Goal: Task Accomplishment & Management: Complete application form

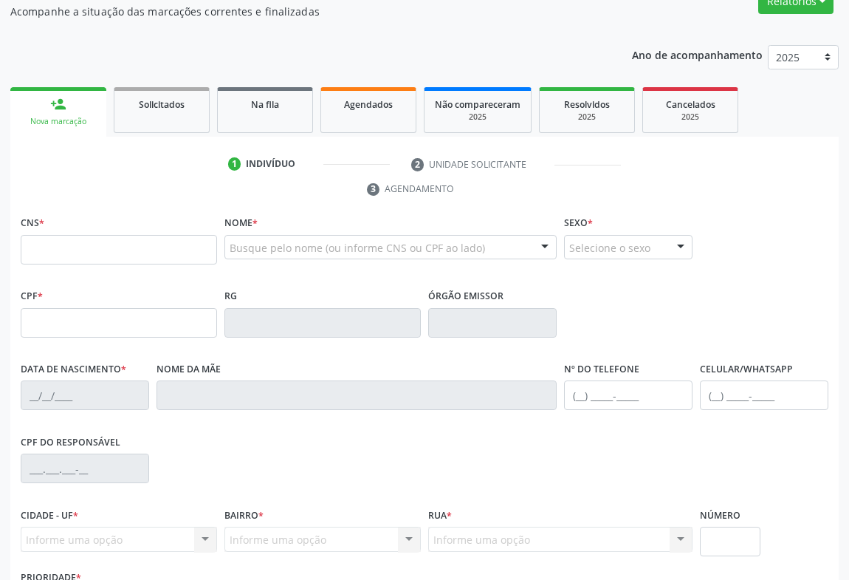
scroll to position [201, 0]
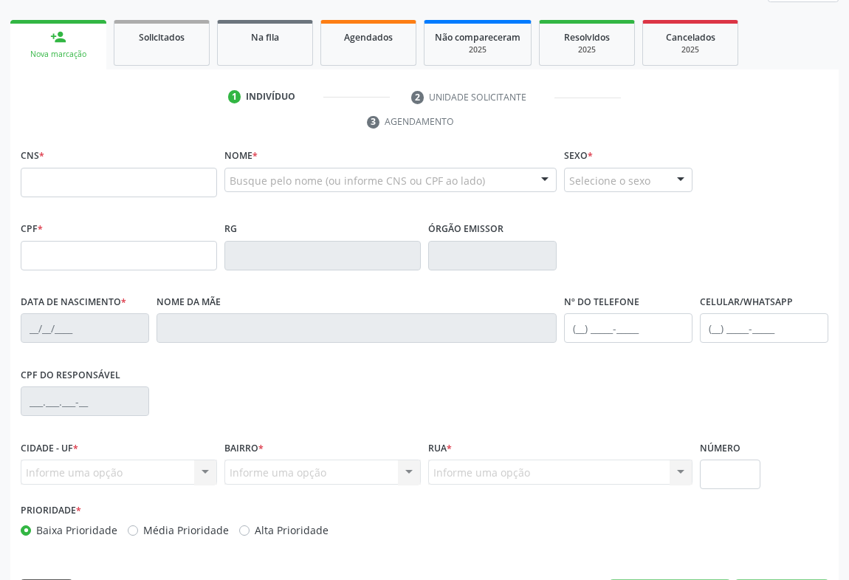
click at [106, 185] on input "text" at bounding box center [119, 183] width 196 height 30
type input "702 3051 1193 5418"
type input "032.391.575-27"
type input "1001864328"
type input "11/11/1986"
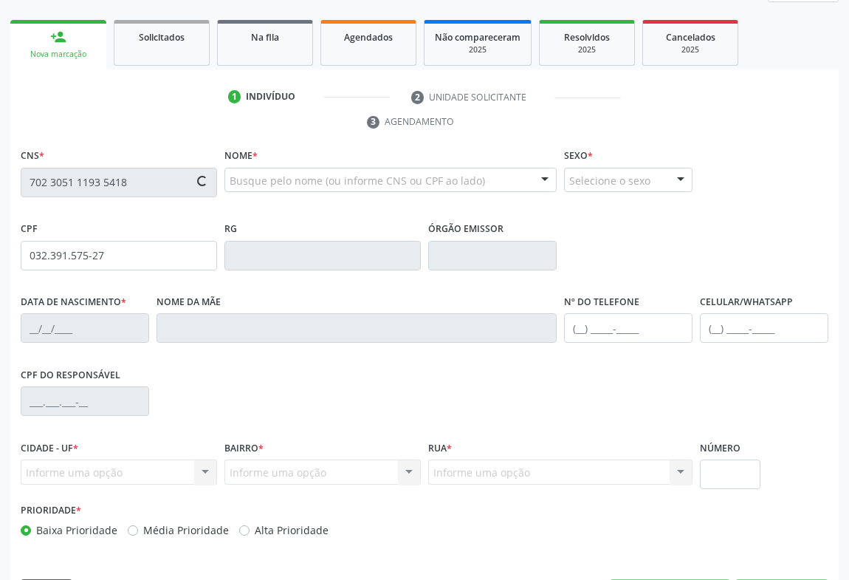
type input "(74) 99957-8119"
type input "032.391.575-27"
type input "20"
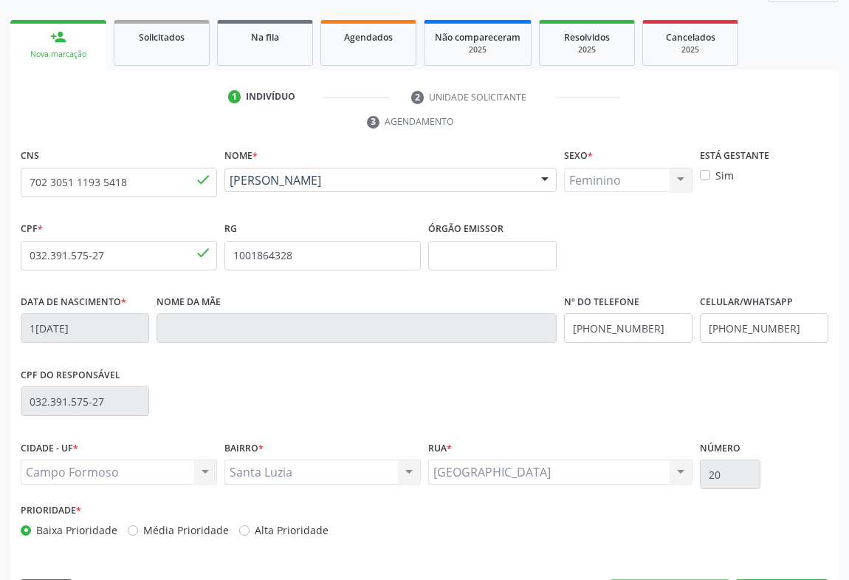
scroll to position [244, 0]
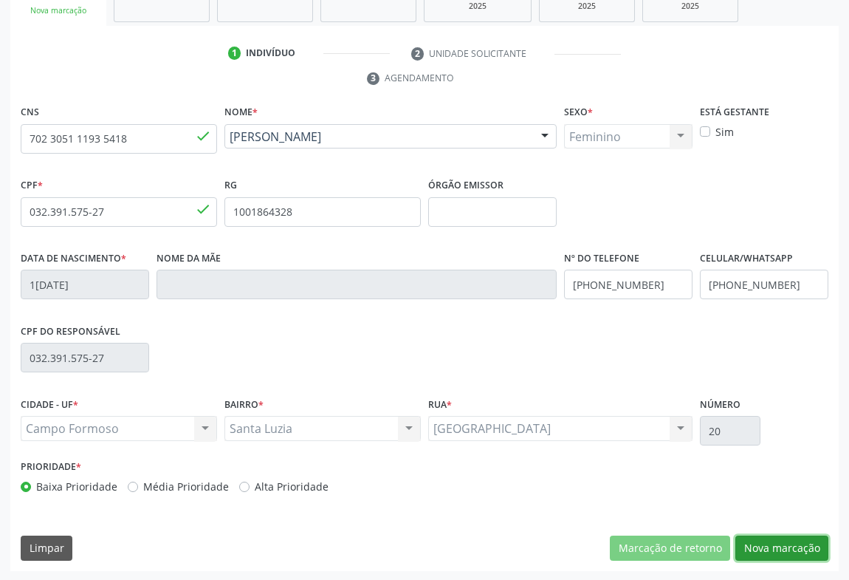
click at [792, 539] on button "Nova marcação" at bounding box center [782, 547] width 93 height 25
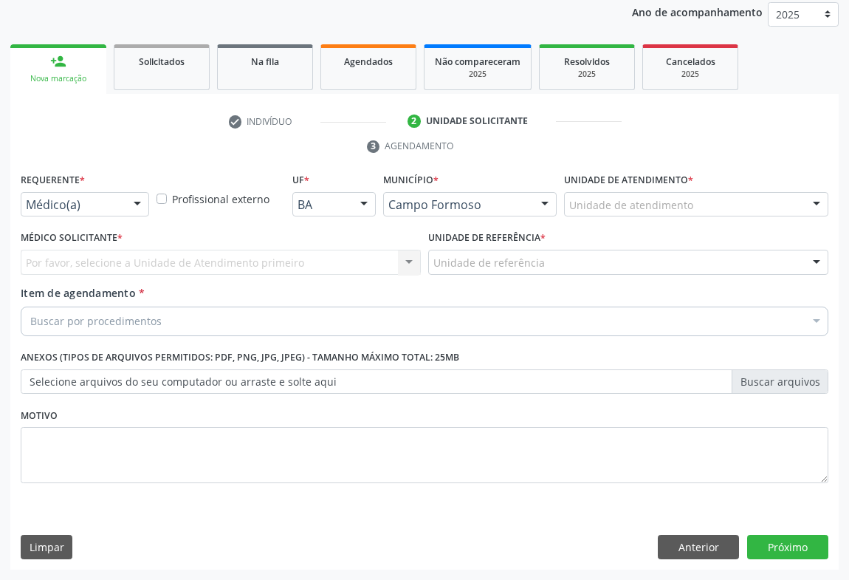
scroll to position [176, 0]
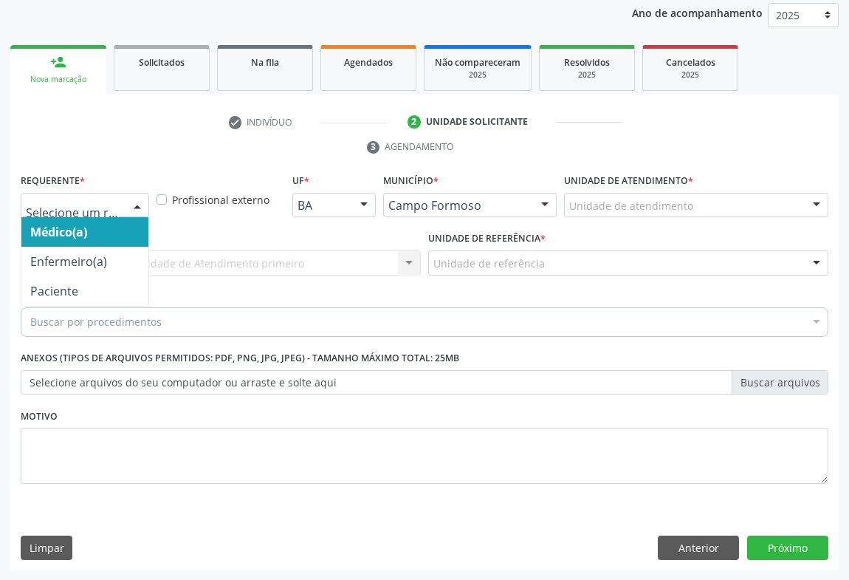
click at [138, 200] on div at bounding box center [137, 206] width 22 height 25
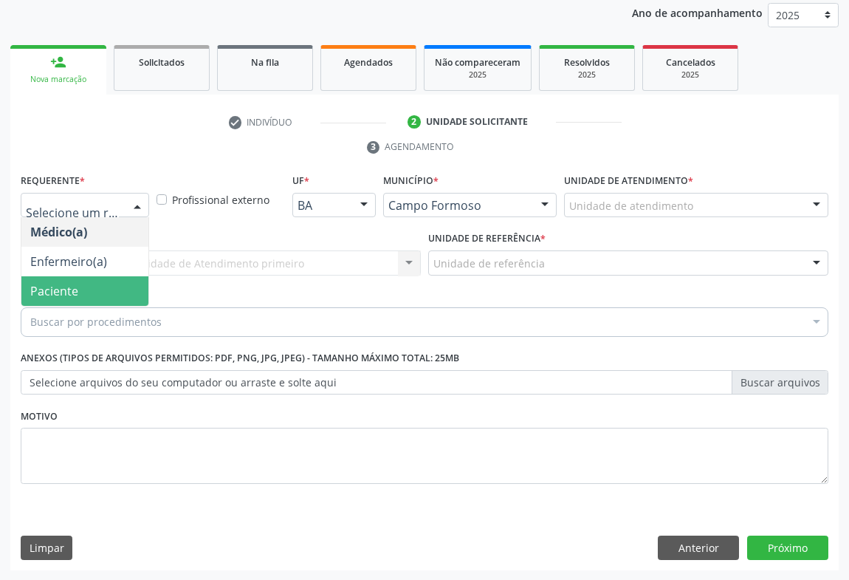
click at [73, 276] on span "Paciente" at bounding box center [84, 291] width 127 height 30
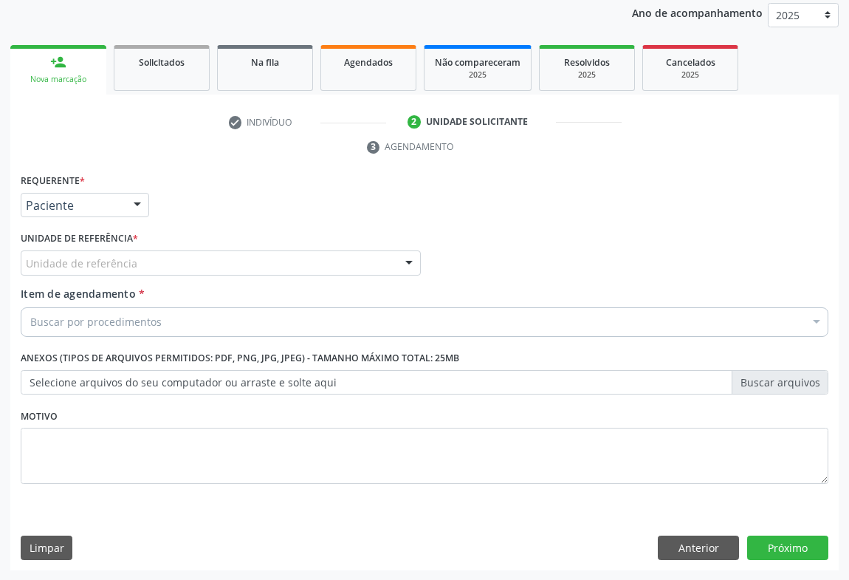
click at [252, 259] on div "Unidade de referência" at bounding box center [221, 262] width 400 height 25
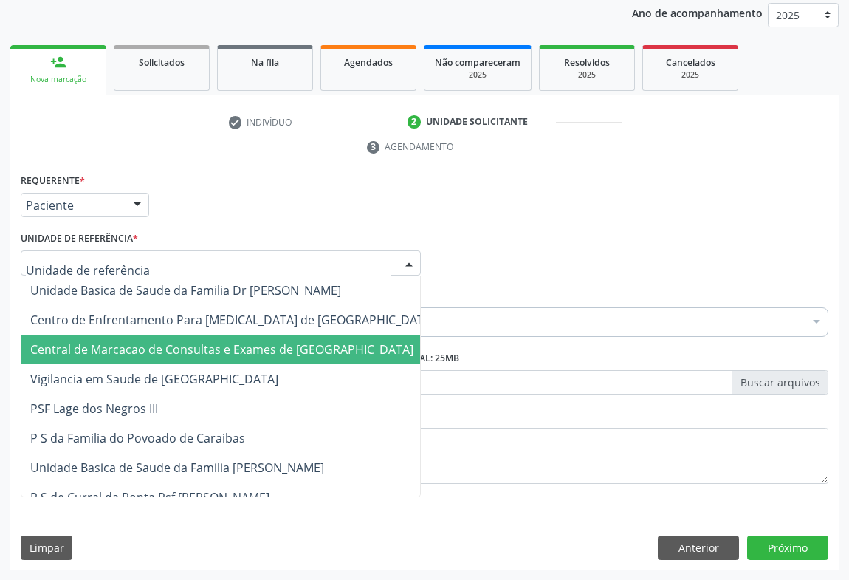
click at [238, 347] on span "Central de Marcacao de Consultas e Exames de [GEOGRAPHIC_DATA]" at bounding box center [221, 349] width 383 height 16
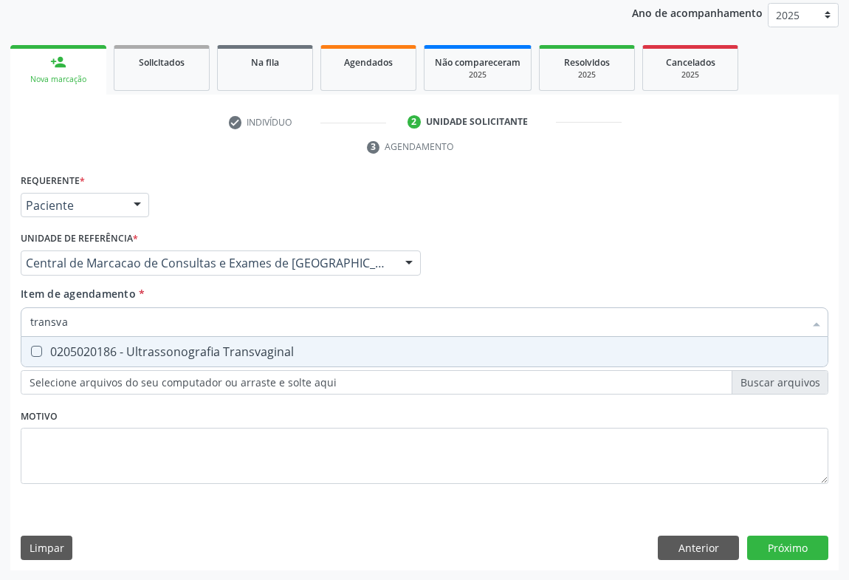
type input "transvag"
click at [139, 349] on div "0205020186 - Ultrassonografia Transvaginal" at bounding box center [424, 352] width 789 height 12
checkbox Transvaginal "true"
click at [825, 540] on div "Requerente * Paciente Médico(a) Enfermeiro(a) Paciente Nenhum resultado encontr…" at bounding box center [424, 370] width 829 height 401
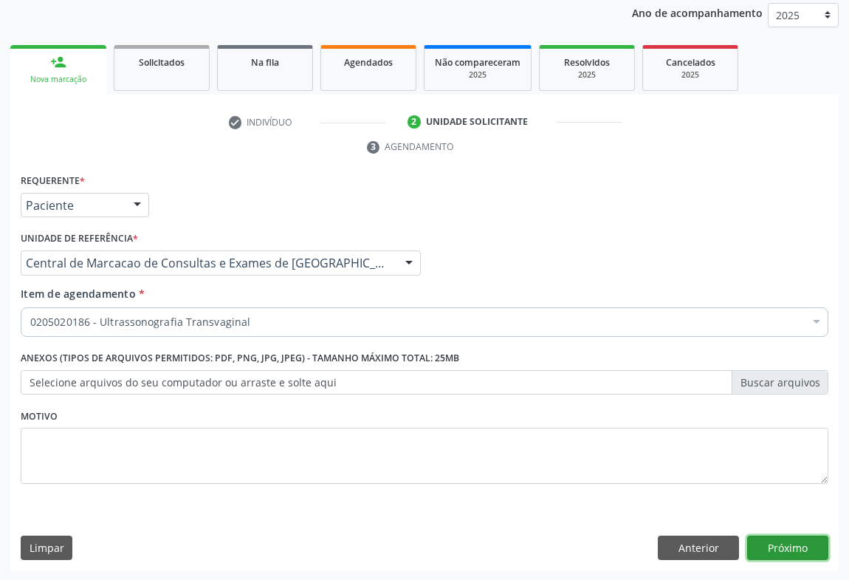
click at [773, 544] on button "Próximo" at bounding box center [787, 547] width 81 height 25
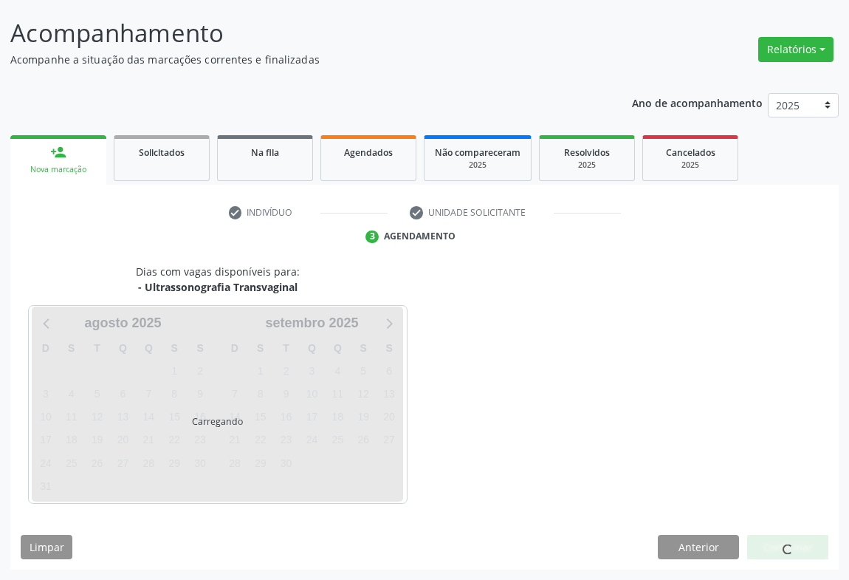
scroll to position [85, 0]
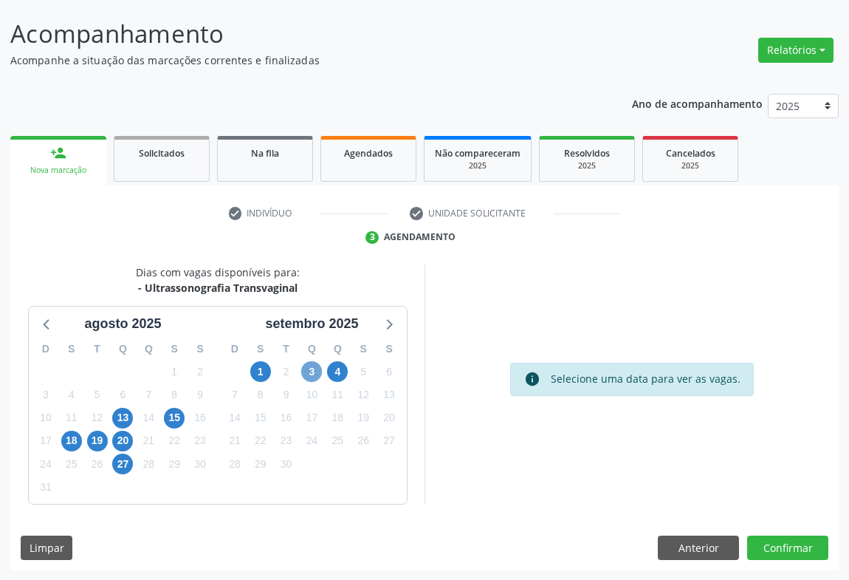
click at [306, 371] on span "3" at bounding box center [311, 371] width 21 height 21
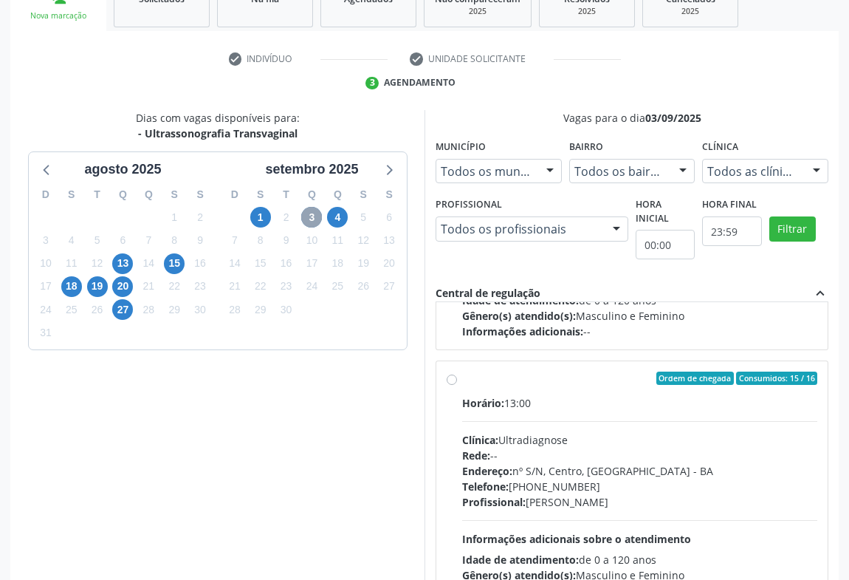
scroll to position [490, 0]
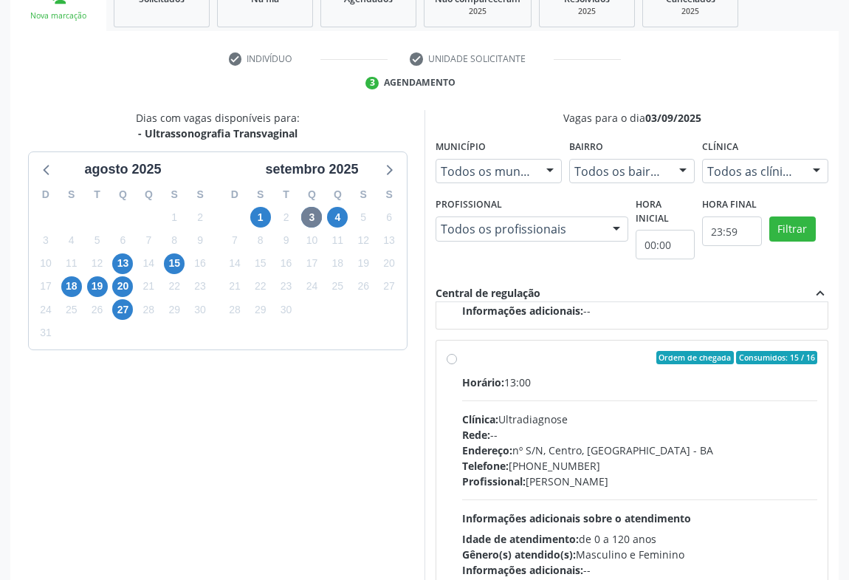
click at [600, 414] on div "Clínica: Ultradiagnose" at bounding box center [639, 419] width 355 height 16
click at [457, 364] on input "Ordem de chegada Consumidos: 15 / 16 Horário: 13:00 Clínica: Ultradiagnose Rede…" at bounding box center [452, 357] width 10 height 13
radio input "true"
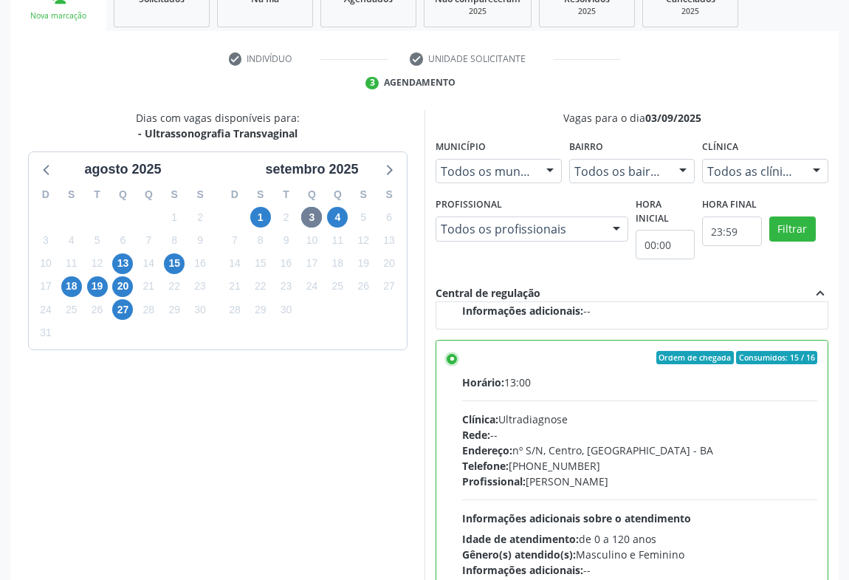
scroll to position [333, 0]
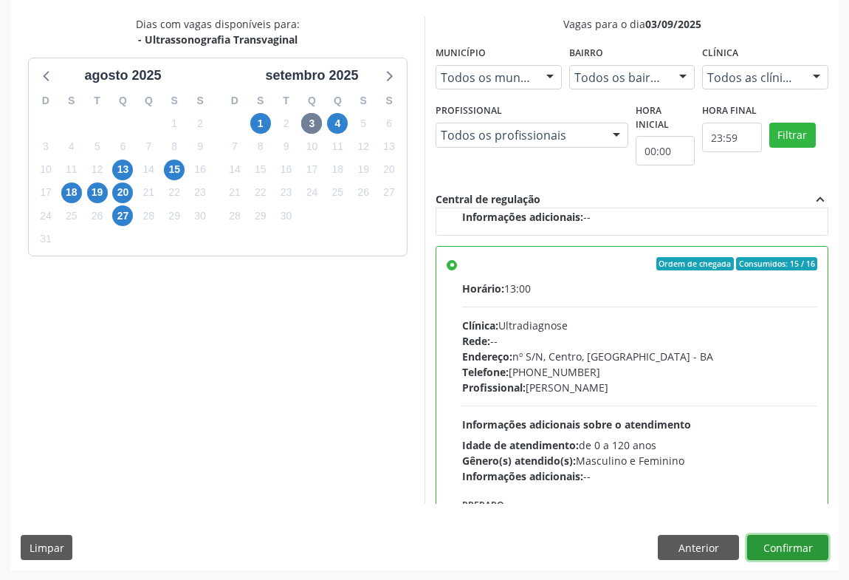
click at [784, 541] on button "Confirmar" at bounding box center [787, 547] width 81 height 25
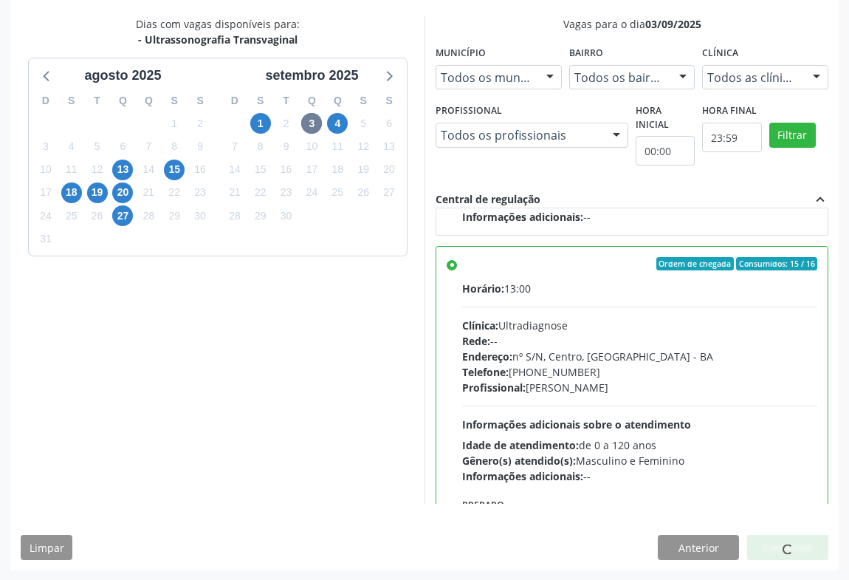
scroll to position [0, 0]
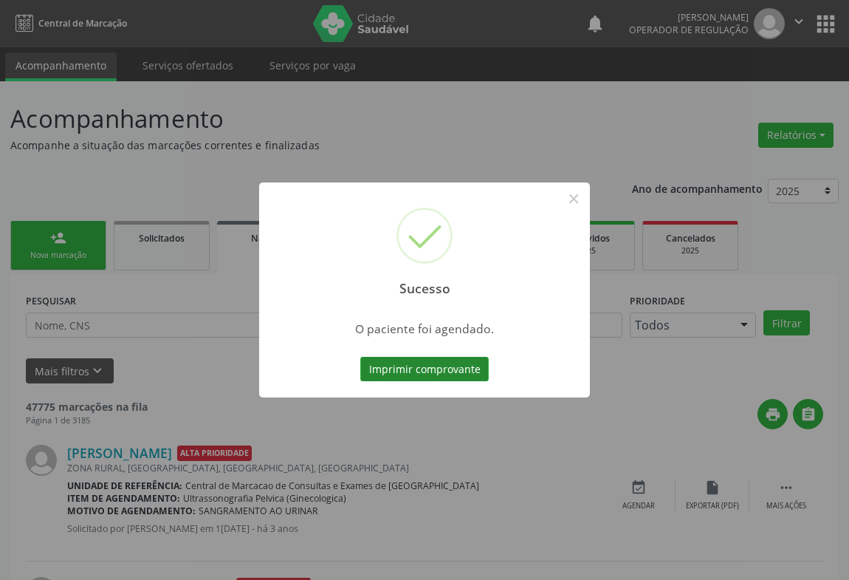
click at [451, 373] on button "Imprimir comprovante" at bounding box center [424, 369] width 129 height 25
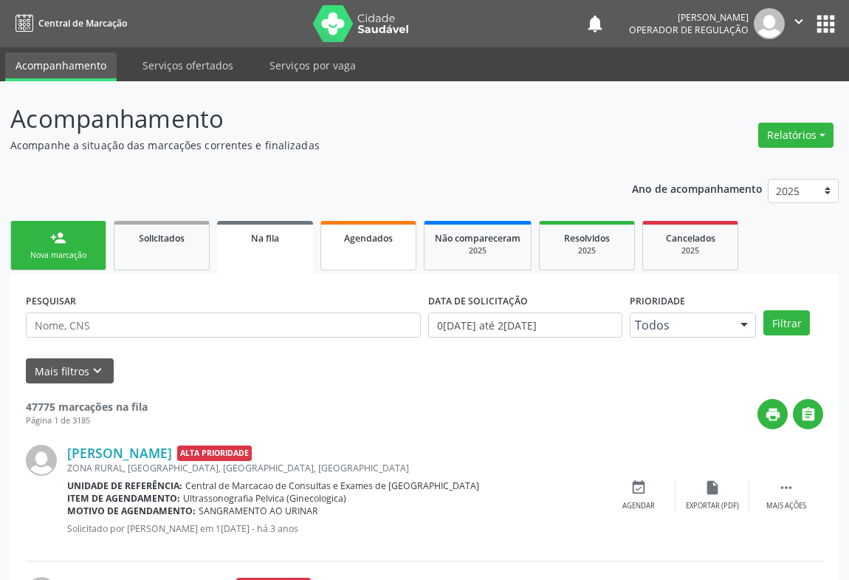
click at [366, 232] on span "Agendados" at bounding box center [368, 238] width 49 height 13
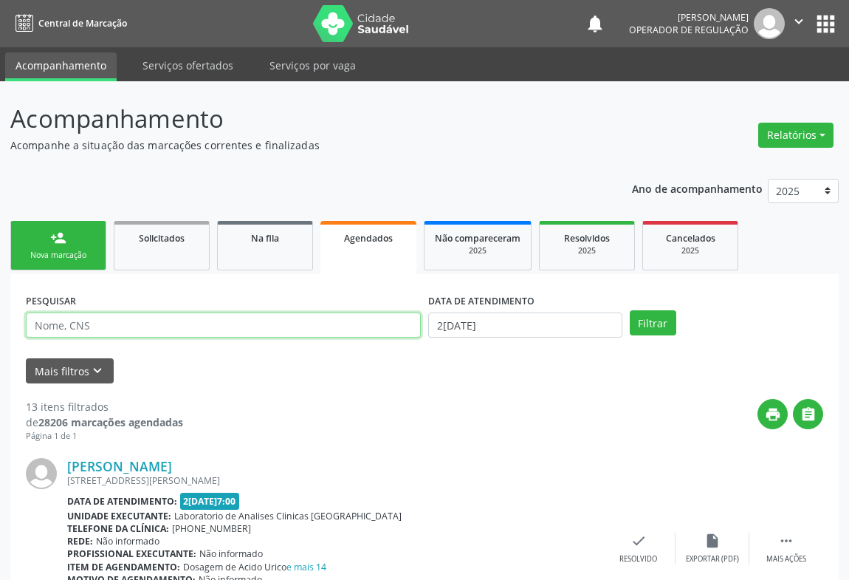
click at [81, 325] on input "text" at bounding box center [223, 324] width 395 height 25
paste input "702 3051 1193 5418"
type input "702 3051 1193 5418"
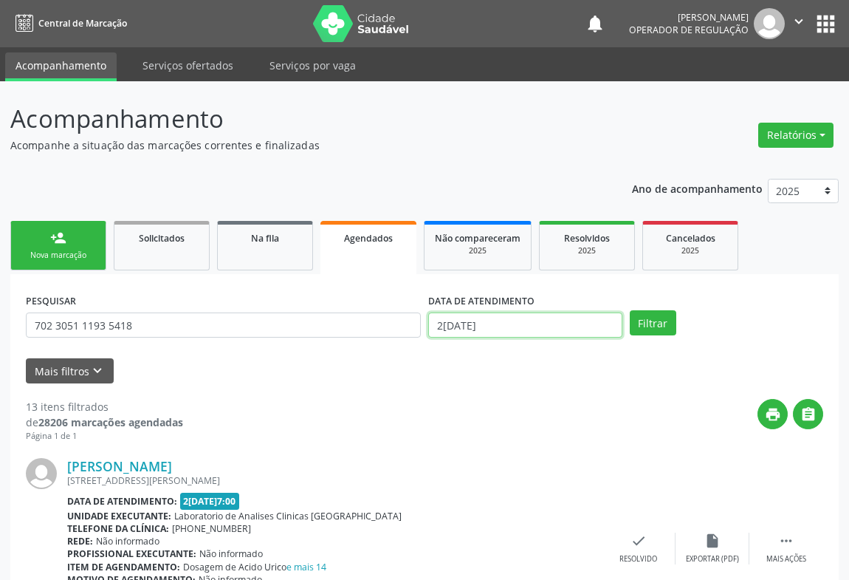
click at [454, 329] on input "28/08/2025" at bounding box center [525, 324] width 194 height 25
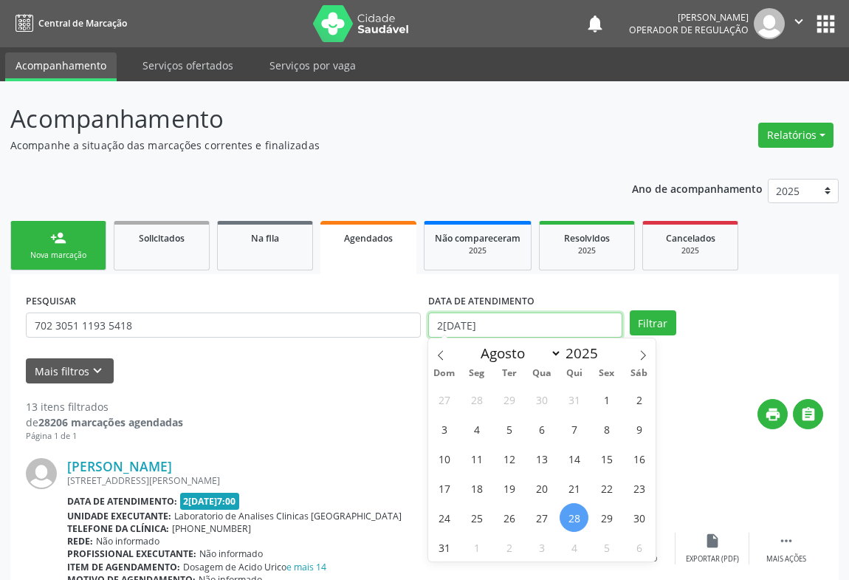
click at [454, 329] on input "28/08/2025" at bounding box center [525, 324] width 194 height 25
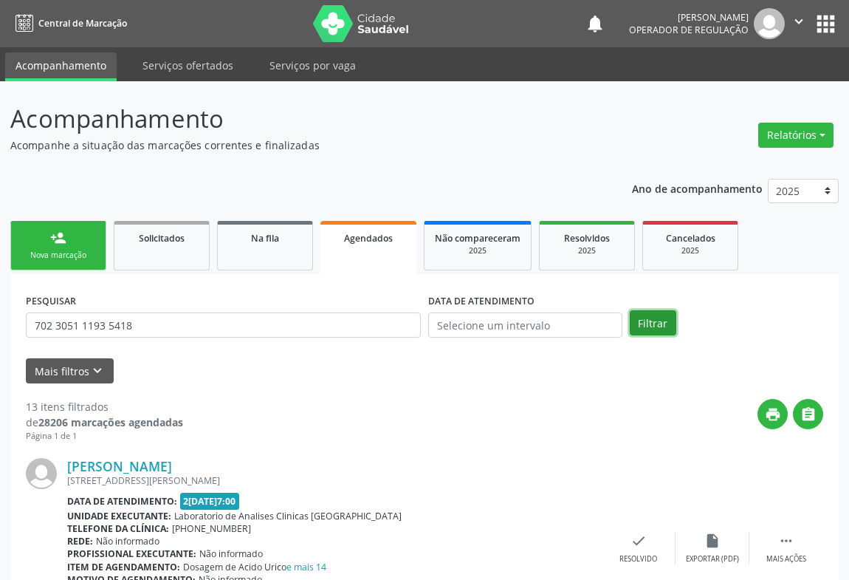
click at [642, 317] on button "Filtrar" at bounding box center [653, 322] width 47 height 25
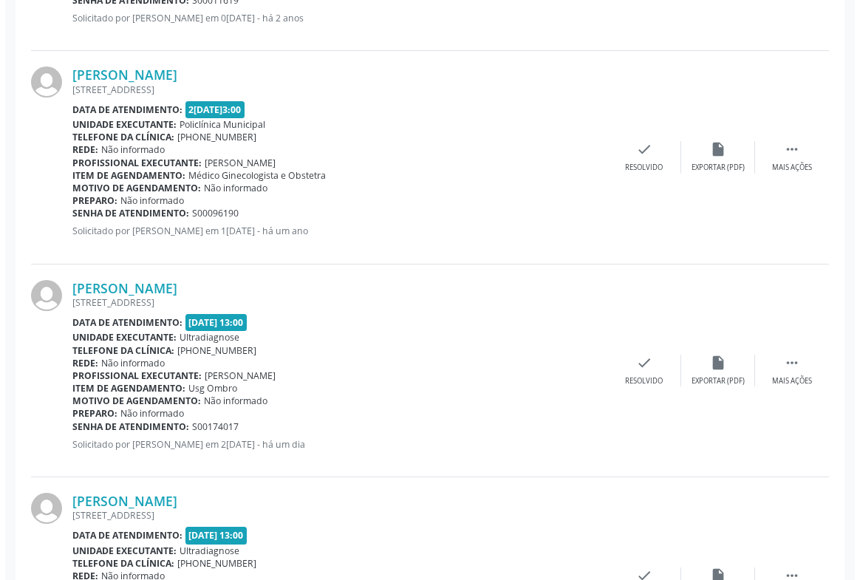
scroll to position [739, 0]
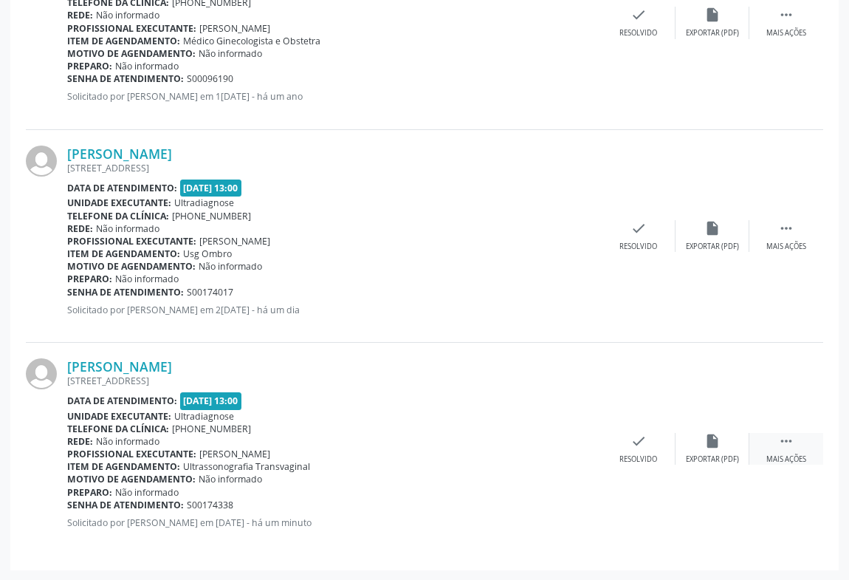
click at [778, 459] on div "Mais ações" at bounding box center [787, 459] width 40 height 10
click at [575, 443] on div "cancel Cancelar" at bounding box center [565, 449] width 74 height 32
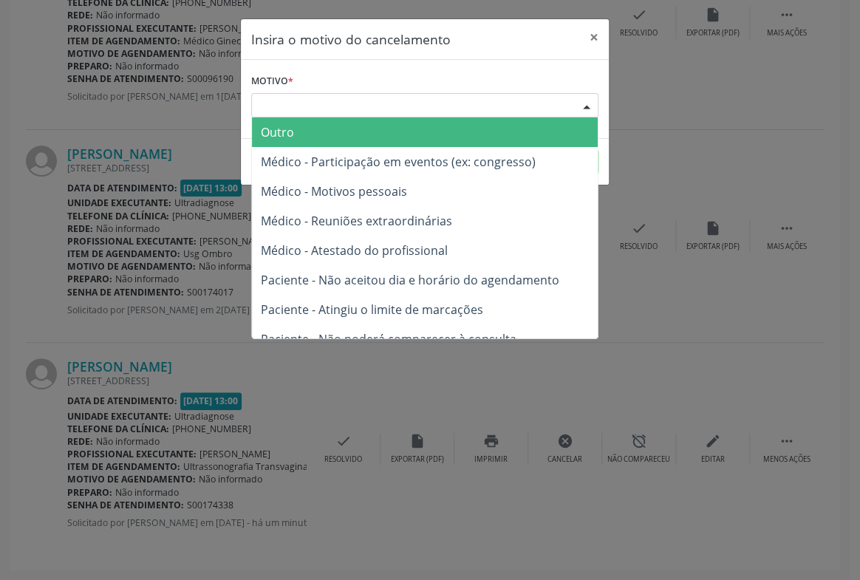
click at [299, 107] on div "Escolha o motivo" at bounding box center [424, 105] width 347 height 25
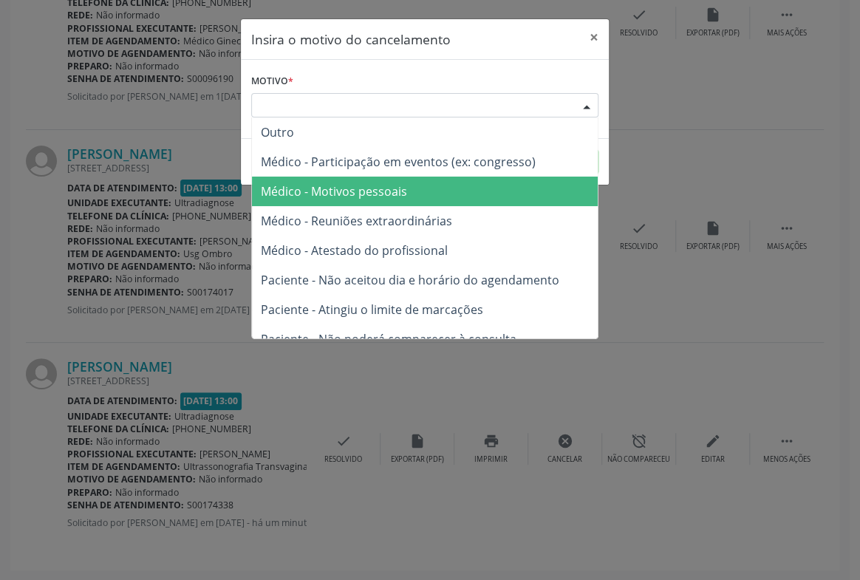
click at [367, 198] on span "Médico - Motivos pessoais" at bounding box center [334, 191] width 146 height 16
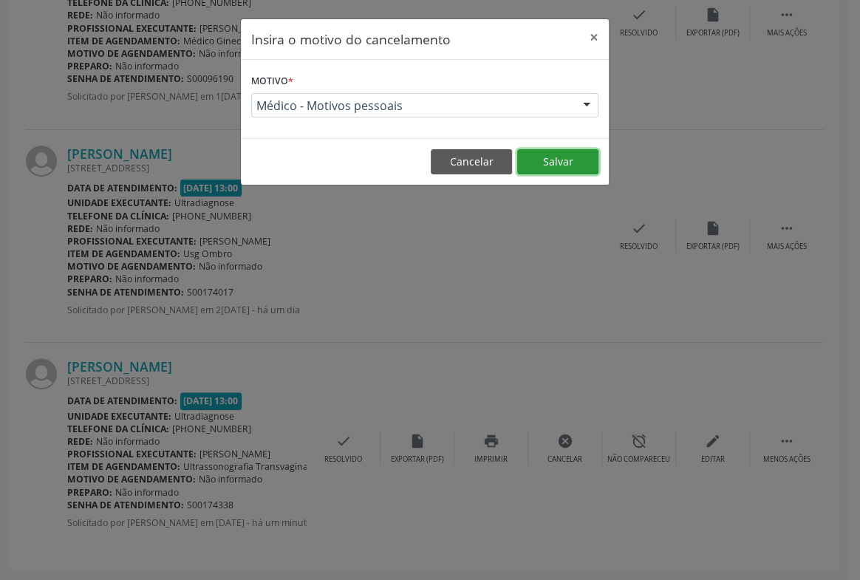
click at [548, 172] on button "Salvar" at bounding box center [557, 161] width 81 height 25
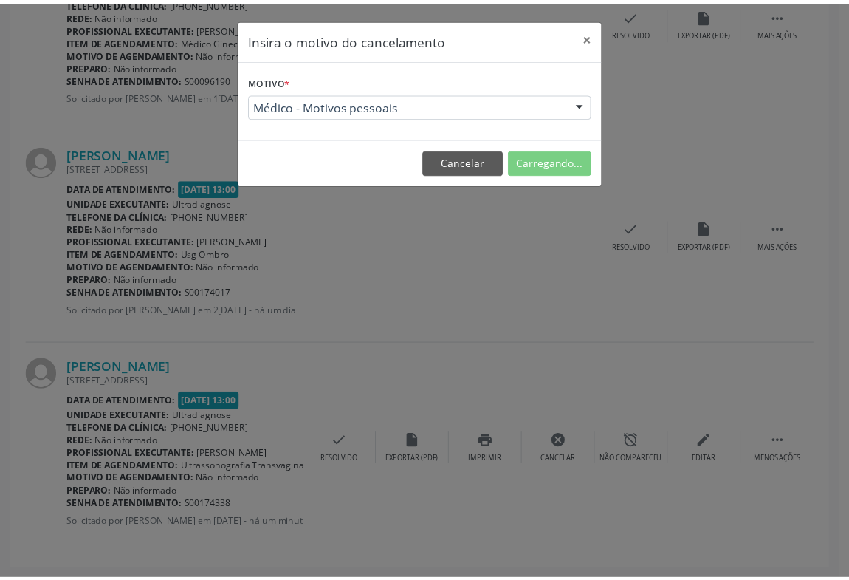
scroll to position [0, 0]
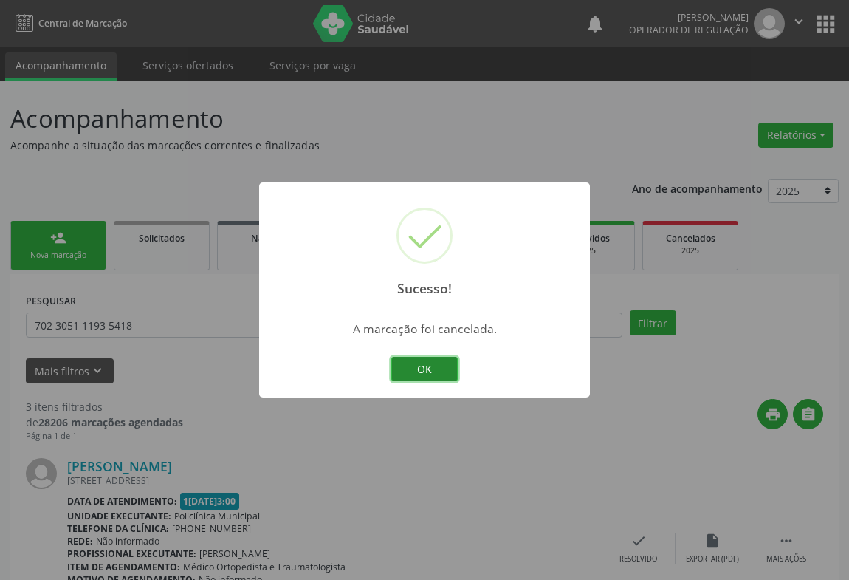
click at [433, 363] on button "OK" at bounding box center [424, 369] width 66 height 25
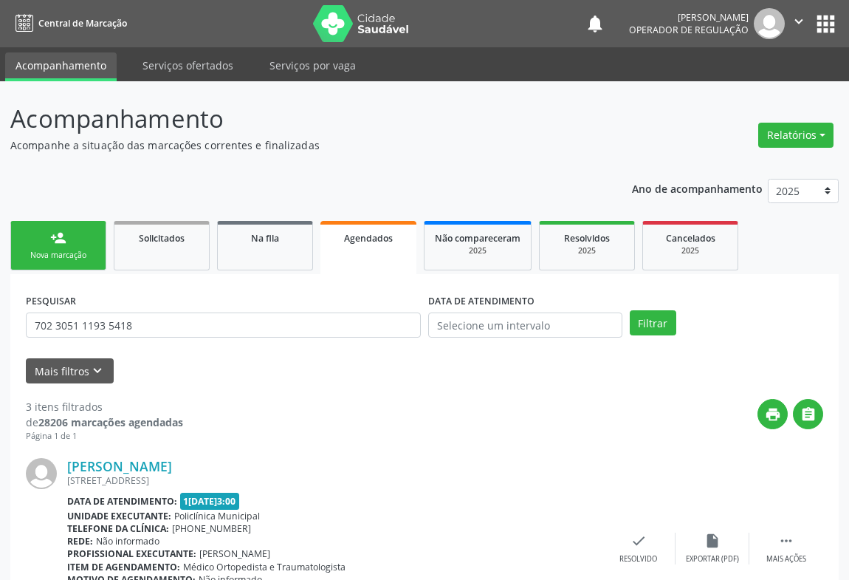
click at [28, 244] on link "person_add Nova marcação" at bounding box center [58, 245] width 96 height 49
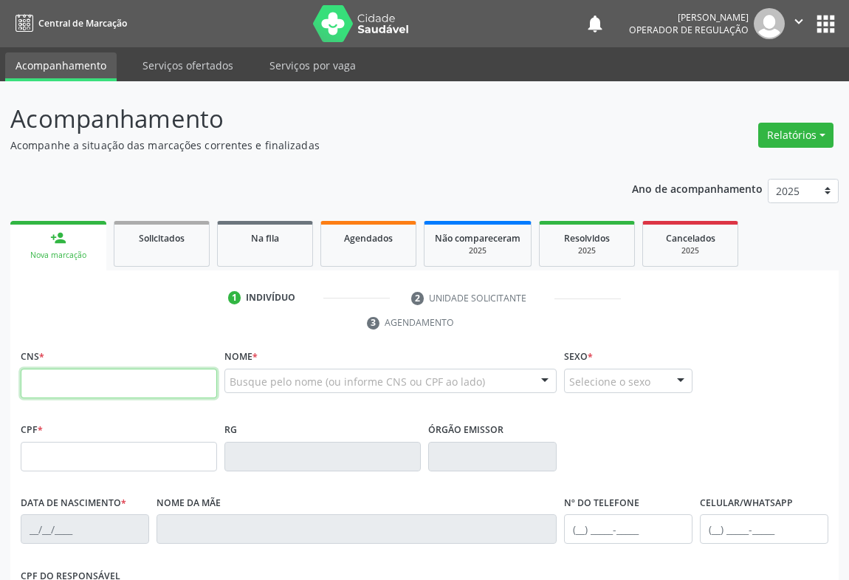
click at [41, 377] on input "text" at bounding box center [119, 384] width 196 height 30
paste input "702 3051 1193 5418"
type input "702 3051 1193 5418"
type input "032.391.575-27"
type input "1001864328"
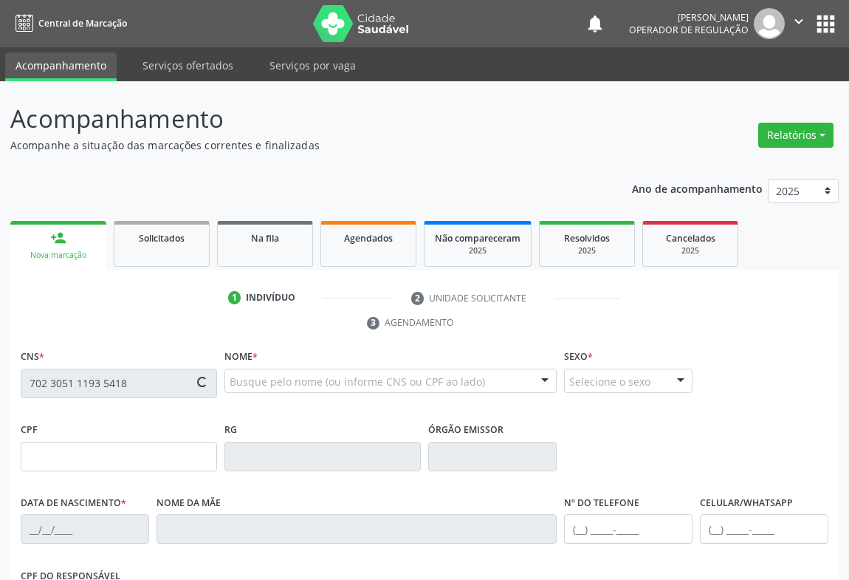
type input "11/11/1986"
type input "(74) 99957-8119"
type input "032.391.575-27"
type input "20"
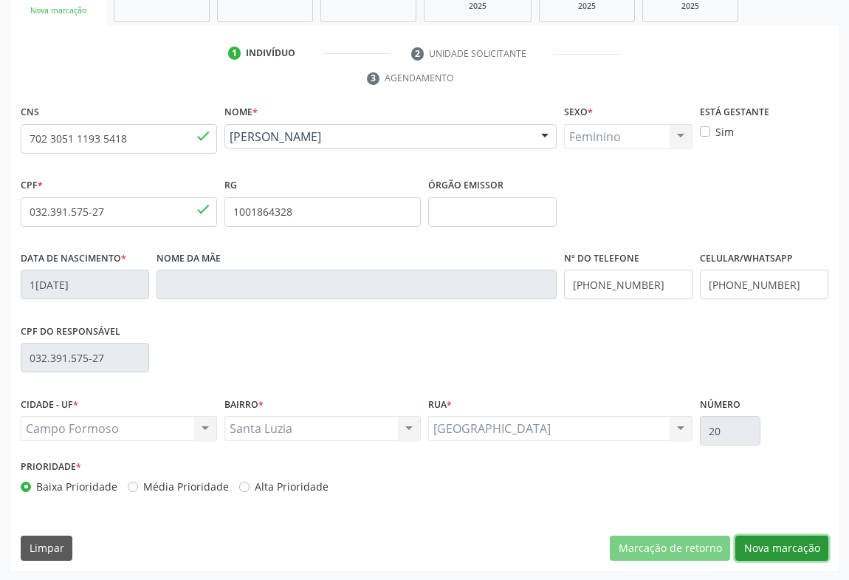
click at [812, 550] on button "Nova marcação" at bounding box center [782, 547] width 93 height 25
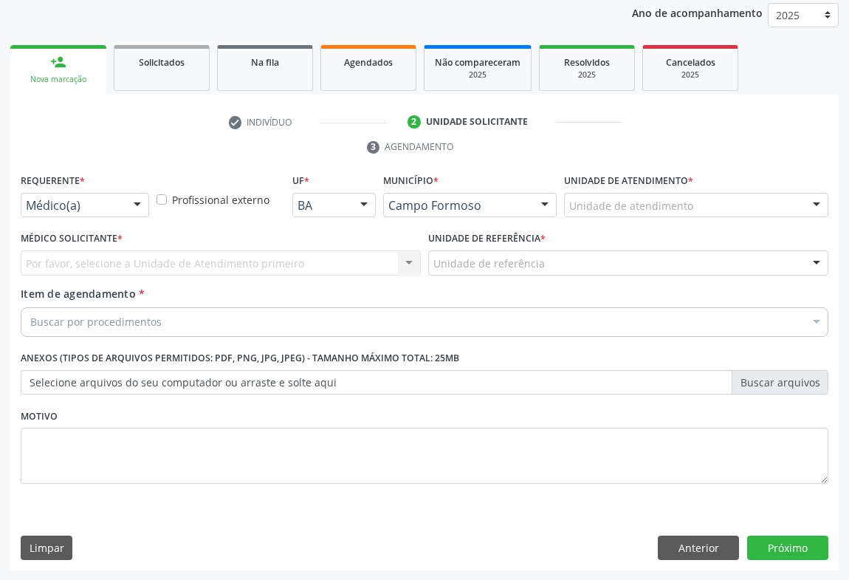
click at [132, 206] on div at bounding box center [137, 206] width 22 height 25
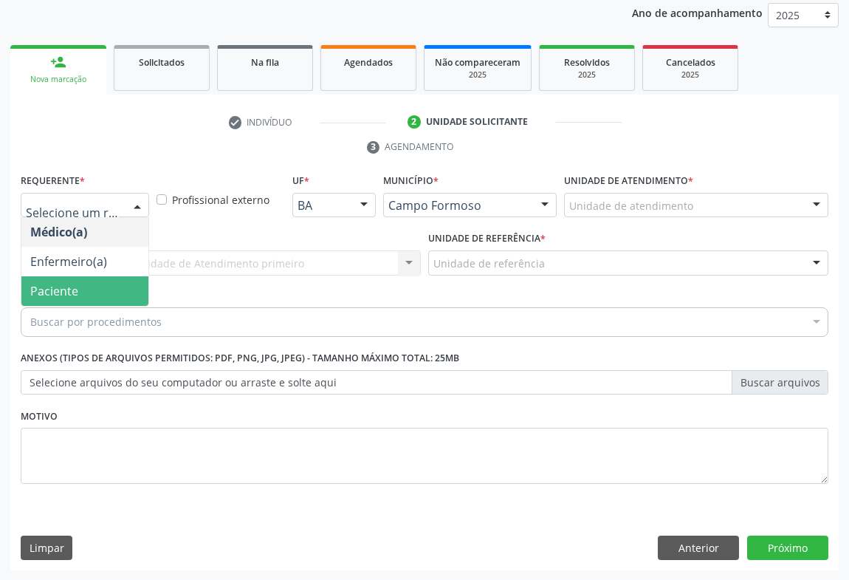
click at [59, 283] on span "Paciente" at bounding box center [54, 291] width 48 height 16
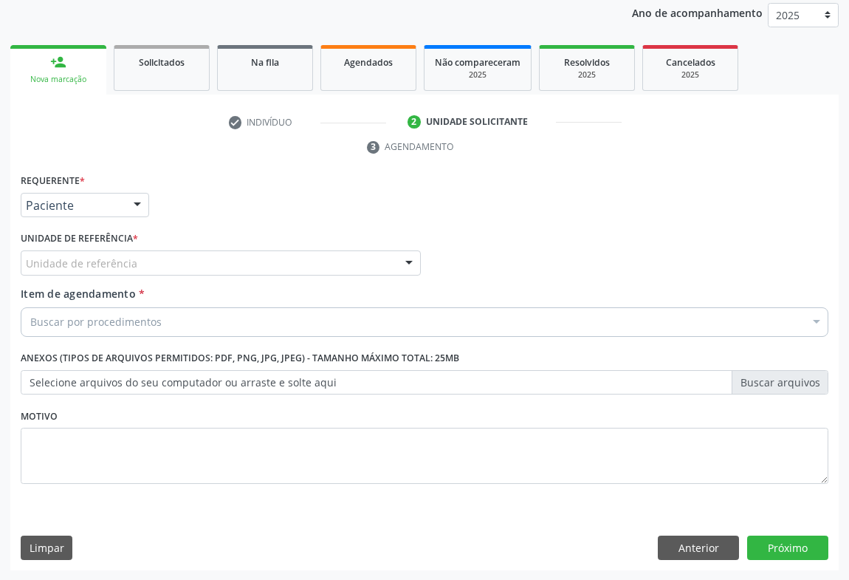
click at [179, 266] on div "Unidade de referência" at bounding box center [221, 262] width 400 height 25
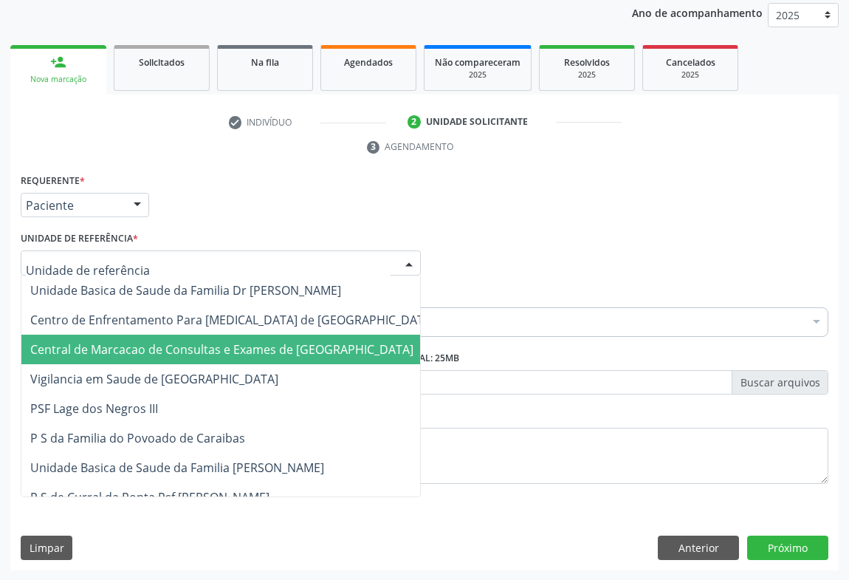
click at [186, 353] on span "Central de Marcacao de Consultas e Exames de [GEOGRAPHIC_DATA]" at bounding box center [221, 349] width 383 height 16
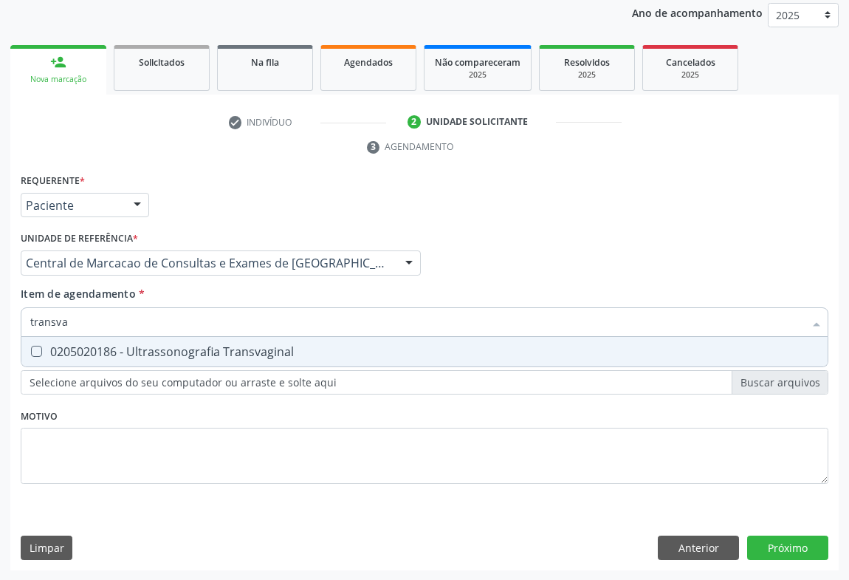
type input "transvag"
click at [139, 349] on div "0205020186 - Ultrassonografia Transvaginal" at bounding box center [424, 352] width 789 height 12
checkbox Transvaginal "true"
click at [804, 541] on div "Requerente * Paciente Médico(a) Enfermeiro(a) Paciente Nenhum resultado encontr…" at bounding box center [424, 370] width 829 height 401
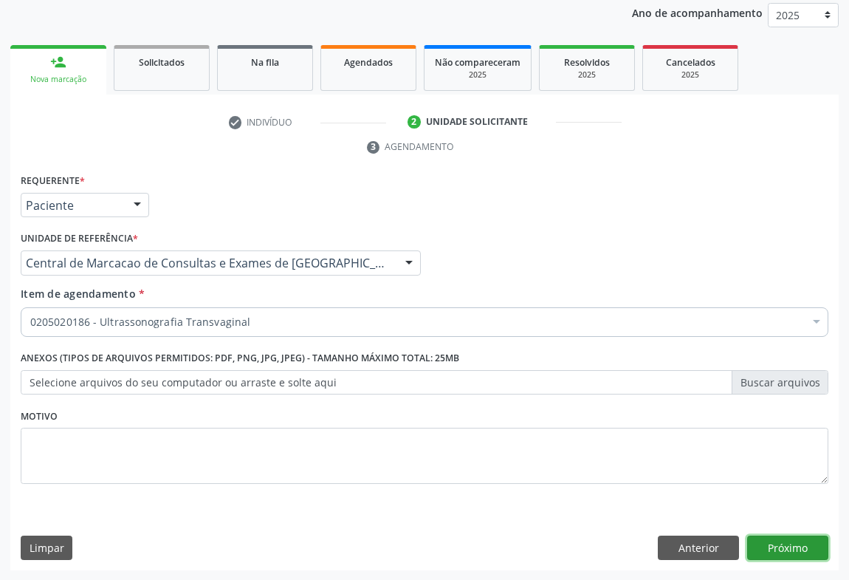
click at [790, 546] on button "Próximo" at bounding box center [787, 547] width 81 height 25
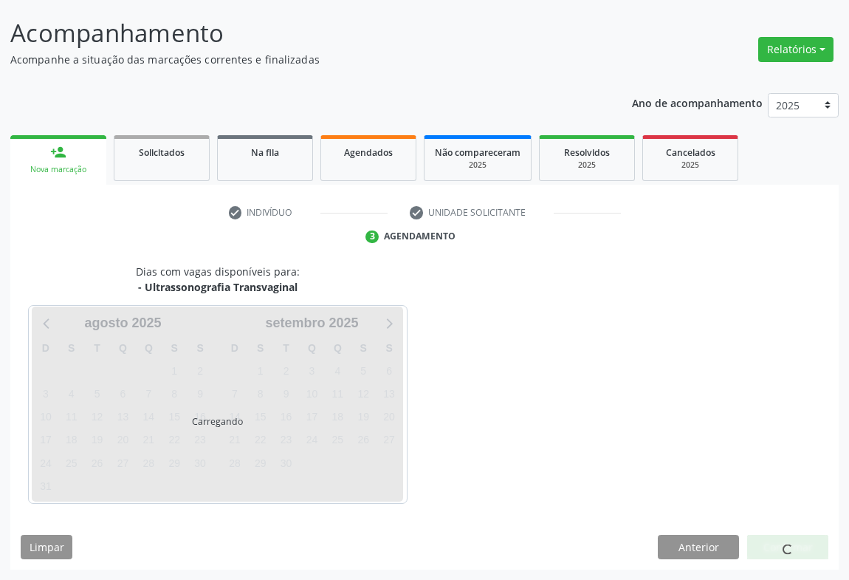
scroll to position [85, 0]
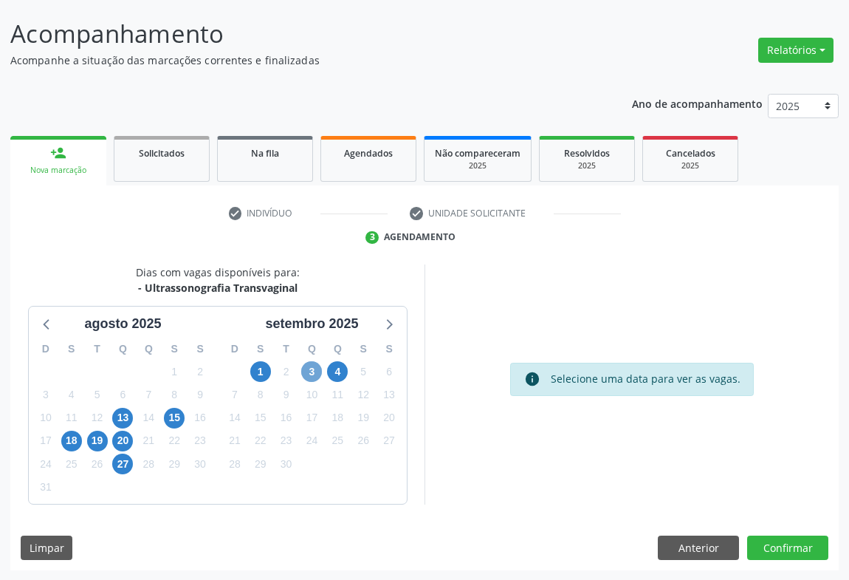
click at [313, 374] on span "3" at bounding box center [311, 371] width 21 height 21
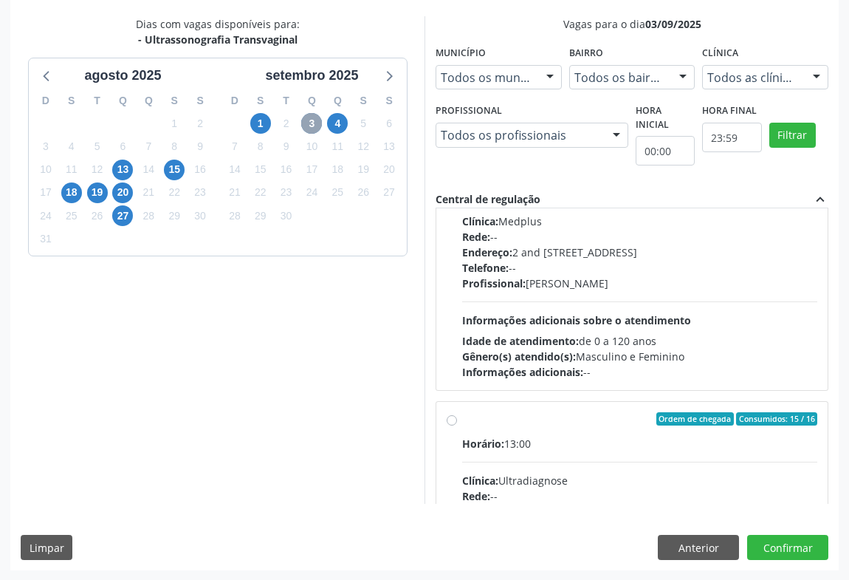
scroll to position [268, 0]
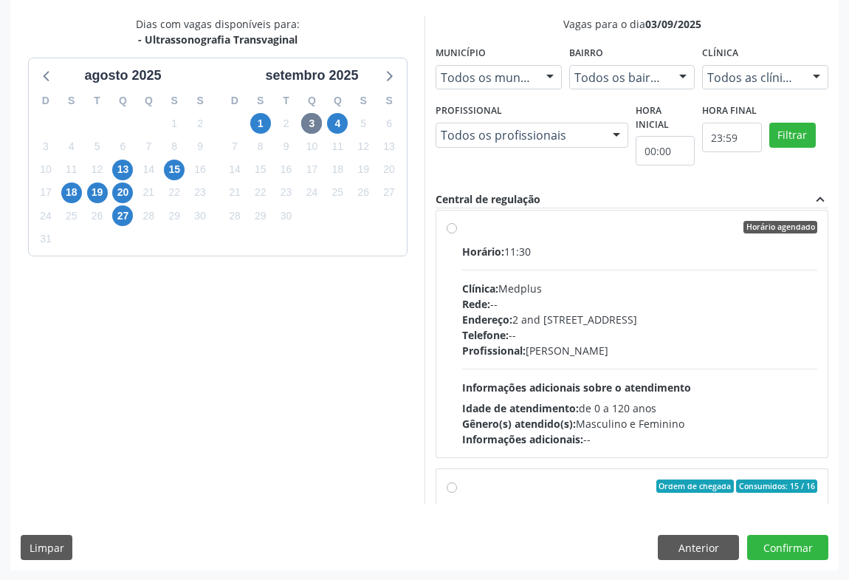
click at [533, 347] on div "Profissional: Lanna Peralva Miranda Rocha" at bounding box center [639, 351] width 355 height 16
click at [457, 234] on input "Horário agendado Horário: 11:30 Clínica: Medplus Rede: -- Endereço: 2 and S 204…" at bounding box center [452, 227] width 10 height 13
radio input "true"
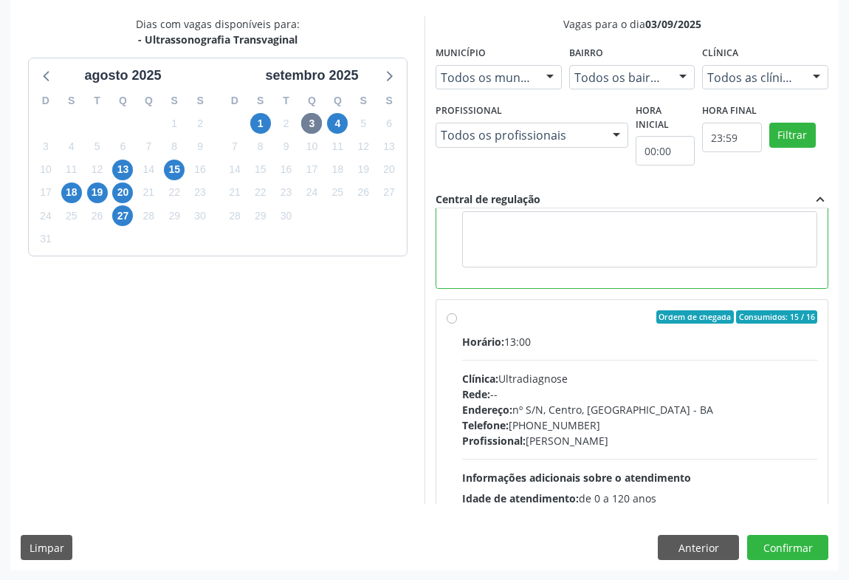
scroll to position [590, 0]
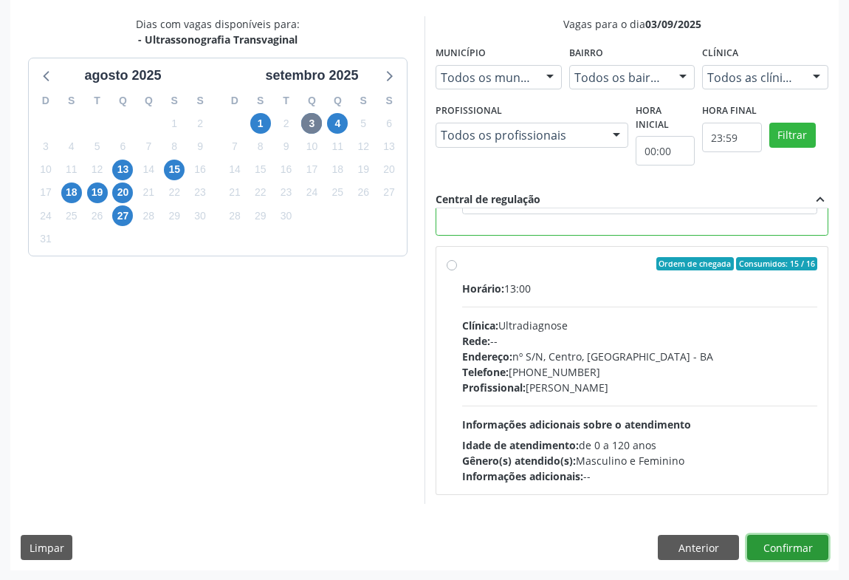
click at [789, 545] on button "Confirmar" at bounding box center [787, 547] width 81 height 25
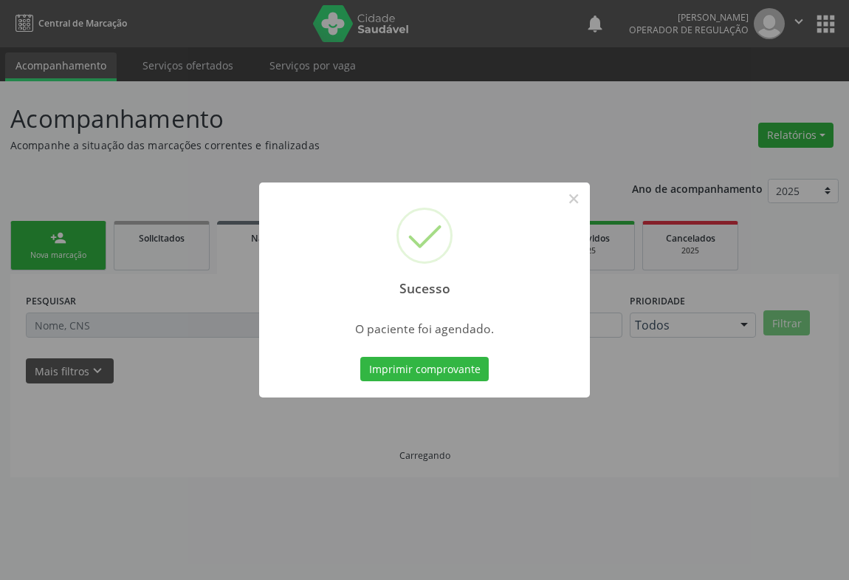
scroll to position [0, 0]
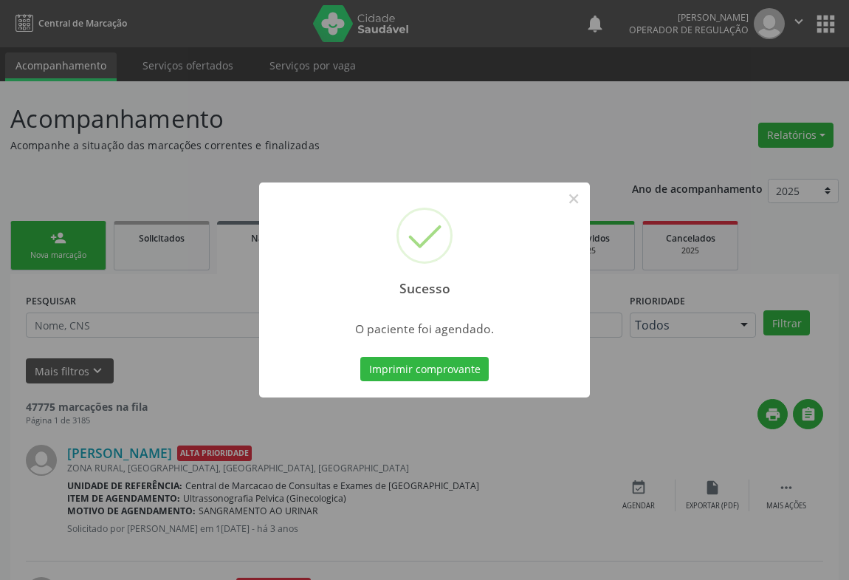
click at [360, 357] on button "Imprimir comprovante" at bounding box center [424, 369] width 129 height 25
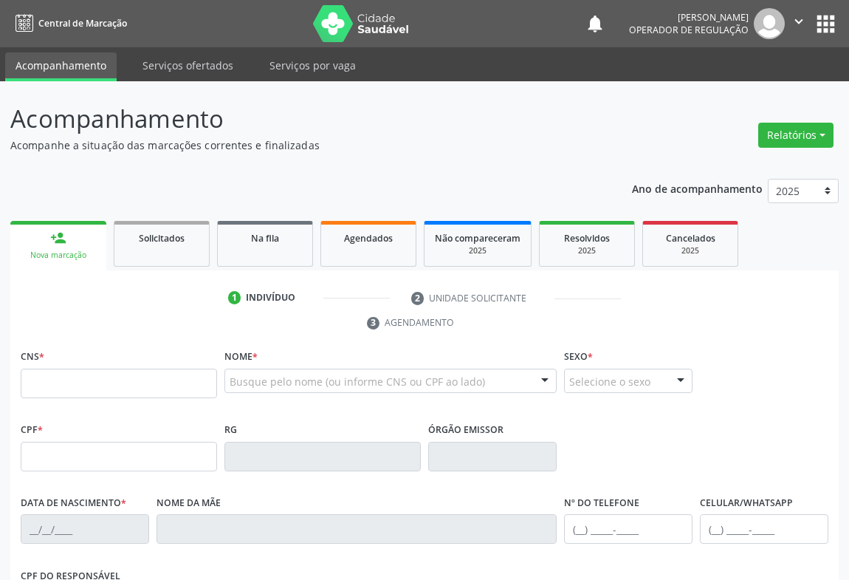
click at [55, 384] on input "text" at bounding box center [119, 384] width 196 height 30
type input "706 2097 9673 7770"
type input "351.356.205-59"
type input "0277225540"
type input "1[DATE]"
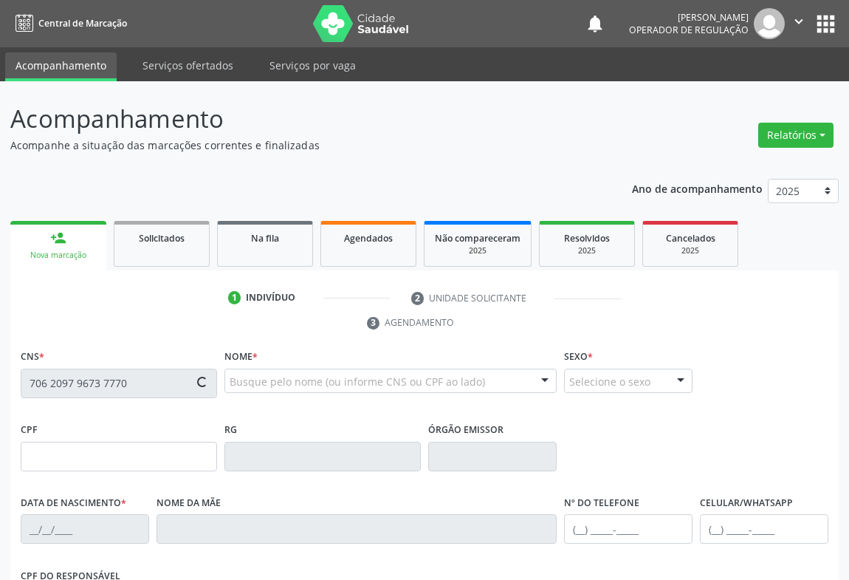
type input "[PHONE_NUMBER]"
type input "351.356.205-59"
type input "186"
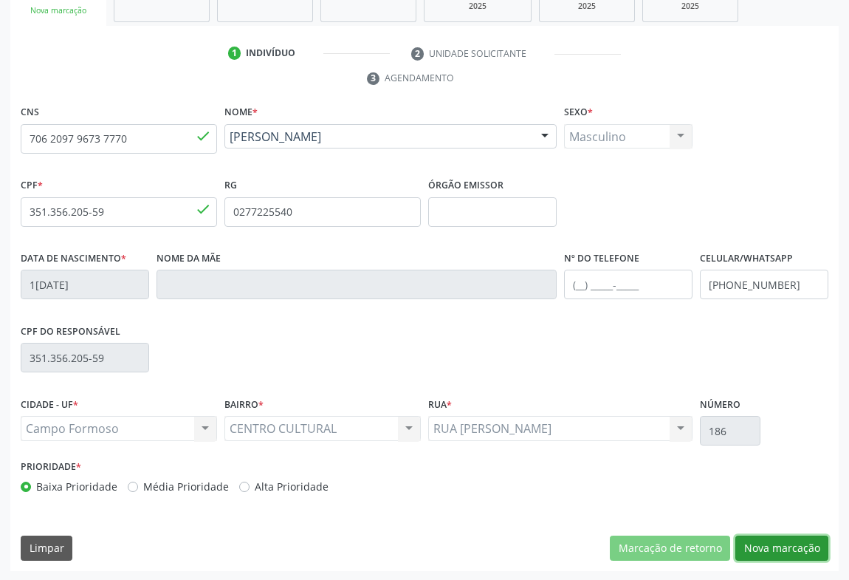
drag, startPoint x: 807, startPoint y: 544, endPoint x: 576, endPoint y: 487, distance: 237.4
click at [805, 544] on button "Nova marcação" at bounding box center [782, 547] width 93 height 25
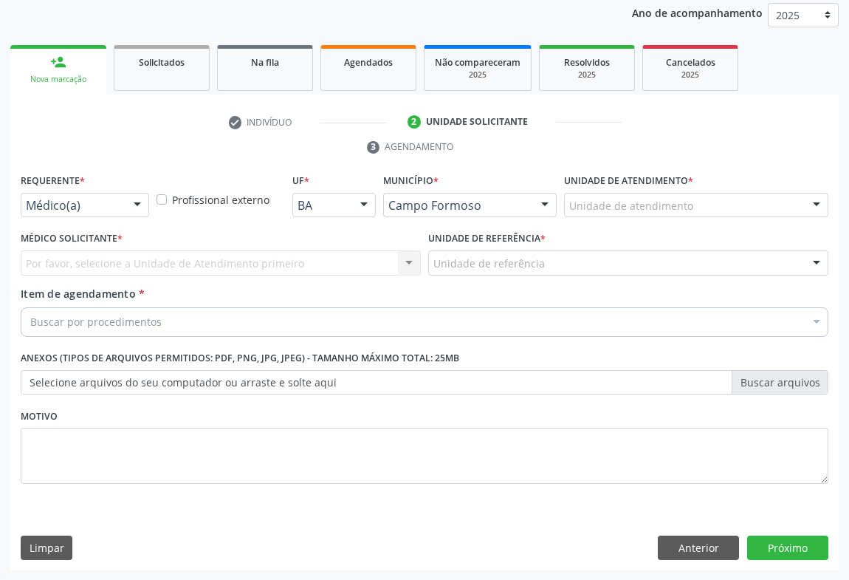
click at [124, 196] on div "Médico(a)" at bounding box center [85, 205] width 129 height 25
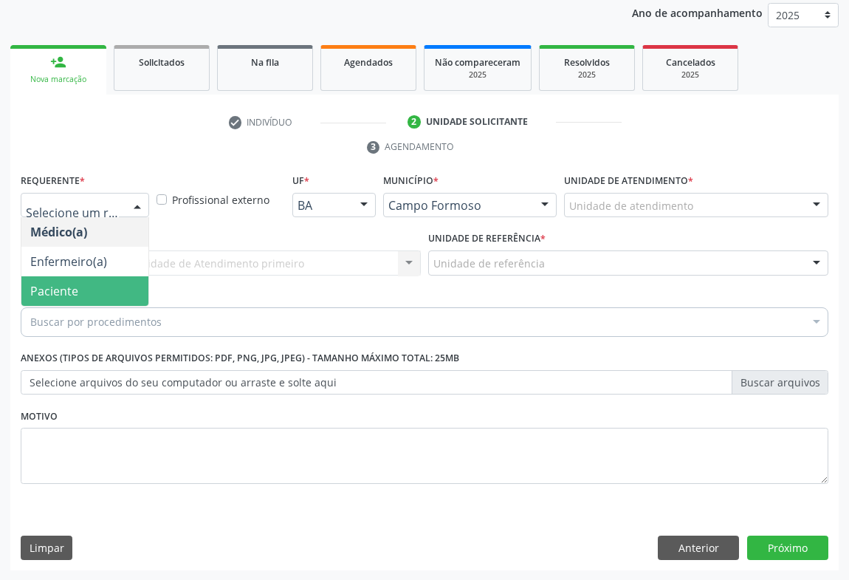
click at [34, 276] on span "Paciente" at bounding box center [84, 291] width 127 height 30
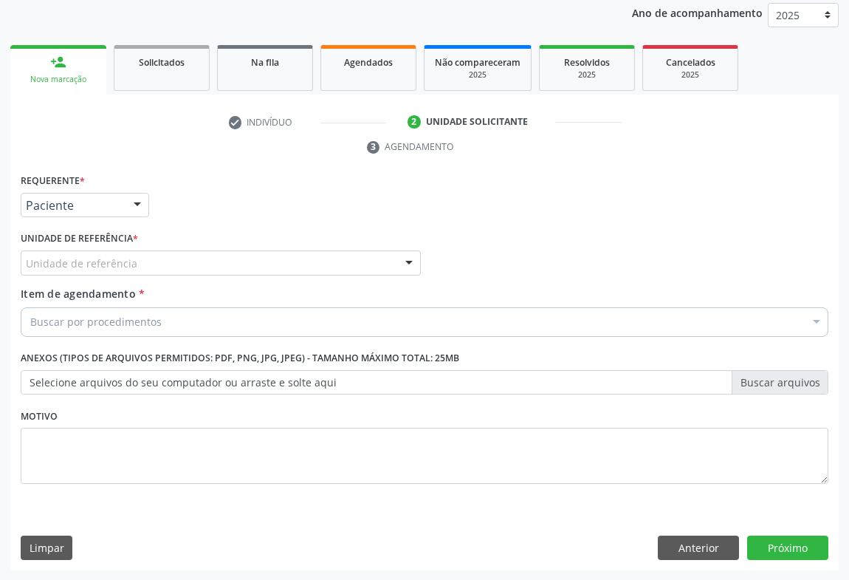
click at [236, 267] on div "Unidade de referência" at bounding box center [221, 262] width 400 height 25
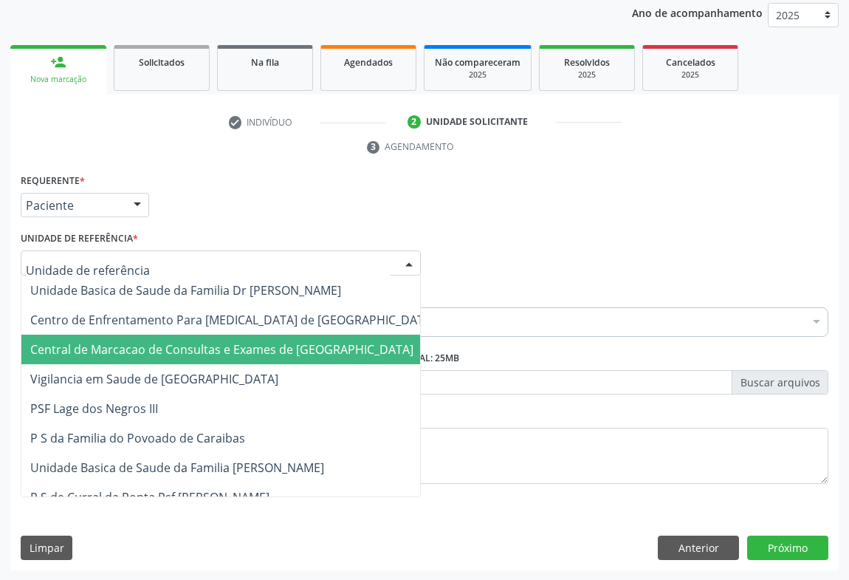
click at [222, 335] on span "Central de Marcacao de Consultas e Exames de [GEOGRAPHIC_DATA]" at bounding box center [232, 350] width 422 height 30
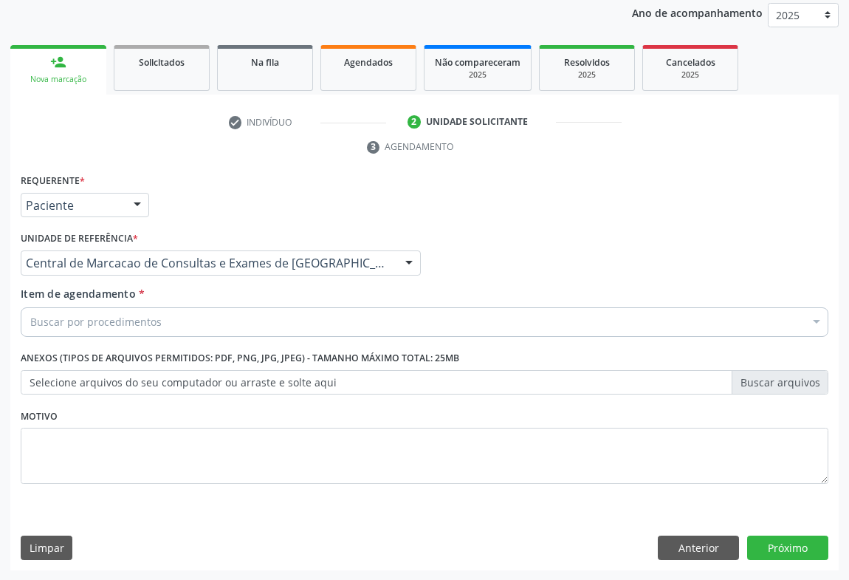
click at [182, 327] on div "Buscar por procedimentos" at bounding box center [425, 322] width 808 height 30
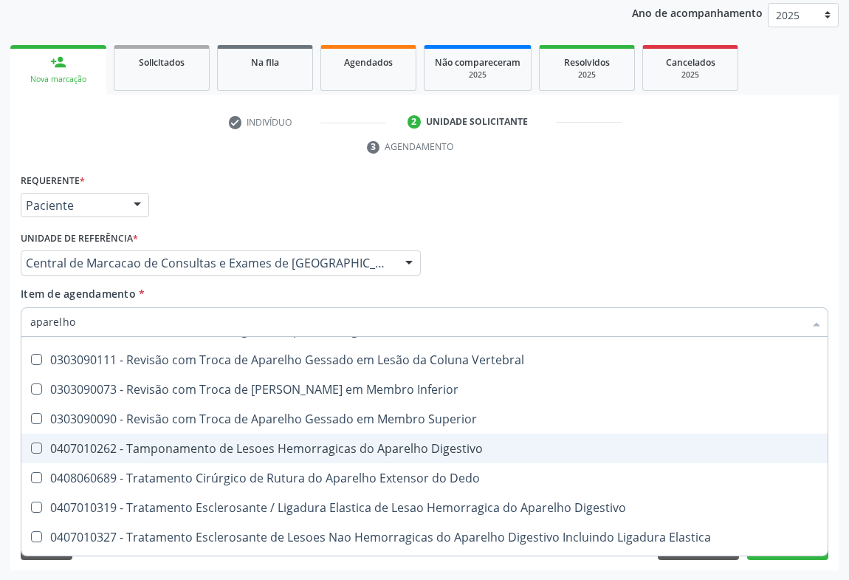
scroll to position [739, 0]
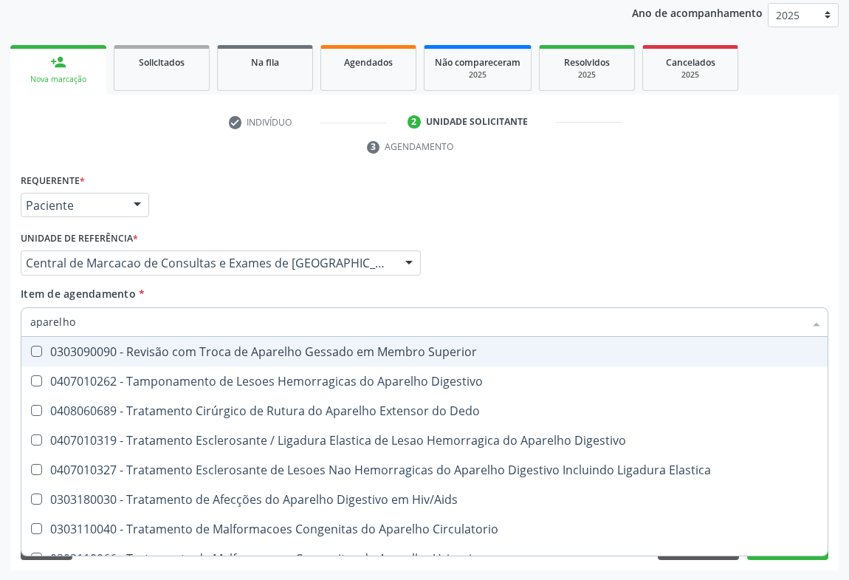
click at [78, 321] on input "aparelho" at bounding box center [417, 322] width 774 height 30
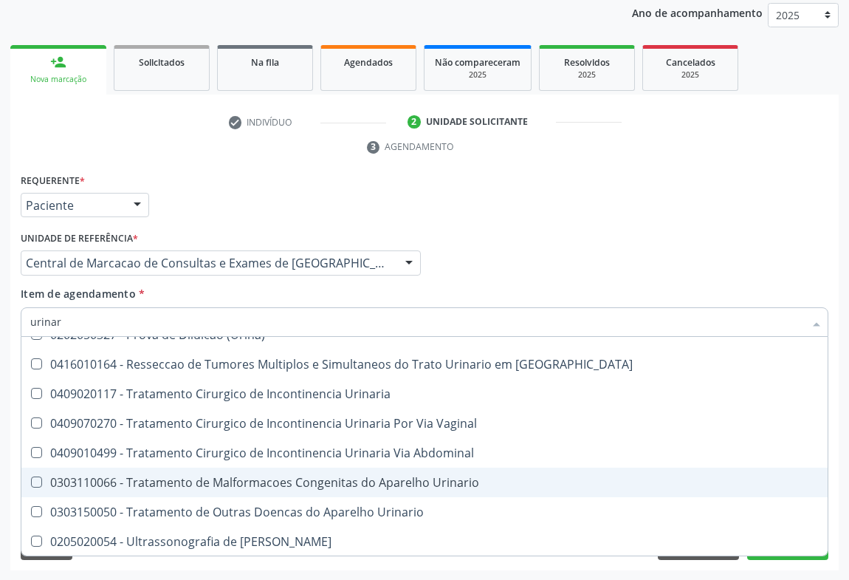
scroll to position [47, 0]
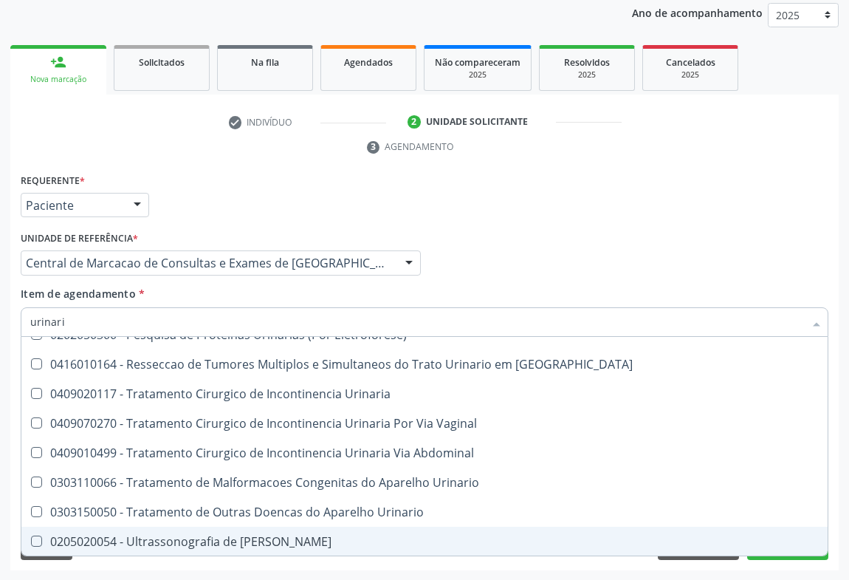
type input "urinario"
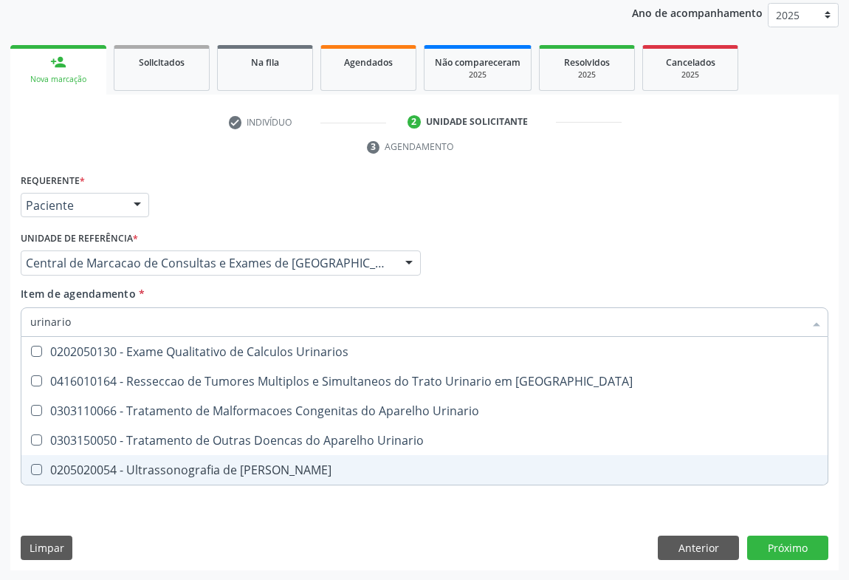
scroll to position [0, 0]
click at [281, 469] on div "0205020054 - Ultrassonografia de [PERSON_NAME]" at bounding box center [424, 470] width 789 height 12
checkbox Urinario "true"
click at [799, 547] on div "Requerente * Paciente Médico(a) Enfermeiro(a) Paciente Nenhum resultado encontr…" at bounding box center [424, 370] width 829 height 401
checkbox Oncologia "true"
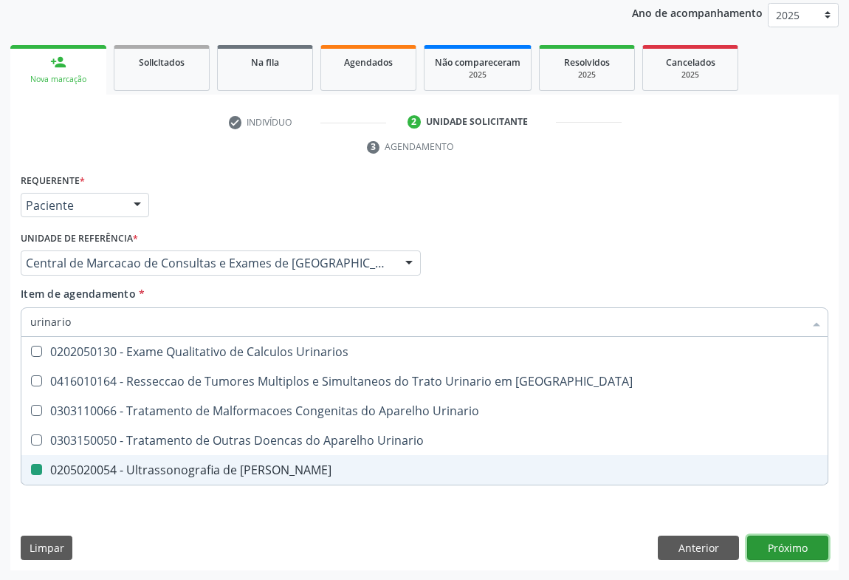
checkbox Urinario "false"
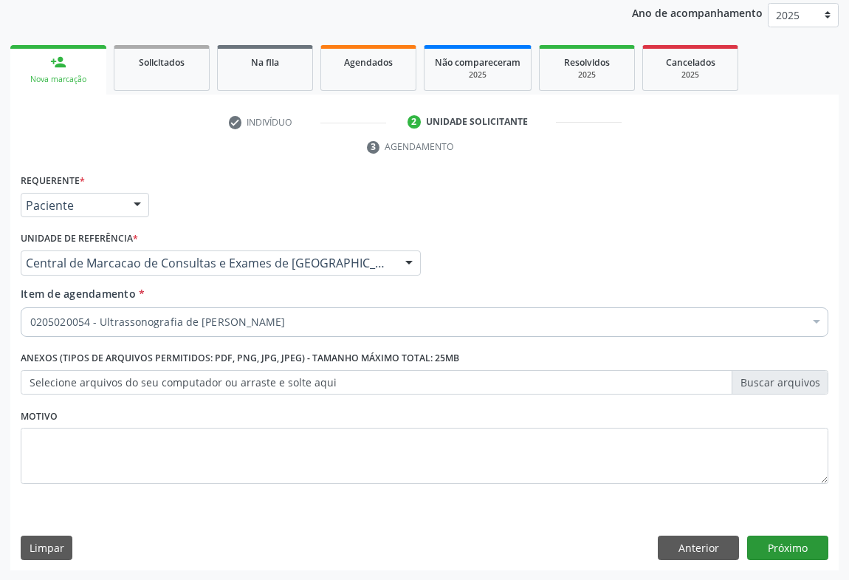
click at [803, 532] on div "Requerente * Paciente Médico(a) Enfermeiro(a) Paciente Nenhum resultado encontr…" at bounding box center [424, 370] width 829 height 401
click at [801, 539] on button "Próximo" at bounding box center [787, 547] width 81 height 25
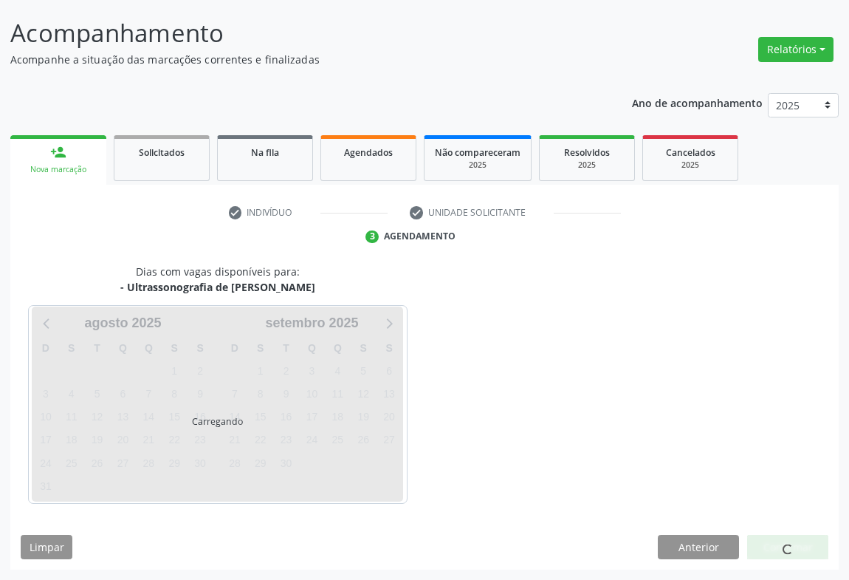
scroll to position [85, 0]
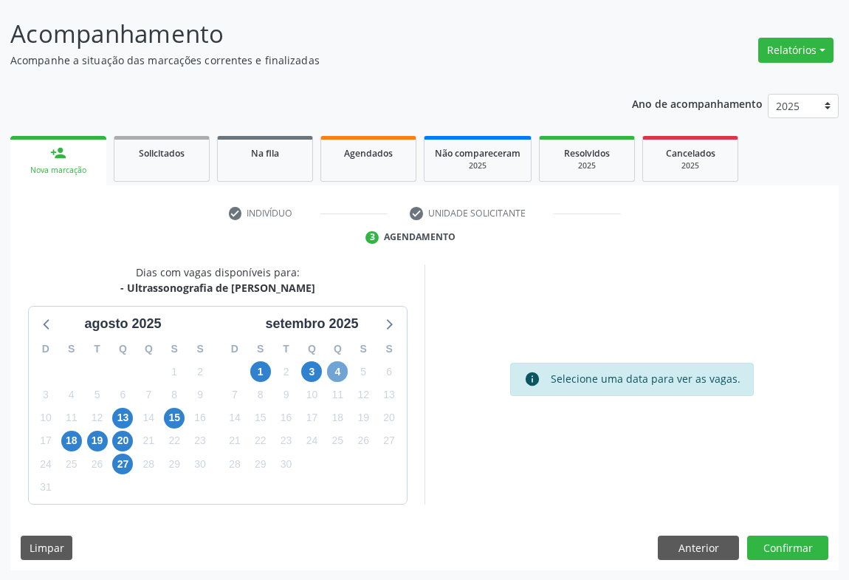
click at [339, 374] on span "4" at bounding box center [337, 371] width 21 height 21
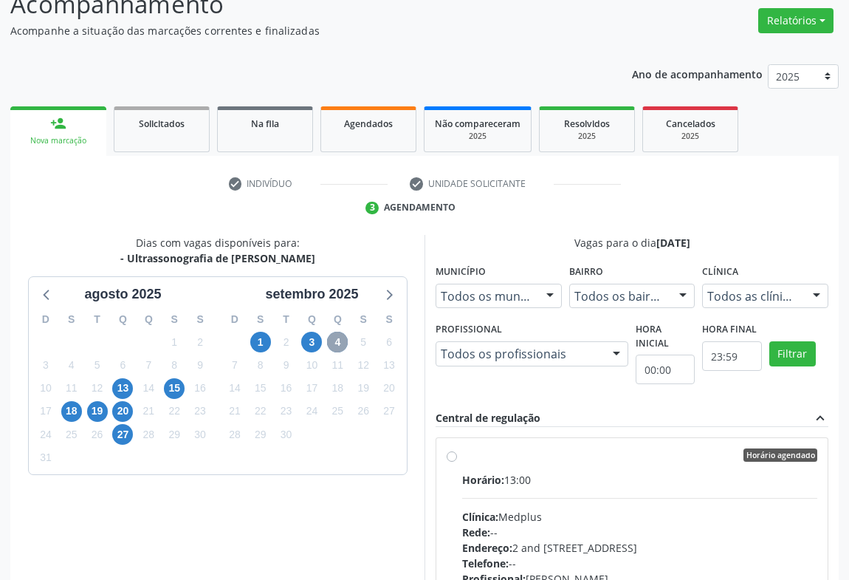
scroll to position [66, 0]
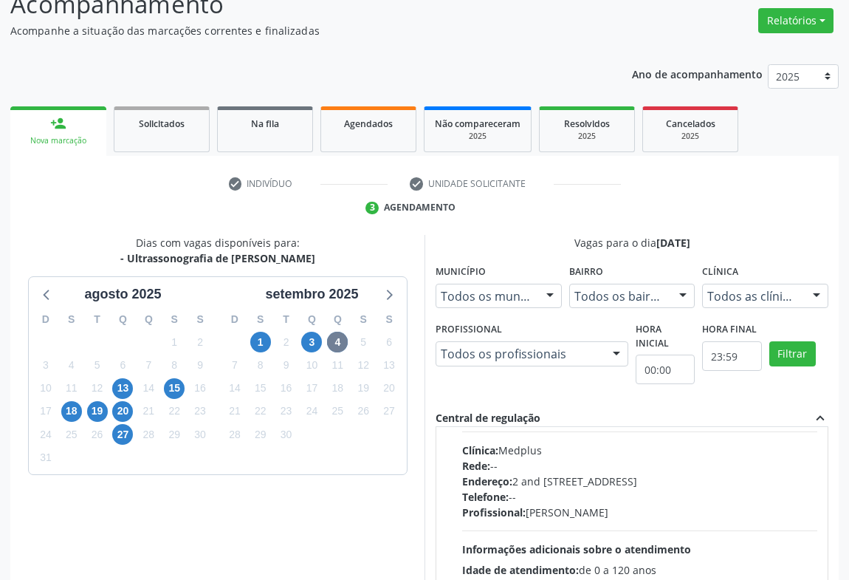
click at [606, 489] on div "Telefone: --" at bounding box center [639, 497] width 355 height 16
click at [457, 395] on input "Horário agendado Horário: 13:00 Clínica: Medplus Rede: -- Endereço: 2 and [STRE…" at bounding box center [452, 388] width 10 height 13
radio input "true"
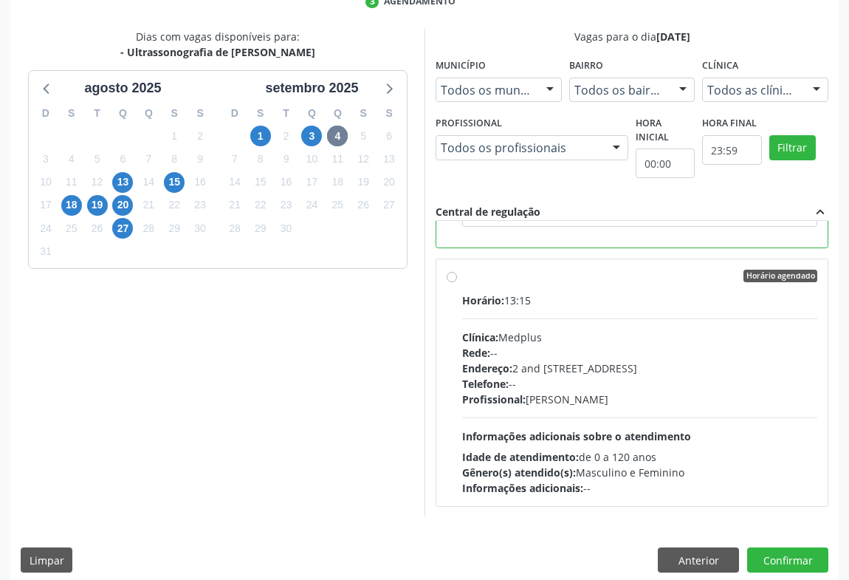
scroll to position [333, 0]
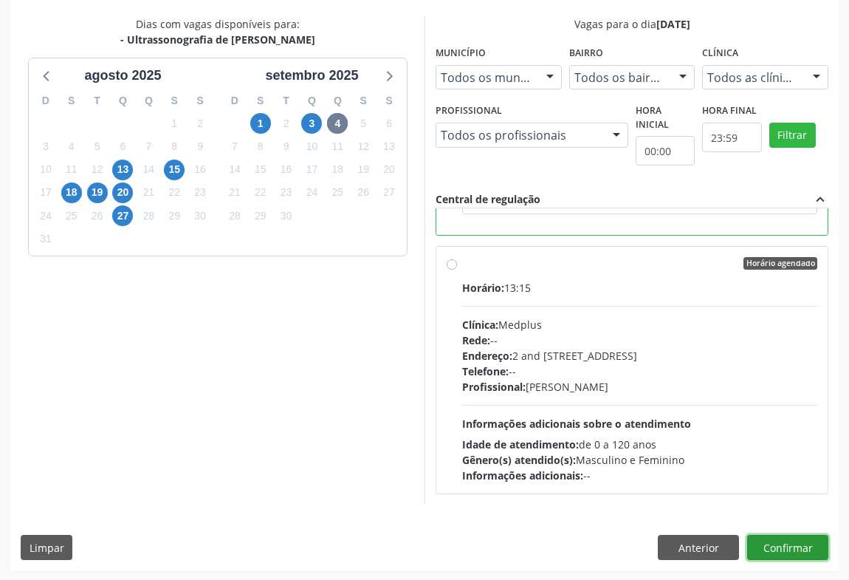
click at [769, 535] on button "Confirmar" at bounding box center [787, 547] width 81 height 25
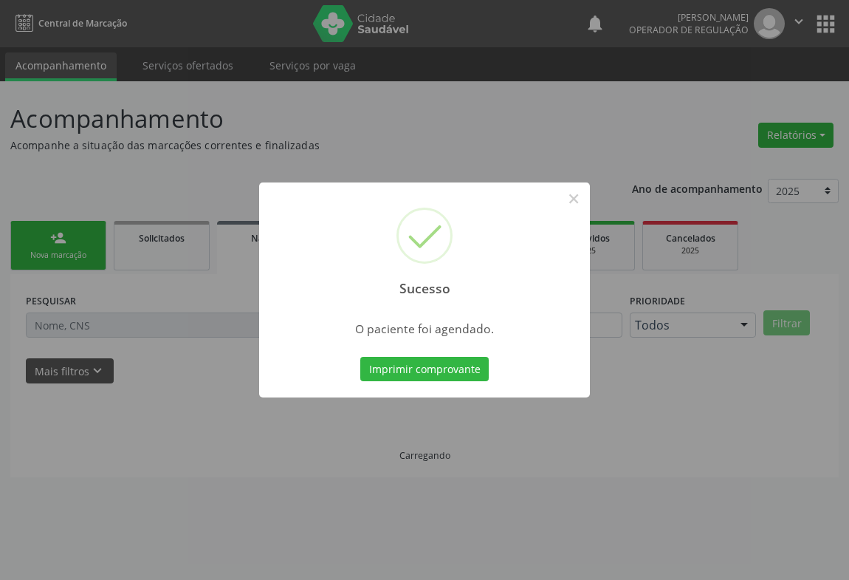
scroll to position [0, 0]
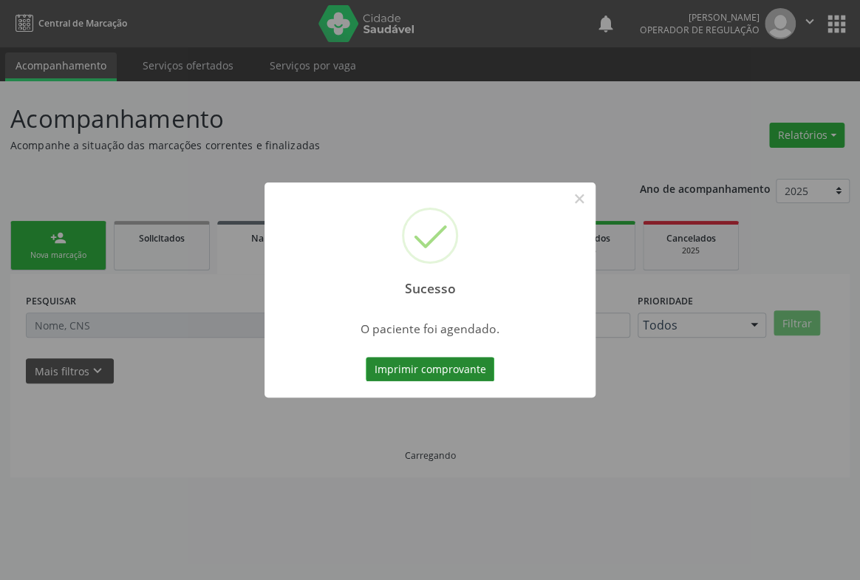
click at [467, 370] on button "Imprimir comprovante" at bounding box center [430, 369] width 129 height 25
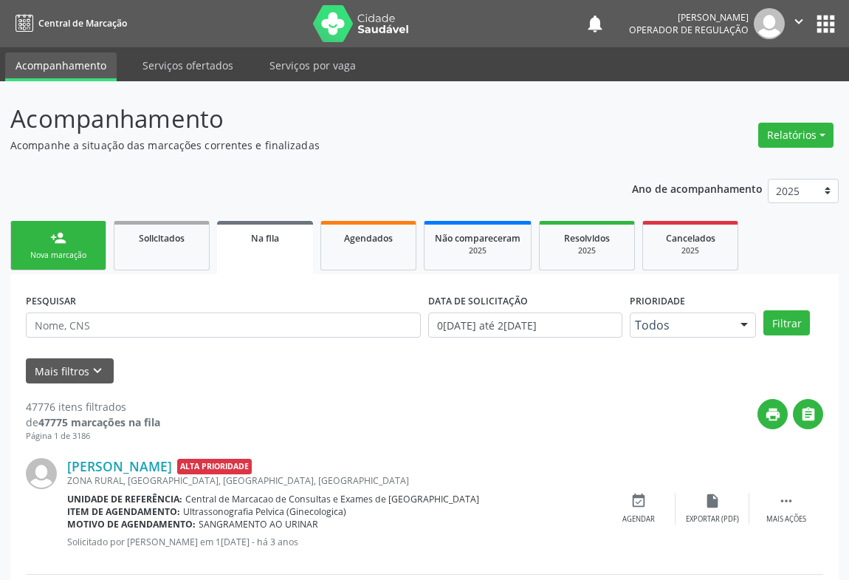
click at [61, 245] on link "person_add Nova marcação" at bounding box center [58, 245] width 96 height 49
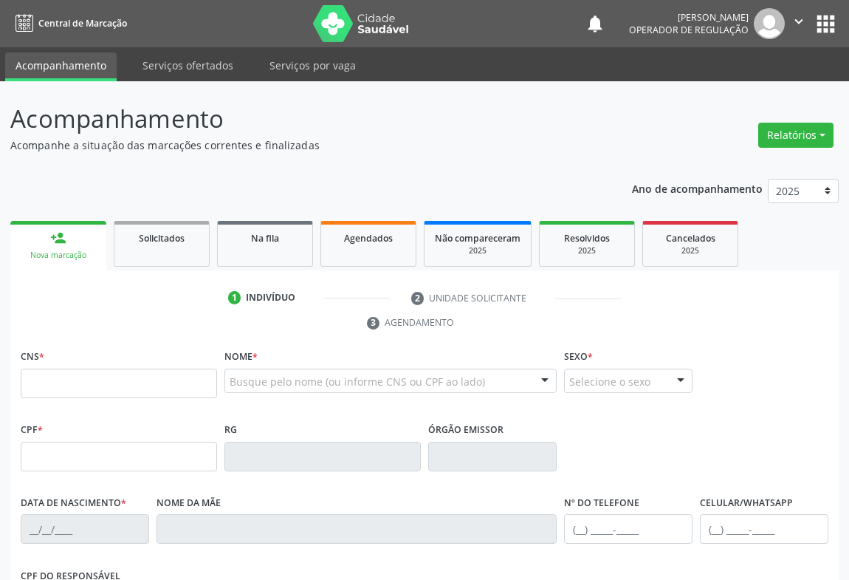
click at [97, 398] on fieldset "CNS *" at bounding box center [119, 377] width 196 height 63
click at [100, 389] on input "text" at bounding box center [119, 384] width 196 height 30
type input "700 0037 0437 2506"
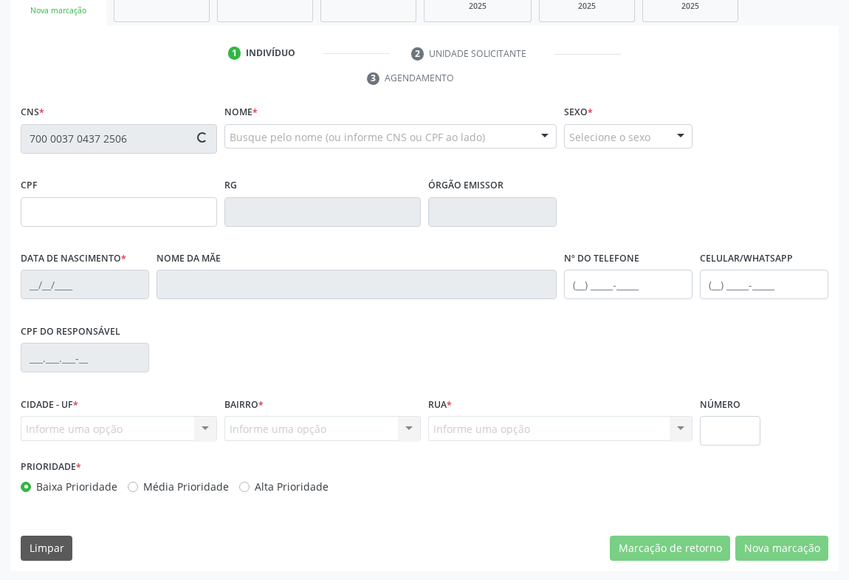
type input "1117501485"
type input "0[DATE]"
type input "[PHONE_NUMBER]"
type input "999.923.615-49"
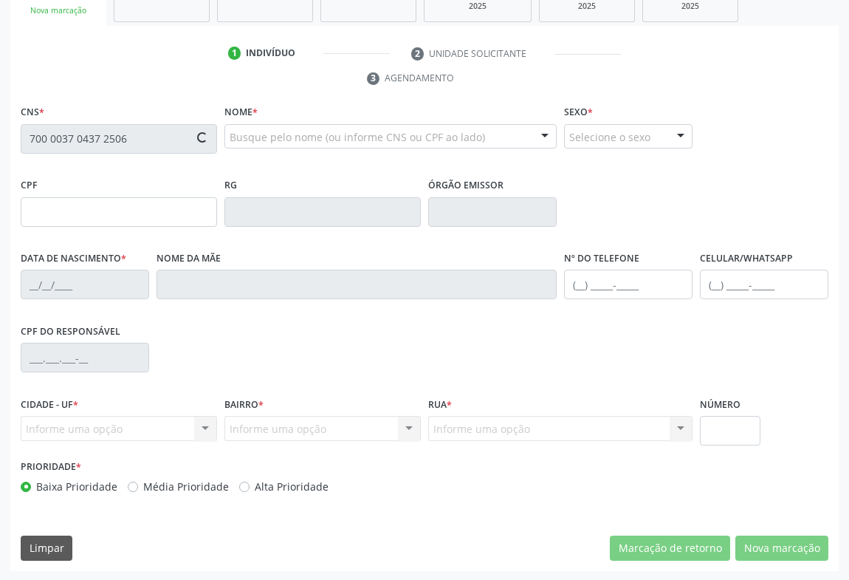
type input "S/N"
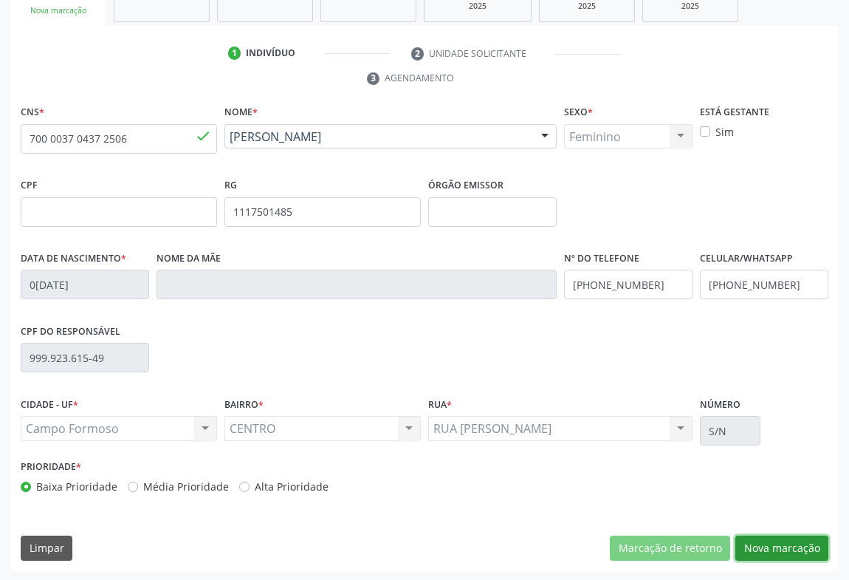
drag, startPoint x: 787, startPoint y: 548, endPoint x: 754, endPoint y: 527, distance: 38.9
click at [787, 547] on button "Nova marcação" at bounding box center [782, 547] width 93 height 25
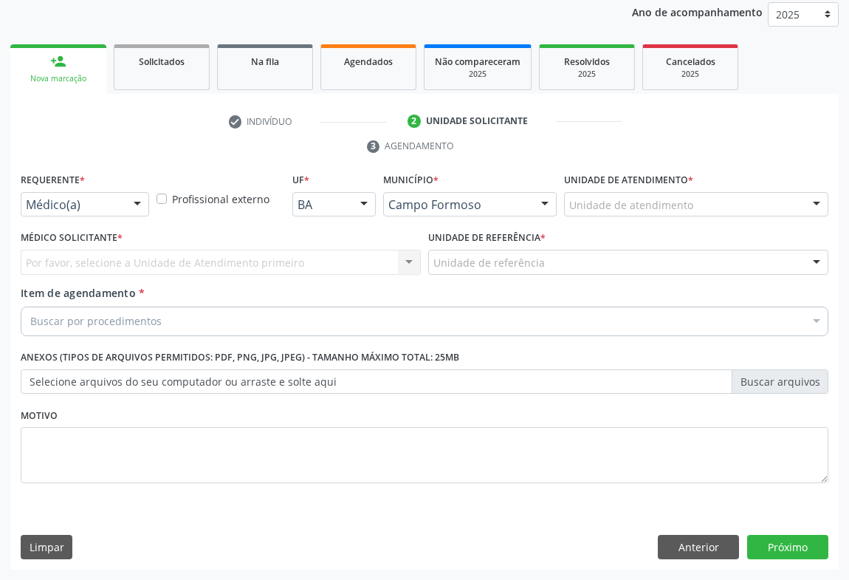
scroll to position [176, 0]
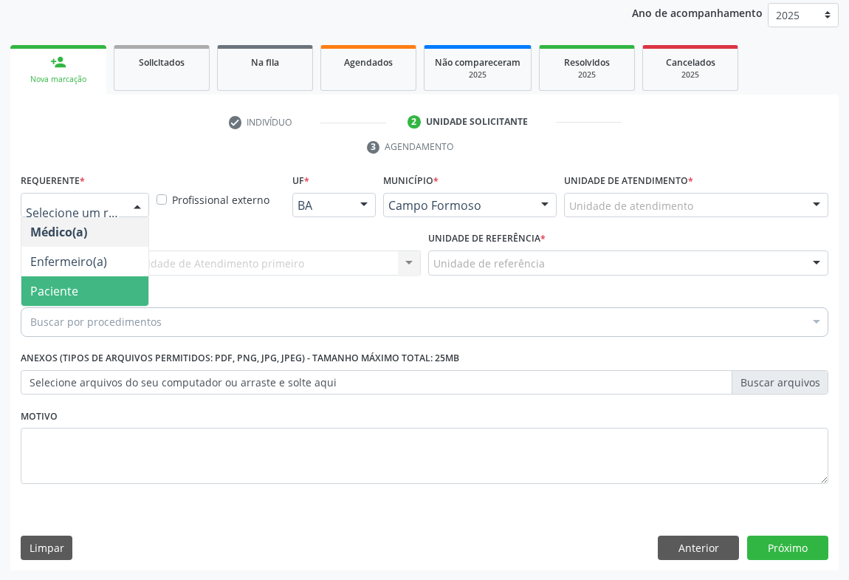
drag, startPoint x: 111, startPoint y: 270, endPoint x: 113, endPoint y: 282, distance: 12.0
click at [113, 282] on ul "Médico(a) Enfermeiro(a) Paciente Nenhum resultado encontrado para: " " Não há n…" at bounding box center [84, 261] width 127 height 89
click at [113, 282] on span "Paciente" at bounding box center [84, 291] width 127 height 30
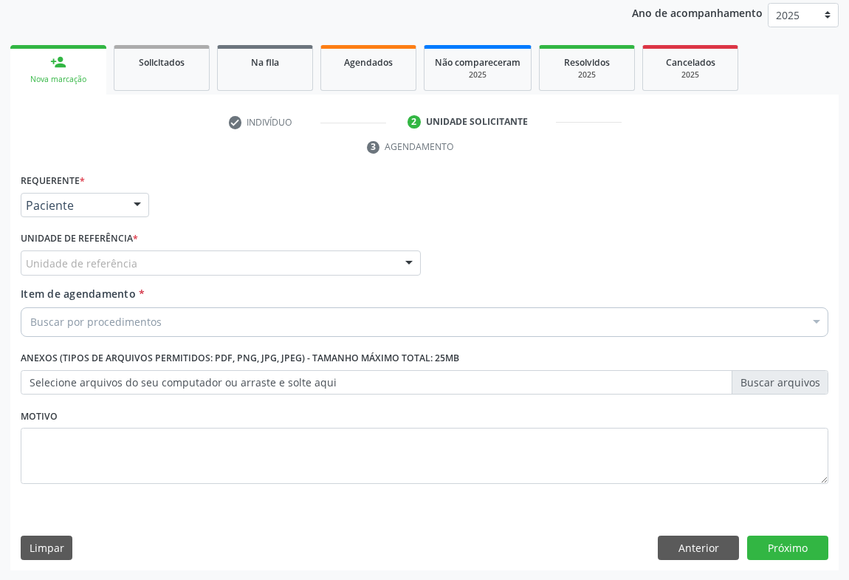
click at [220, 259] on div "Unidade de referência" at bounding box center [221, 262] width 400 height 25
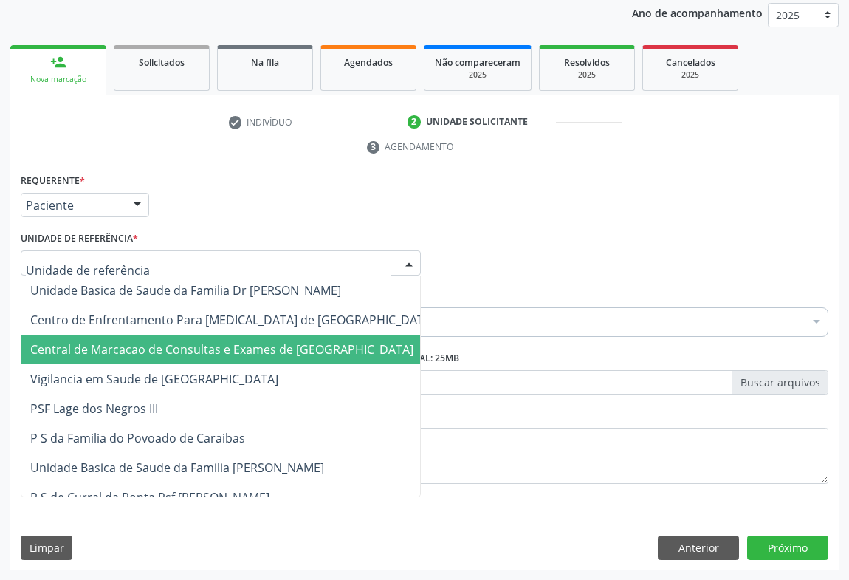
drag, startPoint x: 219, startPoint y: 332, endPoint x: 222, endPoint y: 340, distance: 9.3
click at [222, 341] on span "Central de Marcacao de Consultas e Exames de [GEOGRAPHIC_DATA]" at bounding box center [221, 349] width 383 height 16
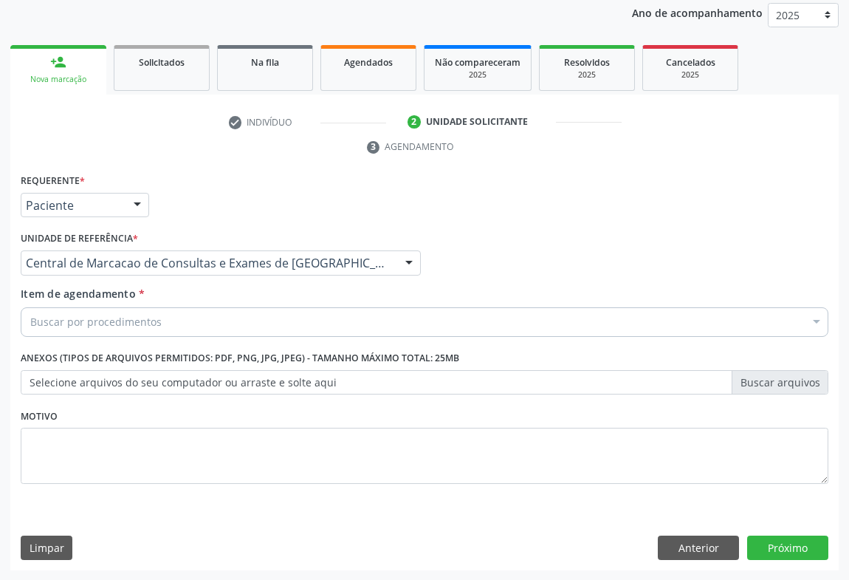
click at [230, 329] on div "Buscar por procedimentos" at bounding box center [425, 322] width 808 height 30
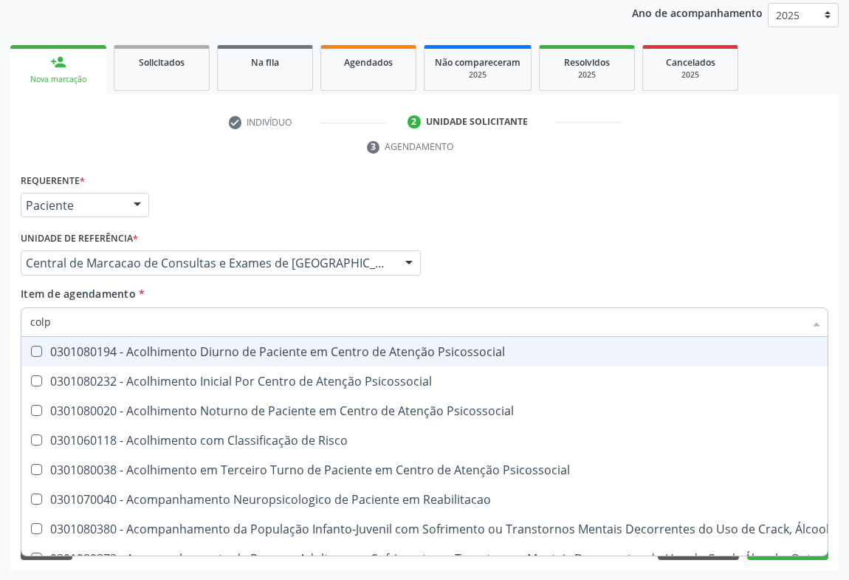
type input "colpo"
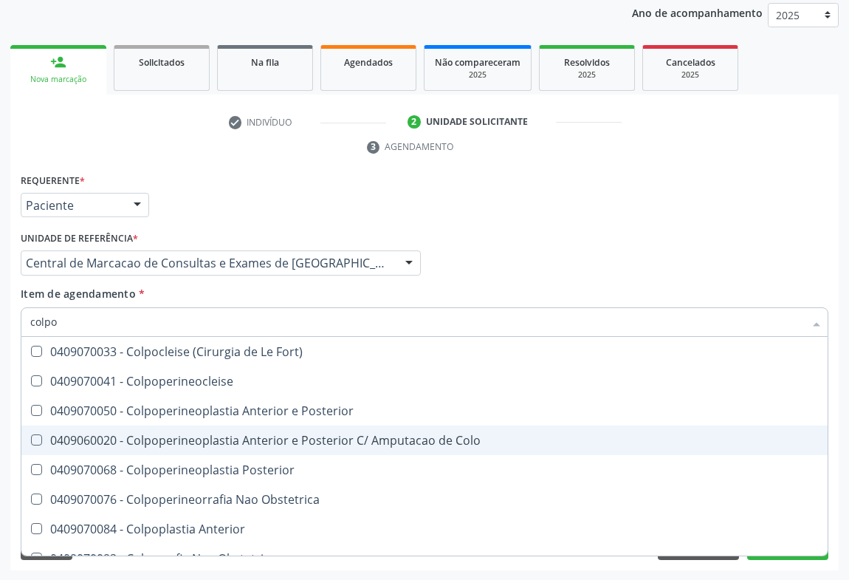
scroll to position [76, 0]
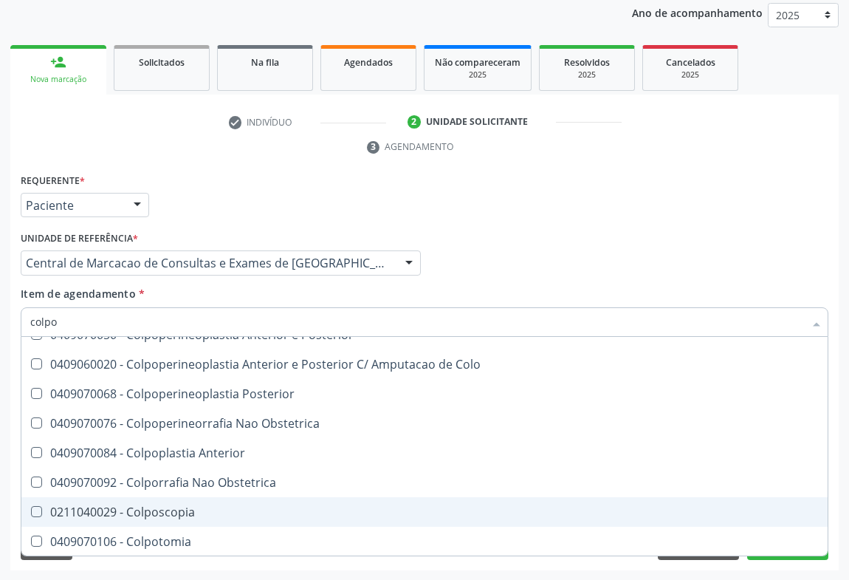
drag, startPoint x: 205, startPoint y: 504, endPoint x: 389, endPoint y: 497, distance: 184.8
click at [205, 506] on div "0211040029 - Colposcopia" at bounding box center [424, 512] width 789 height 12
checkbox Colposcopia "true"
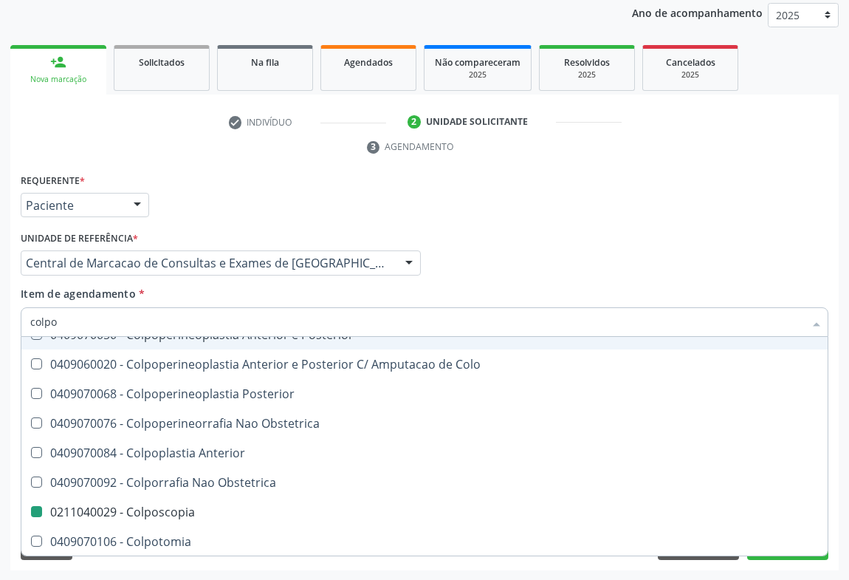
click at [622, 282] on div "Médico Solicitante Por favor, selecione a Unidade de Atendimento primeiro Nenhu…" at bounding box center [424, 256] width 815 height 58
checkbox Colpoperineocleise "true"
checkbox Colposcopia "false"
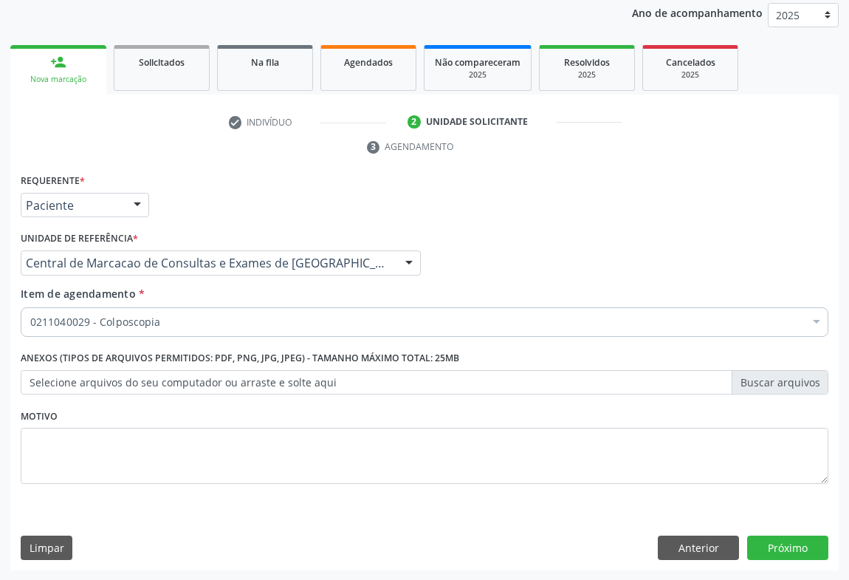
scroll to position [0, 0]
click at [781, 548] on button "Próximo" at bounding box center [787, 547] width 81 height 25
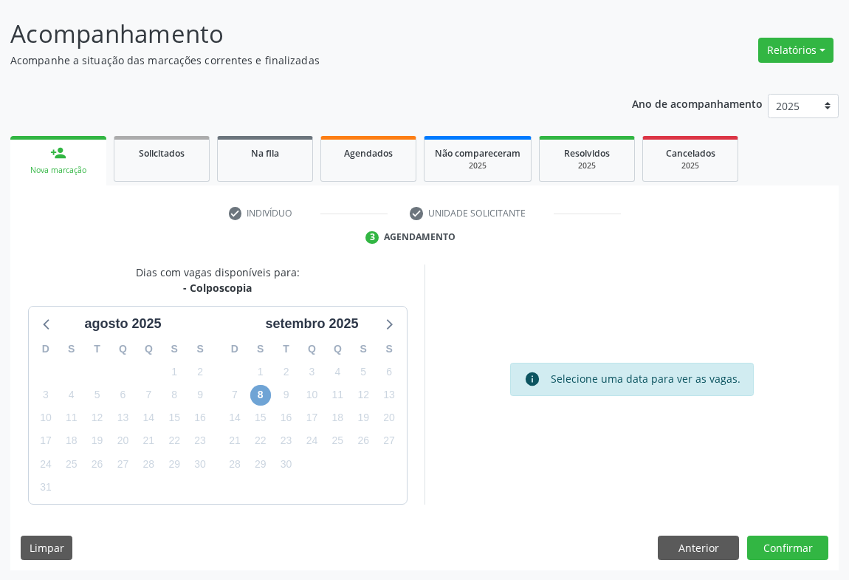
click at [265, 396] on span "8" at bounding box center [260, 395] width 21 height 21
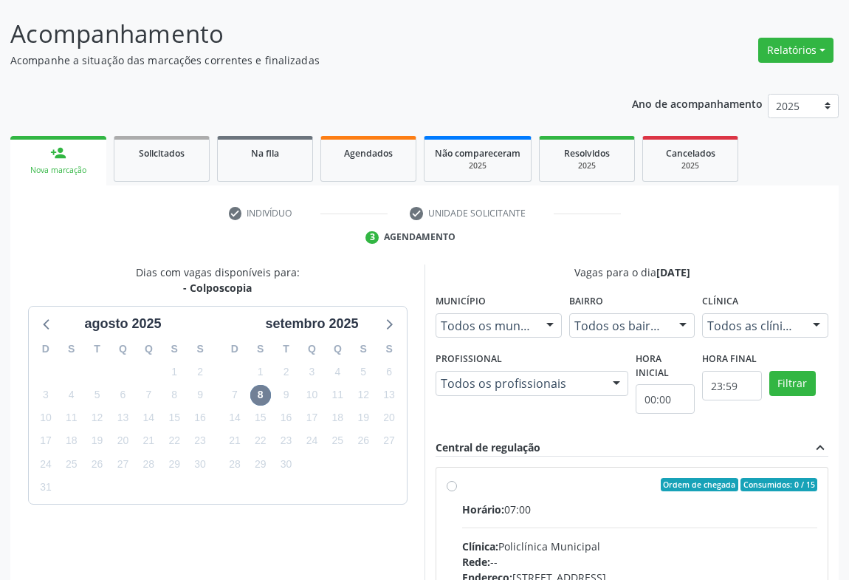
drag, startPoint x: 699, startPoint y: 520, endPoint x: 815, endPoint y: 506, distance: 116.8
click at [457, 491] on input "Ordem de chegada Consumidos: 0 / 15 Horário: 07:00 Clínica: Policlínica Municip…" at bounding box center [452, 484] width 10 height 13
radio input "true"
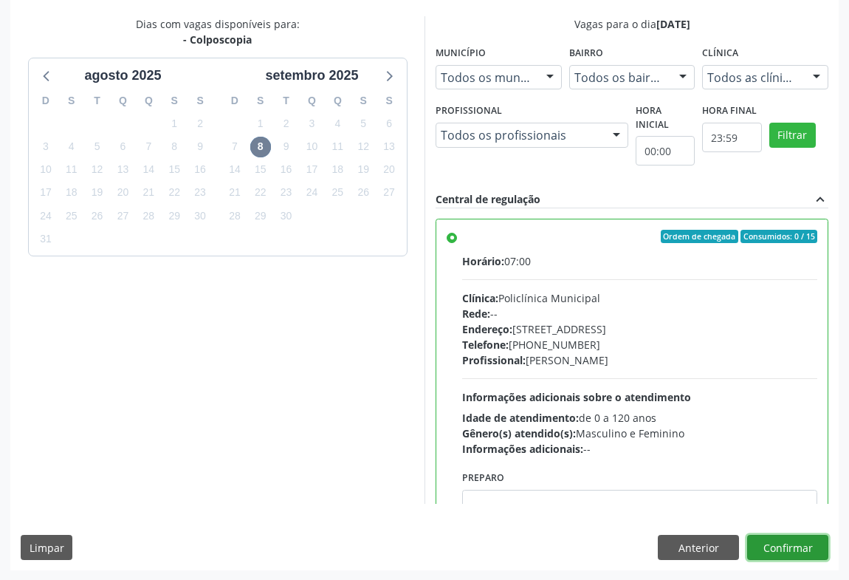
click at [784, 544] on button "Confirmar" at bounding box center [787, 547] width 81 height 25
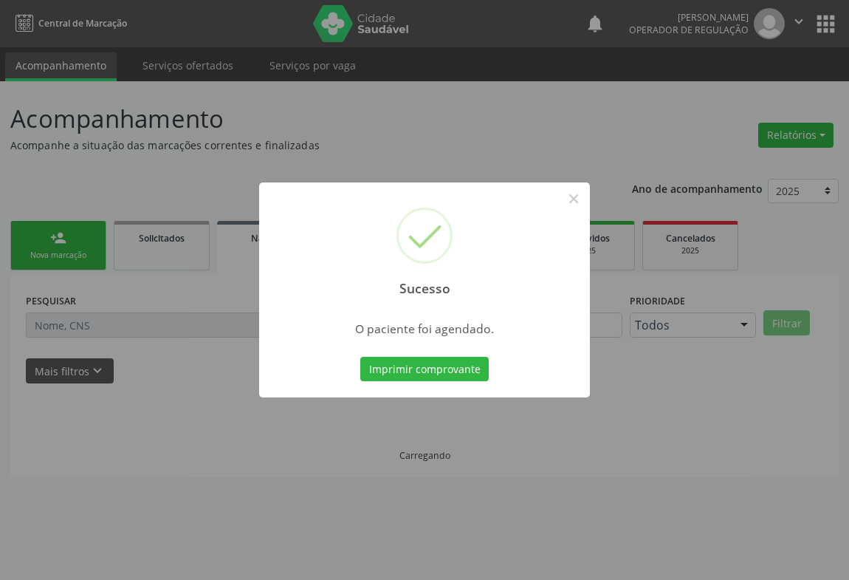
scroll to position [0, 0]
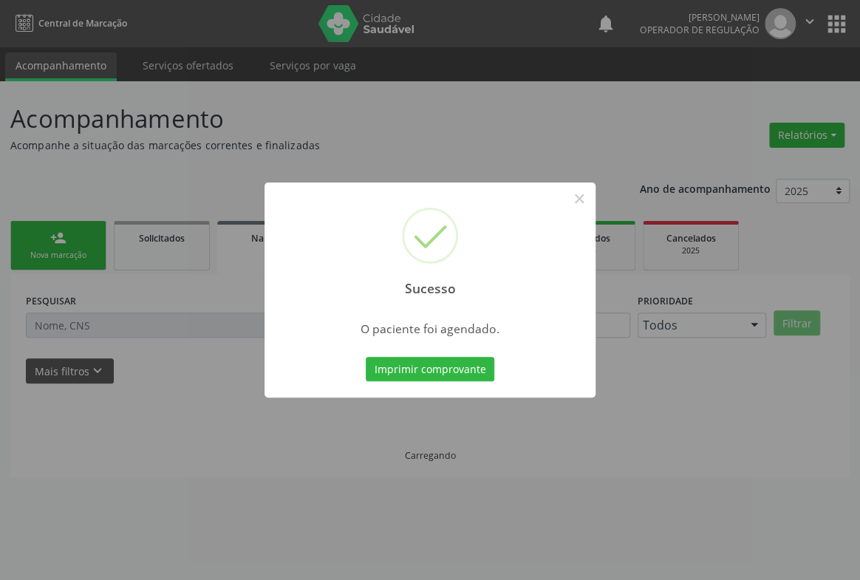
click at [366, 357] on button "Imprimir comprovante" at bounding box center [430, 369] width 129 height 25
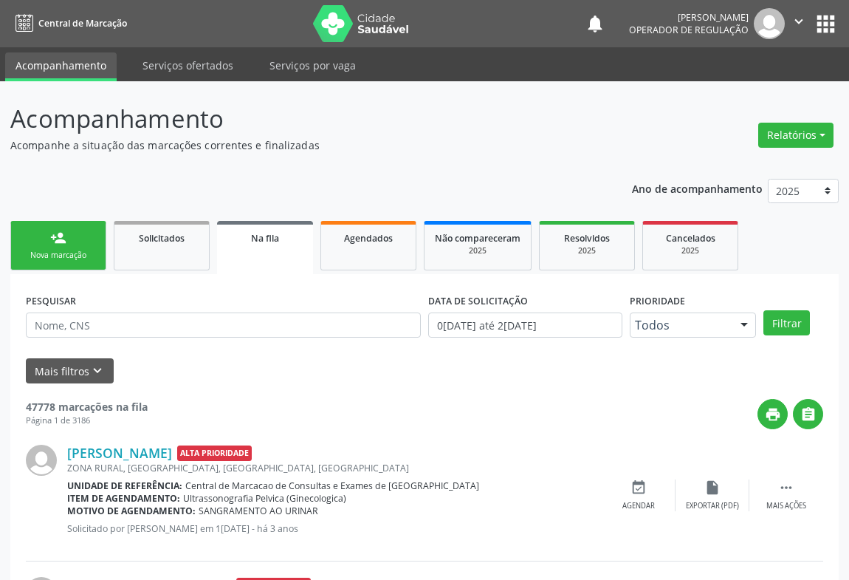
click at [72, 235] on link "person_add Nova marcação" at bounding box center [58, 245] width 96 height 49
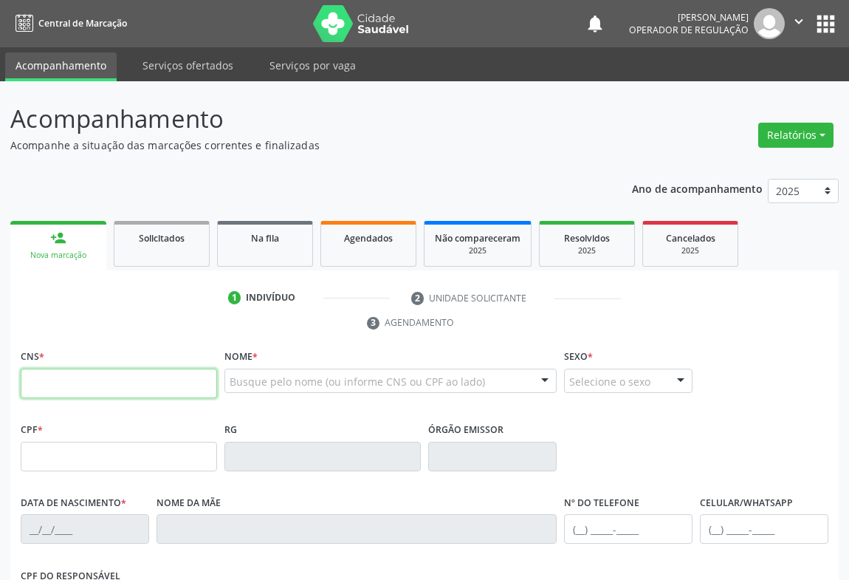
click at [51, 387] on input "text" at bounding box center [119, 384] width 196 height 30
type input "704 6046 9814 1321"
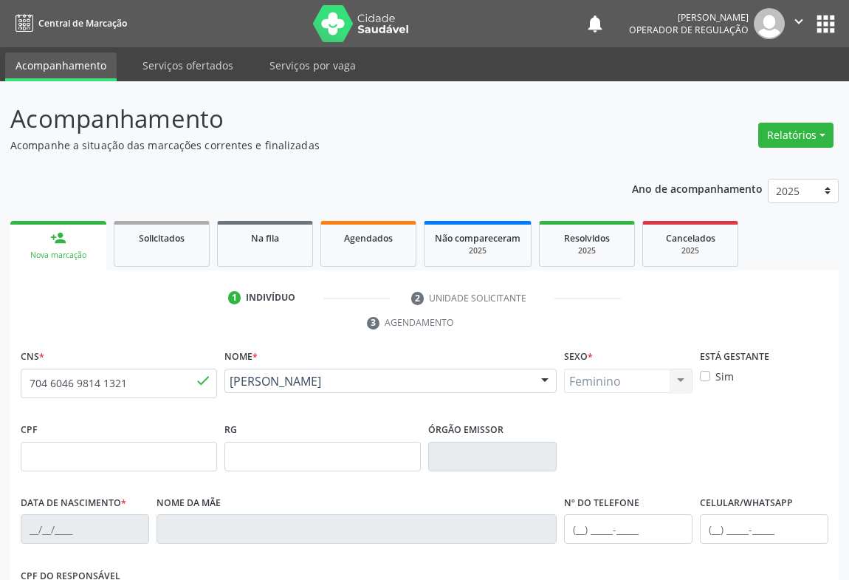
type input "05/12/1995"
type input "(74) 99192-1117"
type input "S/N"
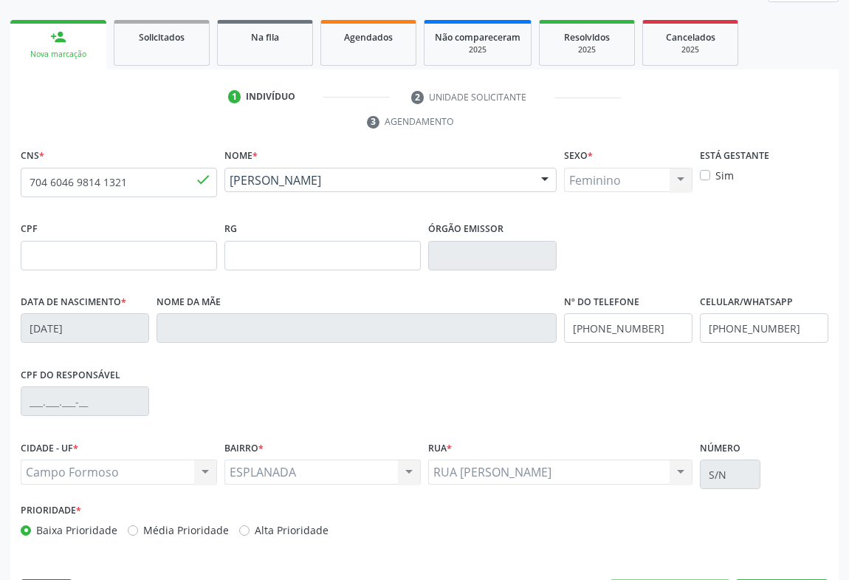
scroll to position [244, 0]
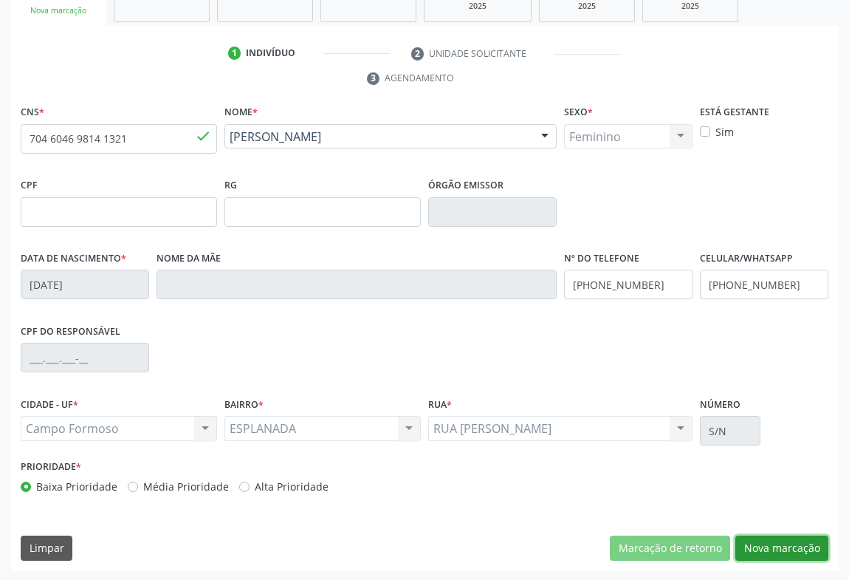
drag, startPoint x: 784, startPoint y: 548, endPoint x: 592, endPoint y: 479, distance: 204.0
click at [783, 549] on button "Nova marcação" at bounding box center [782, 547] width 93 height 25
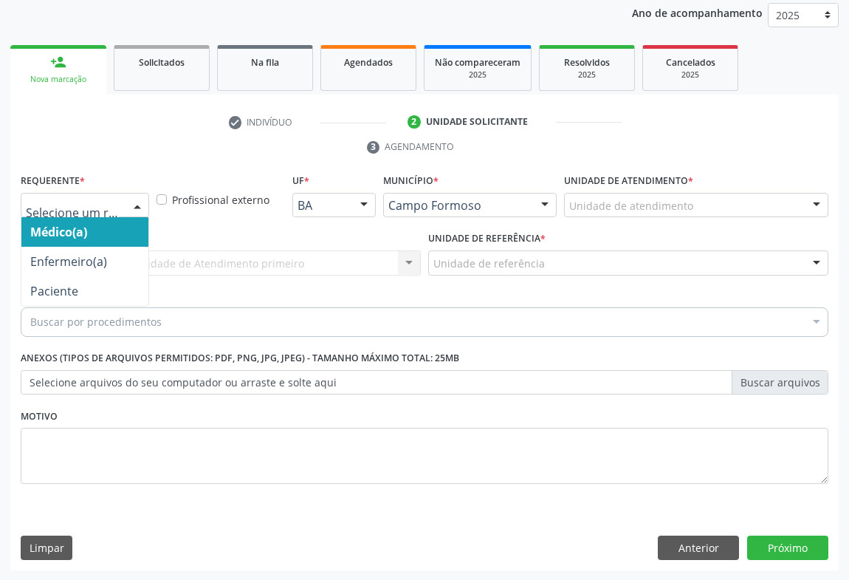
click at [130, 208] on div at bounding box center [137, 206] width 22 height 25
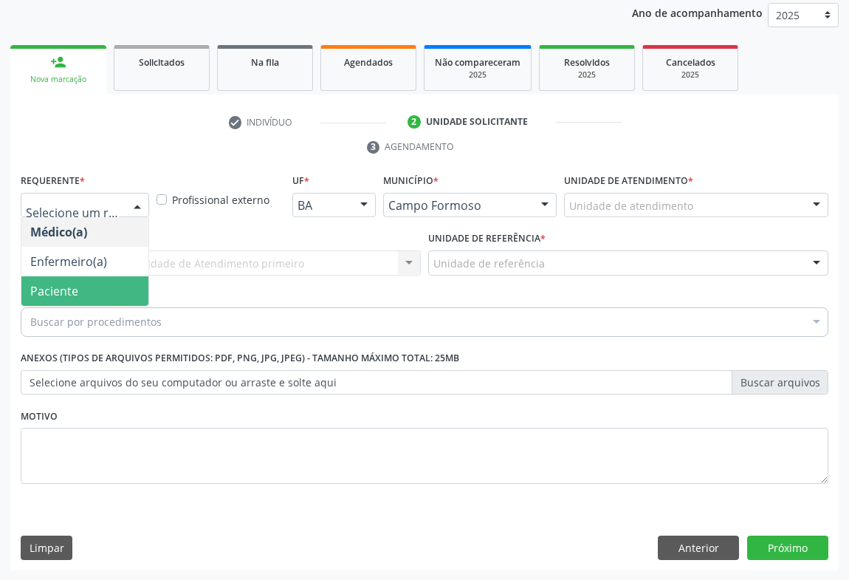
click at [117, 295] on span "Paciente" at bounding box center [84, 291] width 127 height 30
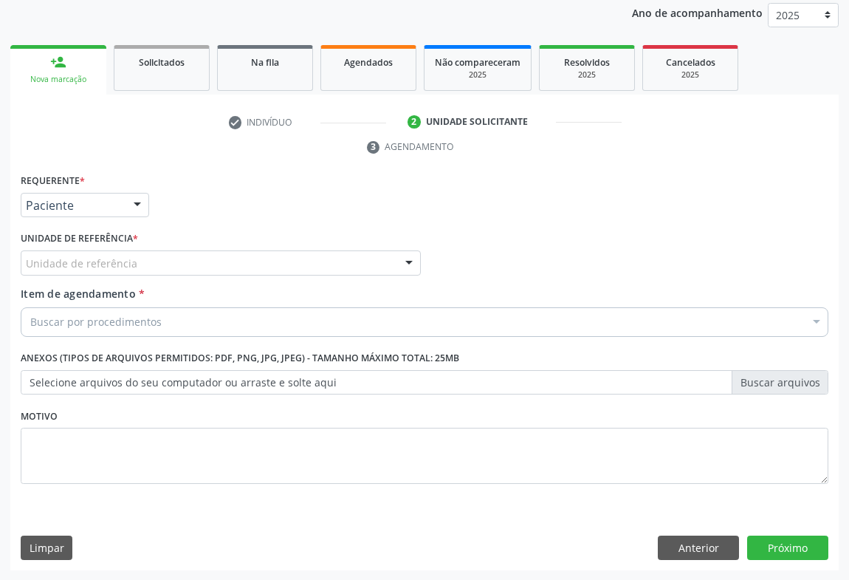
click at [205, 271] on div "Unidade de referência" at bounding box center [221, 262] width 400 height 25
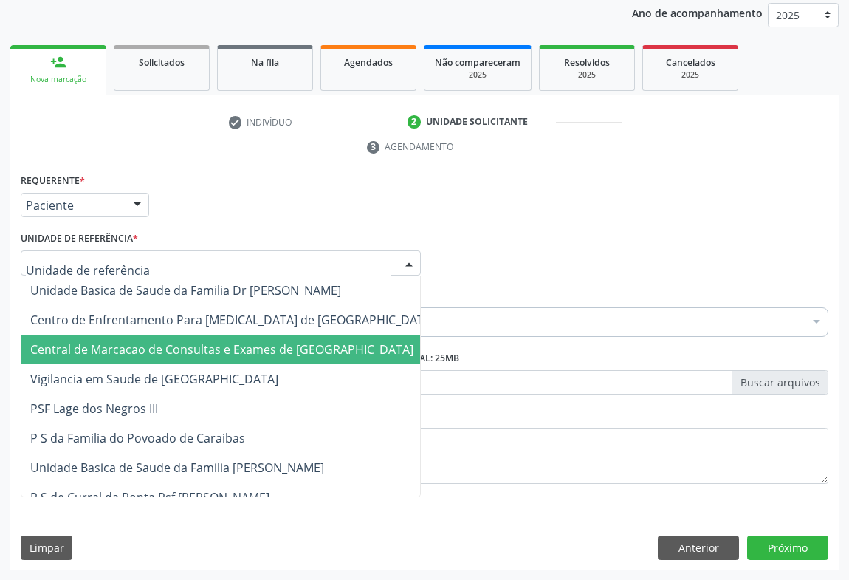
drag, startPoint x: 204, startPoint y: 360, endPoint x: 281, endPoint y: 326, distance: 84.7
click at [209, 359] on span "Central de Marcacao de Consultas e Exames de [GEOGRAPHIC_DATA]" at bounding box center [232, 350] width 422 height 30
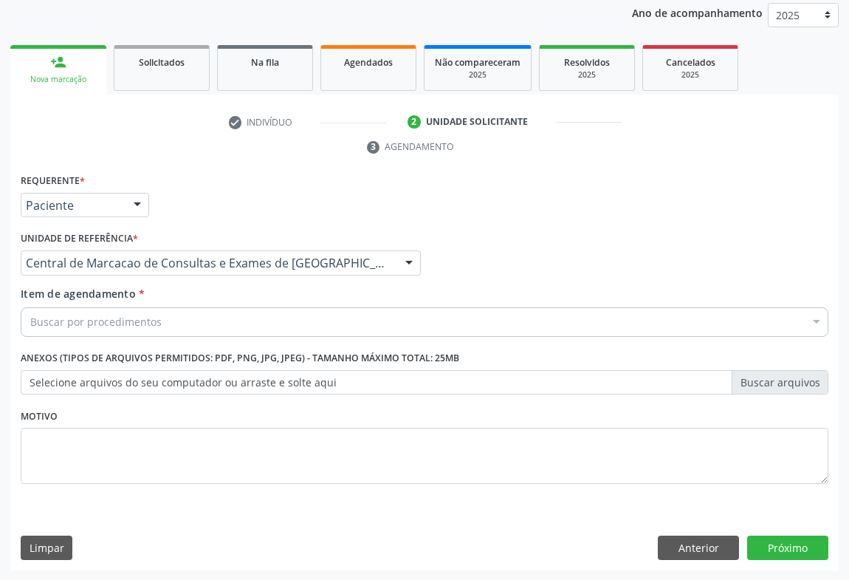
click at [287, 317] on div "Buscar por procedimentos" at bounding box center [425, 322] width 808 height 30
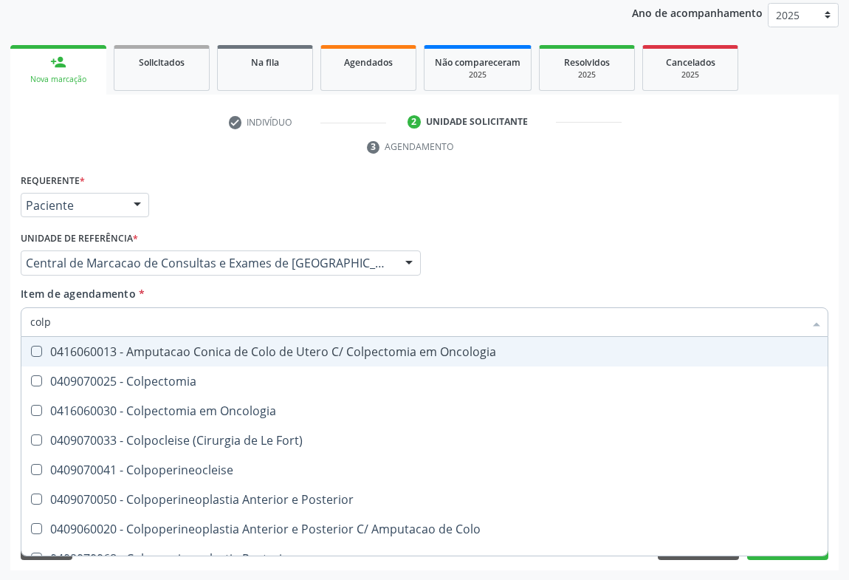
type input "colpo"
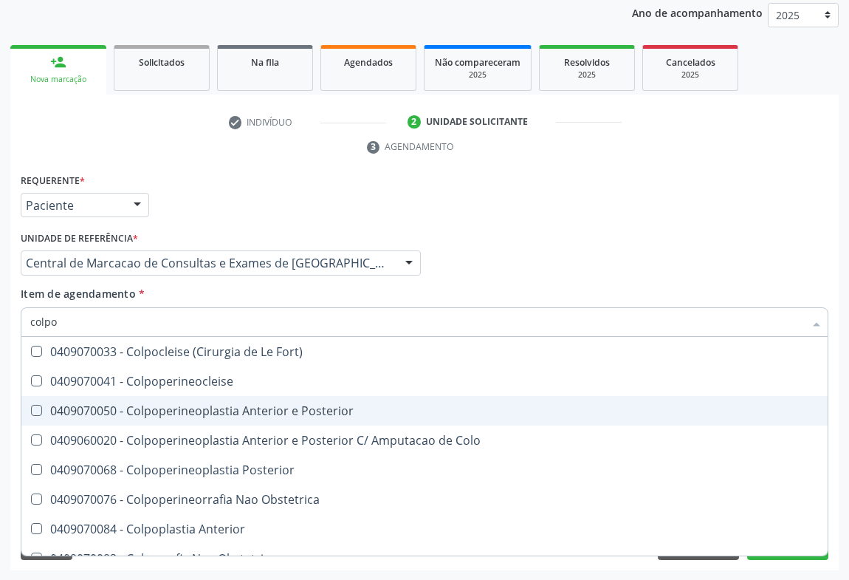
scroll to position [76, 0]
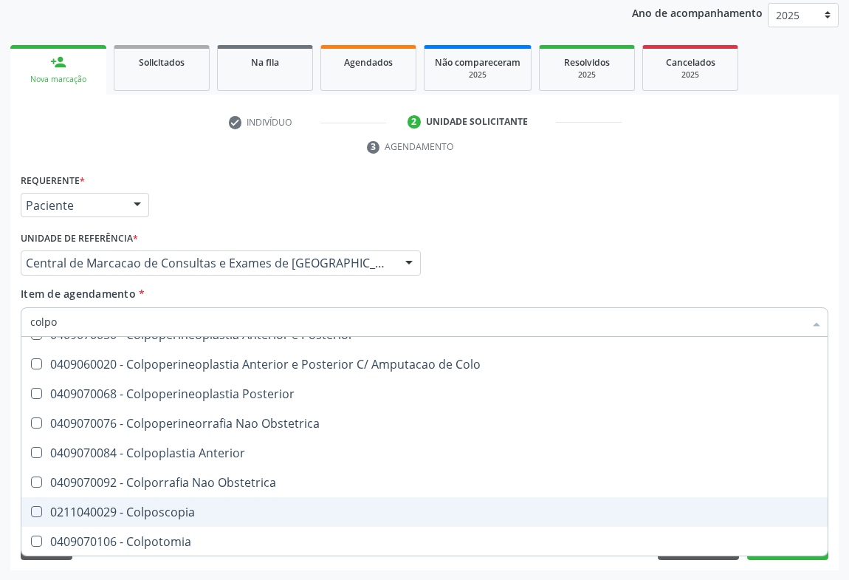
click at [239, 502] on span "0211040029 - Colposcopia" at bounding box center [424, 512] width 807 height 30
checkbox Colposcopia "true"
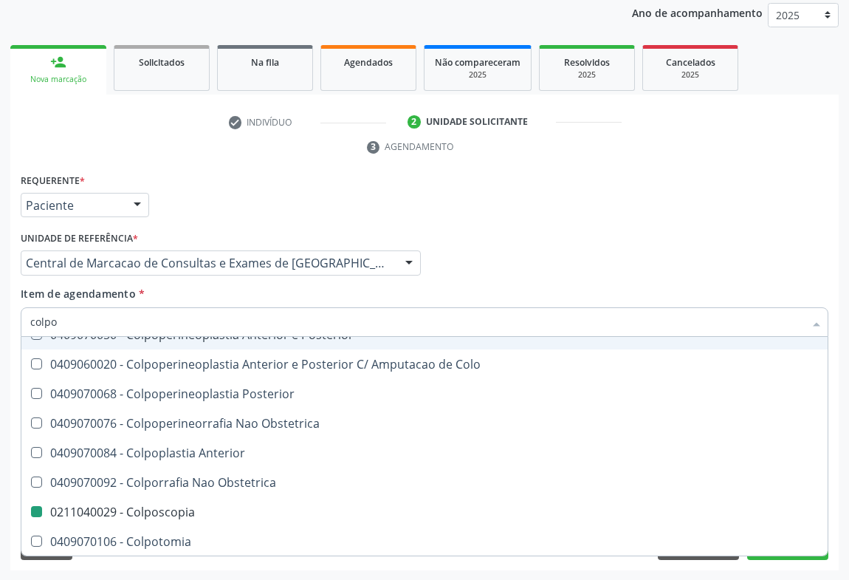
click at [620, 281] on div "Médico Solicitante Por favor, selecione a Unidade de Atendimento primeiro Nenhu…" at bounding box center [424, 256] width 815 height 58
checkbox Colpoperineocleise "true"
checkbox Colposcopia "false"
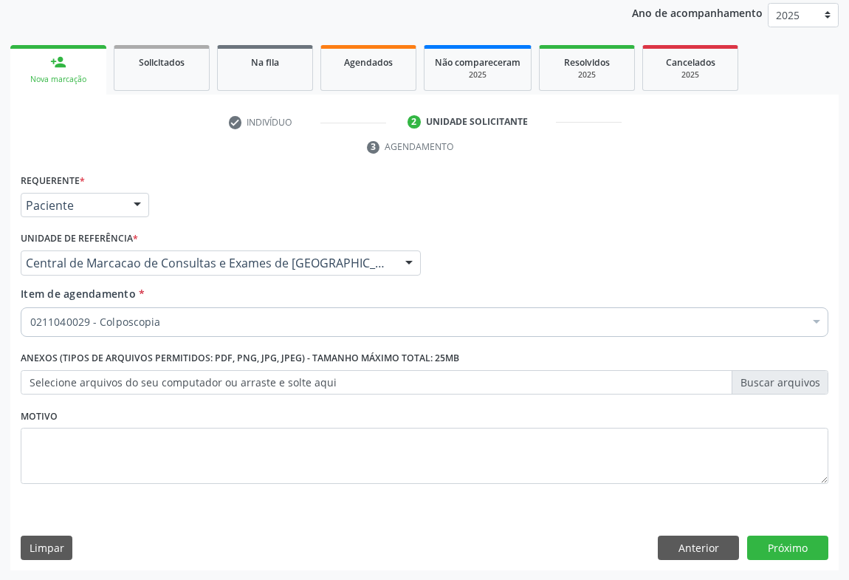
scroll to position [0, 0]
click at [779, 545] on button "Próximo" at bounding box center [787, 547] width 81 height 25
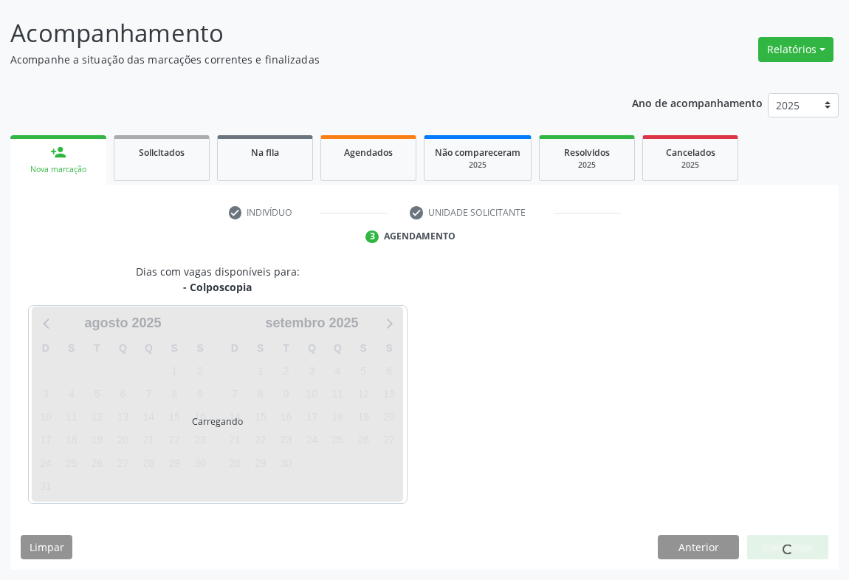
scroll to position [85, 0]
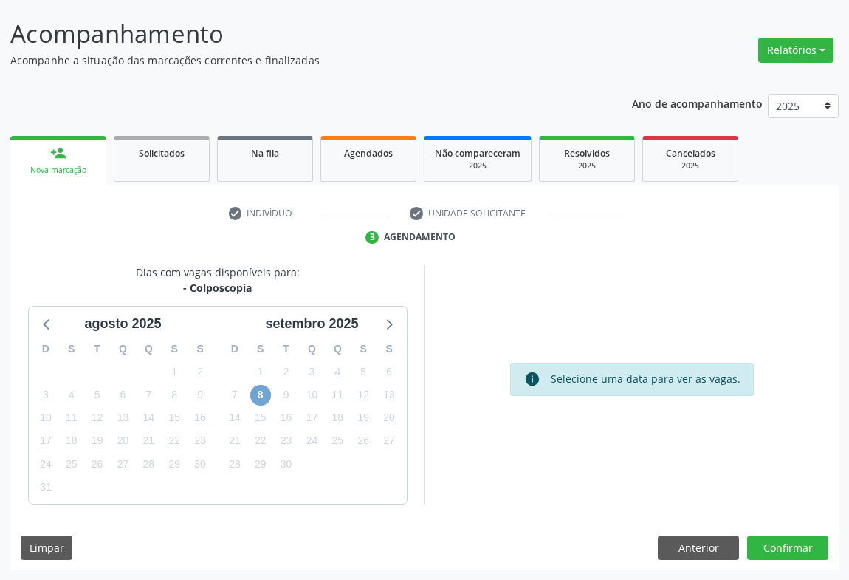
click at [255, 391] on span "8" at bounding box center [260, 395] width 21 height 21
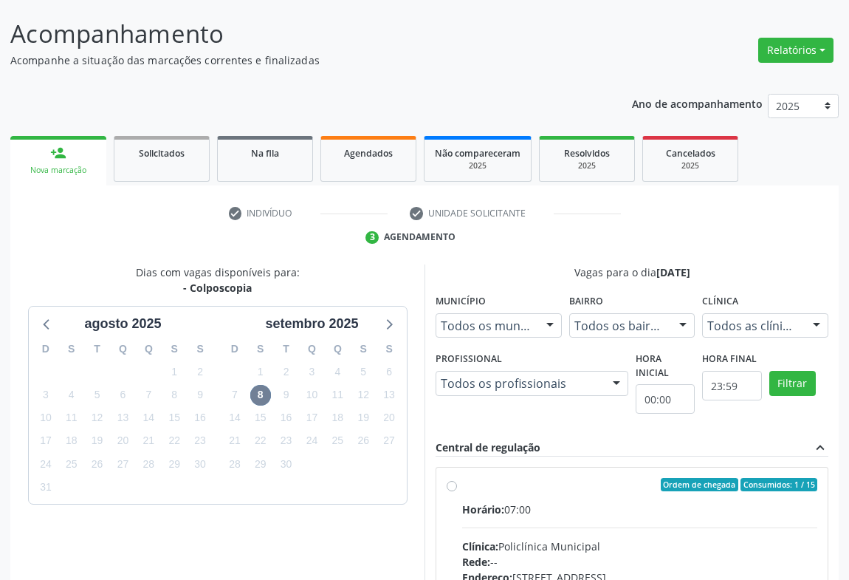
drag, startPoint x: 569, startPoint y: 490, endPoint x: 730, endPoint y: 488, distance: 161.0
click at [574, 490] on label "Ordem de chegada Consumidos: 1 / 15 Horário: 07:00 Clínica: Policlínica Municip…" at bounding box center [639, 591] width 355 height 227
click at [457, 490] on input "Ordem de chegada Consumidos: 1 / 15 Horário: 07:00 Clínica: Policlínica Municip…" at bounding box center [452, 484] width 10 height 13
radio input "true"
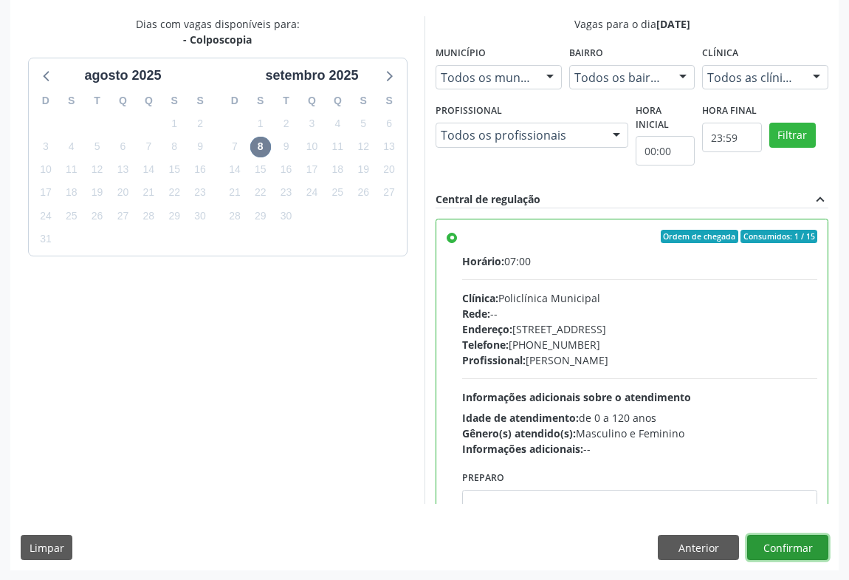
click at [786, 547] on button "Confirmar" at bounding box center [787, 547] width 81 height 25
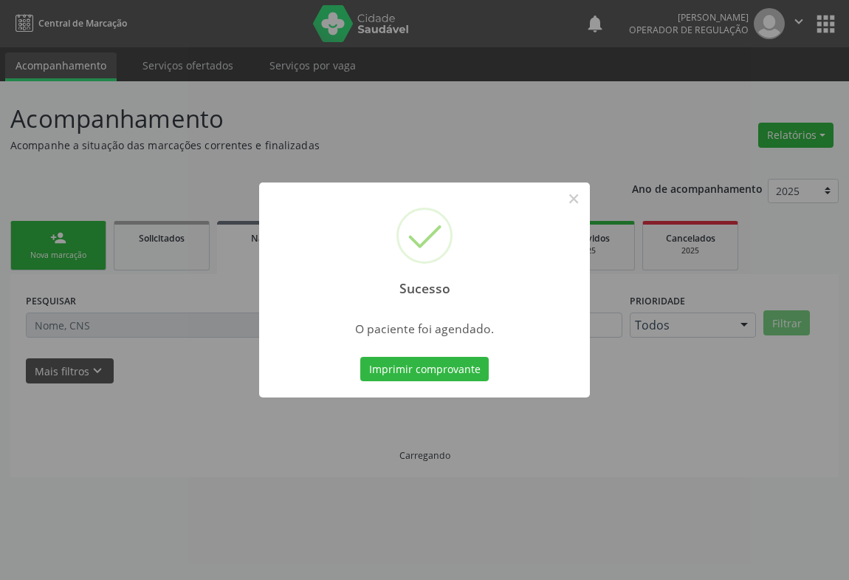
scroll to position [0, 0]
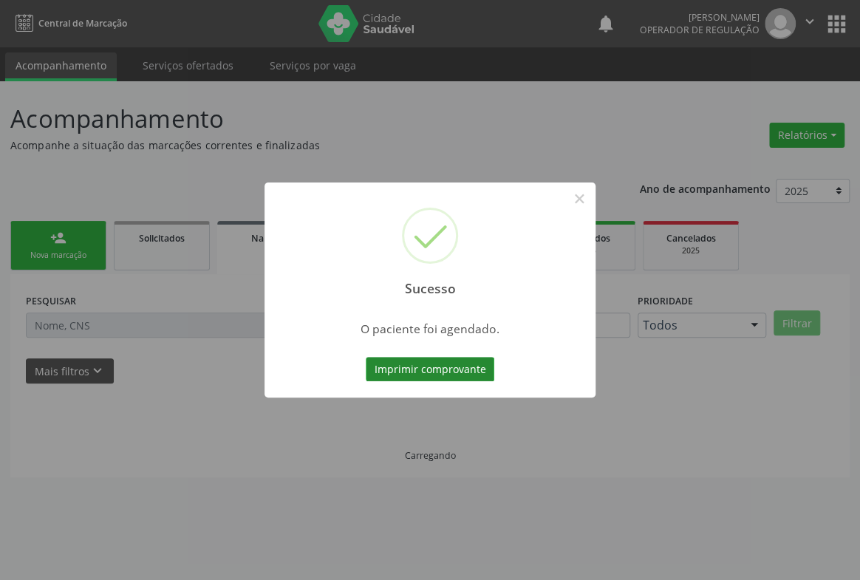
click at [419, 369] on button "Imprimir comprovante" at bounding box center [430, 369] width 129 height 25
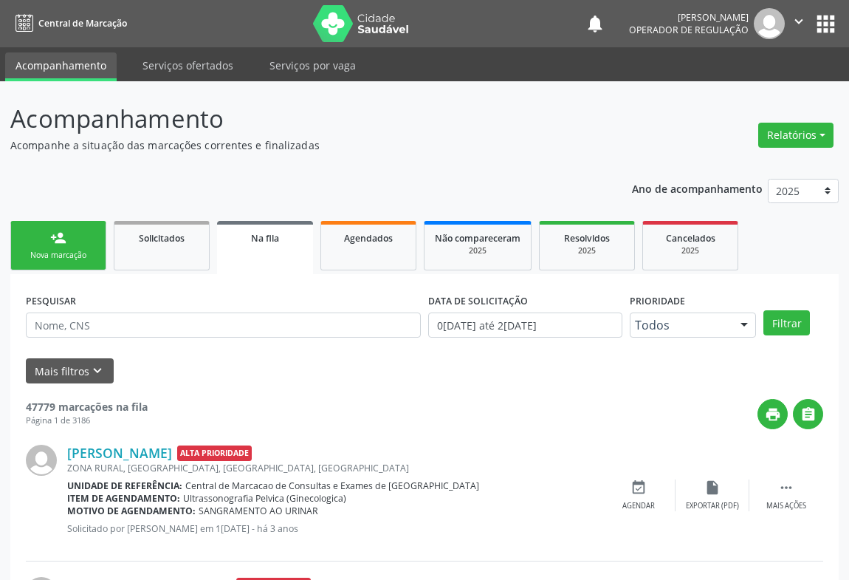
click at [74, 251] on div "Nova marcação" at bounding box center [58, 255] width 74 height 11
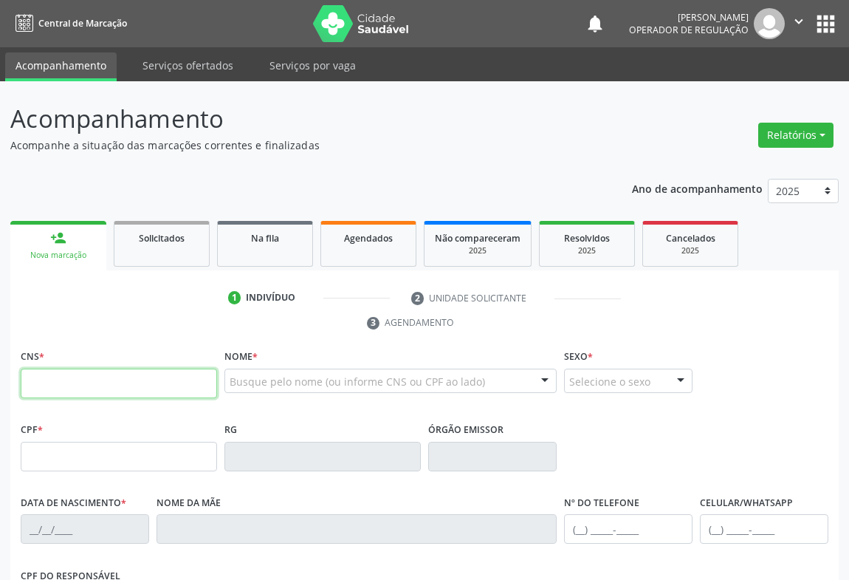
click at [44, 384] on input "text" at bounding box center [119, 384] width 196 height 30
type input "700 8004 4631 8083"
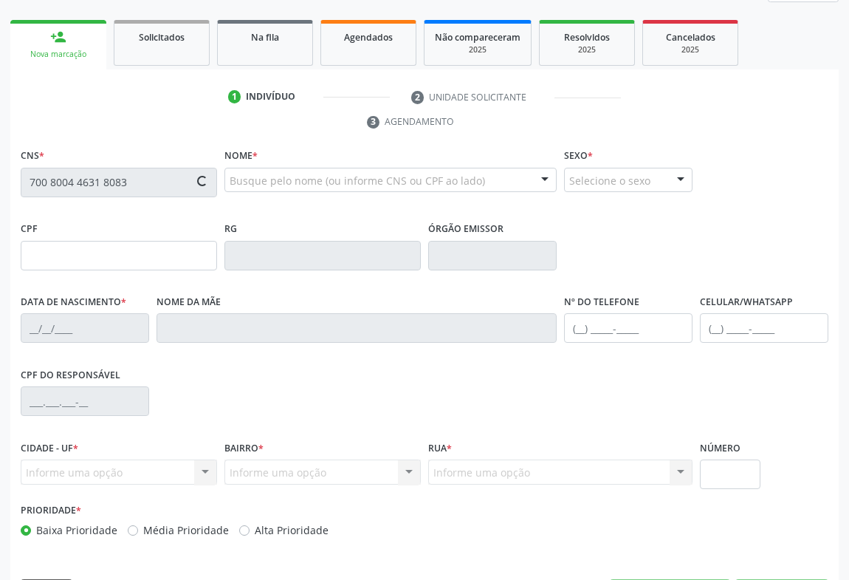
type input "0947560580"
type input "13/11/1969"
type input "(74) 8811-1595"
type input "012.970.165-30"
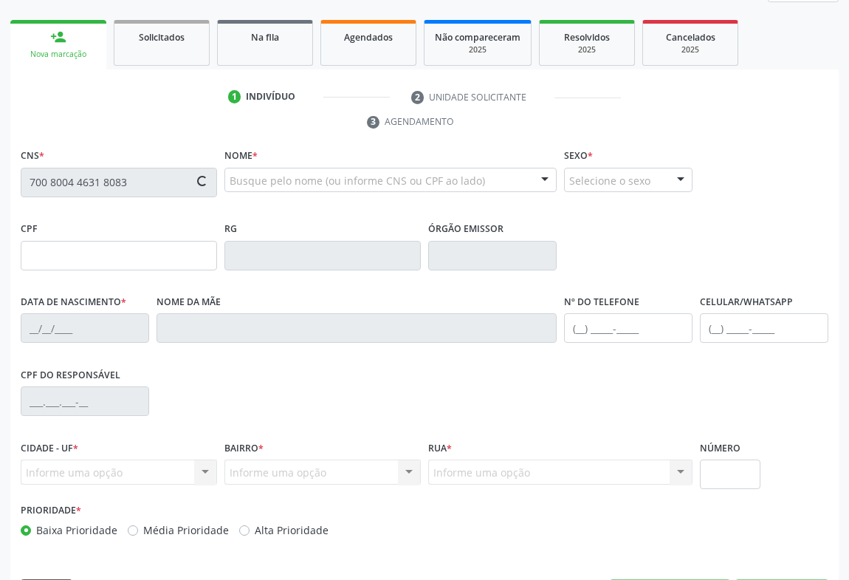
type input "30"
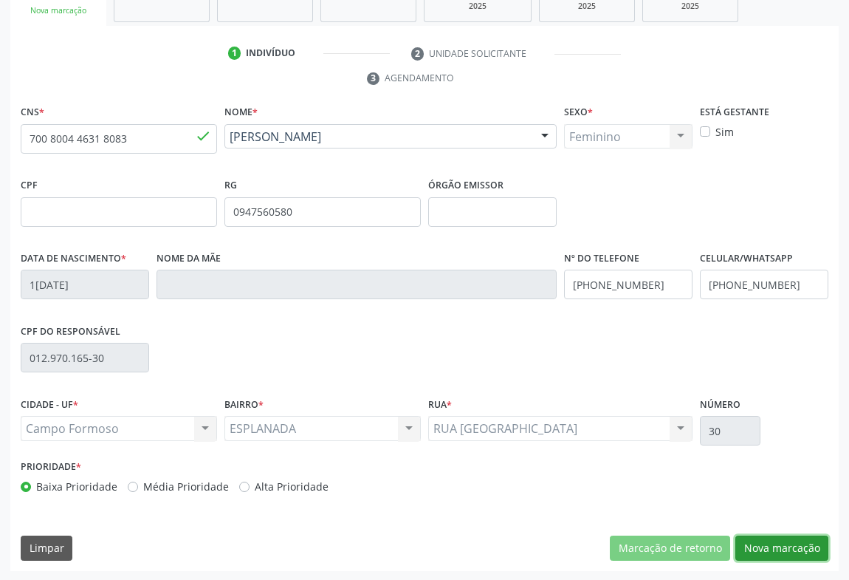
click at [772, 540] on button "Nova marcação" at bounding box center [782, 547] width 93 height 25
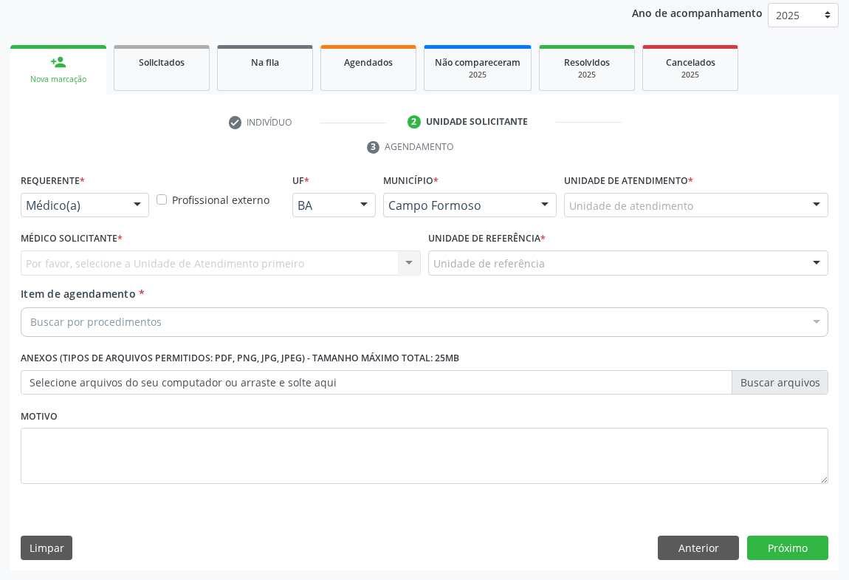
click at [125, 210] on div "Médico(a) Médico(a) Enfermeiro(a) Paciente Nenhum resultado encontrado para: " …" at bounding box center [85, 205] width 129 height 25
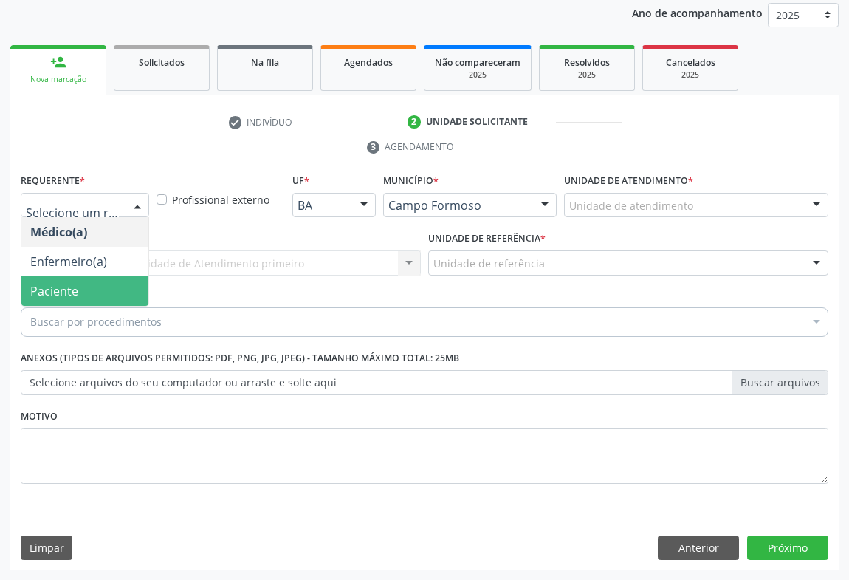
click at [83, 294] on span "Paciente" at bounding box center [84, 291] width 127 height 30
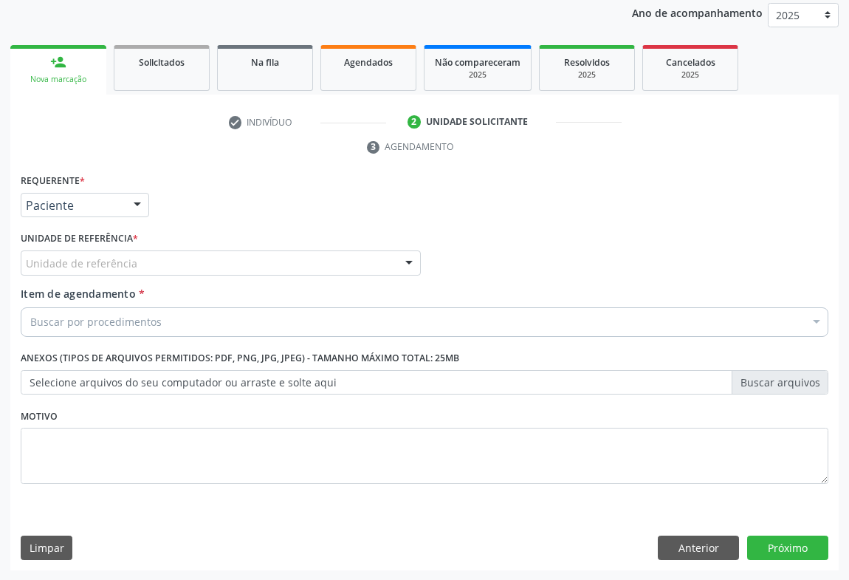
click at [227, 275] on div "Unidade de referência * Unidade de referência Unidade Basica de Saude da Famili…" at bounding box center [221, 256] width 408 height 58
click at [236, 270] on div "Unidade de referência" at bounding box center [221, 262] width 400 height 25
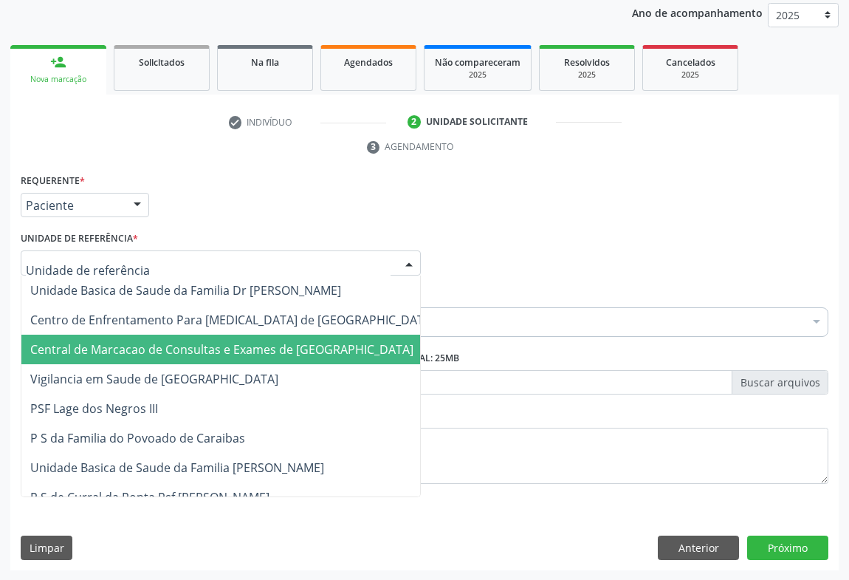
click at [229, 341] on span "Central de Marcacao de Consultas e Exames de [GEOGRAPHIC_DATA]" at bounding box center [221, 349] width 383 height 16
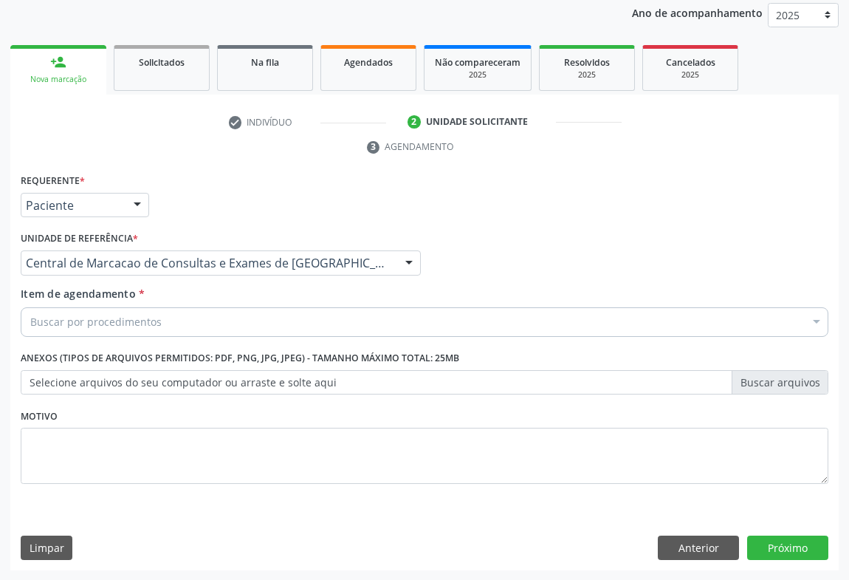
click at [285, 326] on div "Buscar por procedimentos" at bounding box center [425, 322] width 808 height 30
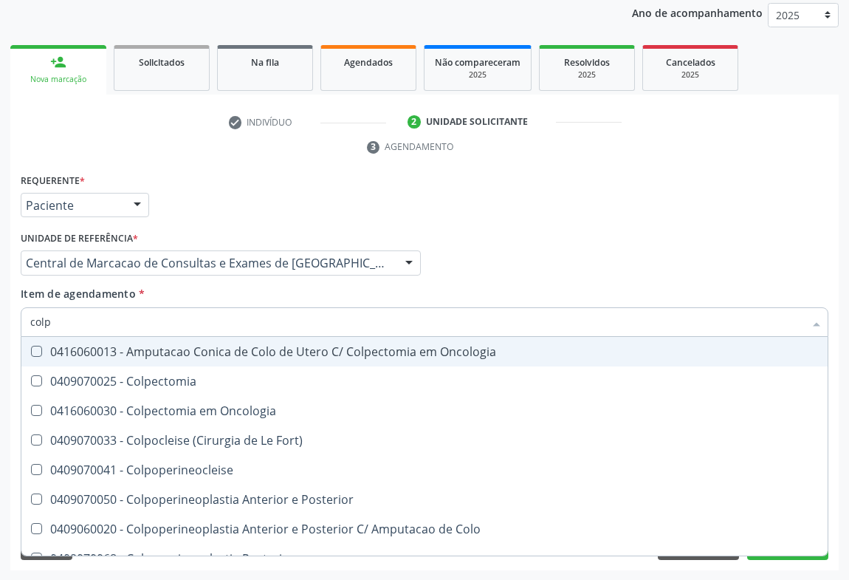
type input "colpo"
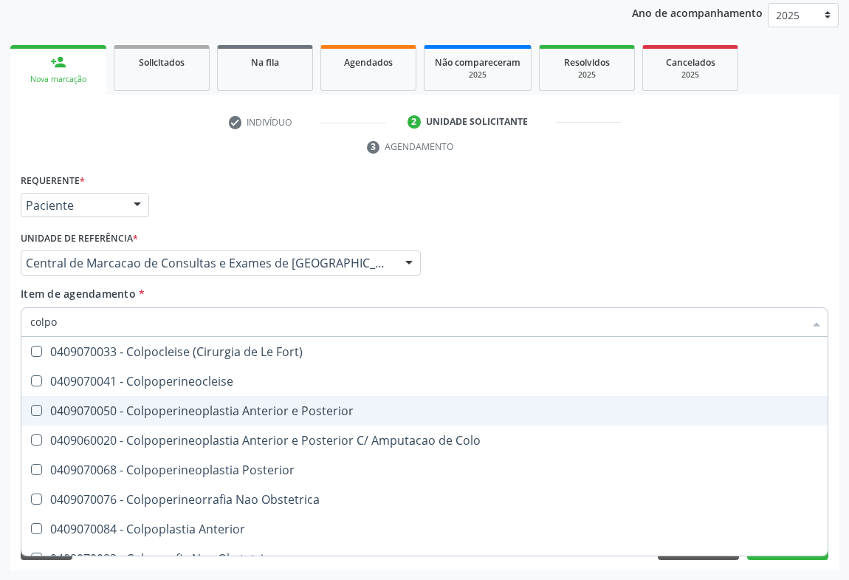
scroll to position [76, 0]
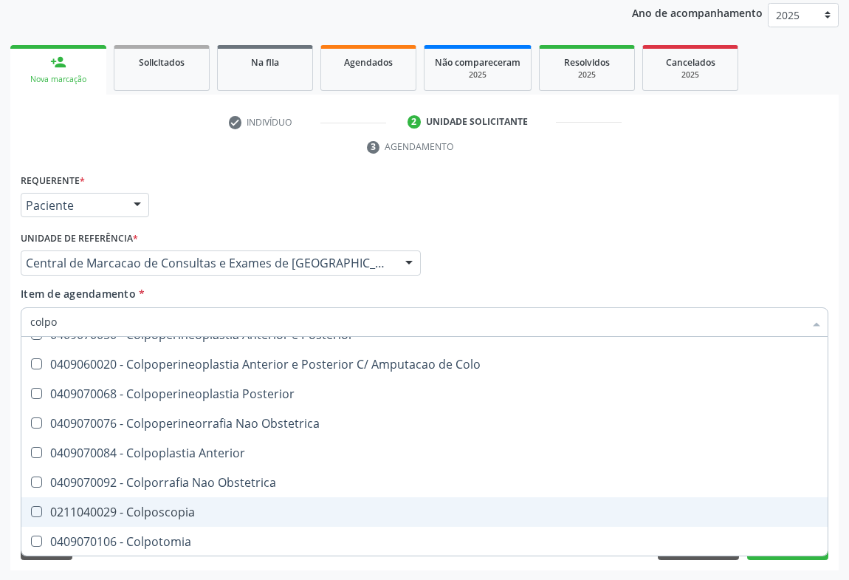
click at [179, 506] on div "0211040029 - Colposcopia" at bounding box center [424, 512] width 789 height 12
checkbox Colposcopia "true"
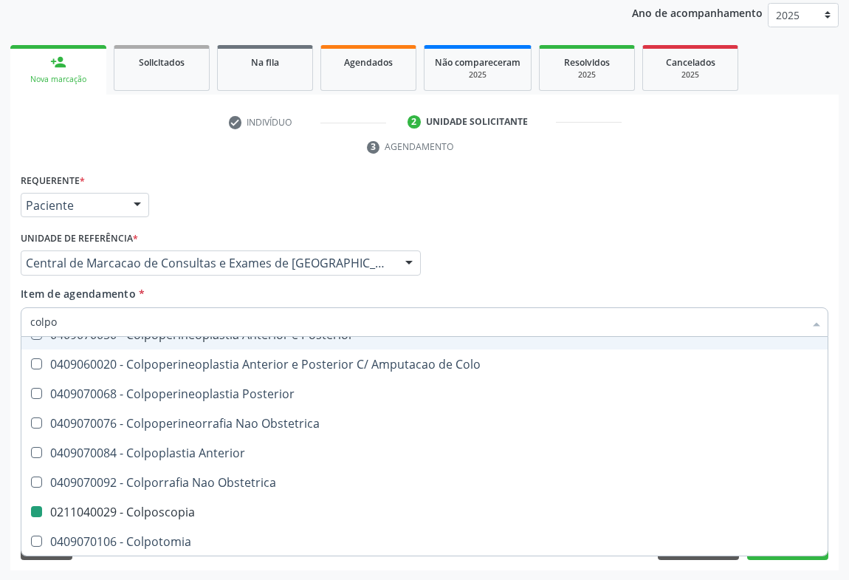
click at [494, 295] on div "Item de agendamento * colpo Desfazer seleção 0409070033 - Colpocleise (Cirurgia…" at bounding box center [425, 309] width 808 height 47
checkbox Colpoperineocleise "true"
checkbox Colposcopia "false"
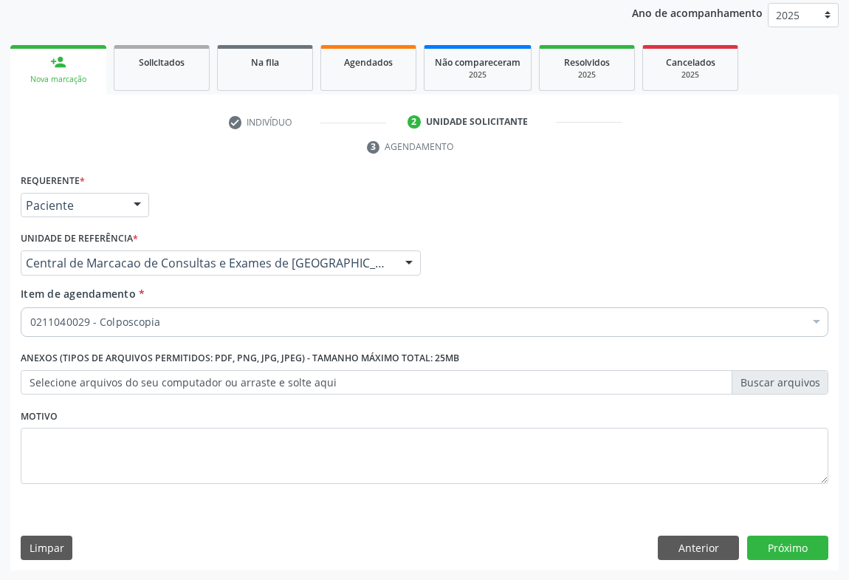
scroll to position [0, 0]
click at [767, 547] on button "Próximo" at bounding box center [787, 547] width 81 height 25
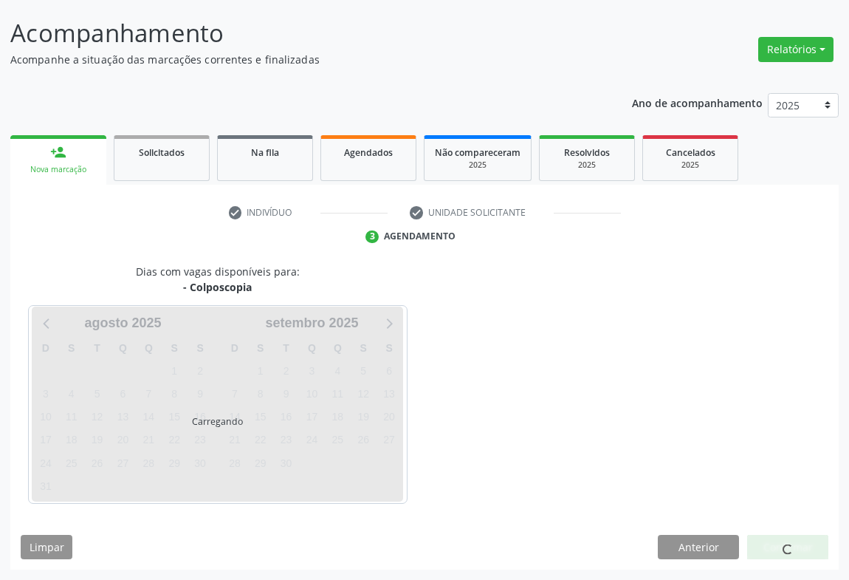
scroll to position [85, 0]
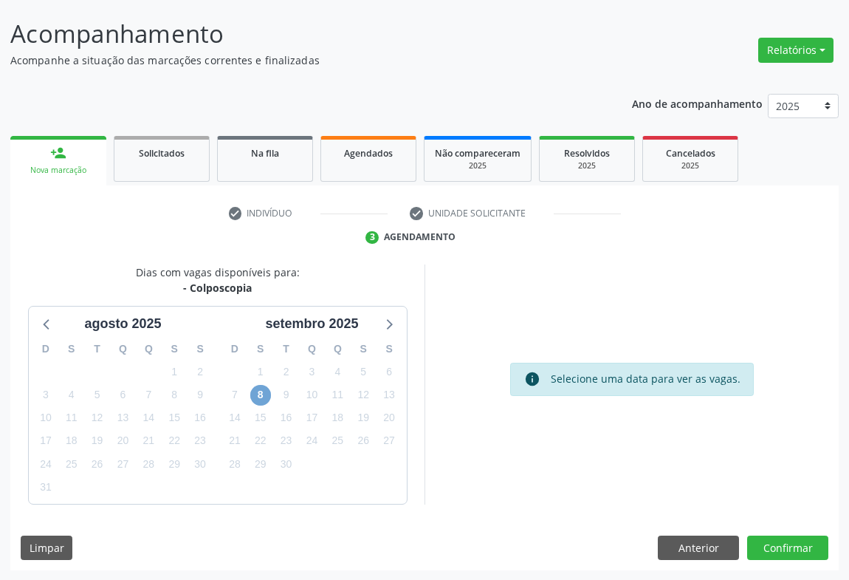
click at [256, 391] on span "8" at bounding box center [260, 395] width 21 height 21
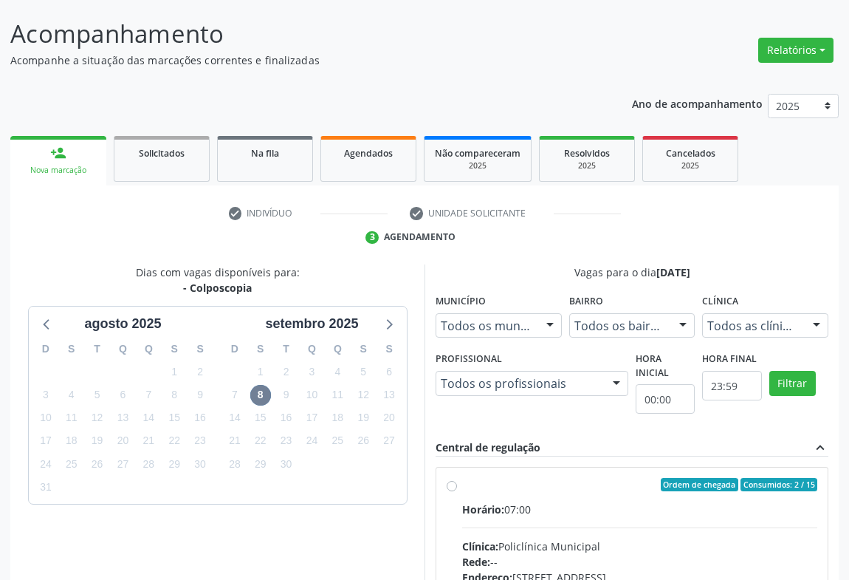
click at [457, 491] on input "Ordem de chegada Consumidos: 2 / 15 Horário: 07:00 Clínica: Policlínica Municip…" at bounding box center [452, 484] width 10 height 13
radio input "true"
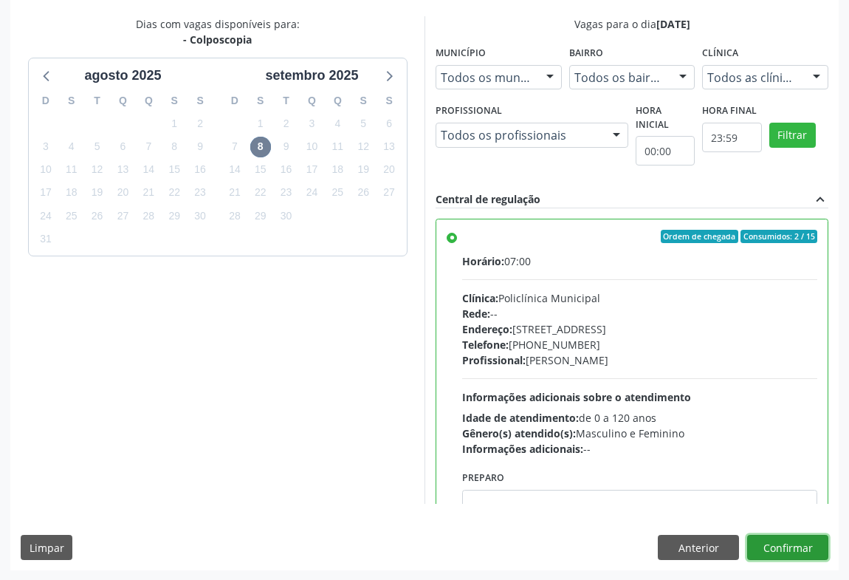
click at [781, 544] on button "Confirmar" at bounding box center [787, 547] width 81 height 25
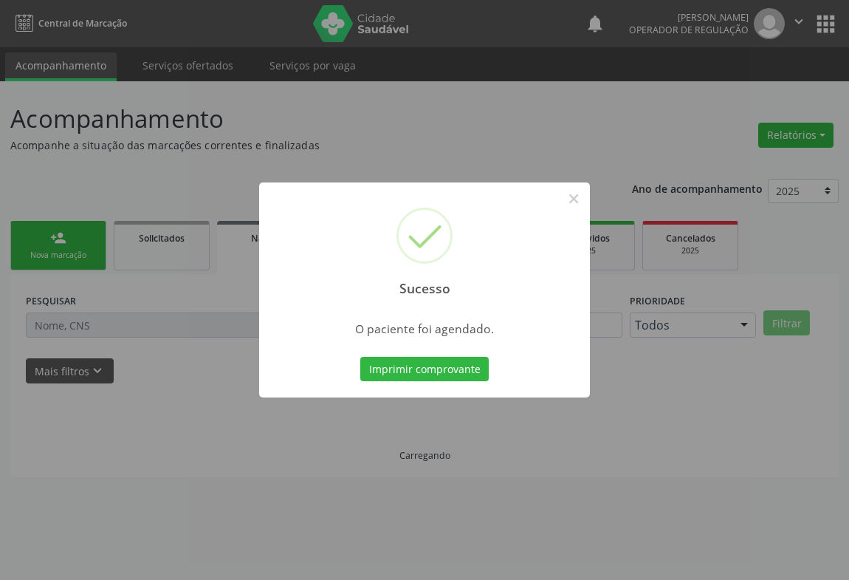
scroll to position [0, 0]
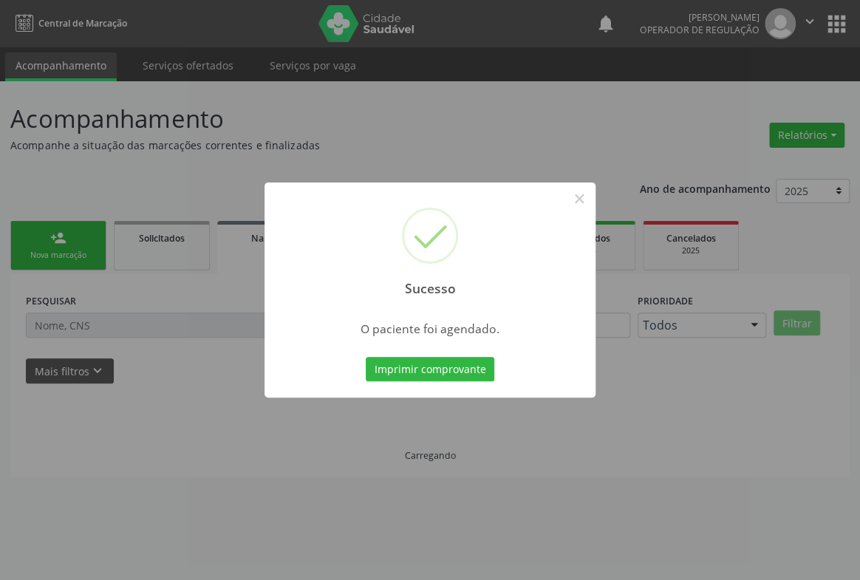
click at [366, 357] on button "Imprimir comprovante" at bounding box center [430, 369] width 129 height 25
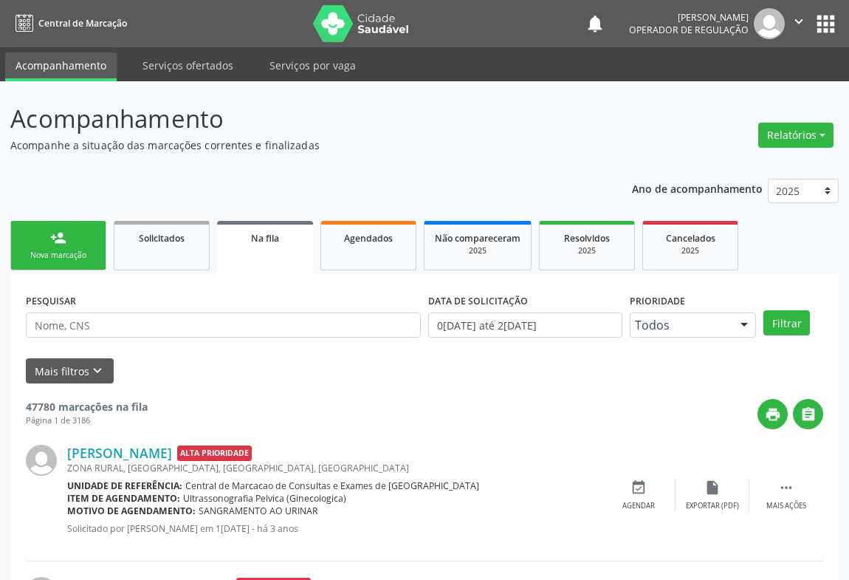
click at [52, 236] on div "person_add" at bounding box center [58, 238] width 16 height 16
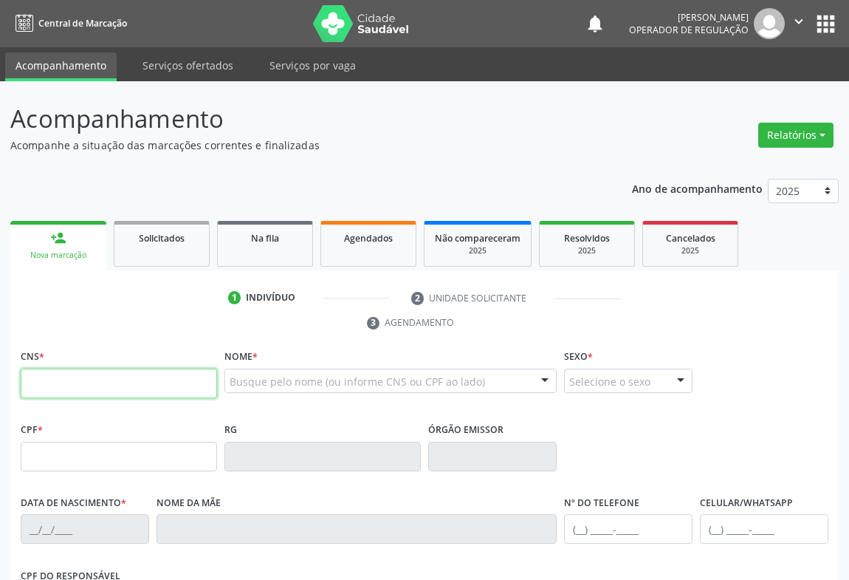
click at [52, 381] on input "text" at bounding box center [119, 384] width 196 height 30
type input "700 0081 2741 1609"
type input "2229839730"
type input "17/06/1999"
type input "(74) 9157-8559"
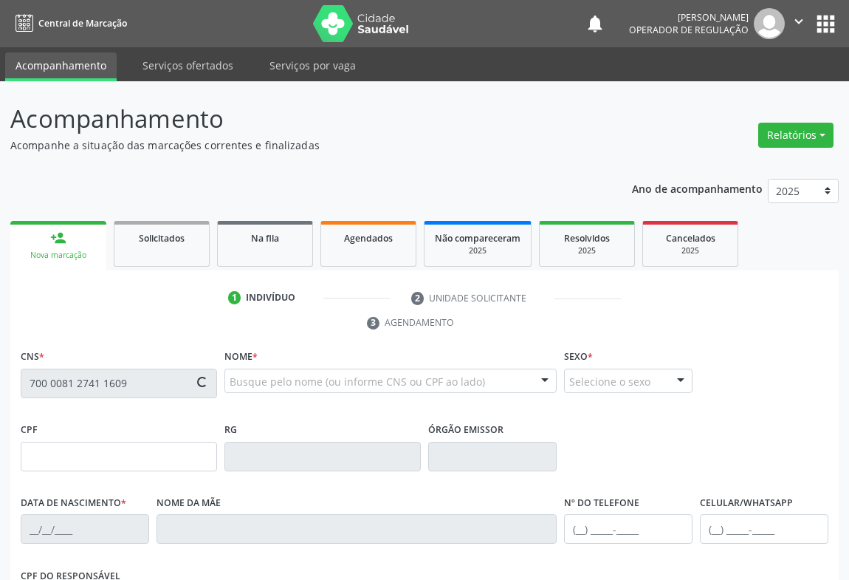
type input "S/N"
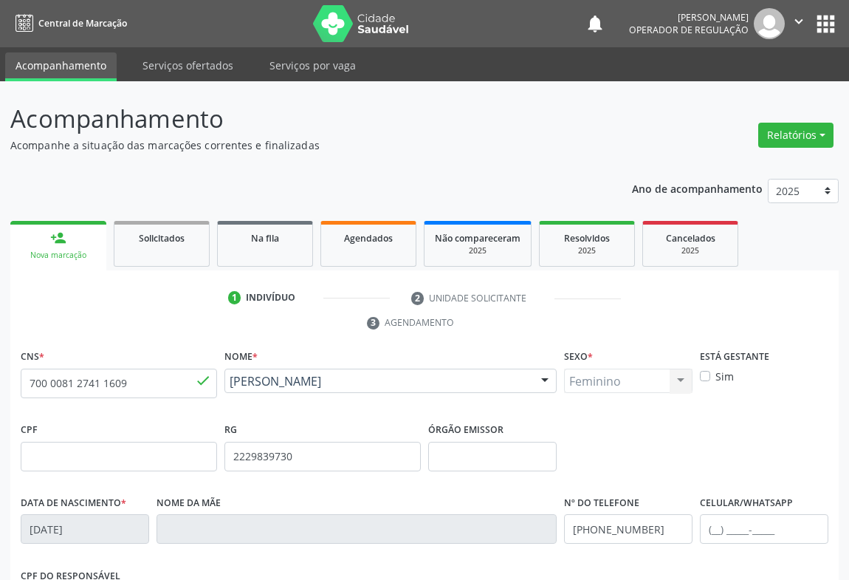
scroll to position [244, 0]
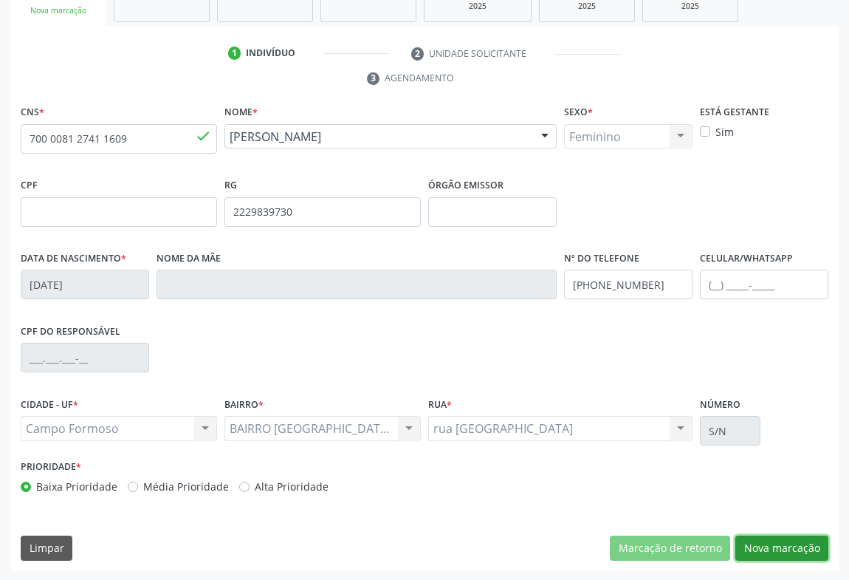
click at [794, 541] on button "Nova marcação" at bounding box center [782, 547] width 93 height 25
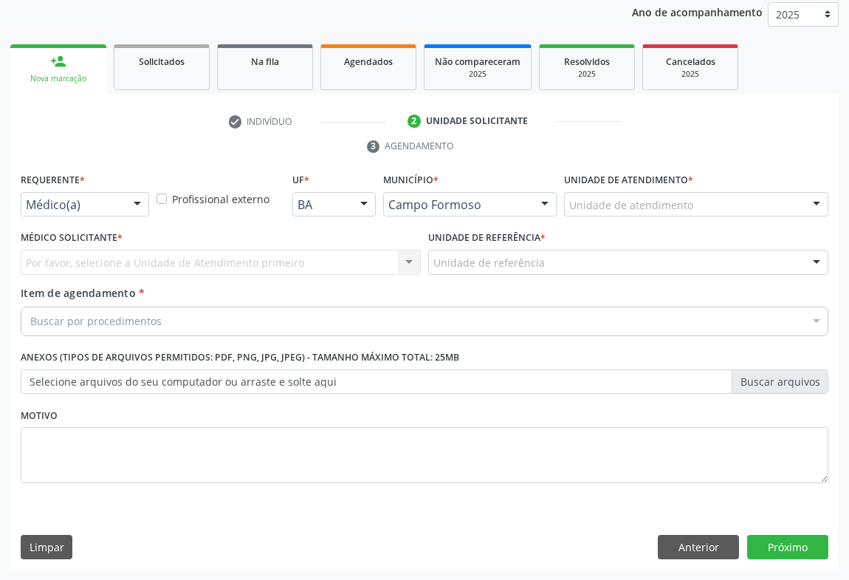
scroll to position [176, 0]
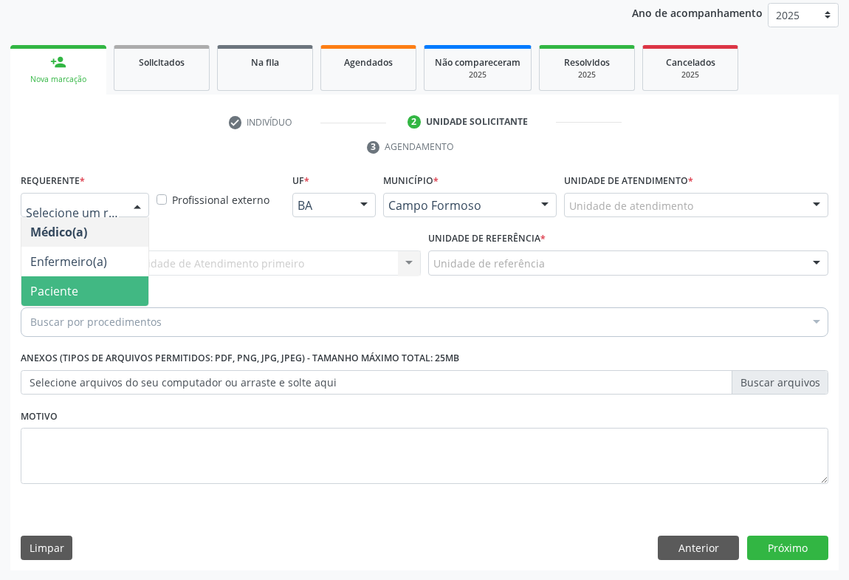
click at [106, 290] on span "Paciente" at bounding box center [84, 291] width 127 height 30
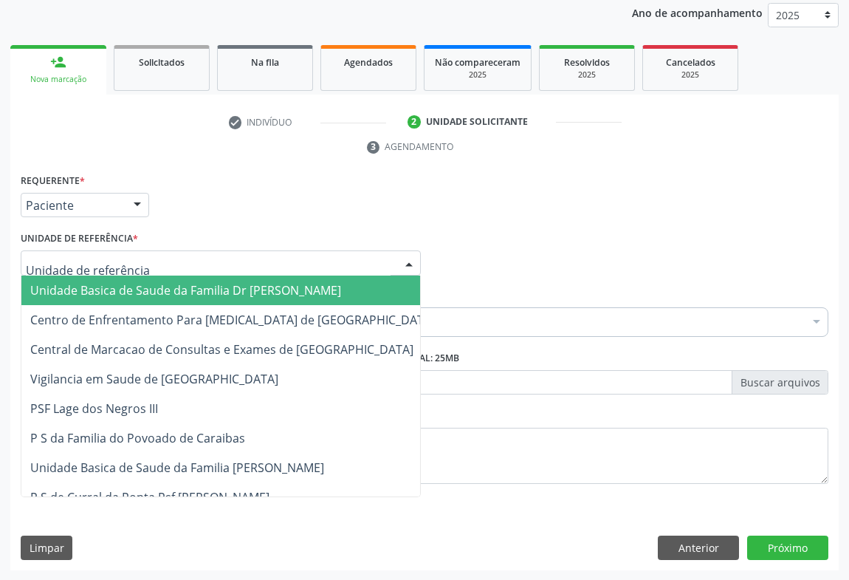
click at [193, 262] on div at bounding box center [221, 262] width 400 height 25
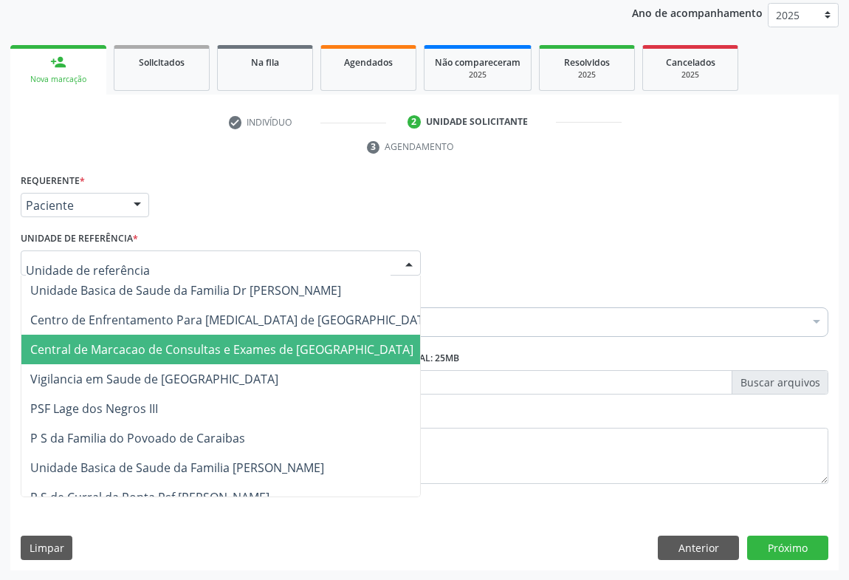
click at [194, 341] on span "Central de Marcacao de Consultas e Exames de [GEOGRAPHIC_DATA]" at bounding box center [221, 349] width 383 height 16
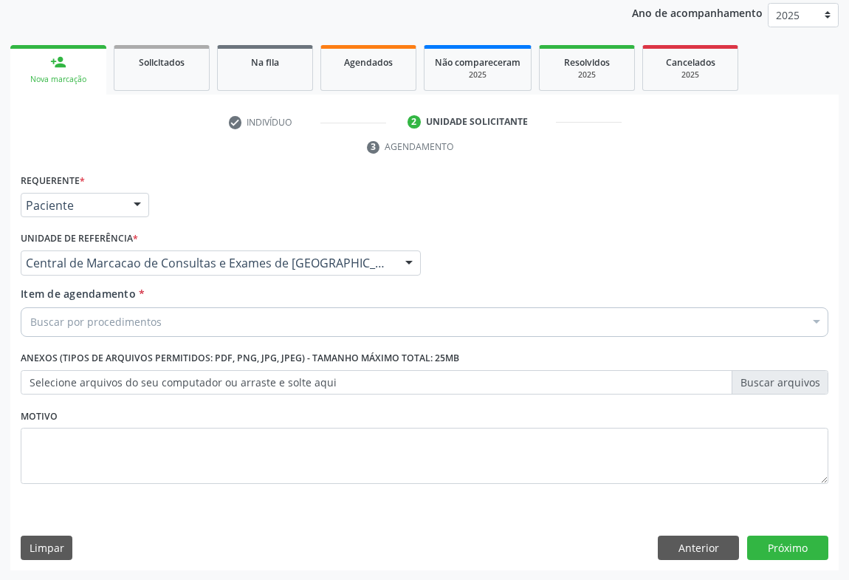
click at [227, 328] on div "Buscar por procedimentos" at bounding box center [425, 322] width 808 height 30
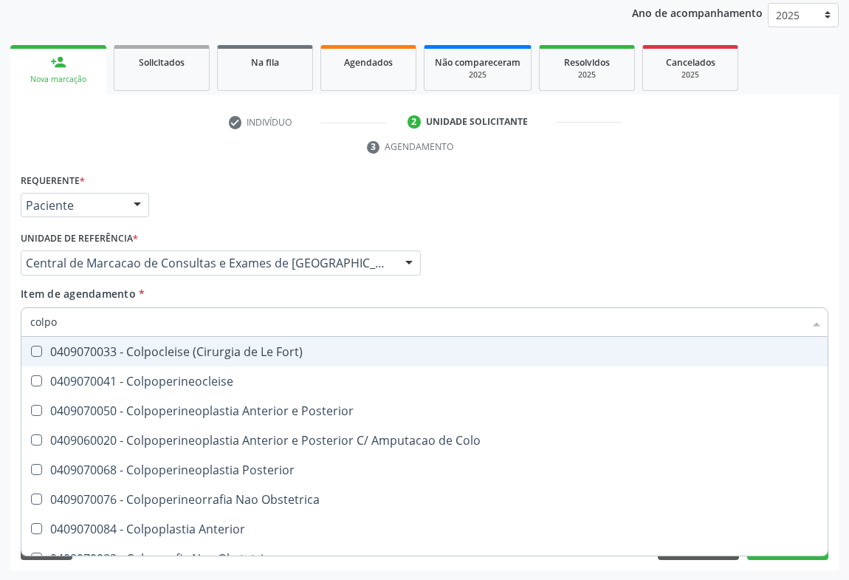
type input "colpos"
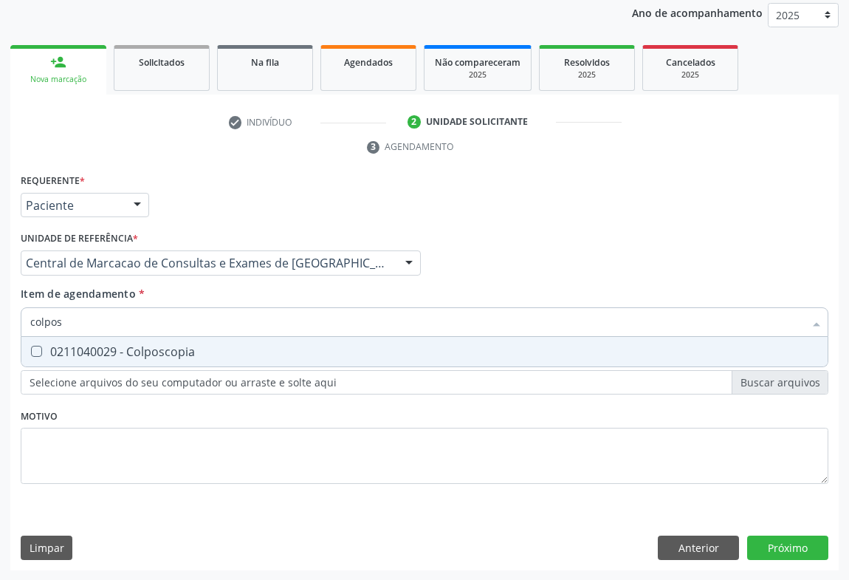
click at [203, 343] on span "0211040029 - Colposcopia" at bounding box center [424, 352] width 807 height 30
checkbox Colposcopia "true"
click at [423, 273] on div "Unidade de referência * Central de Marcacao de Consultas e Exames de Campo Form…" at bounding box center [221, 256] width 408 height 58
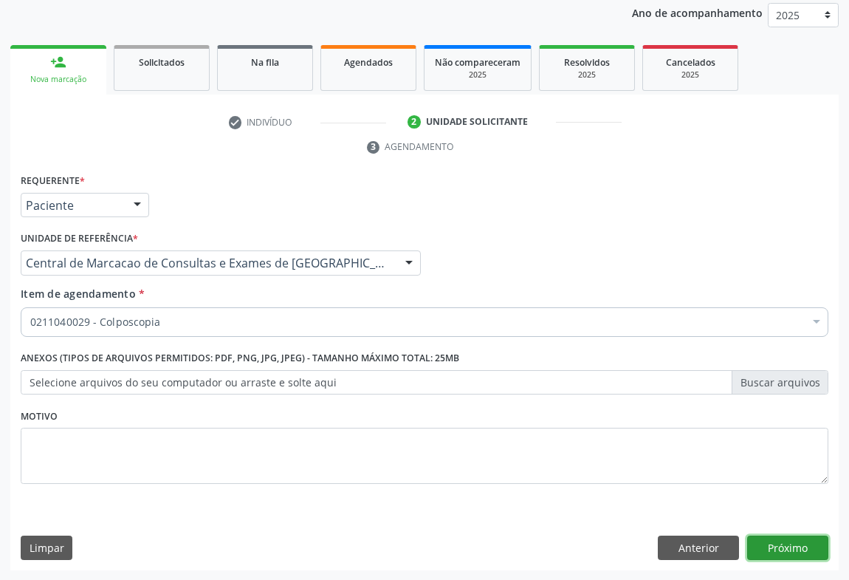
click at [781, 546] on button "Próximo" at bounding box center [787, 547] width 81 height 25
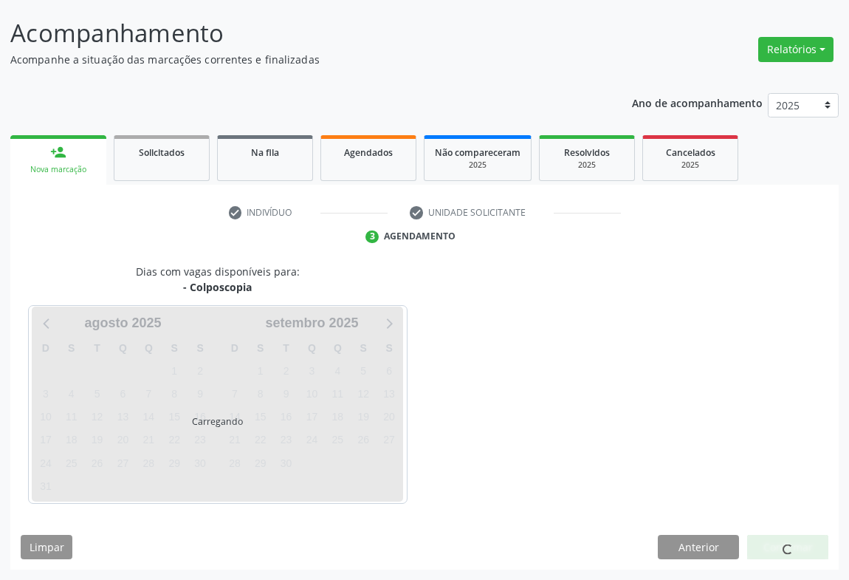
scroll to position [85, 0]
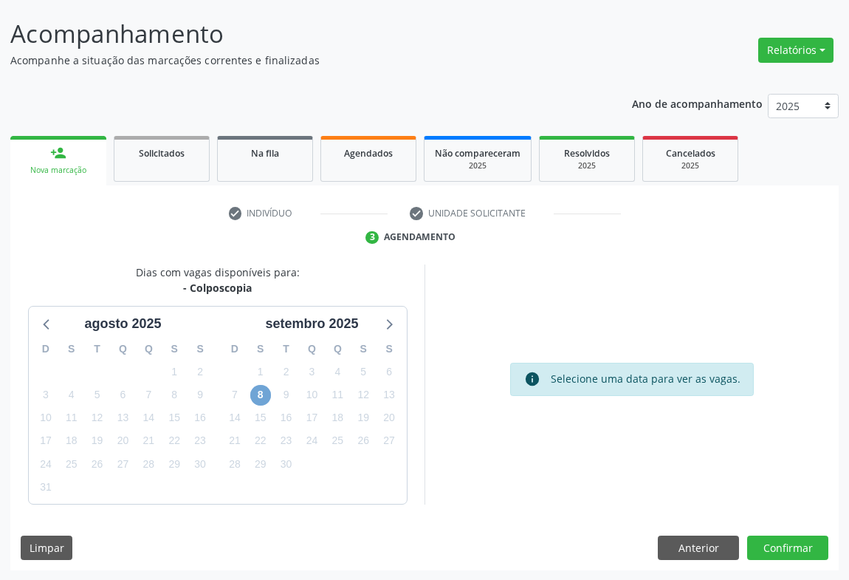
click at [256, 402] on span "8" at bounding box center [260, 395] width 21 height 21
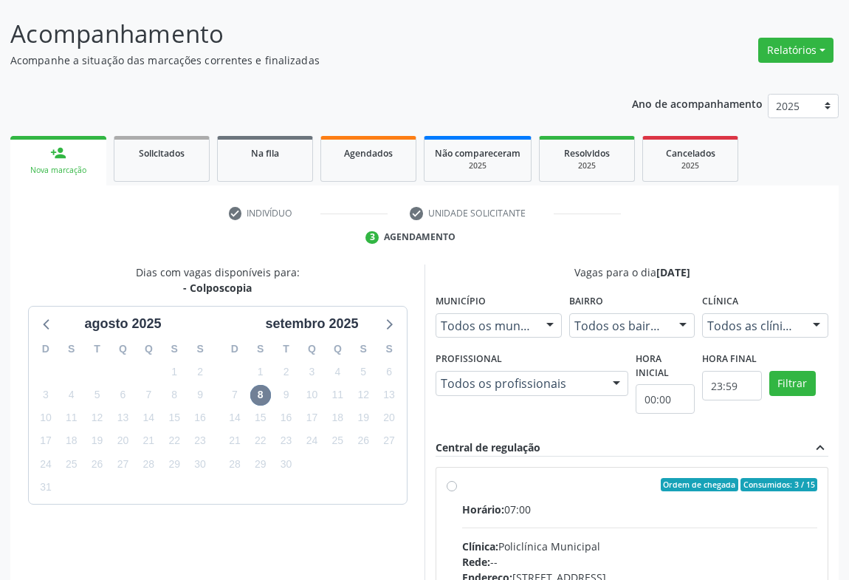
click at [526, 502] on div "Horário: 07:00" at bounding box center [639, 510] width 355 height 16
click at [457, 491] on input "Ordem de chegada Consumidos: 3 / 15 Horário: 07:00 Clínica: Policlínica Municip…" at bounding box center [452, 484] width 10 height 13
radio input "true"
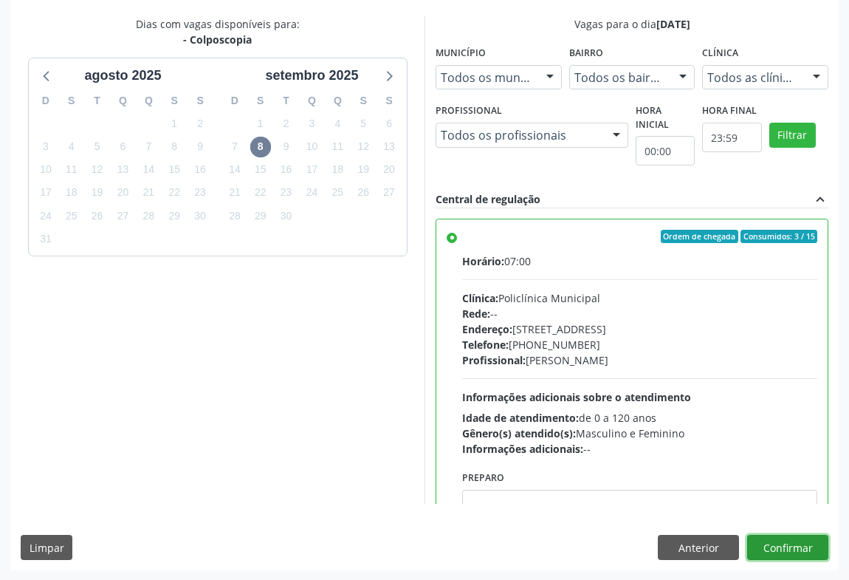
click at [798, 548] on button "Confirmar" at bounding box center [787, 547] width 81 height 25
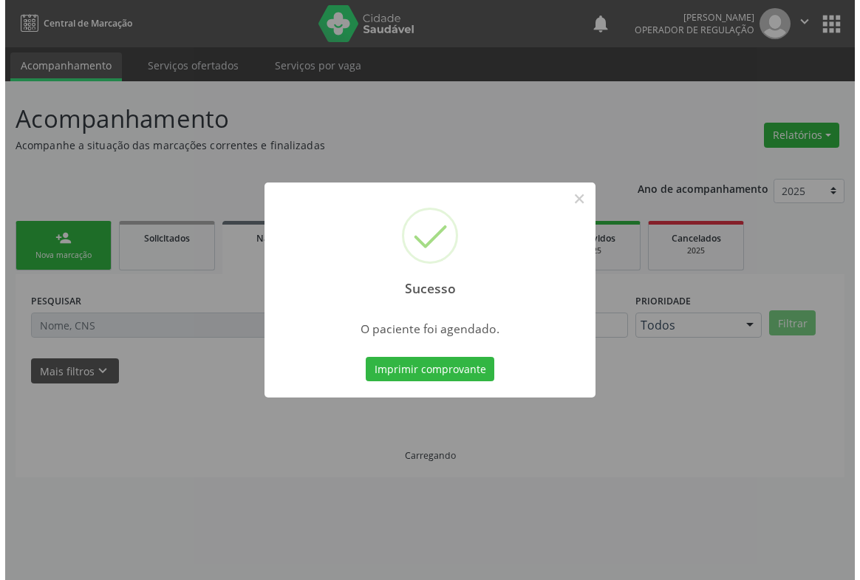
scroll to position [0, 0]
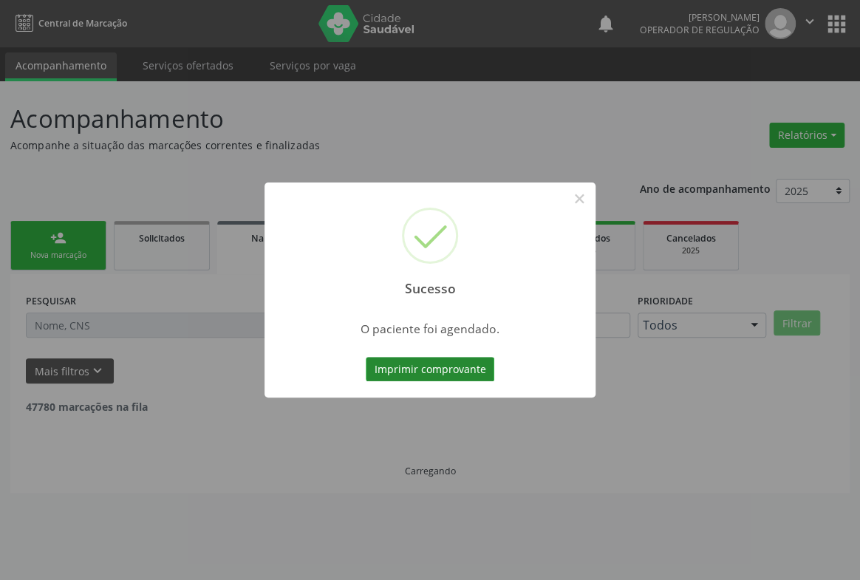
click at [442, 376] on button "Imprimir comprovante" at bounding box center [430, 369] width 129 height 25
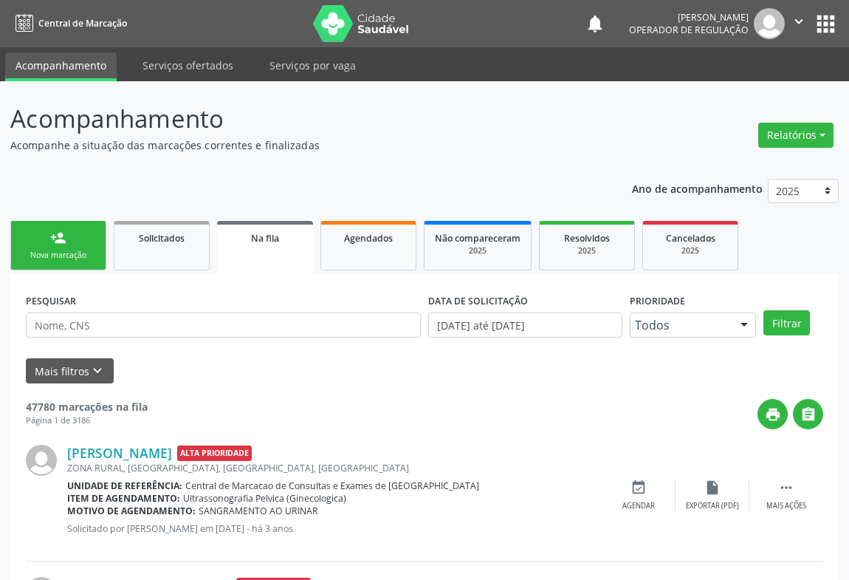
click at [71, 267] on link "person_add Nova marcação" at bounding box center [58, 245] width 96 height 49
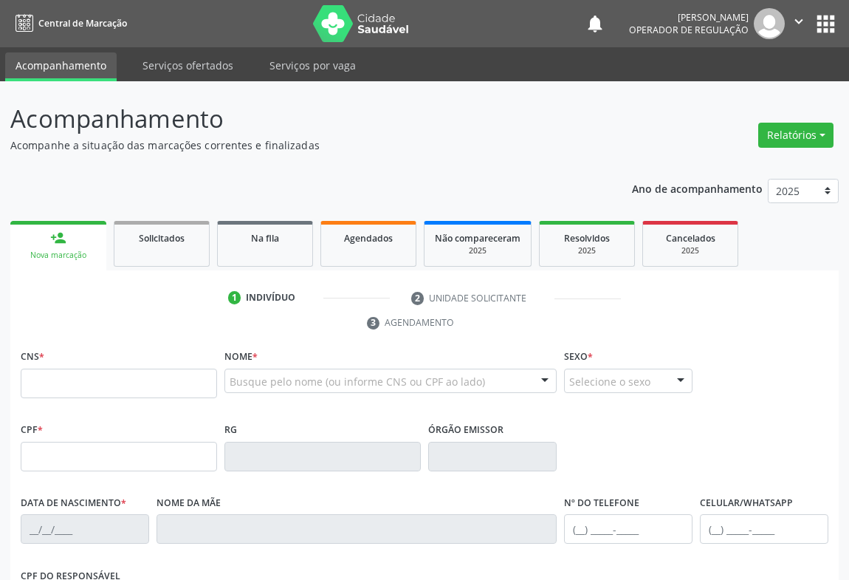
click at [66, 354] on div "CNS *" at bounding box center [119, 372] width 196 height 52
click at [66, 376] on input "text" at bounding box center [119, 384] width 196 height 30
type input "700 0032 6168 1300"
type input "11/09/1996"
type input "Rosenilde Mangabeira da Silva"
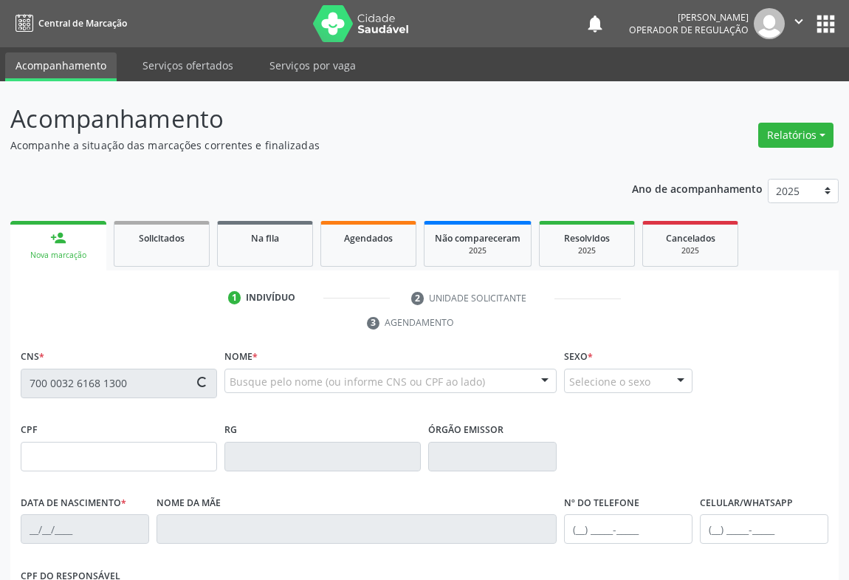
type input "(64) 9985-3968"
type input "S/N"
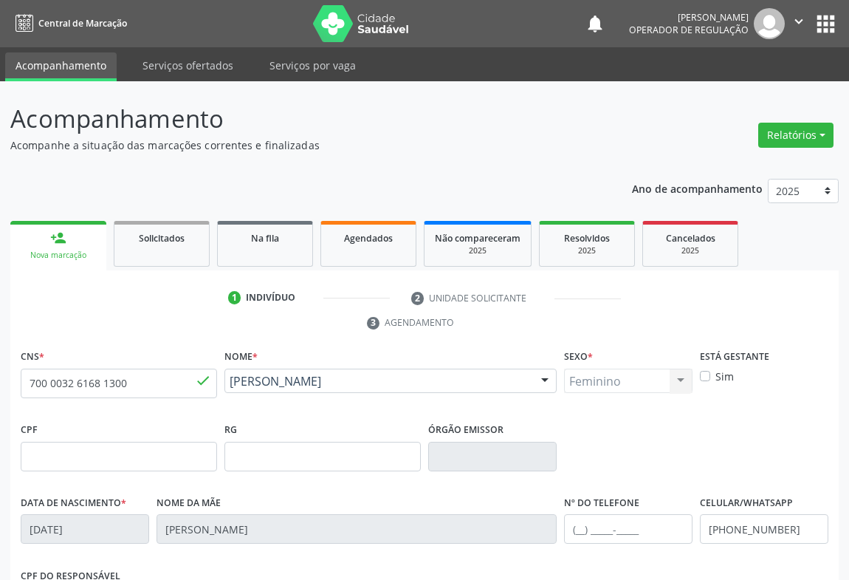
scroll to position [244, 0]
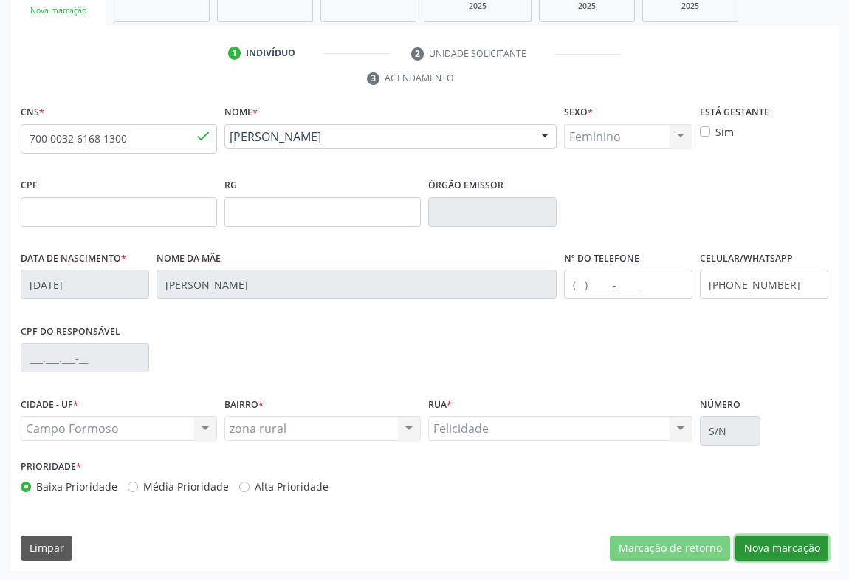
click at [776, 544] on button "Nova marcação" at bounding box center [782, 547] width 93 height 25
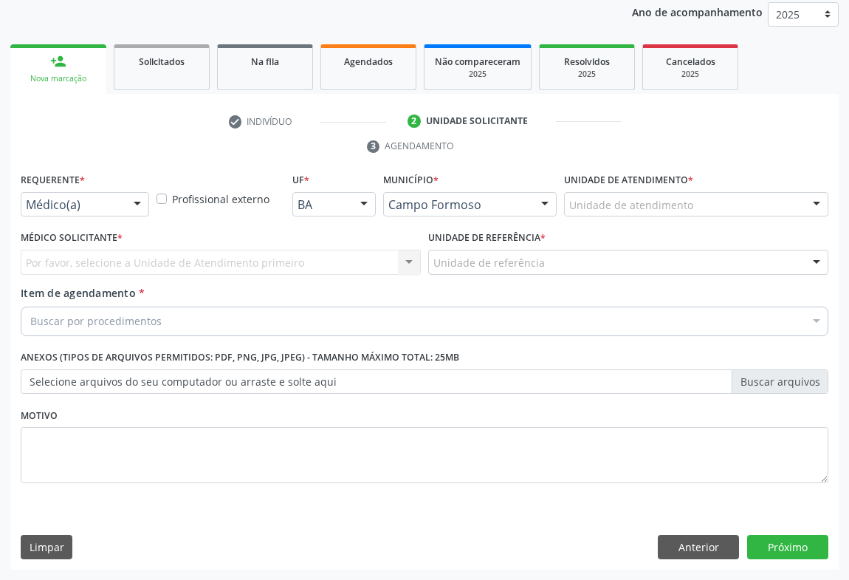
scroll to position [176, 0]
click at [137, 209] on div at bounding box center [137, 206] width 22 height 25
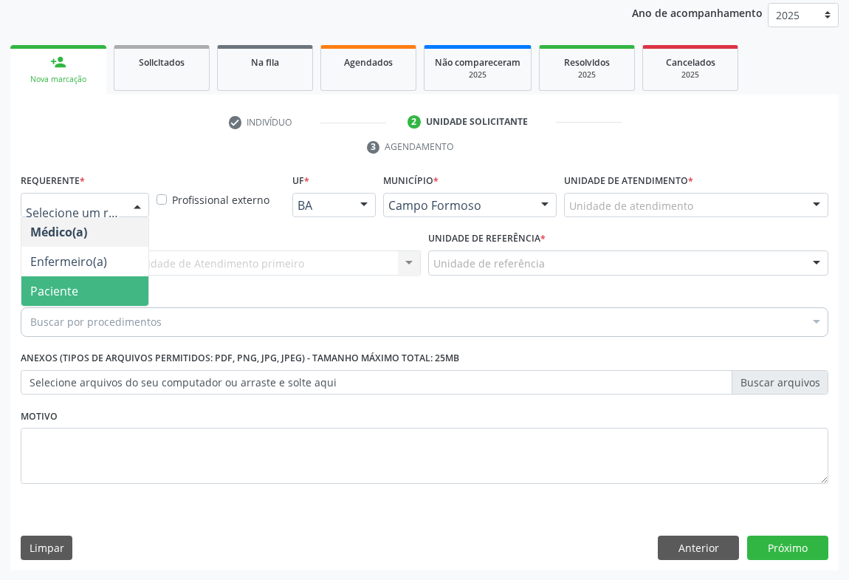
click at [101, 276] on span "Paciente" at bounding box center [84, 291] width 127 height 30
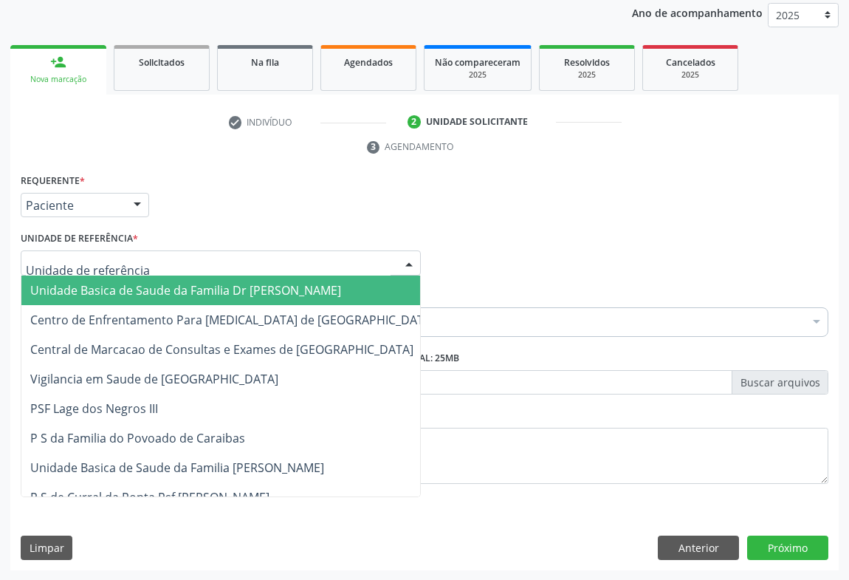
click at [190, 266] on div at bounding box center [221, 262] width 400 height 25
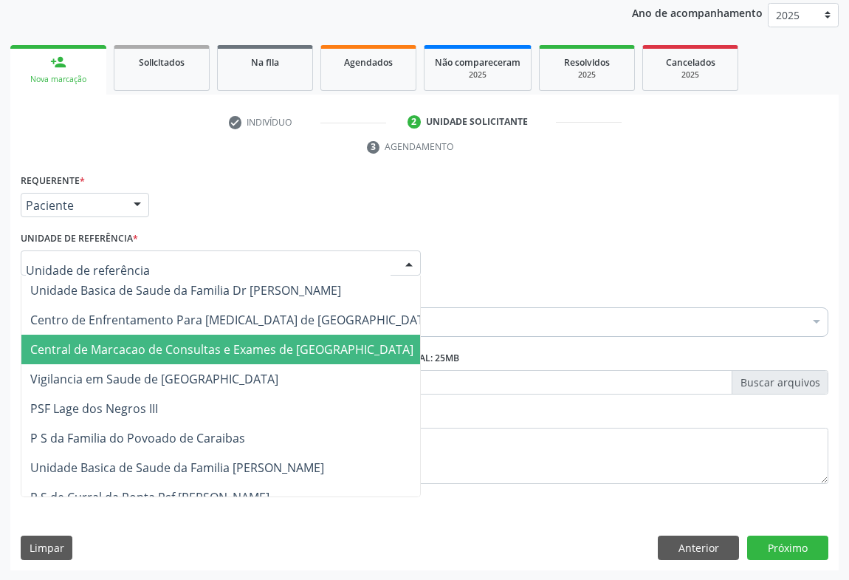
click at [192, 338] on span "Central de Marcacao de Consultas e Exames de [GEOGRAPHIC_DATA]" at bounding box center [232, 350] width 422 height 30
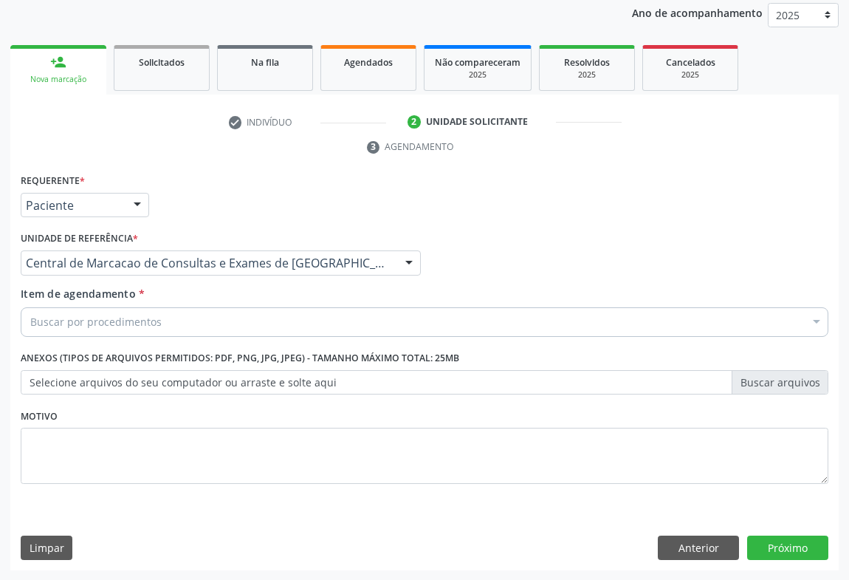
click at [212, 327] on div "Buscar por procedimentos" at bounding box center [425, 322] width 808 height 30
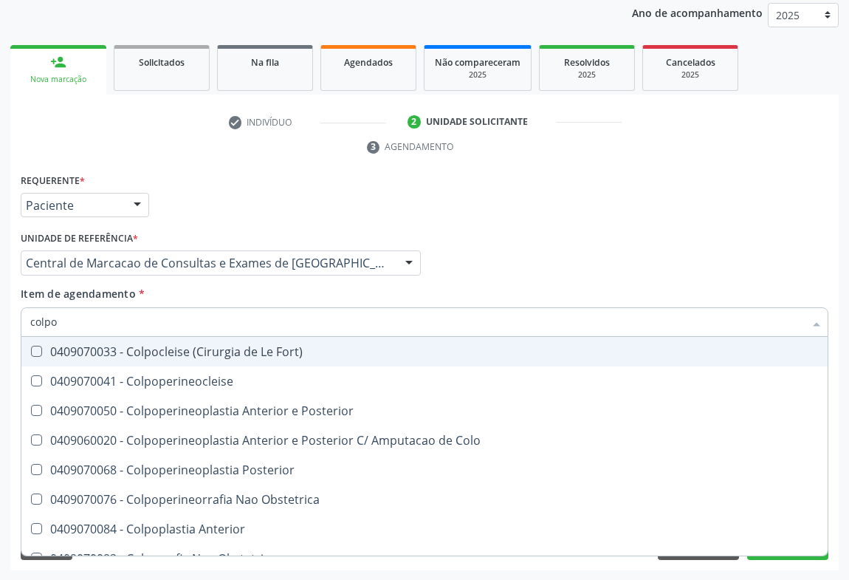
type input "colpos"
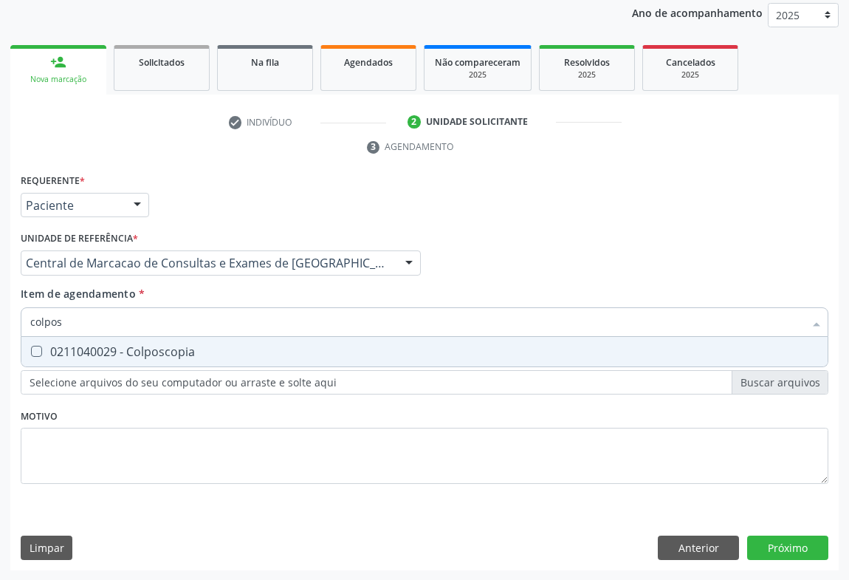
click at [199, 352] on div "0211040029 - Colposcopia" at bounding box center [424, 352] width 789 height 12
checkbox Colposcopia "true"
click at [778, 550] on div "Requerente * Paciente Médico(a) Enfermeiro(a) Paciente Nenhum resultado encontr…" at bounding box center [424, 370] width 829 height 401
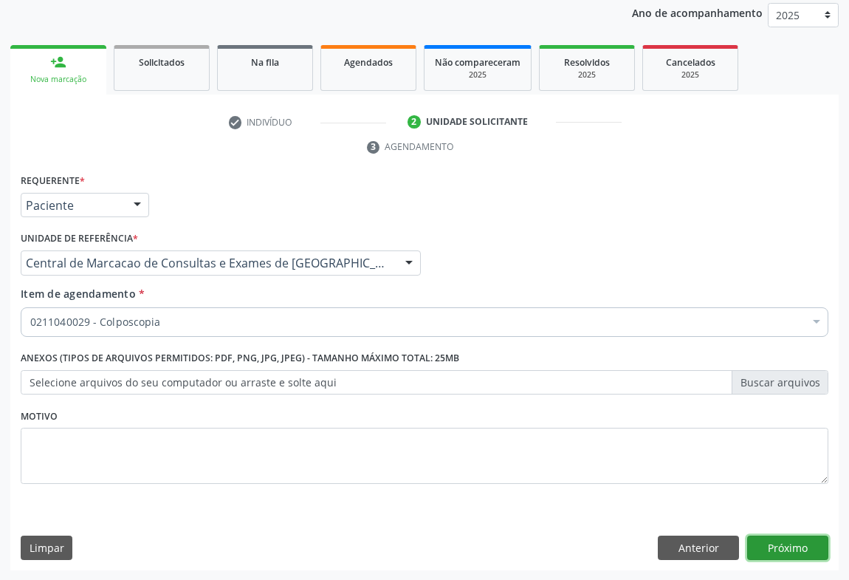
click at [784, 553] on button "Próximo" at bounding box center [787, 547] width 81 height 25
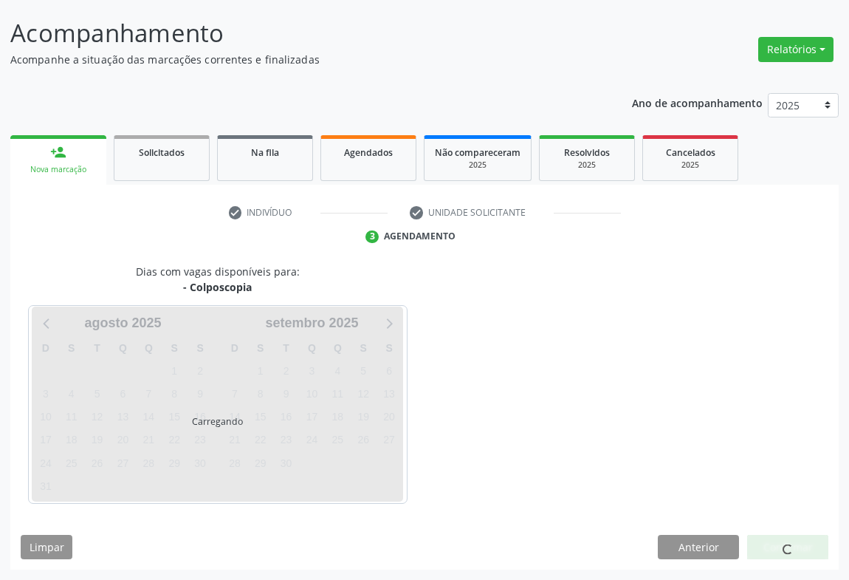
scroll to position [85, 0]
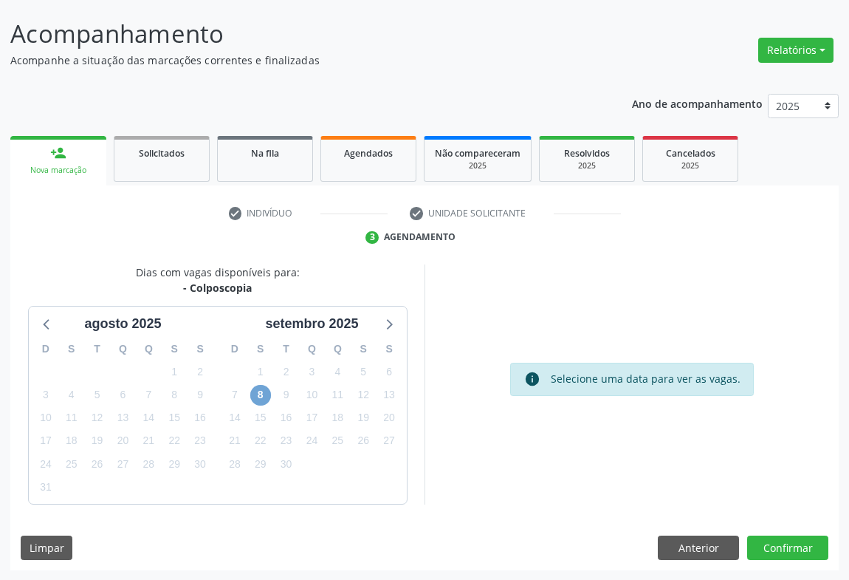
click at [256, 397] on span "8" at bounding box center [260, 395] width 21 height 21
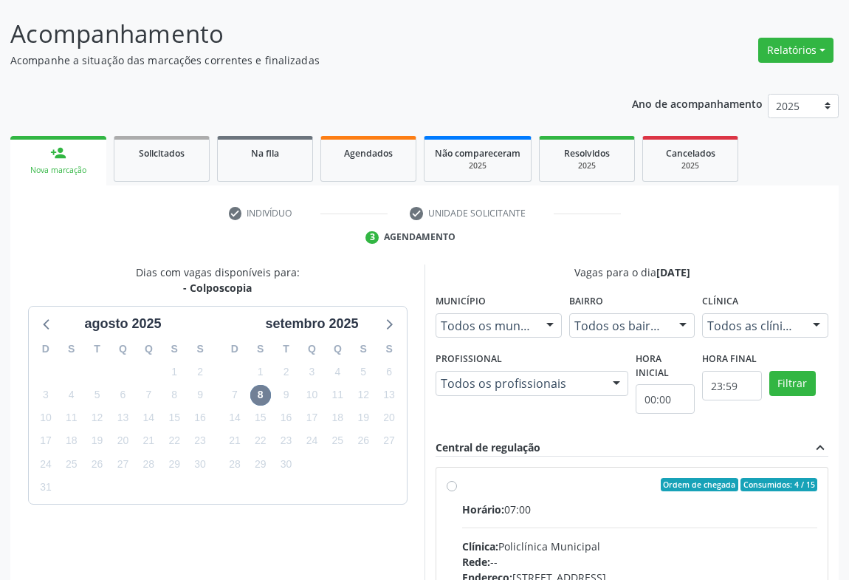
click at [598, 503] on div "Horário: 07:00" at bounding box center [639, 510] width 355 height 16
click at [457, 491] on input "Ordem de chegada Consumidos: 4 / 15 Horário: 07:00 Clínica: Policlínica Municip…" at bounding box center [452, 484] width 10 height 13
radio input "true"
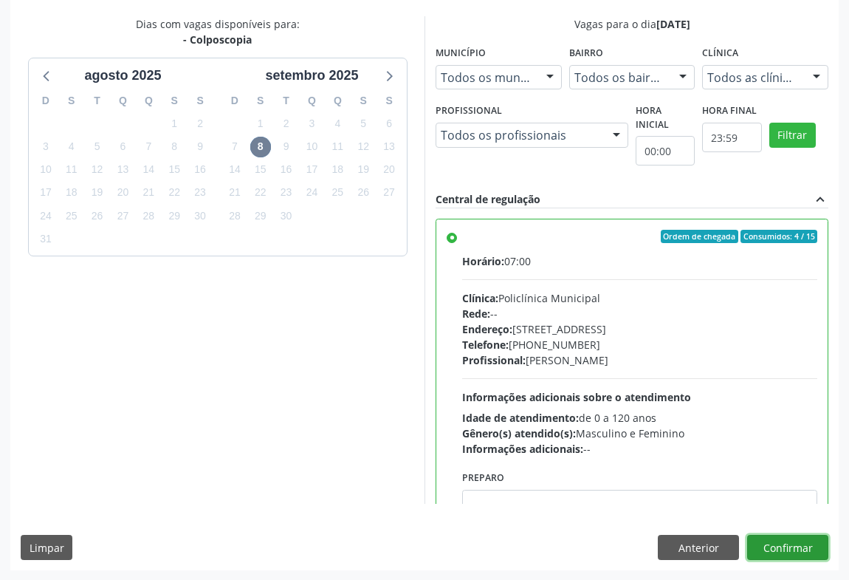
click at [784, 547] on button "Confirmar" at bounding box center [787, 547] width 81 height 25
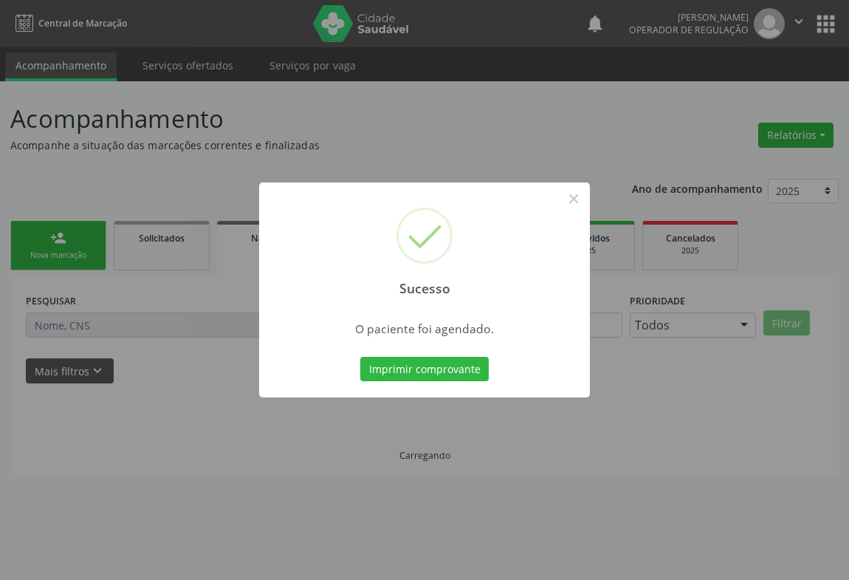
scroll to position [0, 0]
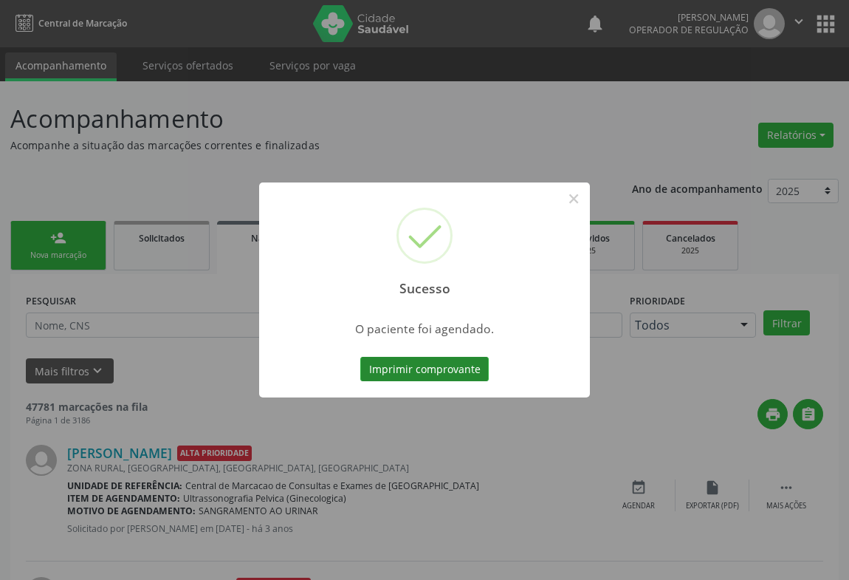
click at [462, 365] on button "Imprimir comprovante" at bounding box center [424, 369] width 129 height 25
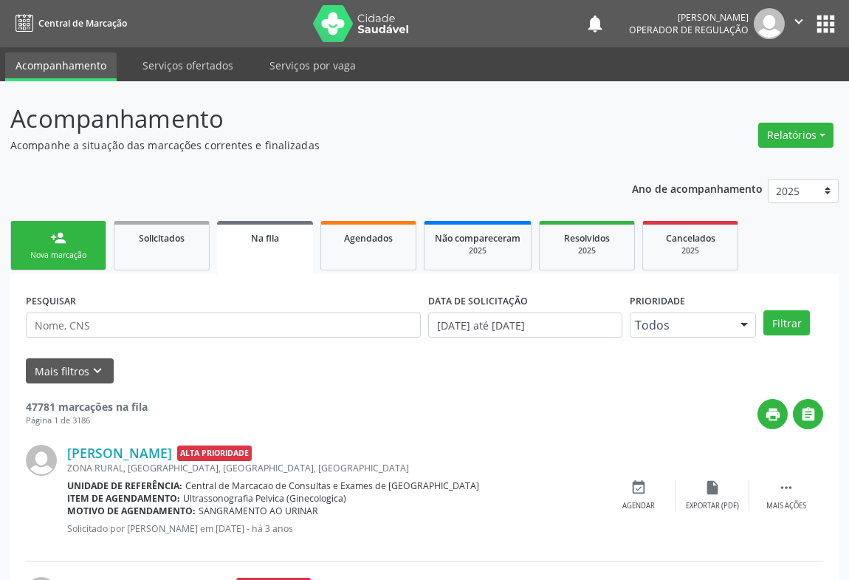
click at [70, 251] on div "Nova marcação" at bounding box center [58, 255] width 74 height 11
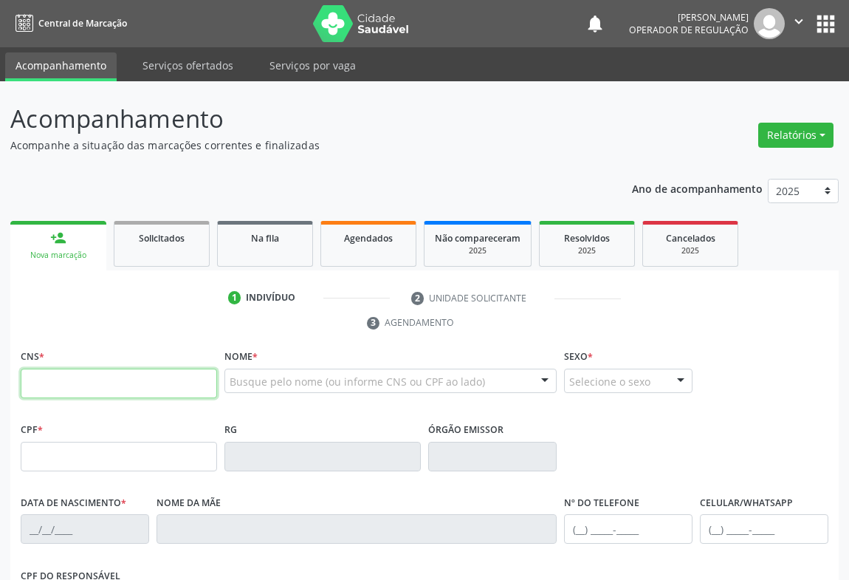
click at [65, 382] on input "text" at bounding box center [119, 384] width 196 height 30
type input "704 2082 1644 5585"
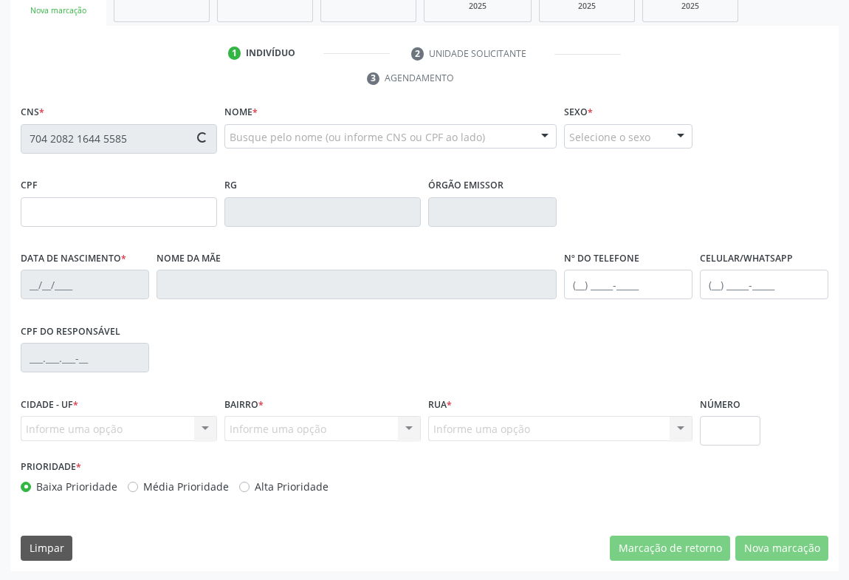
type input "049.249.825-39"
type input "05/01/1983"
type input "Dalva Maria de Jesus"
type input "(74) 9147-5555"
type input "S/N"
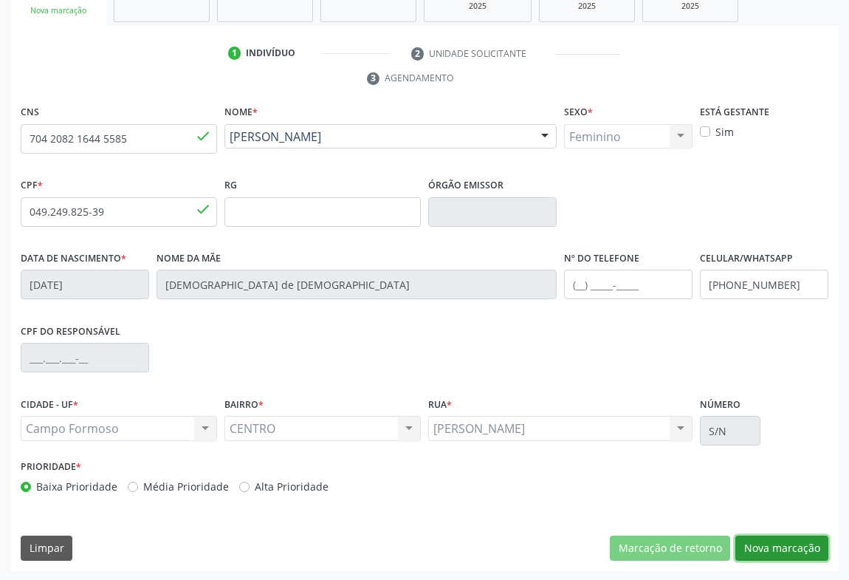
drag, startPoint x: 777, startPoint y: 551, endPoint x: 402, endPoint y: 379, distance: 412.8
click at [773, 547] on button "Nova marcação" at bounding box center [782, 547] width 93 height 25
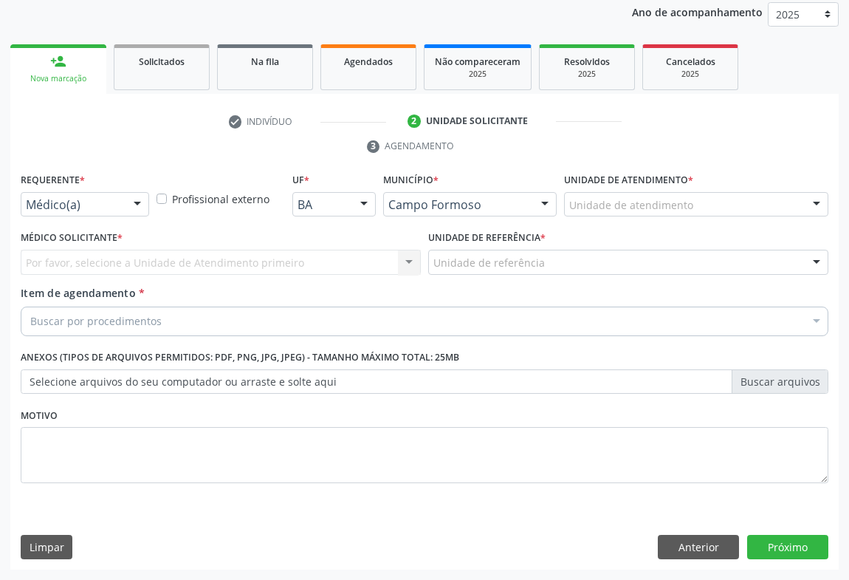
scroll to position [176, 0]
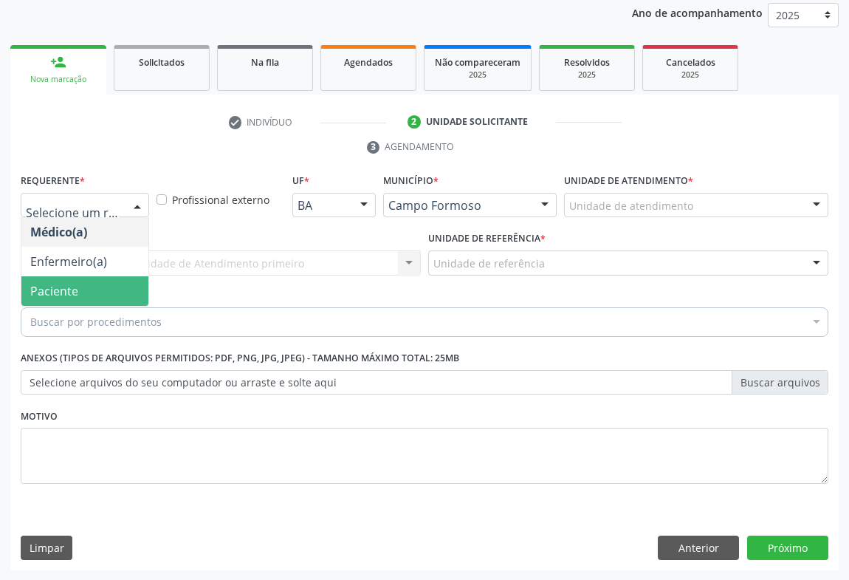
click at [106, 287] on span "Paciente" at bounding box center [84, 291] width 127 height 30
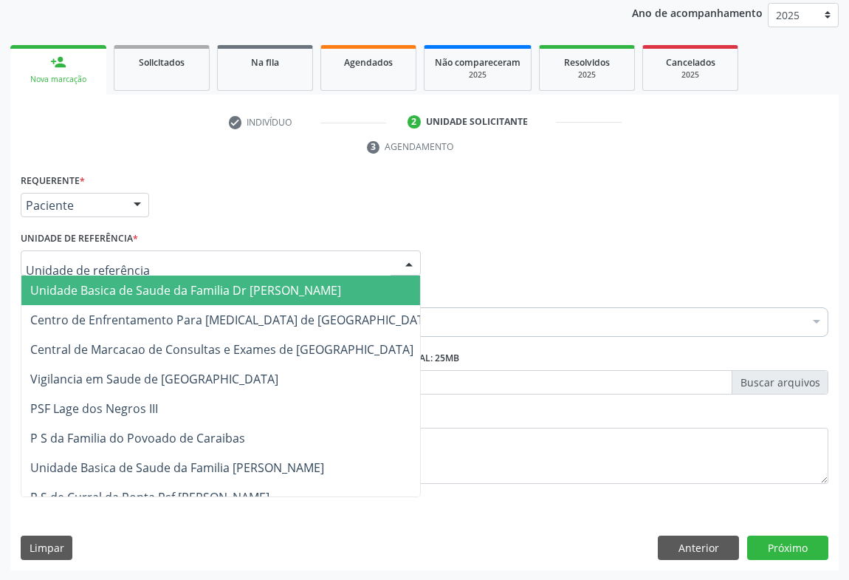
click at [179, 272] on div at bounding box center [221, 262] width 400 height 25
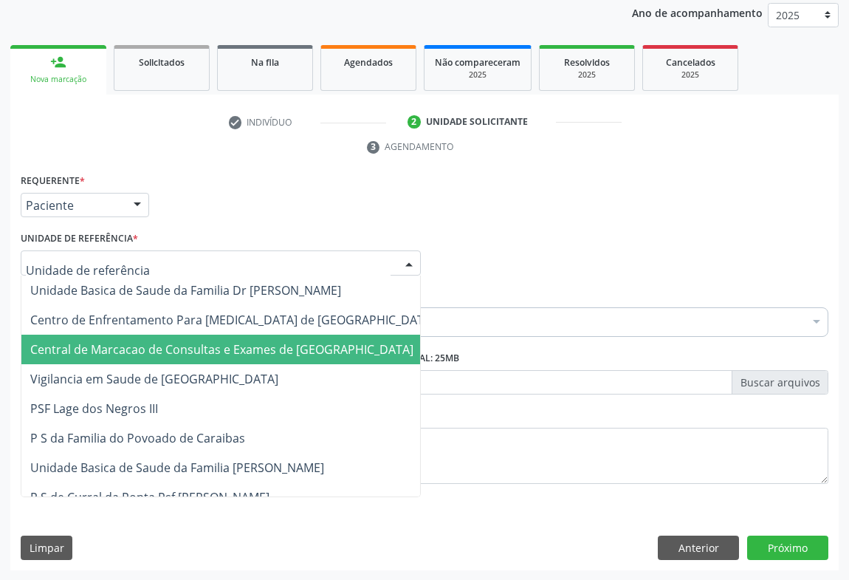
click at [179, 346] on span "Central de Marcacao de Consultas e Exames de [GEOGRAPHIC_DATA]" at bounding box center [221, 349] width 383 height 16
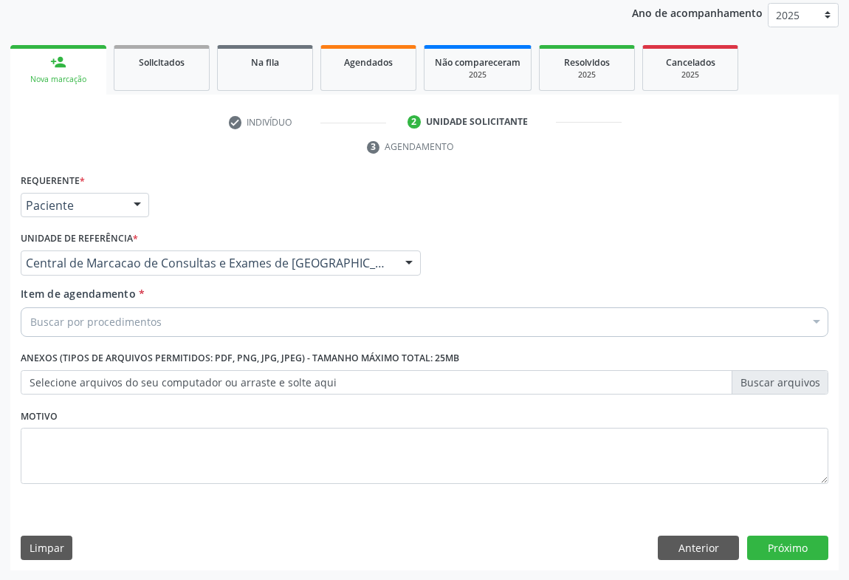
click at [183, 317] on div "Buscar por procedimentos" at bounding box center [425, 322] width 808 height 30
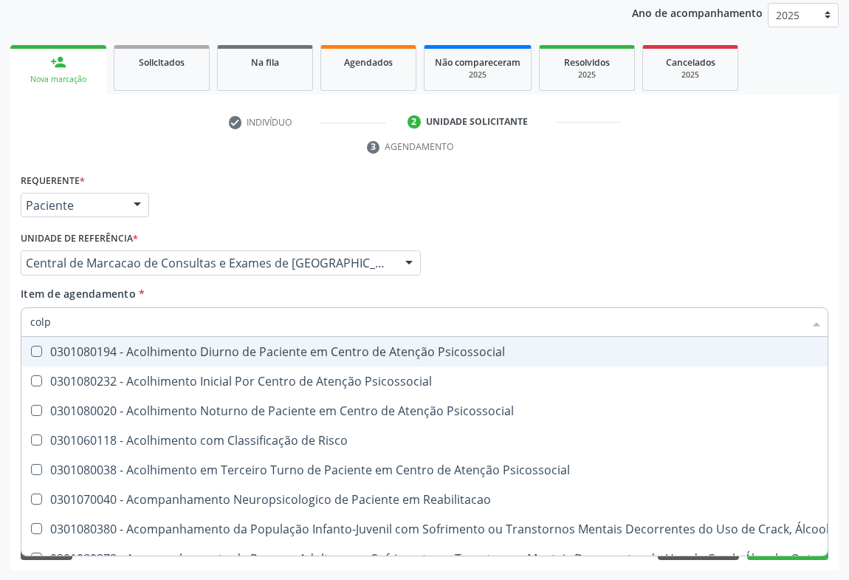
type input "colpo"
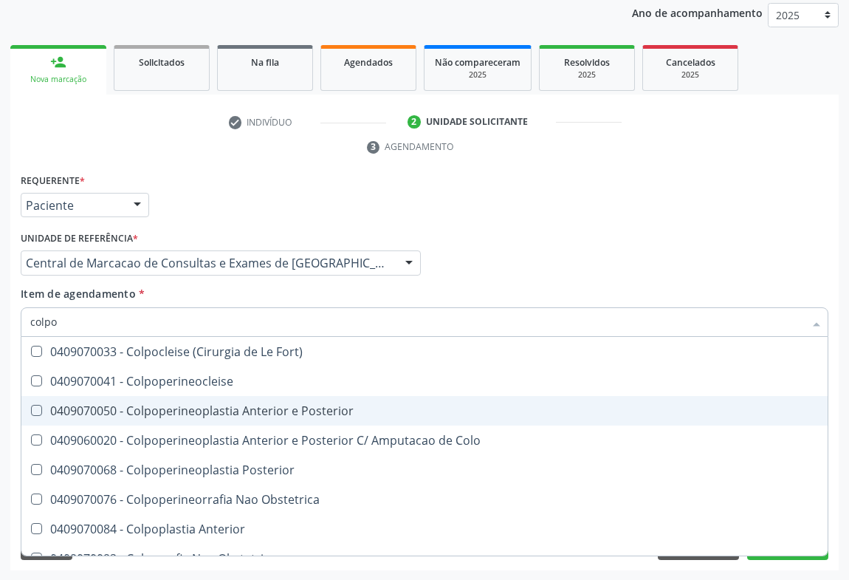
scroll to position [76, 0]
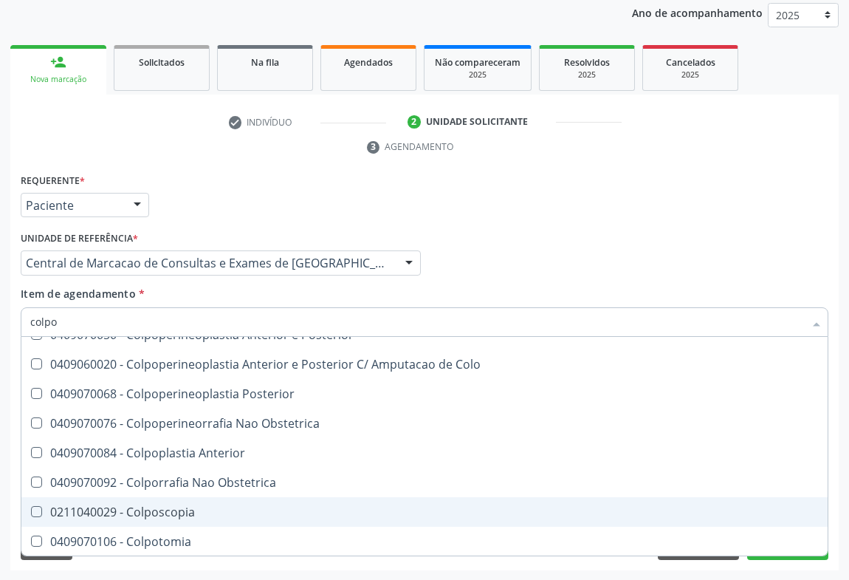
click at [186, 518] on span "0211040029 - Colposcopia" at bounding box center [424, 512] width 807 height 30
checkbox Colposcopia "true"
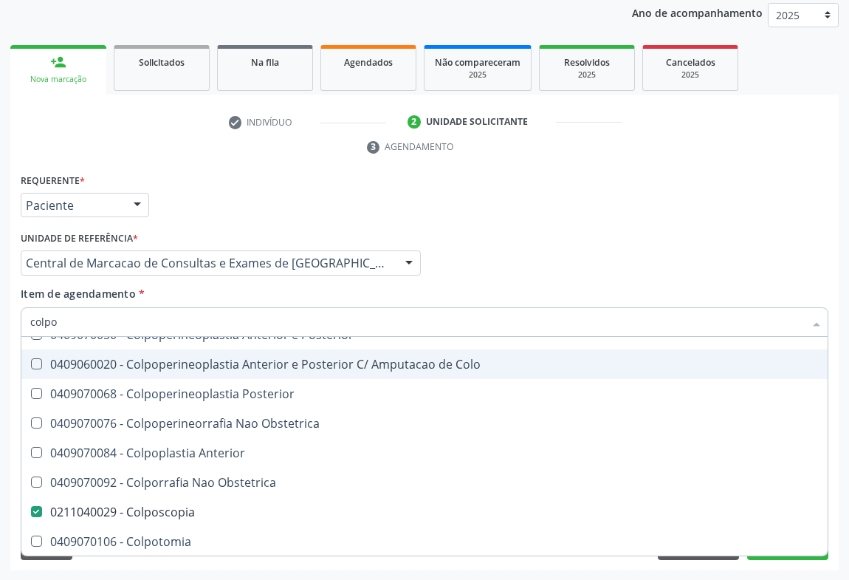
click at [486, 267] on div "Médico Solicitante Por favor, selecione a Unidade de Atendimento primeiro Nenhu…" at bounding box center [424, 256] width 815 height 58
checkbox Colpoperineocleise "true"
checkbox Colposcopia "false"
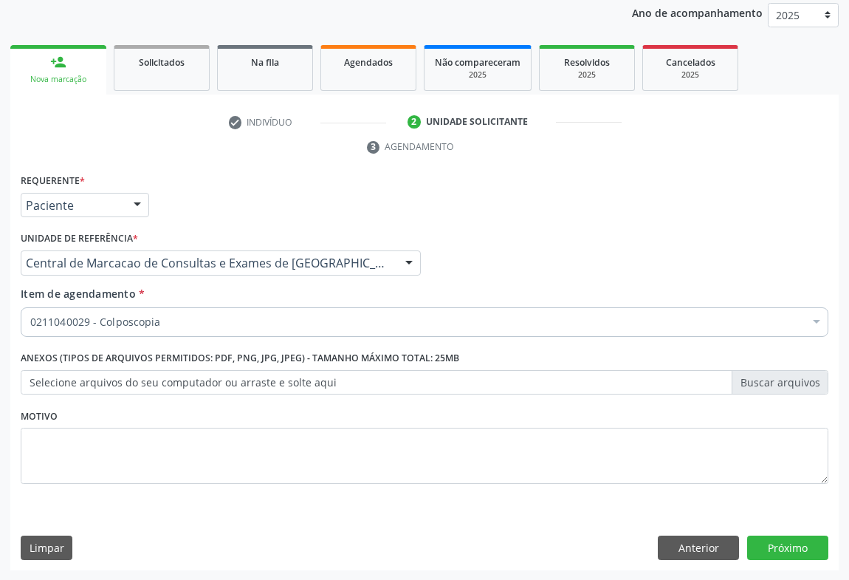
scroll to position [0, 0]
click at [821, 561] on div "Requerente * Paciente Médico(a) Enfermeiro(a) Paciente Nenhum resultado encontr…" at bounding box center [424, 370] width 829 height 401
click at [815, 551] on button "Próximo" at bounding box center [787, 547] width 81 height 25
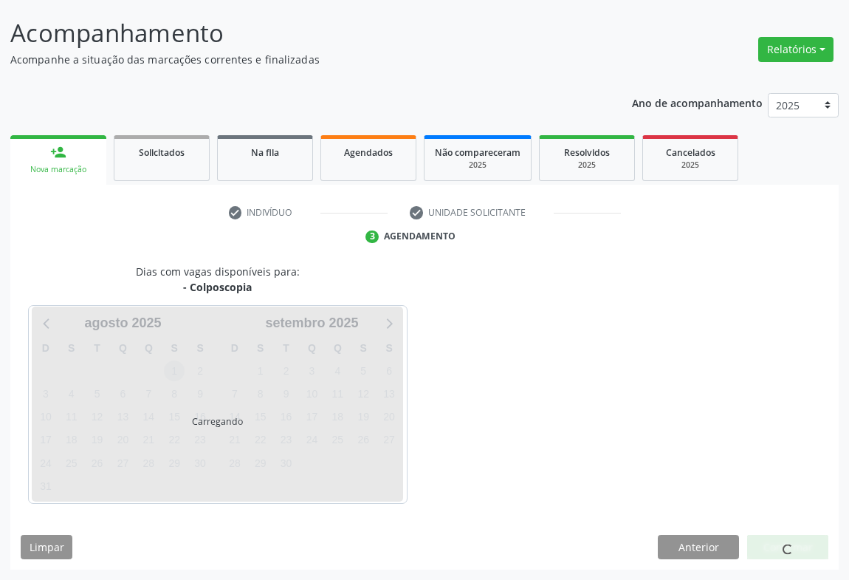
scroll to position [85, 0]
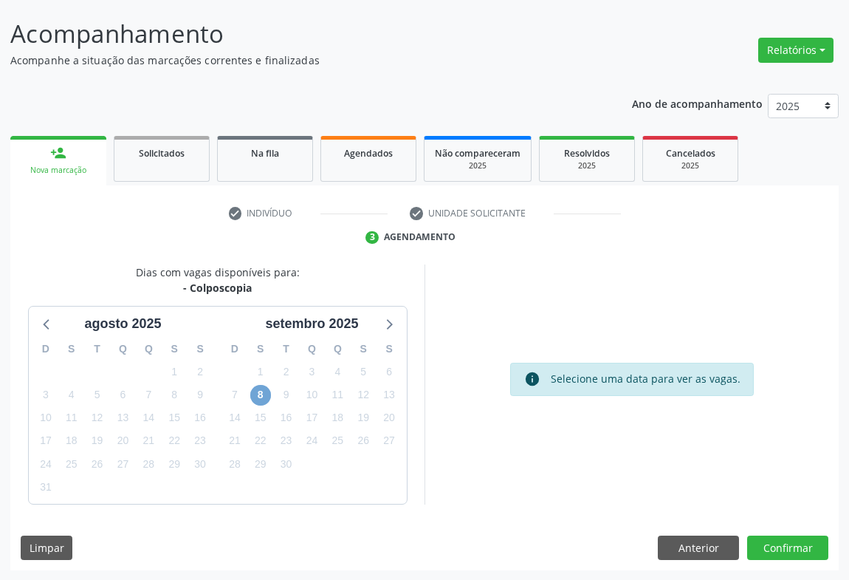
click at [267, 399] on span "8" at bounding box center [260, 395] width 21 height 21
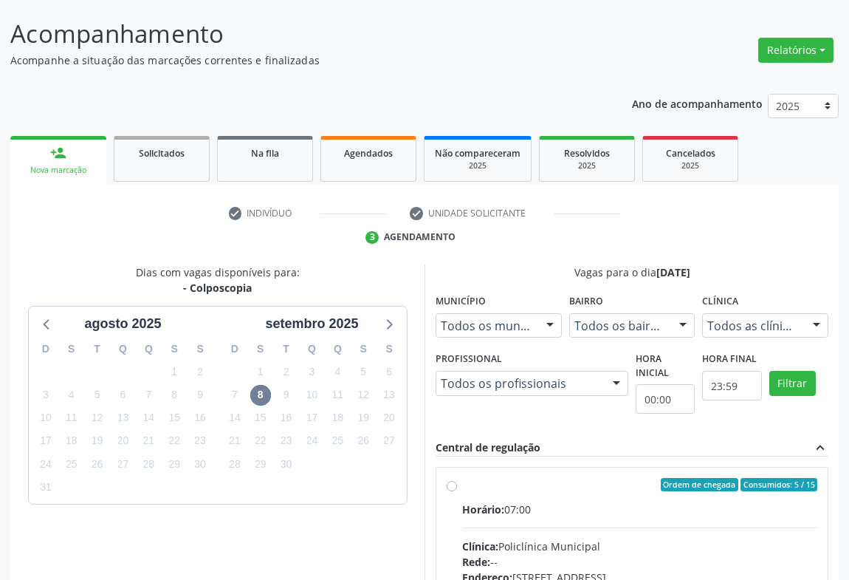
drag, startPoint x: 485, startPoint y: 509, endPoint x: 471, endPoint y: 505, distance: 13.8
click at [480, 509] on span "Horário:" at bounding box center [483, 509] width 42 height 14
radio input "true"
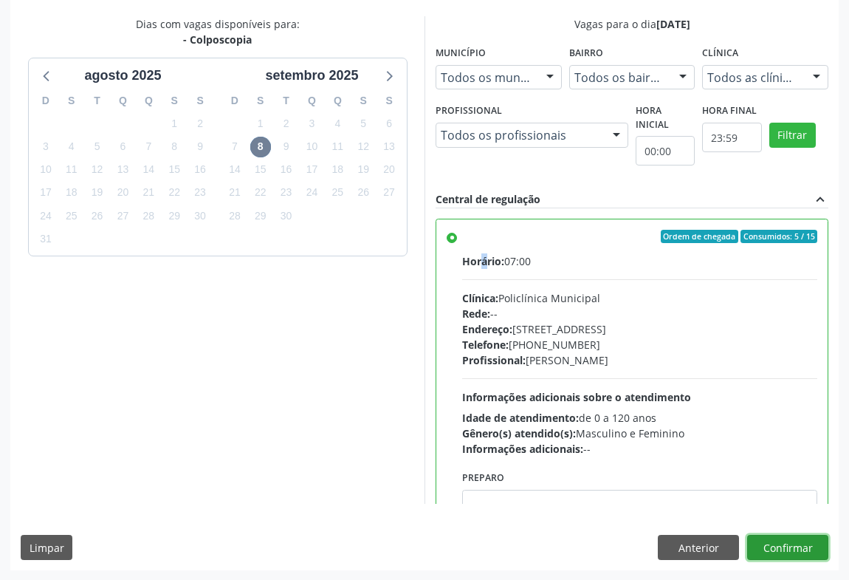
click at [796, 550] on button "Confirmar" at bounding box center [787, 547] width 81 height 25
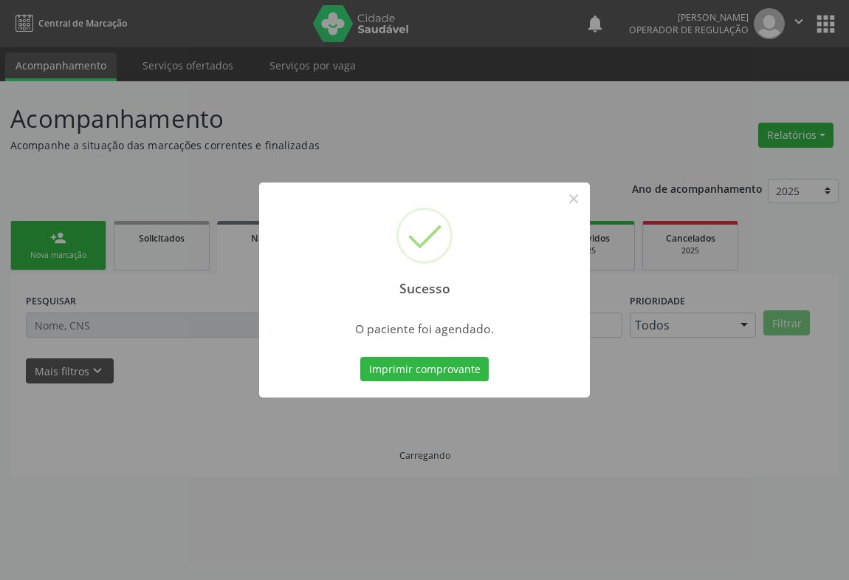
scroll to position [0, 0]
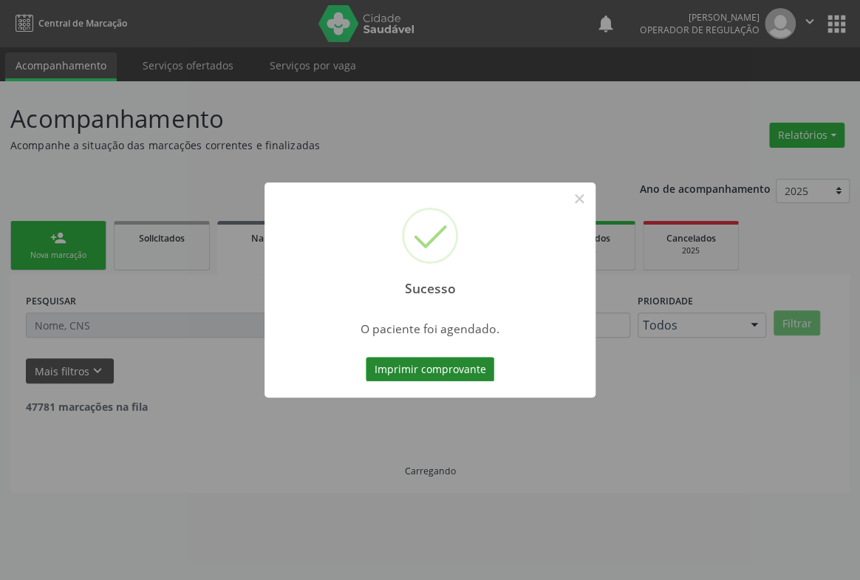
click at [433, 360] on button "Imprimir comprovante" at bounding box center [430, 369] width 129 height 25
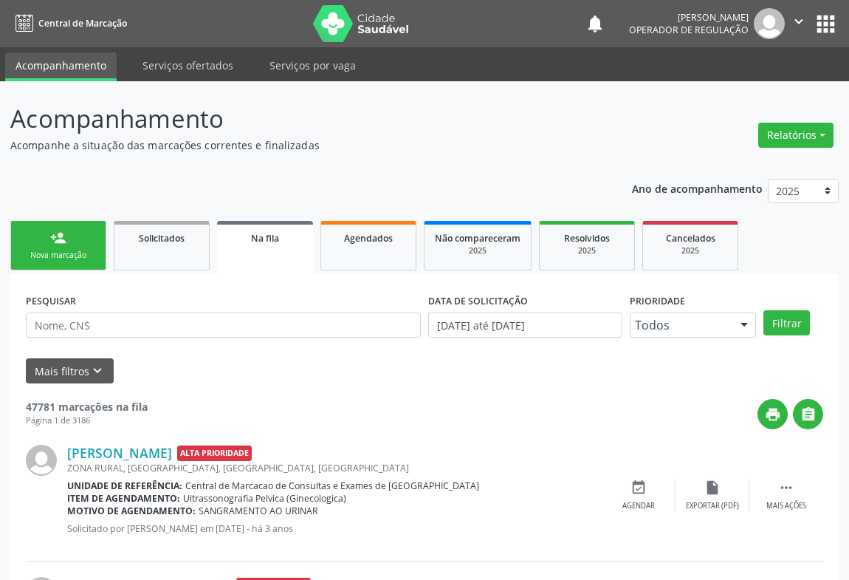
click at [78, 255] on div "Nova marcação" at bounding box center [58, 255] width 74 height 11
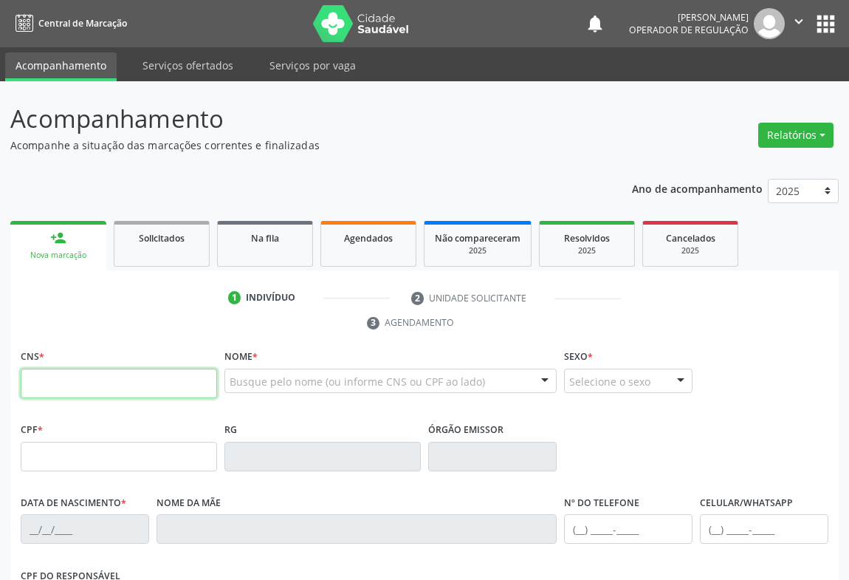
click at [133, 377] on input "text" at bounding box center [119, 384] width 196 height 30
type input "700 7079 1463 2773"
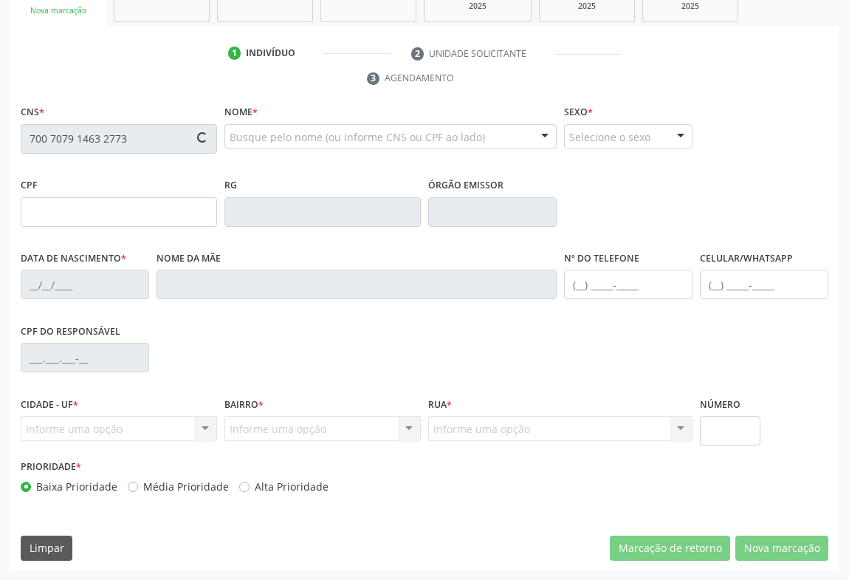
type input "22/03/1975"
type input "S/N"
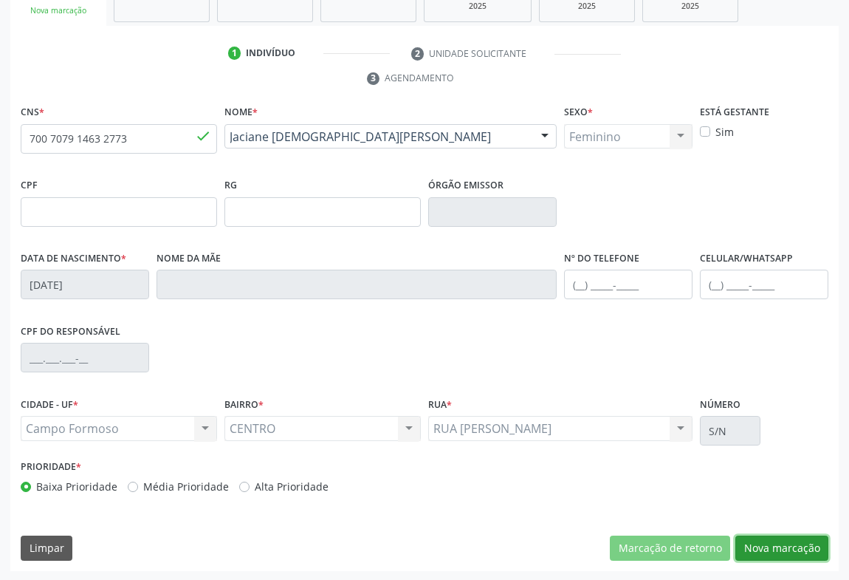
drag, startPoint x: 788, startPoint y: 538, endPoint x: 454, endPoint y: 374, distance: 372.3
click at [787, 538] on button "Nova marcação" at bounding box center [782, 547] width 93 height 25
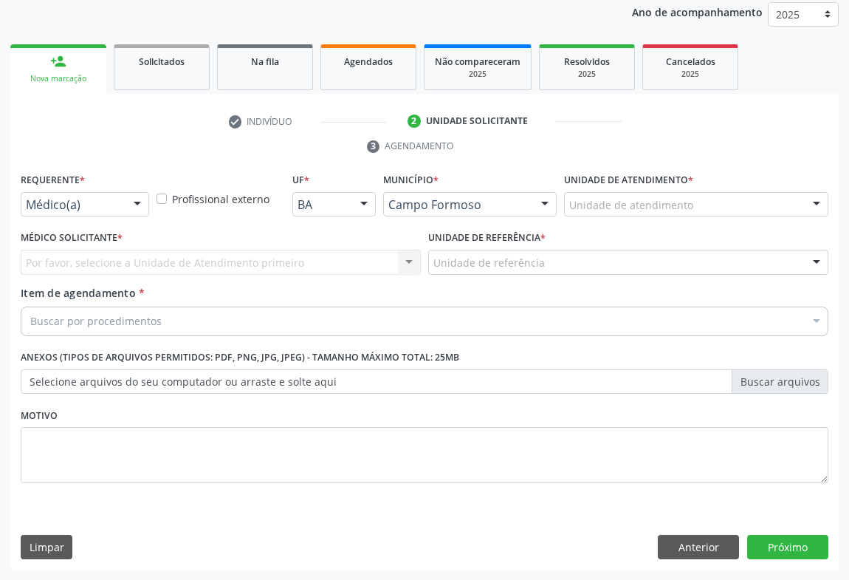
scroll to position [176, 0]
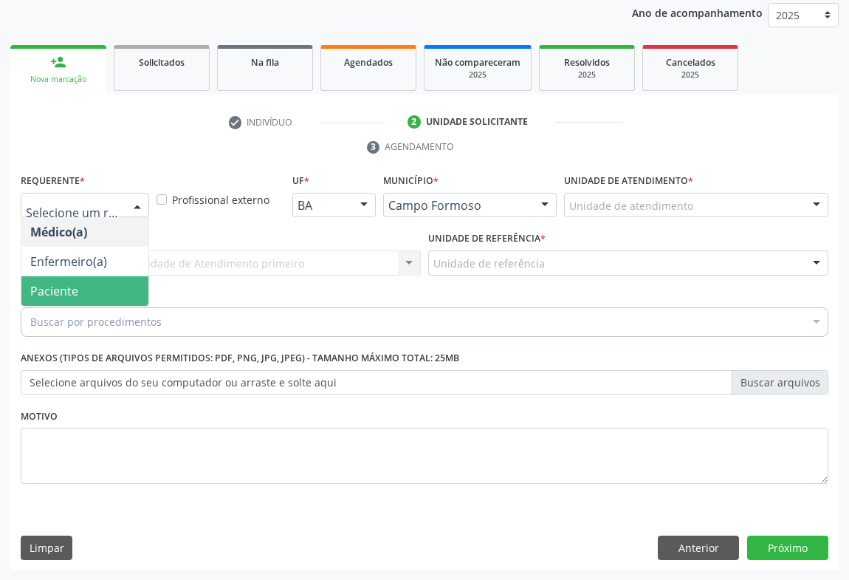
drag, startPoint x: 89, startPoint y: 273, endPoint x: 89, endPoint y: 292, distance: 18.5
click at [89, 292] on ul "Médico(a) Enfermeiro(a) Paciente Nenhum resultado encontrado para: " " Não há n…" at bounding box center [84, 261] width 127 height 89
click at [89, 292] on span "Paciente" at bounding box center [84, 291] width 127 height 30
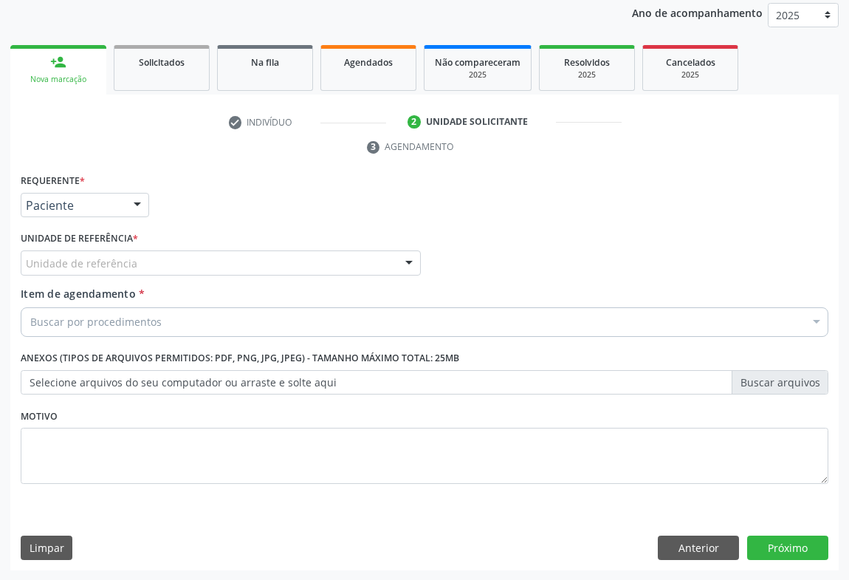
click at [198, 270] on div "Unidade de referência" at bounding box center [221, 262] width 400 height 25
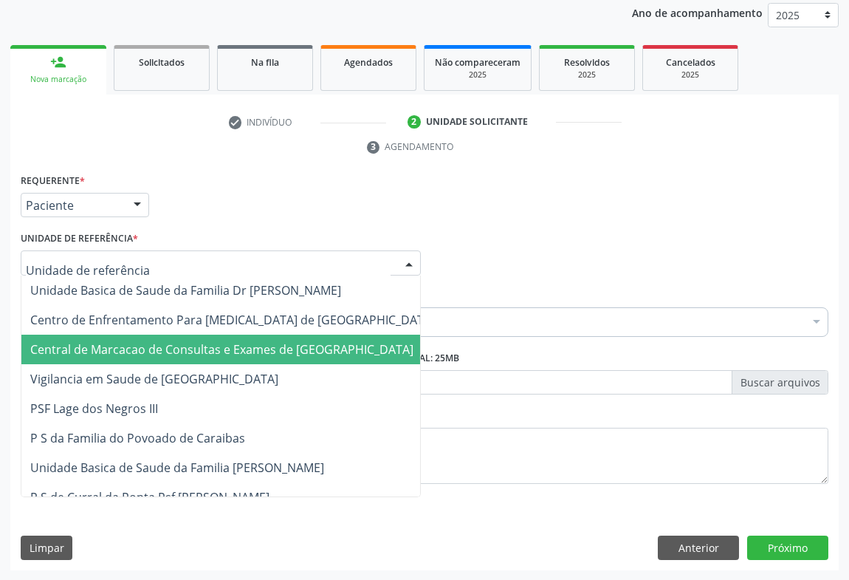
click at [199, 335] on span "Central de Marcacao de Consultas e Exames de [GEOGRAPHIC_DATA]" at bounding box center [232, 350] width 422 height 30
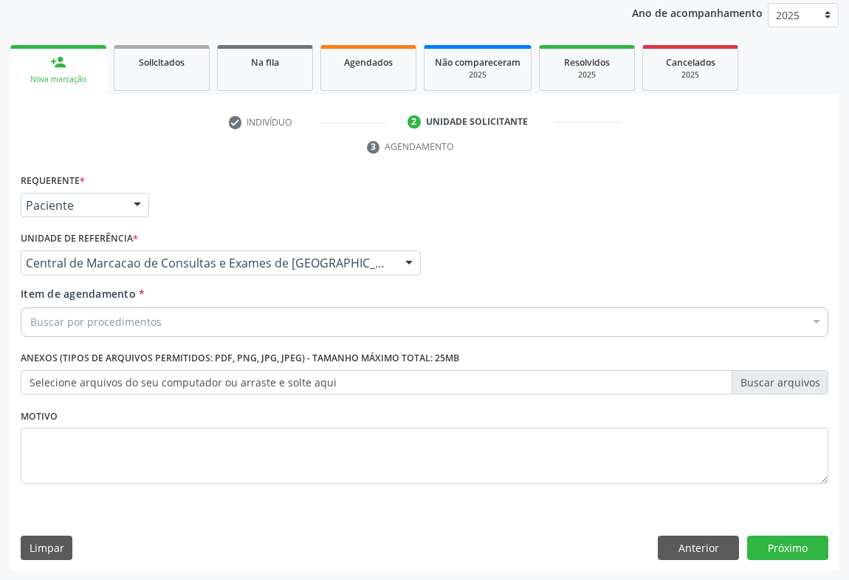
click at [238, 309] on div "Buscar por procedimentos" at bounding box center [425, 322] width 808 height 30
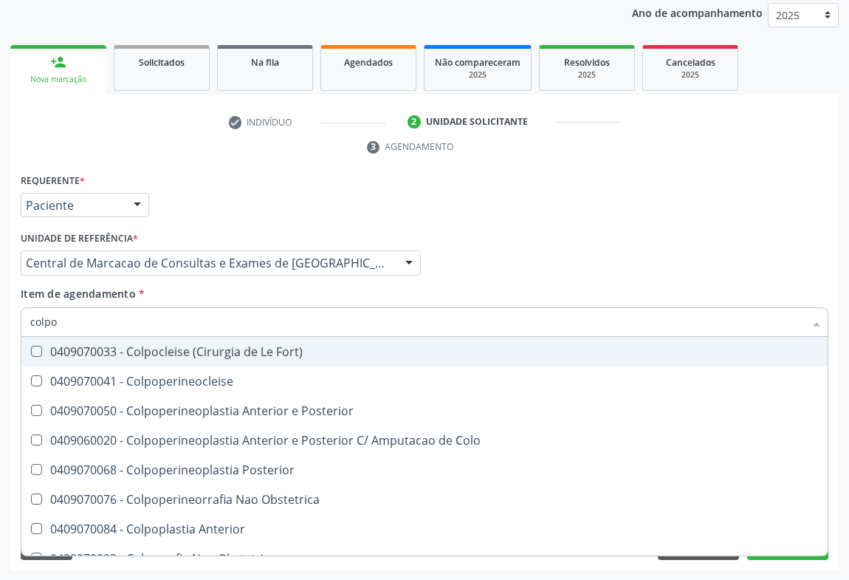
type input "colpos"
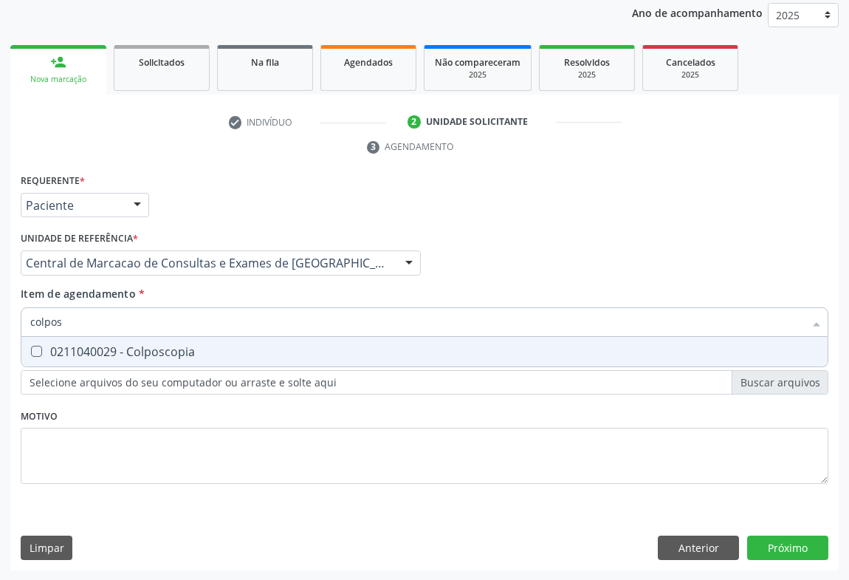
click at [195, 353] on div "0211040029 - Colposcopia" at bounding box center [424, 352] width 789 height 12
checkbox Colposcopia "true"
click at [566, 299] on div "Item de agendamento * colpos Desfazer seleção 0211040029 - Colposcopia Nenhum r…" at bounding box center [425, 309] width 808 height 47
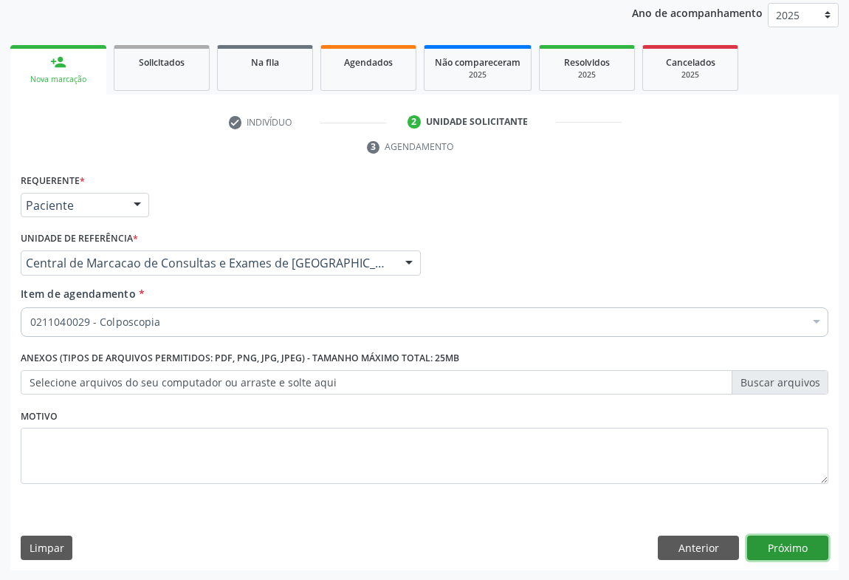
click at [798, 540] on button "Próximo" at bounding box center [787, 547] width 81 height 25
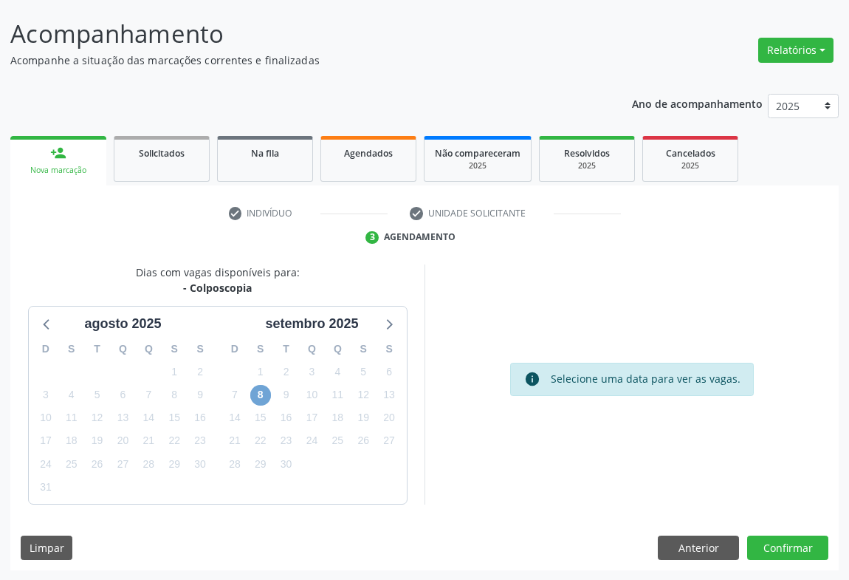
click at [261, 400] on span "8" at bounding box center [260, 395] width 21 height 21
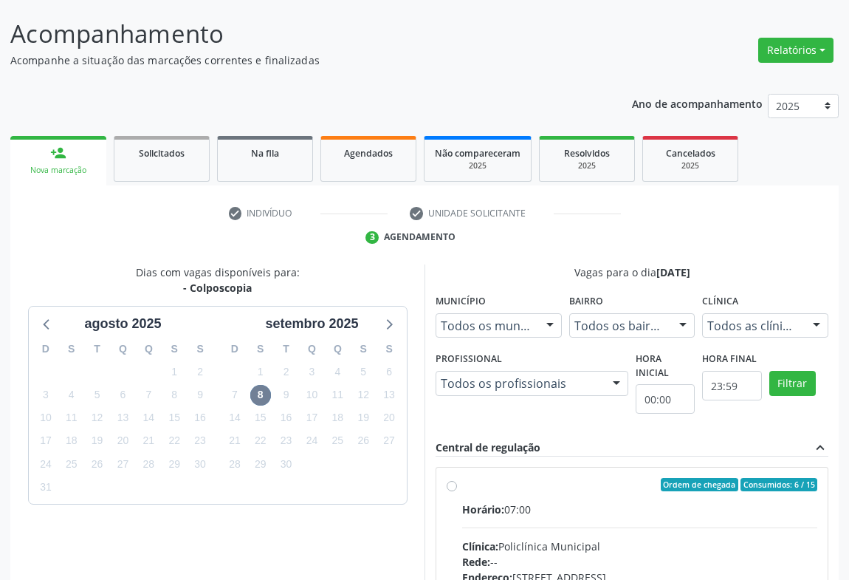
drag, startPoint x: 606, startPoint y: 528, endPoint x: 584, endPoint y: 516, distance: 24.8
radio input "true"
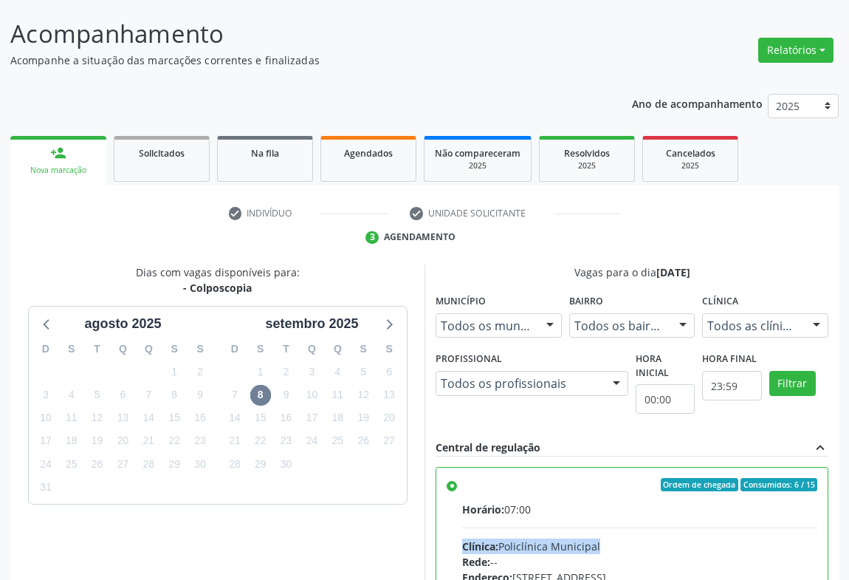
scroll to position [333, 0]
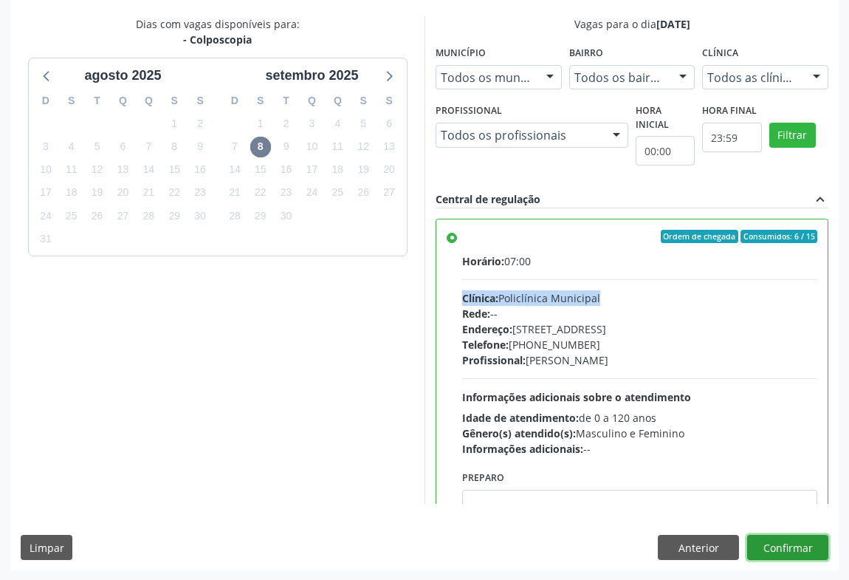
click at [766, 550] on button "Confirmar" at bounding box center [787, 547] width 81 height 25
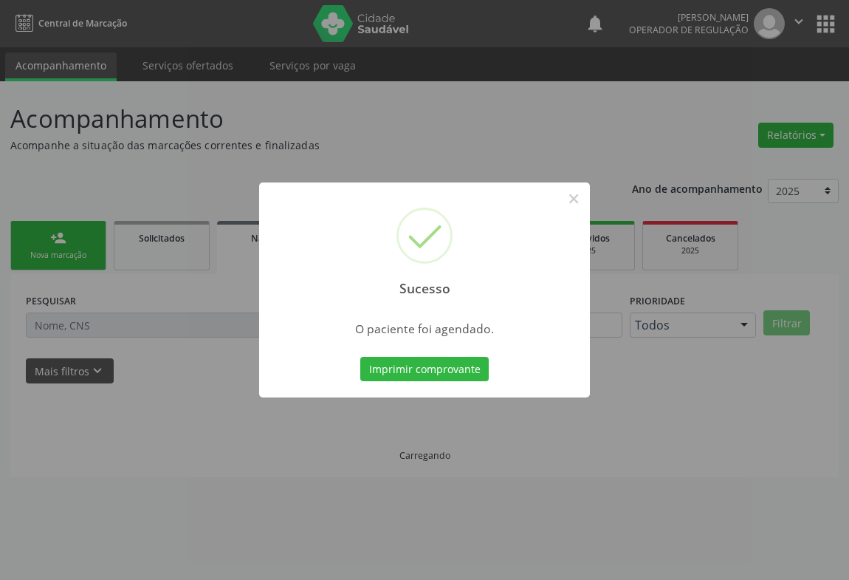
scroll to position [0, 0]
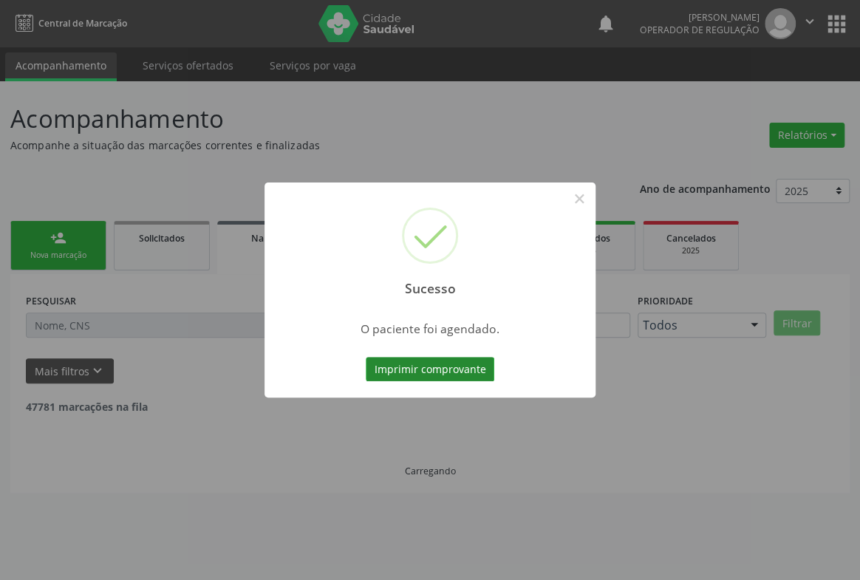
click at [397, 369] on button "Imprimir comprovante" at bounding box center [430, 369] width 129 height 25
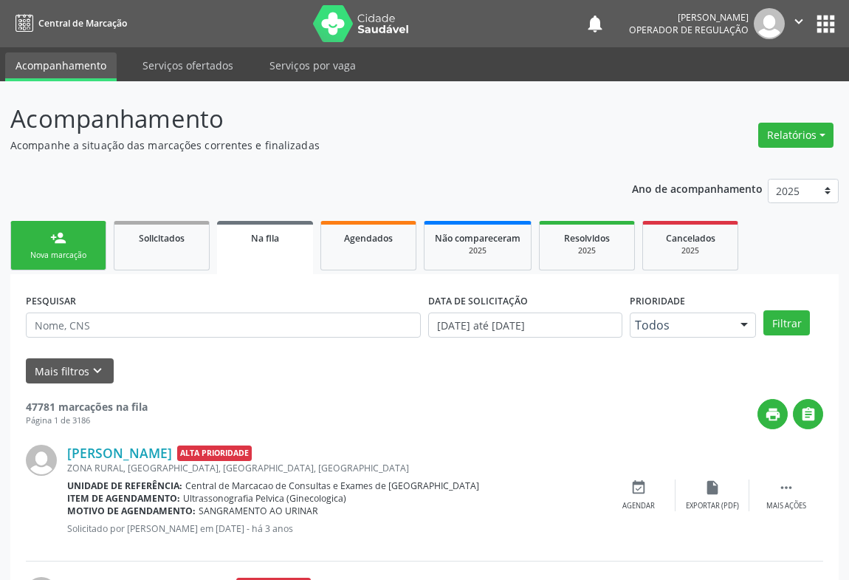
click at [72, 245] on link "person_add Nova marcação" at bounding box center [58, 245] width 96 height 49
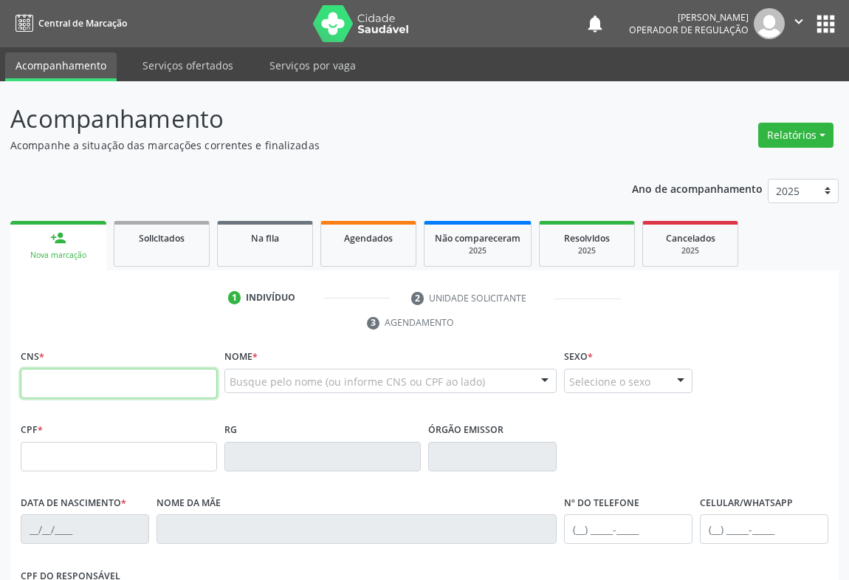
click at [86, 376] on input "text" at bounding box center [119, 384] width 196 height 30
drag, startPoint x: 46, startPoint y: 383, endPoint x: 51, endPoint y: 377, distance: 8.4
click at [51, 377] on input "706 0614 9776 182" at bounding box center [119, 384] width 196 height 30
type input "706 4061 4977 6182"
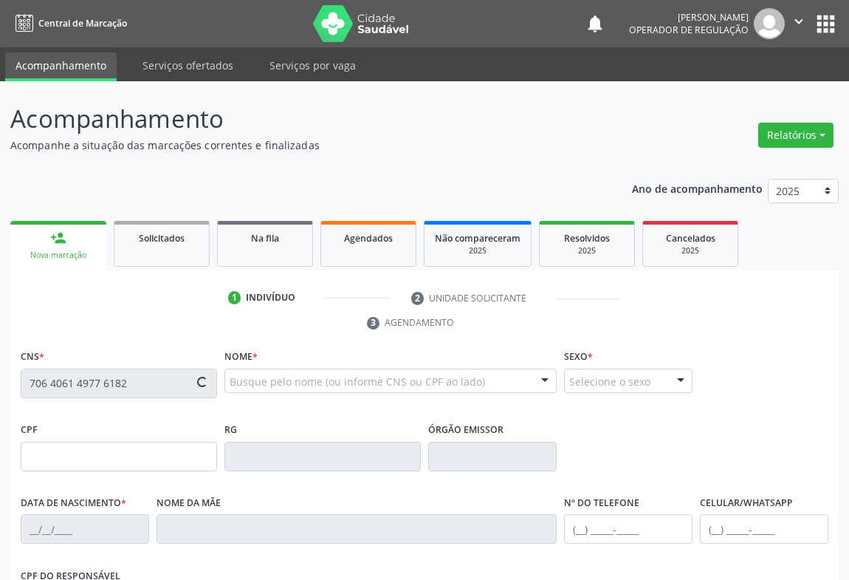
type input "2057767604"
type input "23/10/1991"
type input "(74) 99191-6260"
type input "S/N"
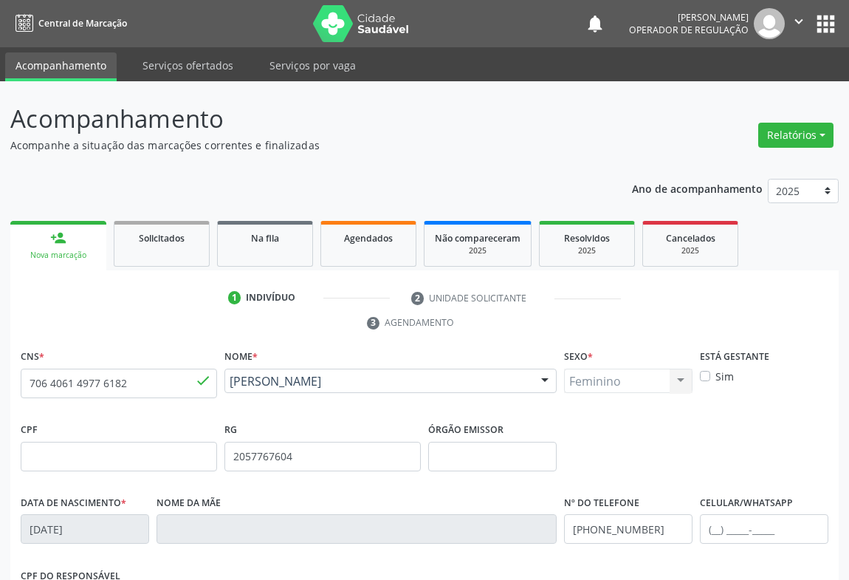
scroll to position [244, 0]
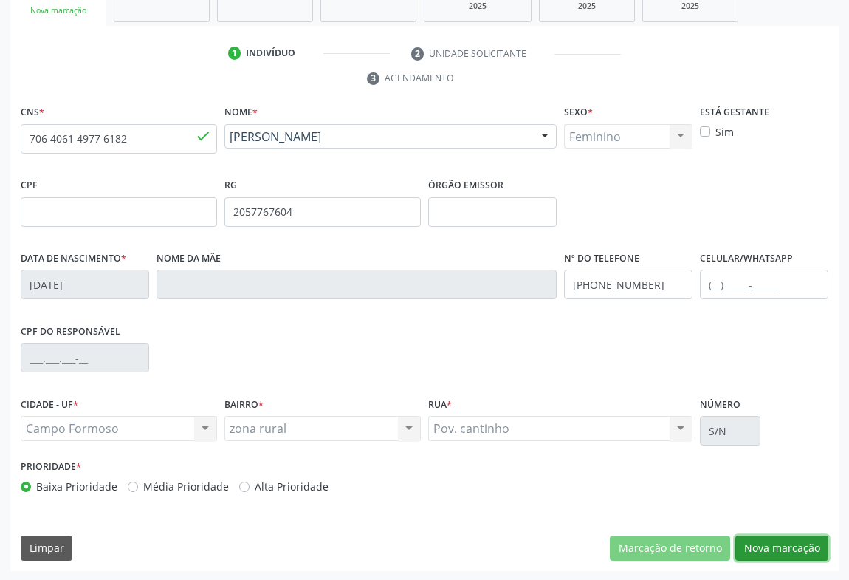
click at [755, 539] on button "Nova marcação" at bounding box center [782, 547] width 93 height 25
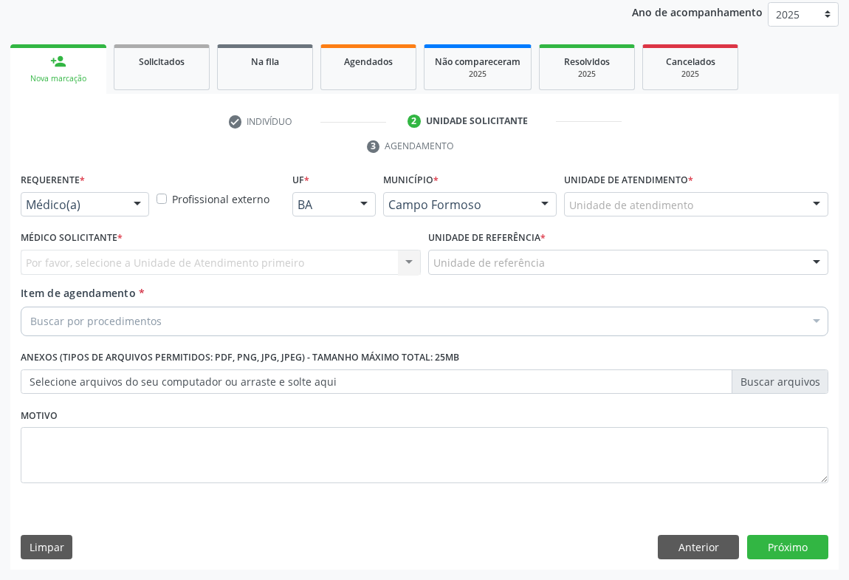
scroll to position [176, 0]
click at [126, 199] on div at bounding box center [137, 206] width 22 height 25
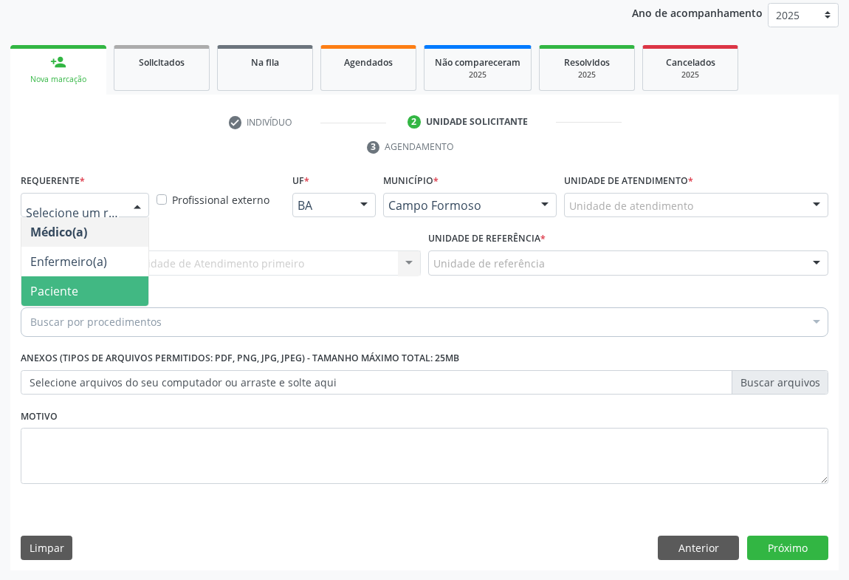
click at [126, 290] on span "Paciente" at bounding box center [84, 291] width 127 height 30
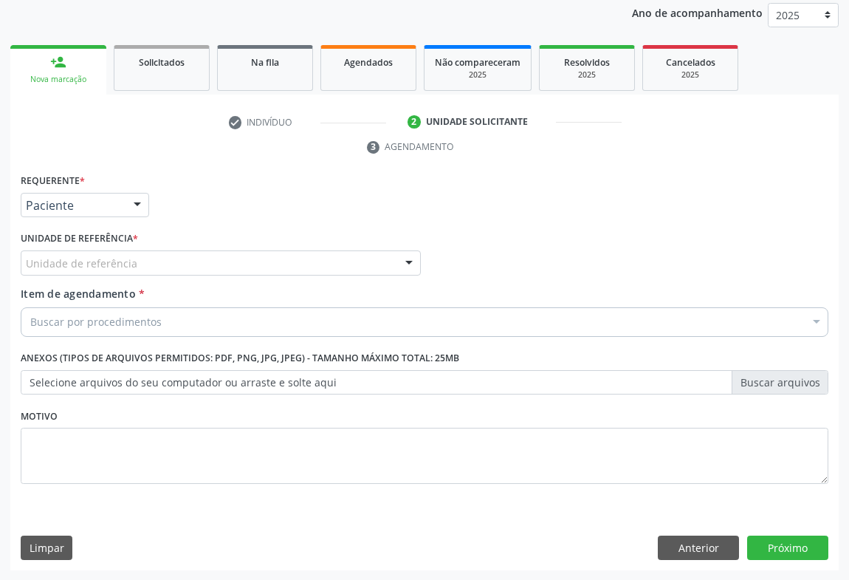
click at [208, 274] on div "Unidade de referência * Unidade de referência Unidade Basica de Saude da Famili…" at bounding box center [221, 256] width 408 height 58
click at [203, 265] on div "Unidade de referência" at bounding box center [221, 262] width 400 height 25
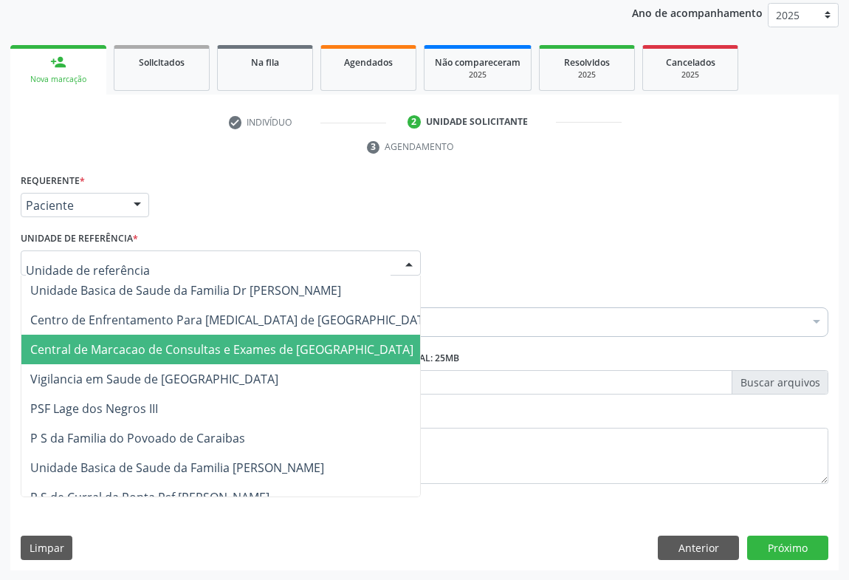
click at [199, 341] on span "Central de Marcacao de Consultas e Exames de [GEOGRAPHIC_DATA]" at bounding box center [221, 349] width 383 height 16
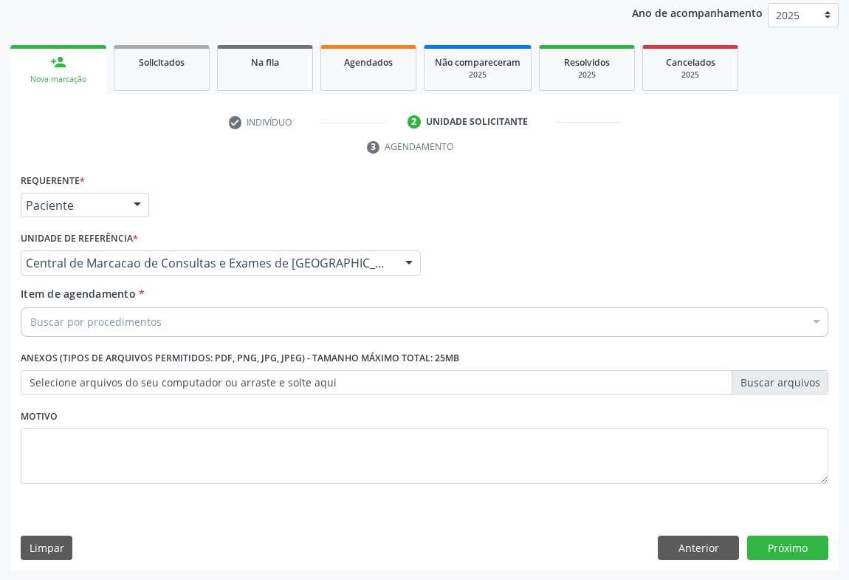
click at [200, 318] on div "Buscar por procedimentos" at bounding box center [425, 322] width 808 height 30
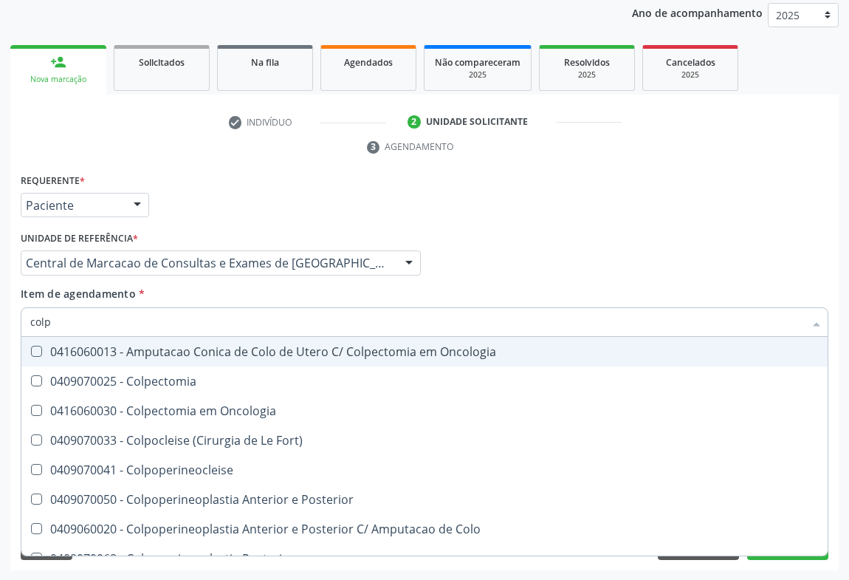
type input "colpo"
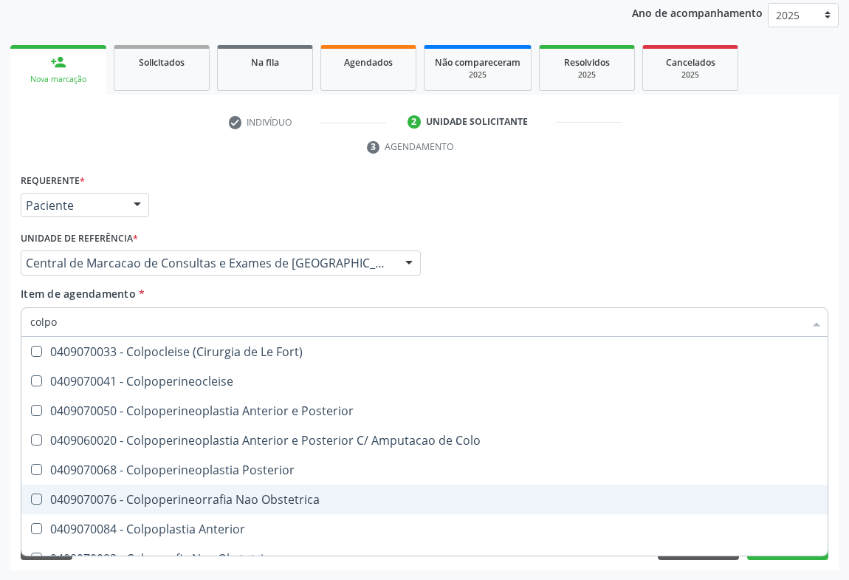
scroll to position [76, 0]
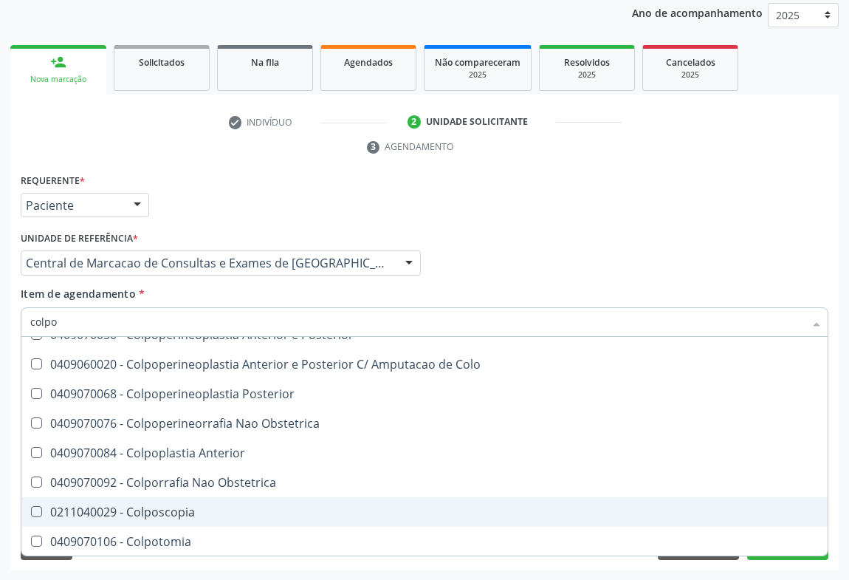
click at [232, 512] on div "0211040029 - Colposcopia" at bounding box center [424, 512] width 789 height 12
checkbox Colposcopia "true"
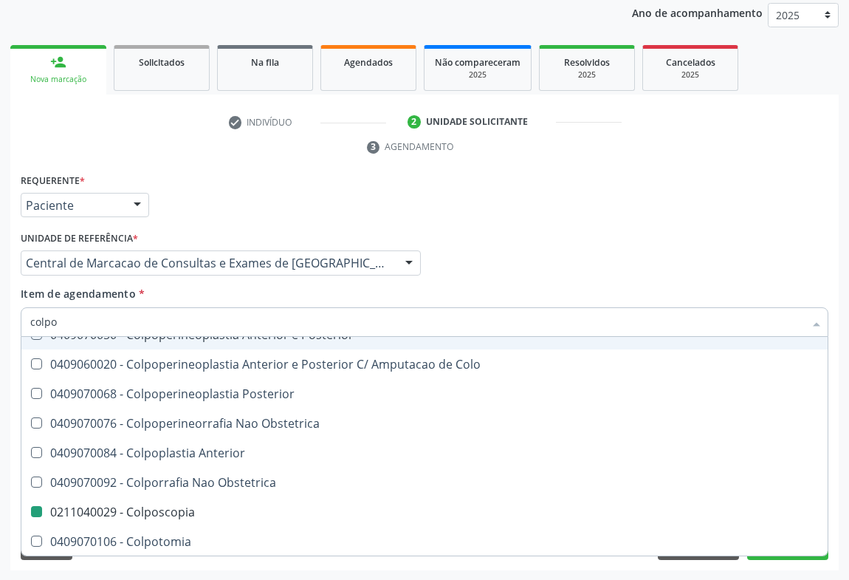
click at [504, 250] on div "Médico Solicitante Por favor, selecione a Unidade de Atendimento primeiro Nenhu…" at bounding box center [424, 256] width 815 height 58
checkbox Colpoperineocleise "true"
checkbox Colposcopia "false"
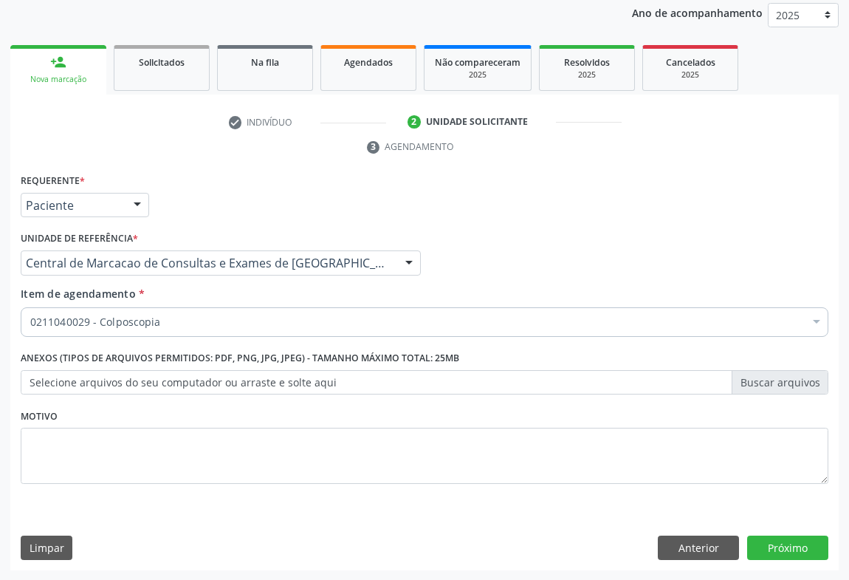
scroll to position [0, 0]
click at [791, 550] on button "Próximo" at bounding box center [787, 547] width 81 height 25
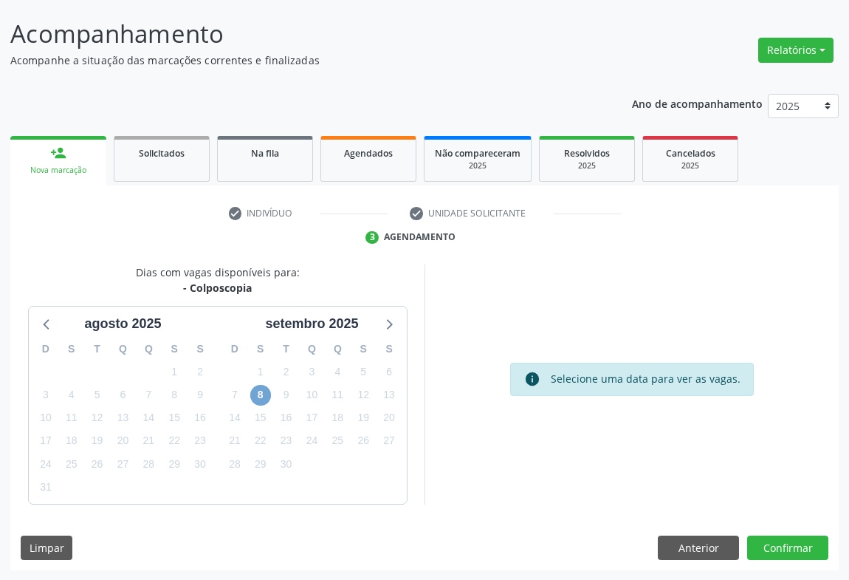
click at [262, 394] on span "8" at bounding box center [260, 395] width 21 height 21
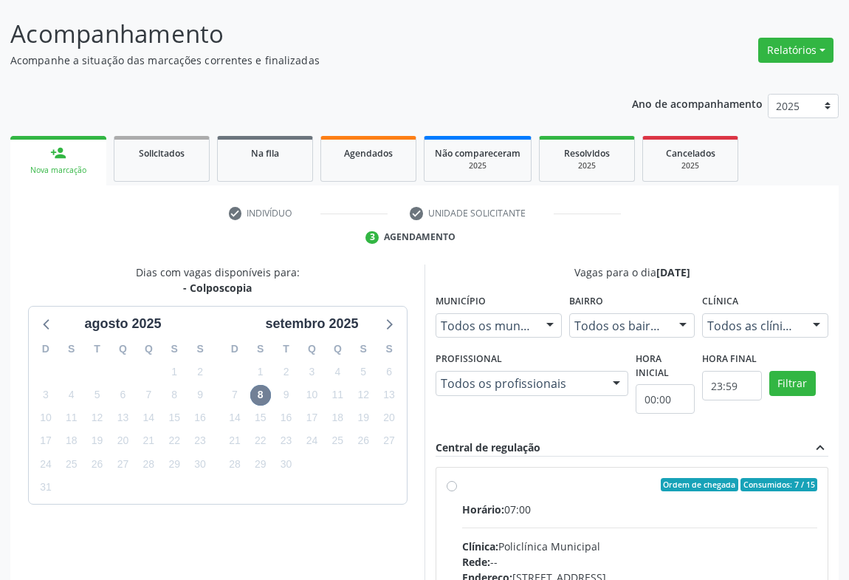
click at [572, 515] on div "Horário: 07:00" at bounding box center [639, 510] width 355 height 16
click at [457, 491] on input "Ordem de chegada Consumidos: 7 / 15 Horário: 07:00 Clínica: Policlínica Municip…" at bounding box center [452, 484] width 10 height 13
radio input "true"
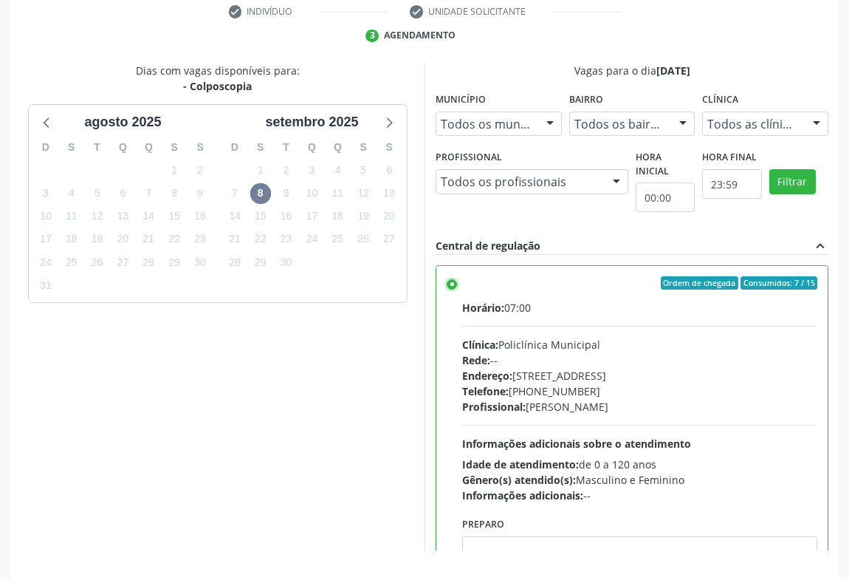
scroll to position [333, 0]
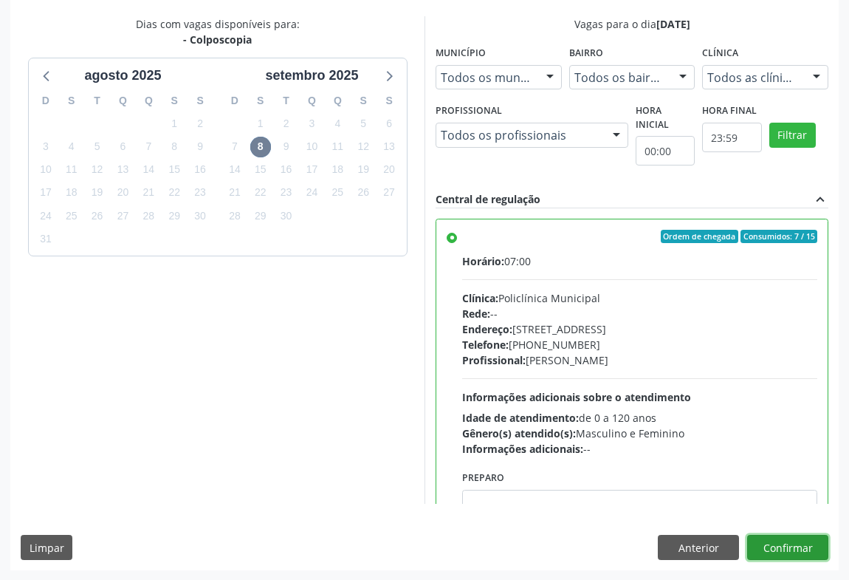
click at [790, 538] on button "Confirmar" at bounding box center [787, 547] width 81 height 25
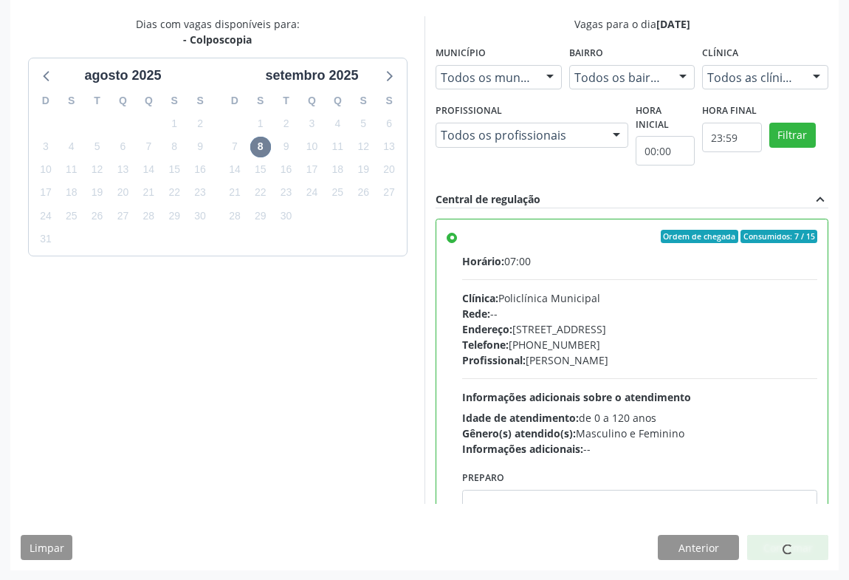
scroll to position [0, 0]
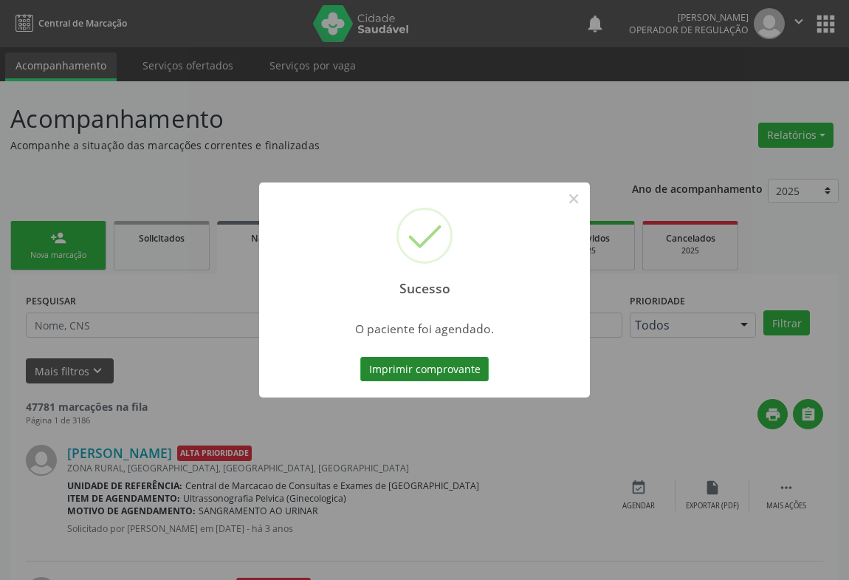
click at [437, 368] on button "Imprimir comprovante" at bounding box center [424, 369] width 129 height 25
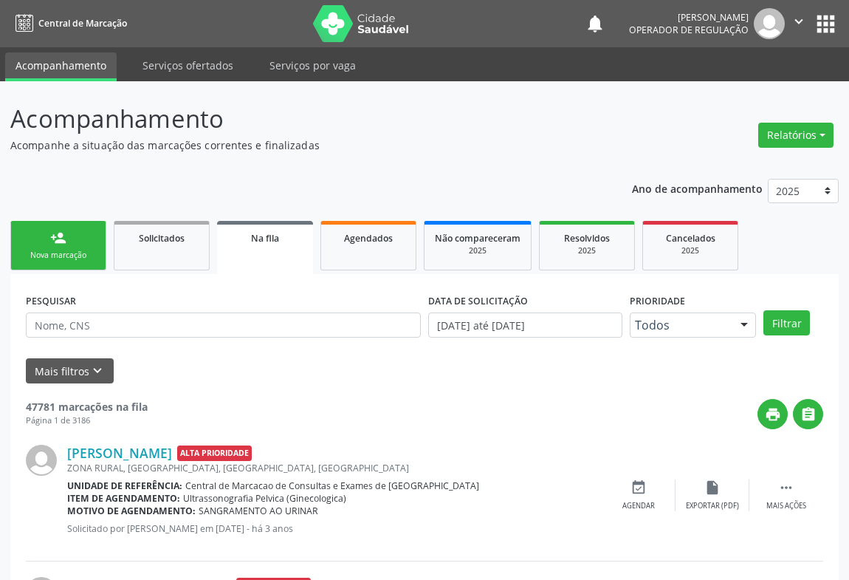
click at [45, 251] on div "Nova marcação" at bounding box center [58, 255] width 74 height 11
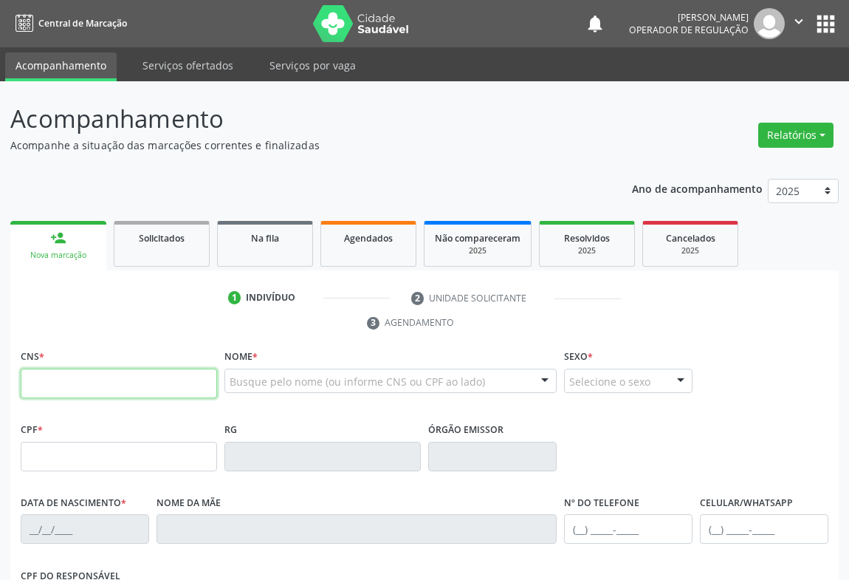
click at [172, 374] on input "text" at bounding box center [119, 384] width 196 height 30
type input "708 2036 0828 4042"
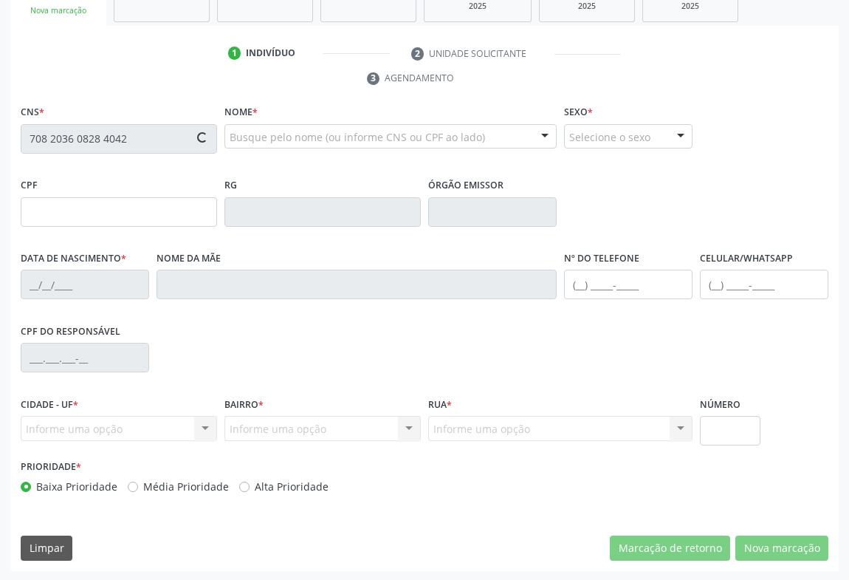
type input "1311198504"
type input "17/03/1984"
type input "(74) 99124-5174"
type input "012.568.945-40"
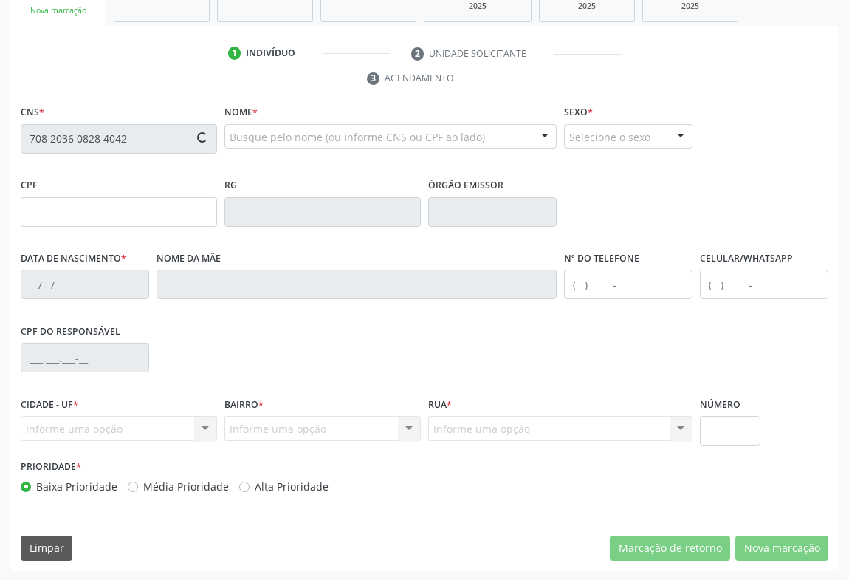
type input "SN"
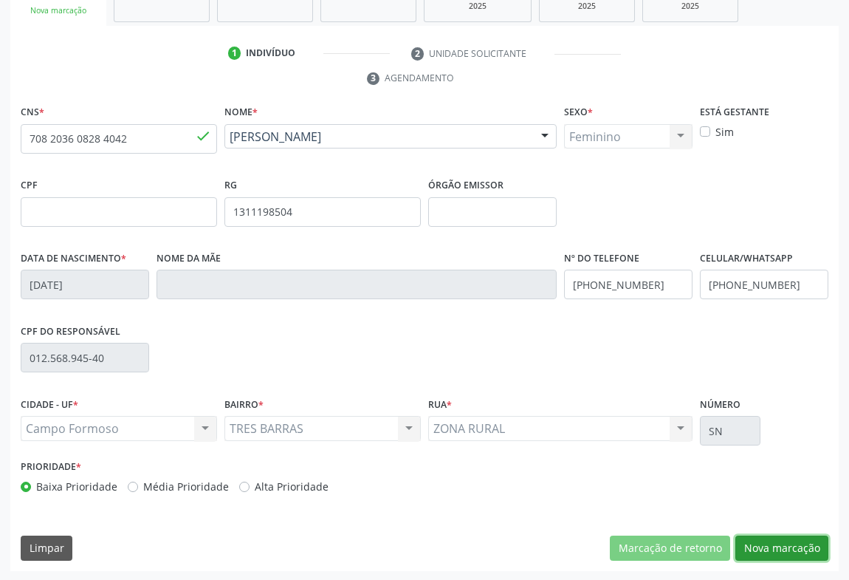
click at [766, 541] on button "Nova marcação" at bounding box center [782, 547] width 93 height 25
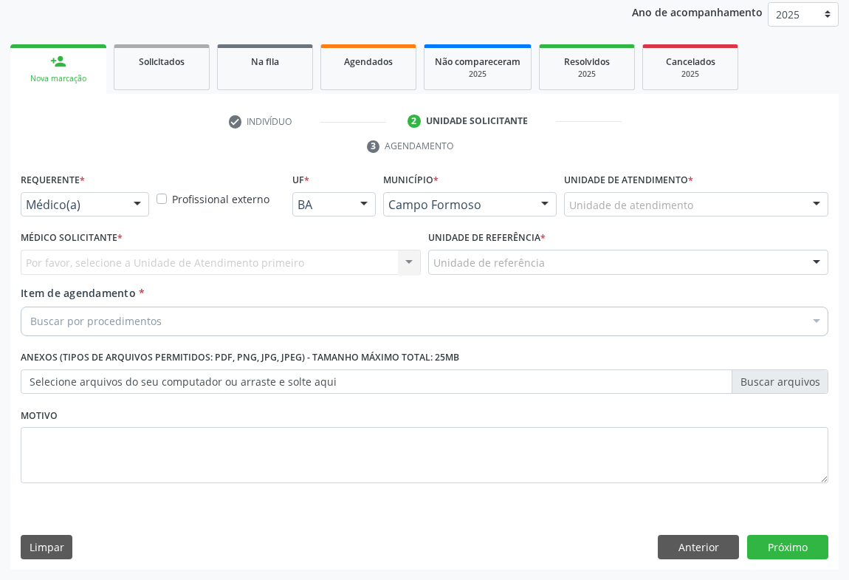
scroll to position [176, 0]
click at [134, 218] on div "Médico(a) Médico(a) Enfermeiro(a) Paciente Nenhum resultado encontrado para: " …" at bounding box center [85, 205] width 129 height 25
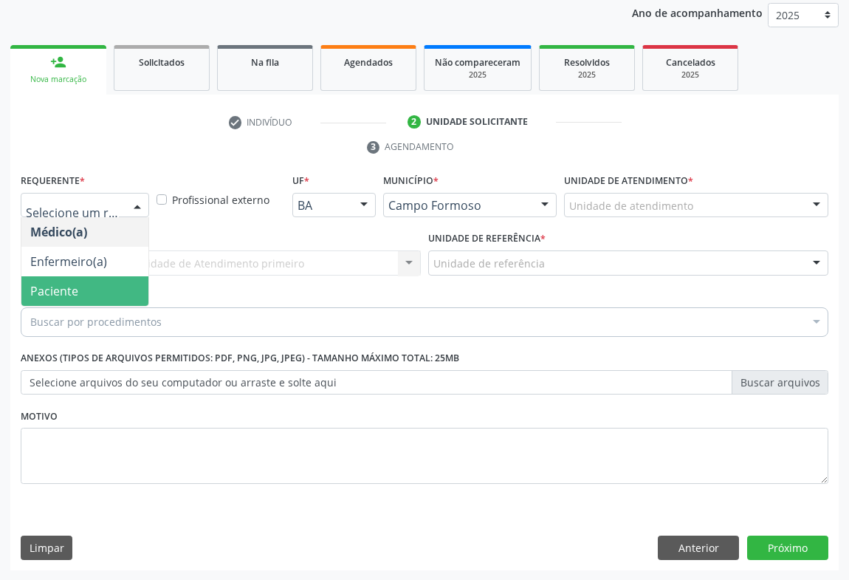
click at [102, 289] on span "Paciente" at bounding box center [84, 291] width 127 height 30
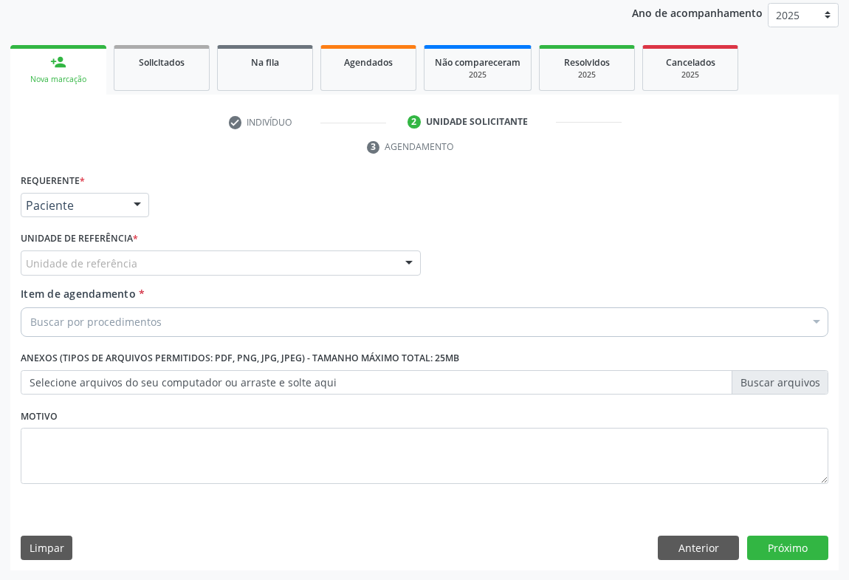
click at [178, 266] on div "Unidade de referência" at bounding box center [221, 262] width 400 height 25
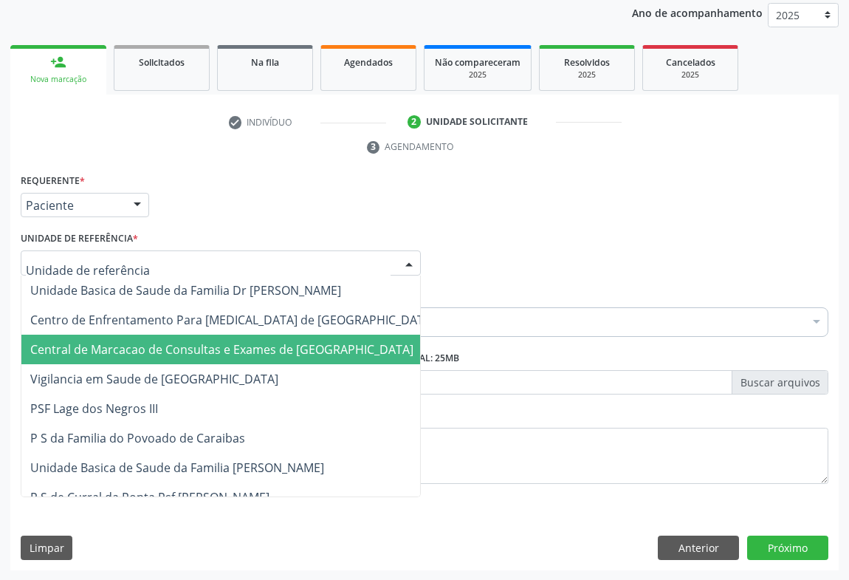
click at [182, 338] on span "Central de Marcacao de Consultas e Exames de [GEOGRAPHIC_DATA]" at bounding box center [232, 350] width 422 height 30
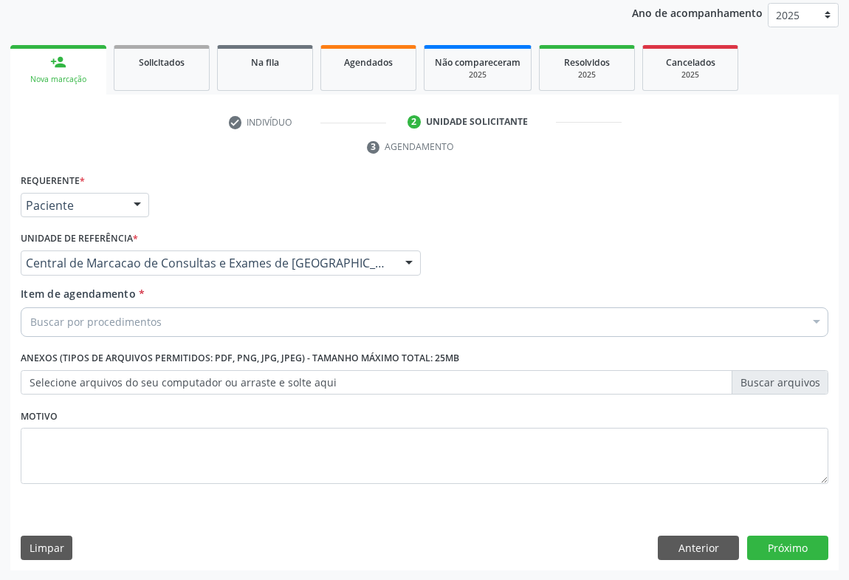
click at [239, 330] on div "Buscar por procedimentos" at bounding box center [425, 322] width 808 height 30
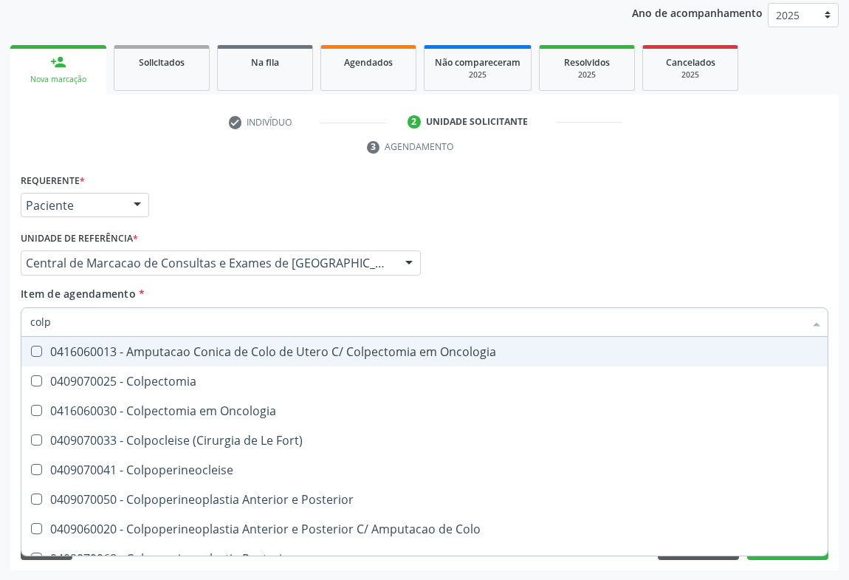
type input "colpo"
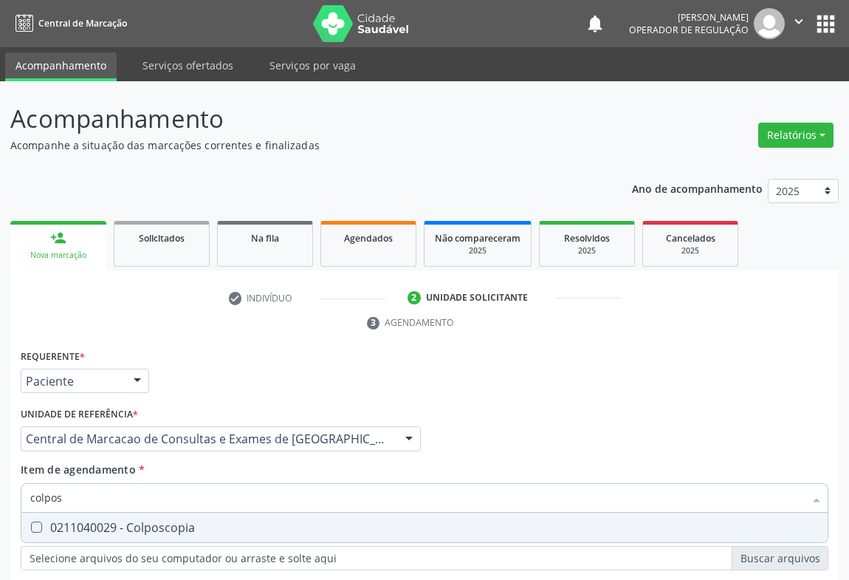
scroll to position [176, 0]
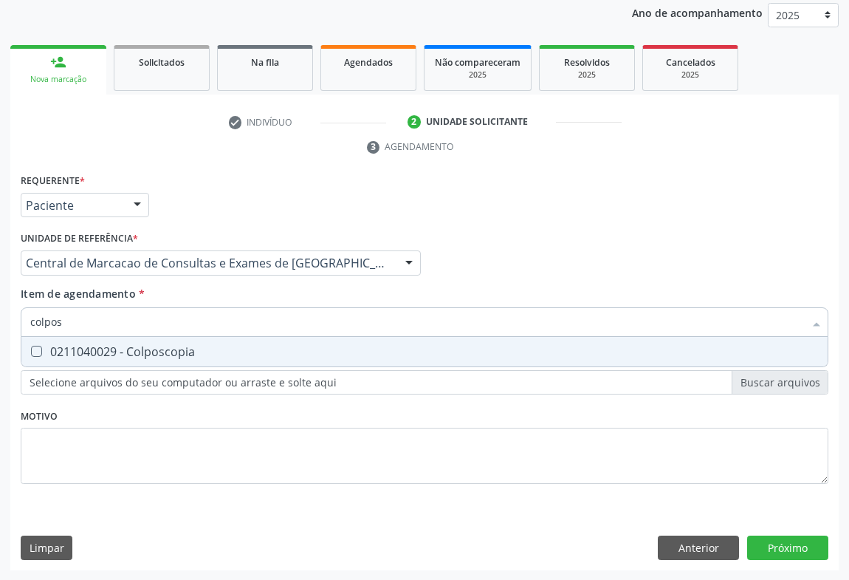
click at [188, 346] on div "0211040029 - Colposcopia" at bounding box center [424, 352] width 789 height 12
checkbox Colposcopia "true"
click at [502, 299] on div "Item de agendamento * colpos Desfazer seleção 0211040029 - Colposcopia Nenhum r…" at bounding box center [425, 309] width 808 height 47
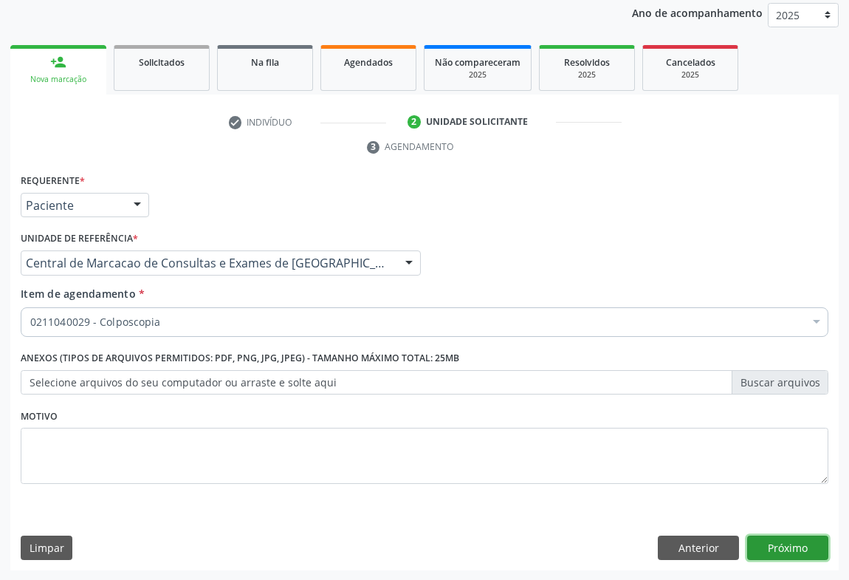
click at [776, 540] on button "Próximo" at bounding box center [787, 547] width 81 height 25
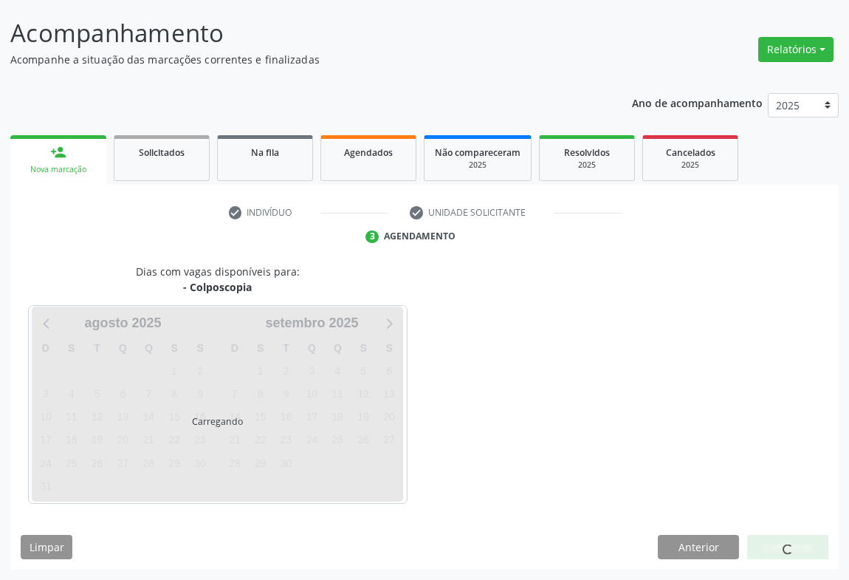
scroll to position [85, 0]
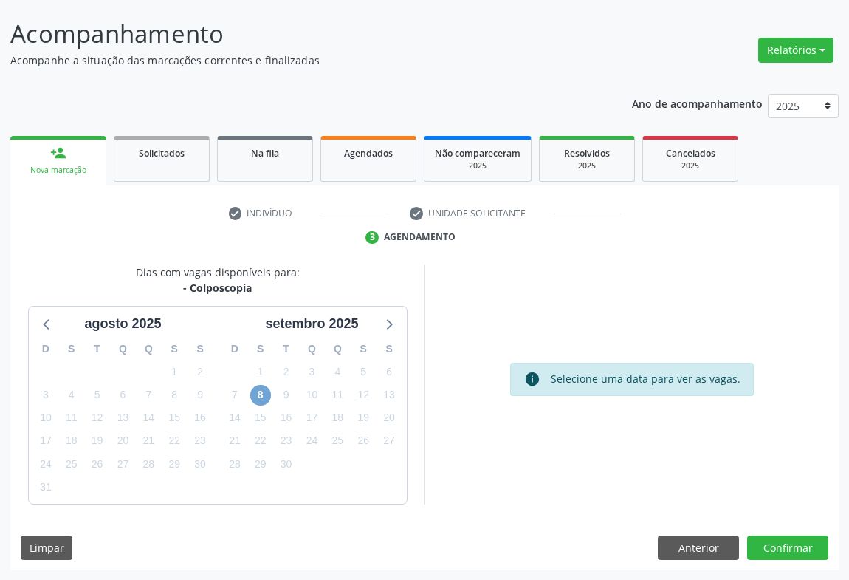
click at [262, 394] on span "8" at bounding box center [260, 395] width 21 height 21
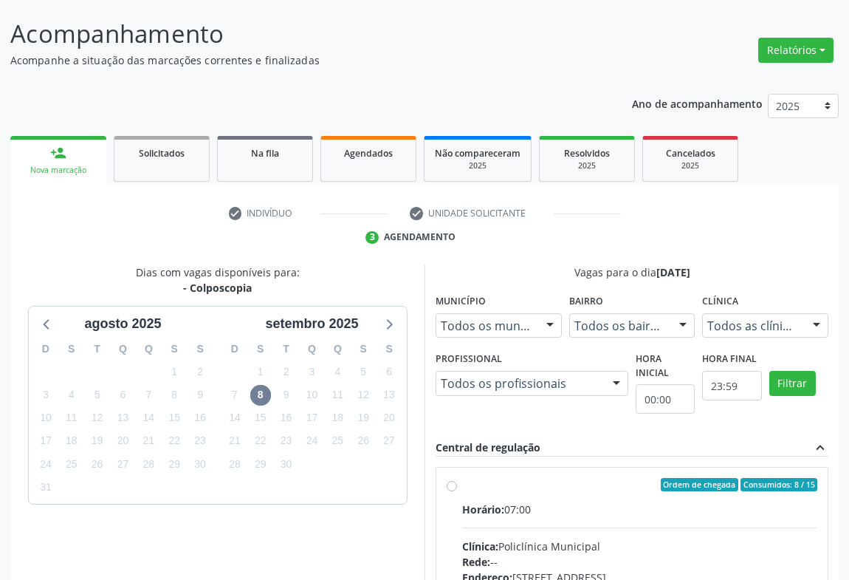
click at [595, 487] on div "Ordem de chegada Consumidos: 8 / 15" at bounding box center [639, 484] width 355 height 13
click at [457, 487] on input "Ordem de chegada Consumidos: 8 / 15 Horário: 07:00 Clínica: Policlínica Municip…" at bounding box center [452, 484] width 10 height 13
radio input "true"
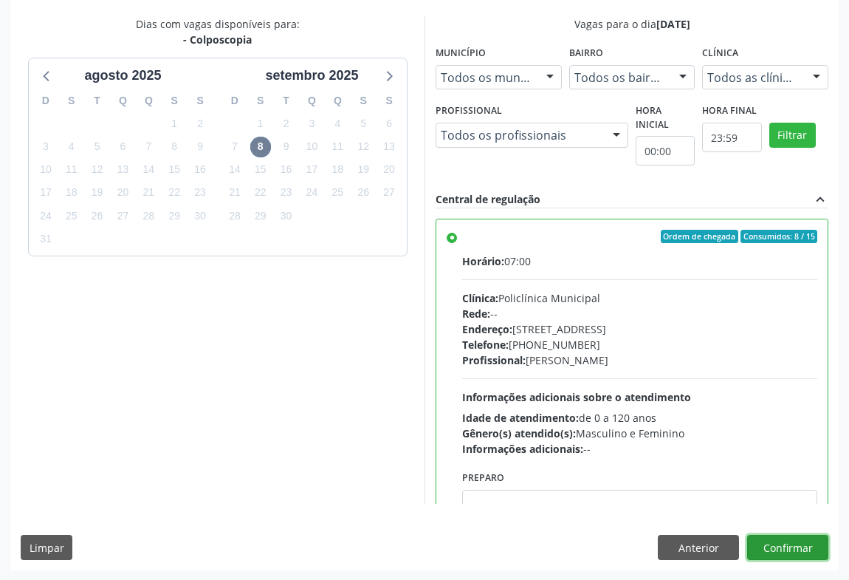
click at [783, 544] on button "Confirmar" at bounding box center [787, 547] width 81 height 25
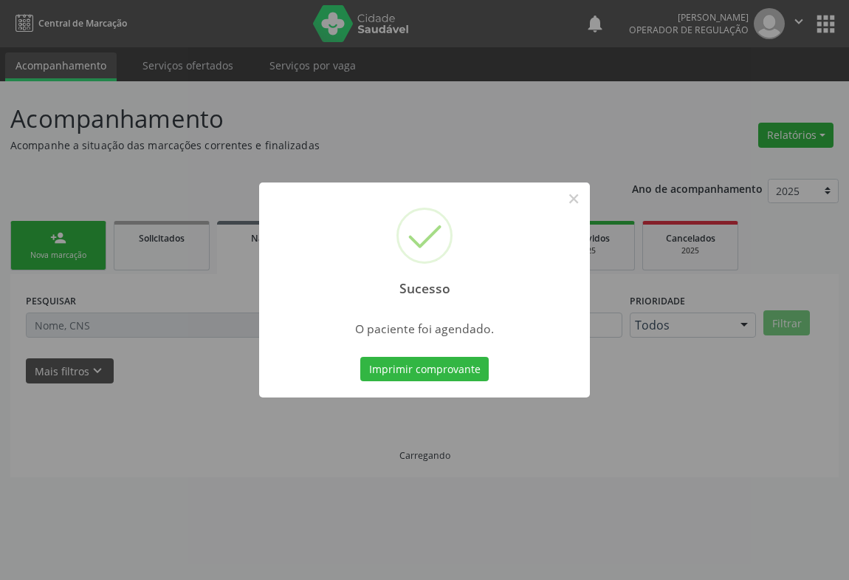
scroll to position [0, 0]
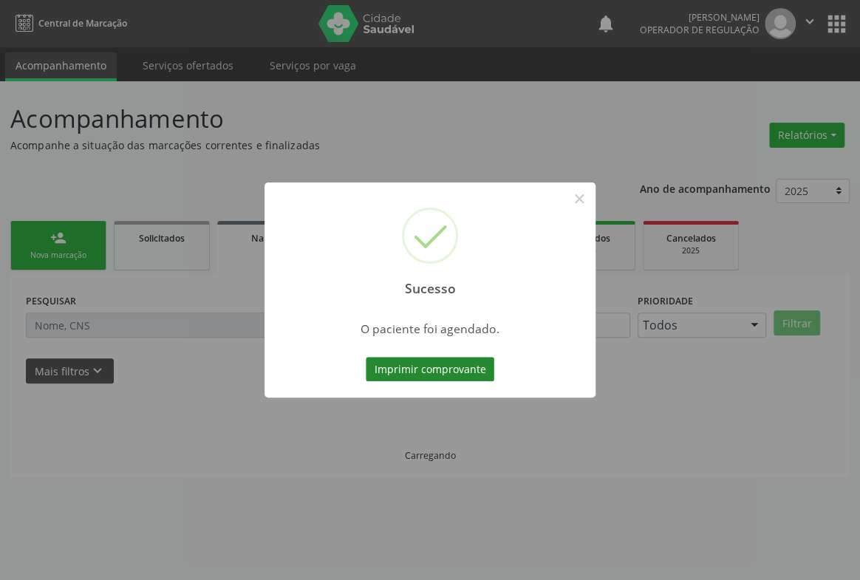
click at [412, 372] on button "Imprimir comprovante" at bounding box center [430, 369] width 129 height 25
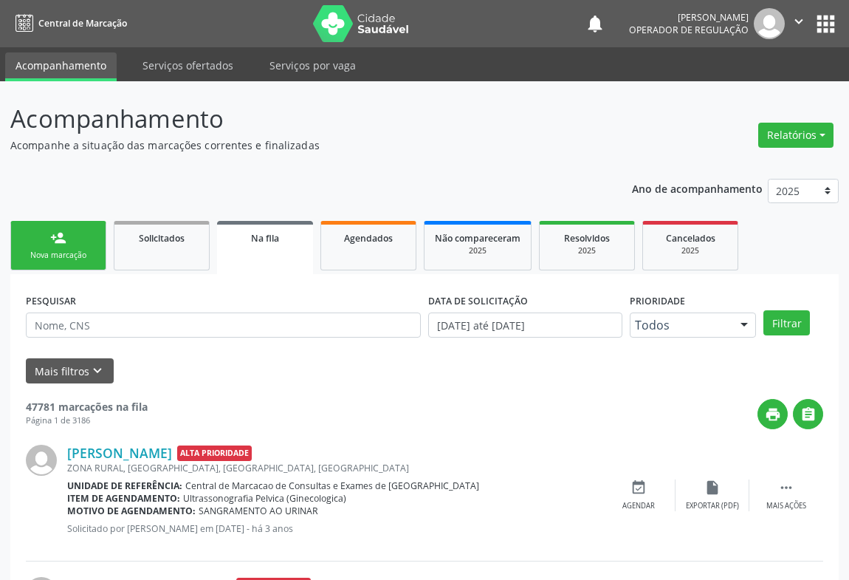
click at [72, 238] on link "person_add Nova marcação" at bounding box center [58, 245] width 96 height 49
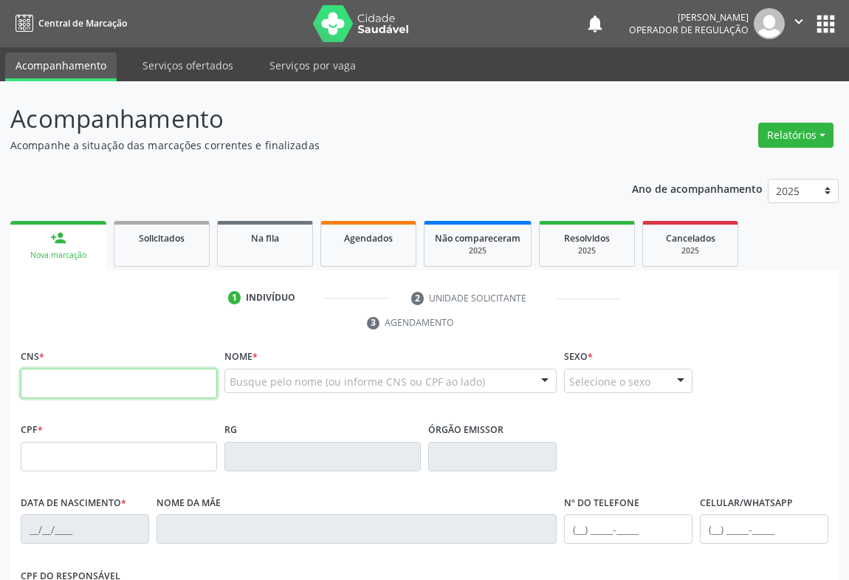
click at [110, 377] on input "text" at bounding box center [119, 384] width 196 height 30
type input "708 0053 3469 0727"
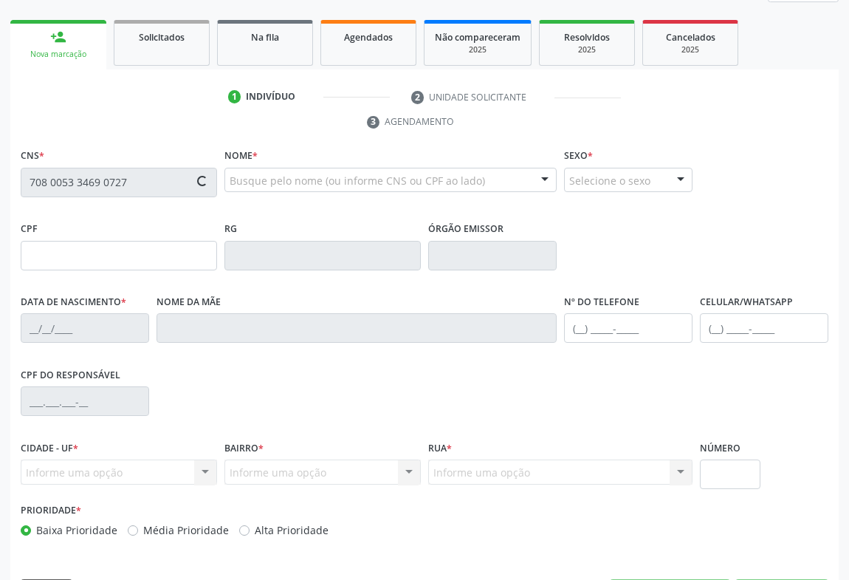
type input "0997376554"
type input "09/07/1983"
type input "sn"
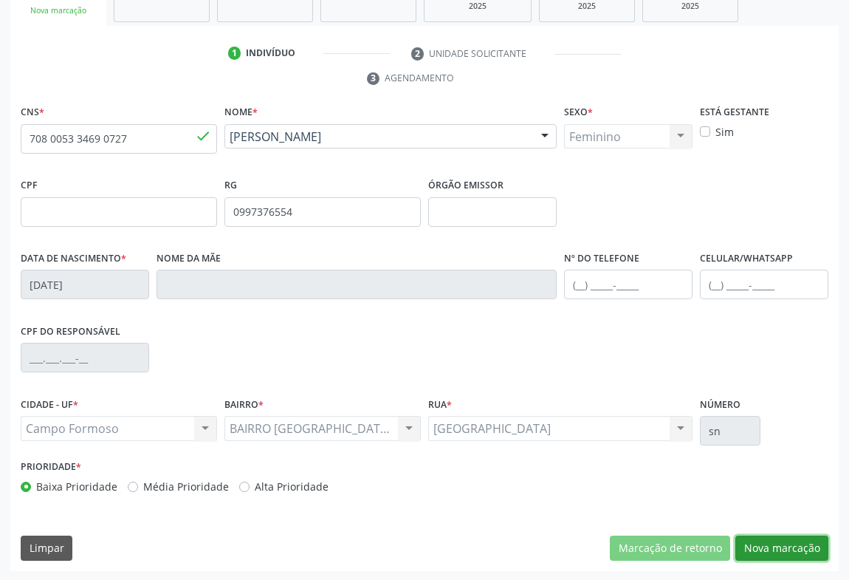
click at [804, 547] on button "Nova marcação" at bounding box center [782, 547] width 93 height 25
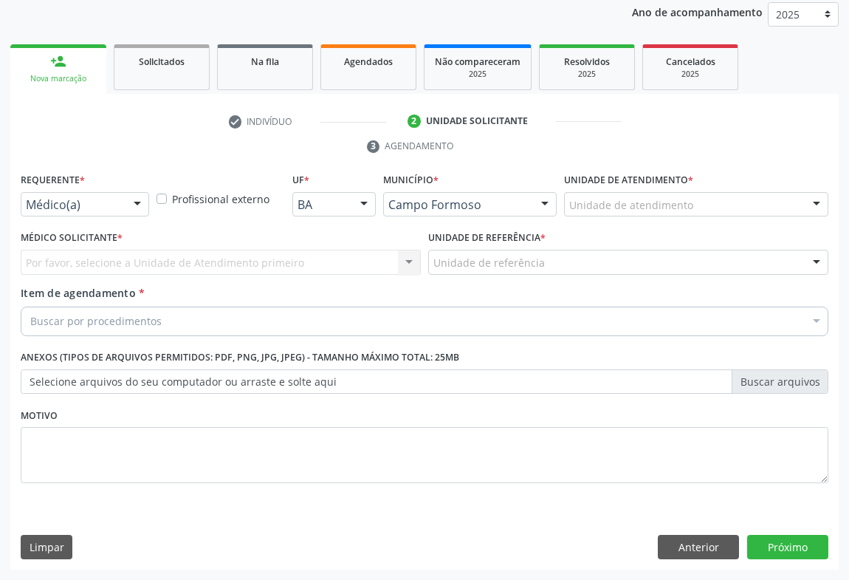
scroll to position [176, 0]
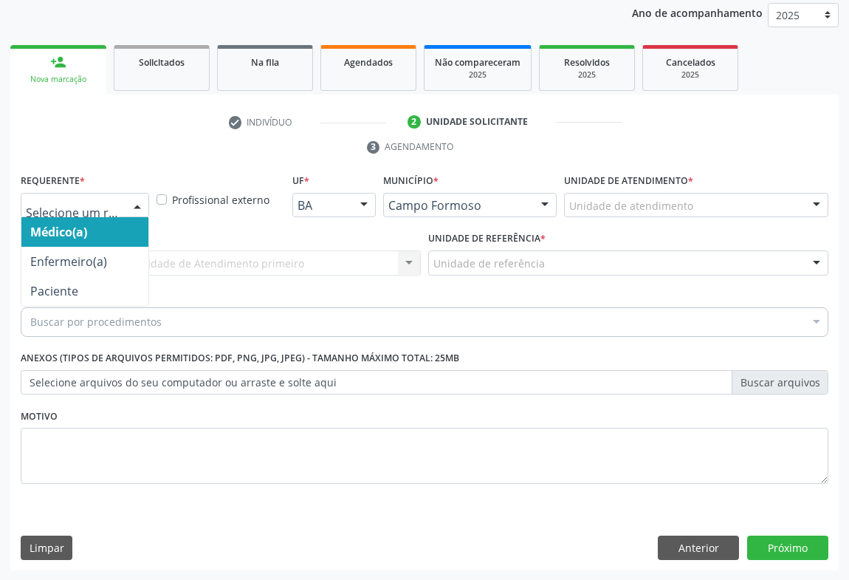
click at [138, 213] on div at bounding box center [137, 206] width 22 height 25
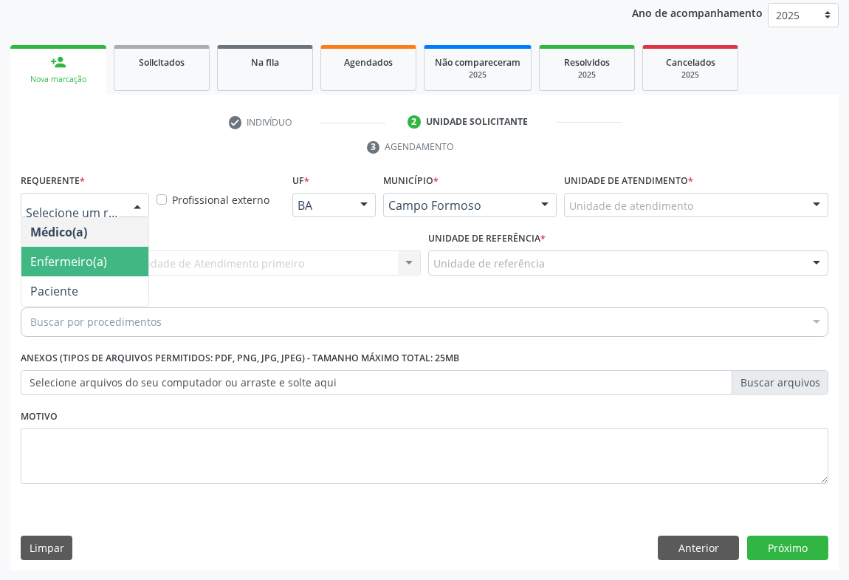
click at [112, 281] on span "Paciente" at bounding box center [84, 291] width 127 height 30
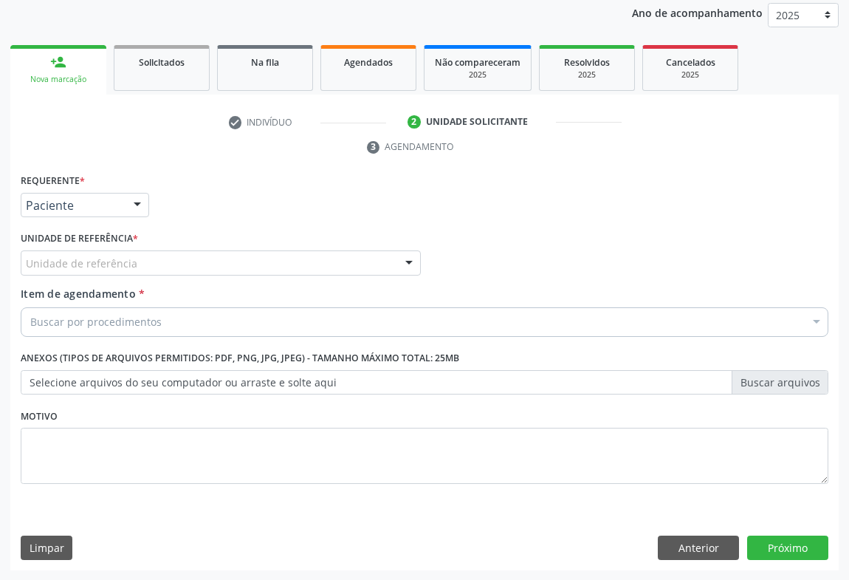
click at [196, 264] on div "Unidade de referência" at bounding box center [221, 262] width 400 height 25
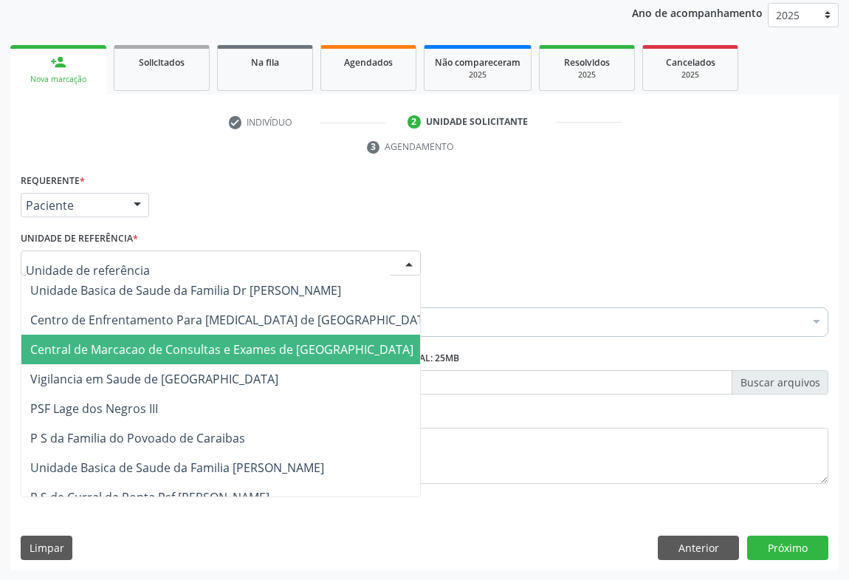
click at [200, 335] on span "Central de Marcacao de Consultas e Exames de [GEOGRAPHIC_DATA]" at bounding box center [232, 350] width 422 height 30
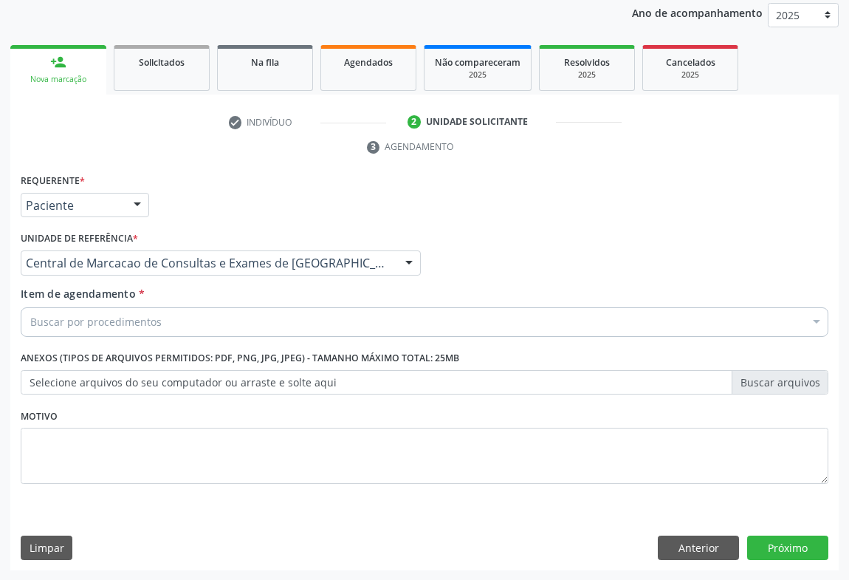
click at [222, 326] on div "Buscar por procedimentos" at bounding box center [425, 322] width 808 height 30
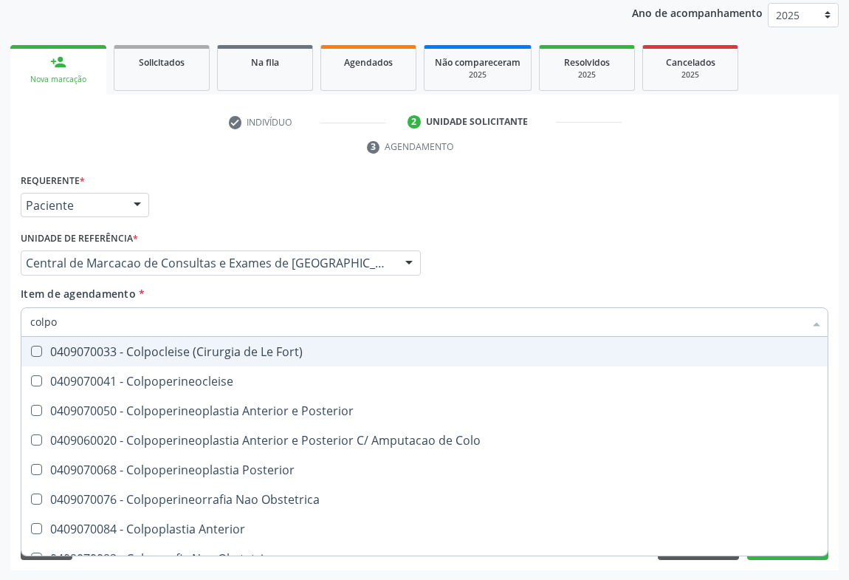
type input "colpos"
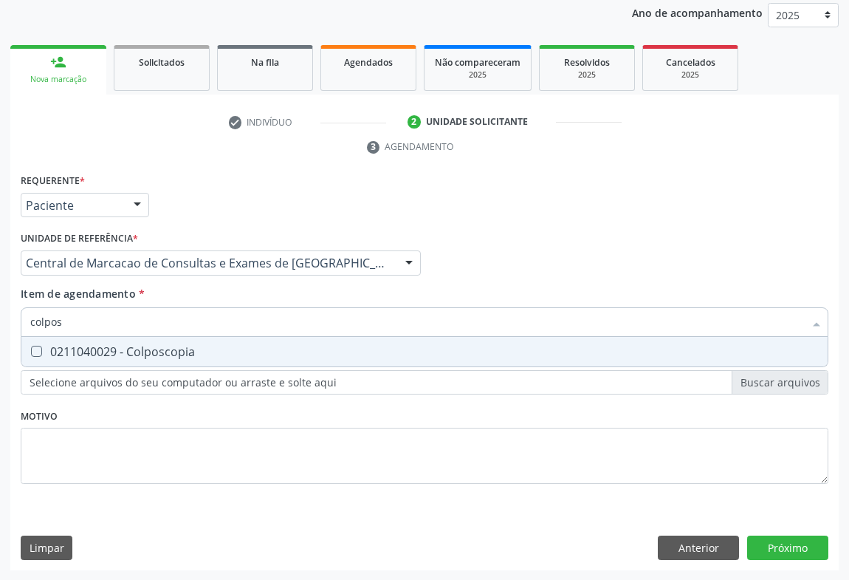
click at [224, 360] on span "0211040029 - Colposcopia" at bounding box center [424, 352] width 807 height 30
checkbox Colposcopia "true"
click at [527, 255] on div "Médico Solicitante Por favor, selecione a Unidade de Atendimento primeiro Nenhu…" at bounding box center [424, 256] width 815 height 58
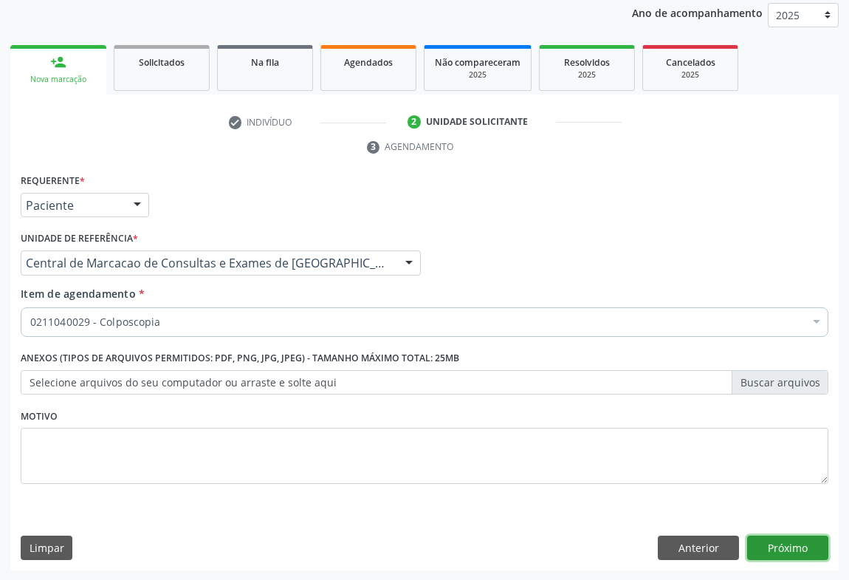
click at [784, 546] on button "Próximo" at bounding box center [787, 547] width 81 height 25
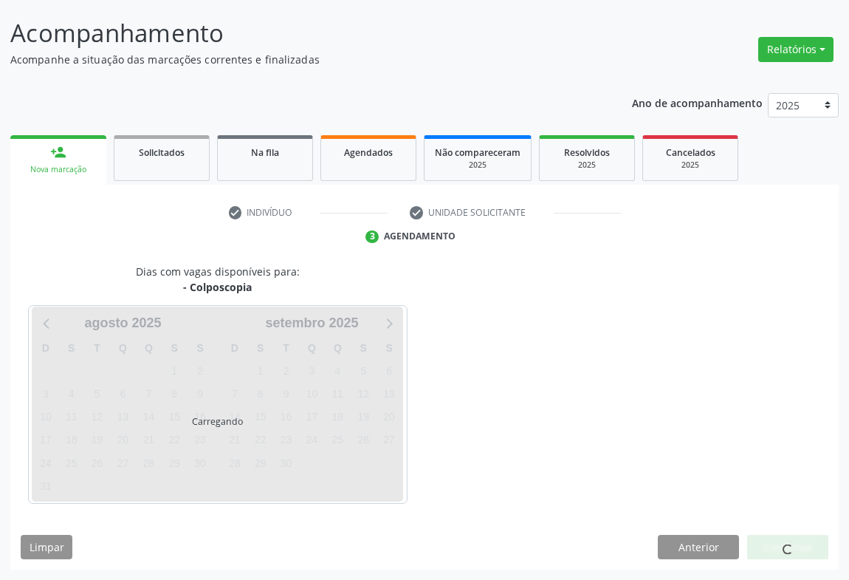
scroll to position [85, 0]
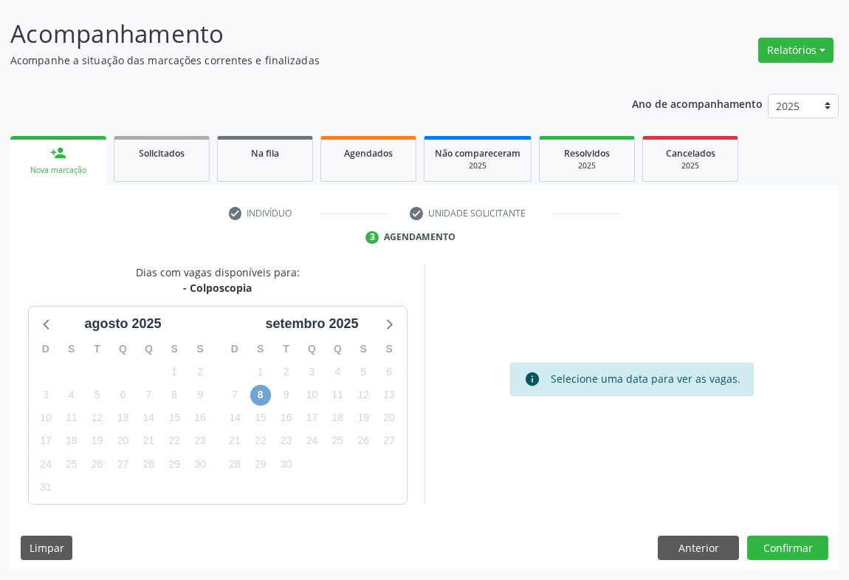
click at [257, 397] on span "8" at bounding box center [260, 395] width 21 height 21
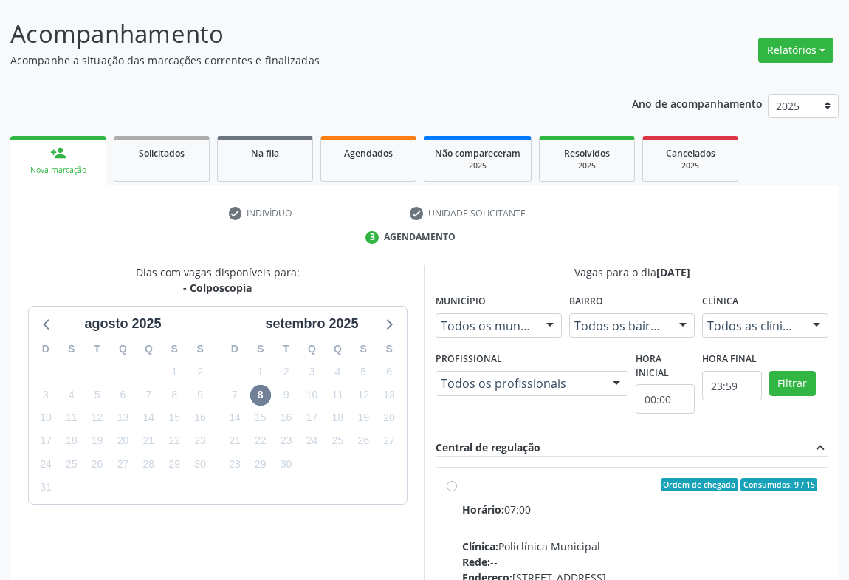
click at [584, 505] on div "Horário: 07:00" at bounding box center [639, 510] width 355 height 16
click at [457, 491] on input "Ordem de chegada Consumidos: 9 / 15 Horário: 07:00 Clínica: Policlínica Municip…" at bounding box center [452, 484] width 10 height 13
radio input "true"
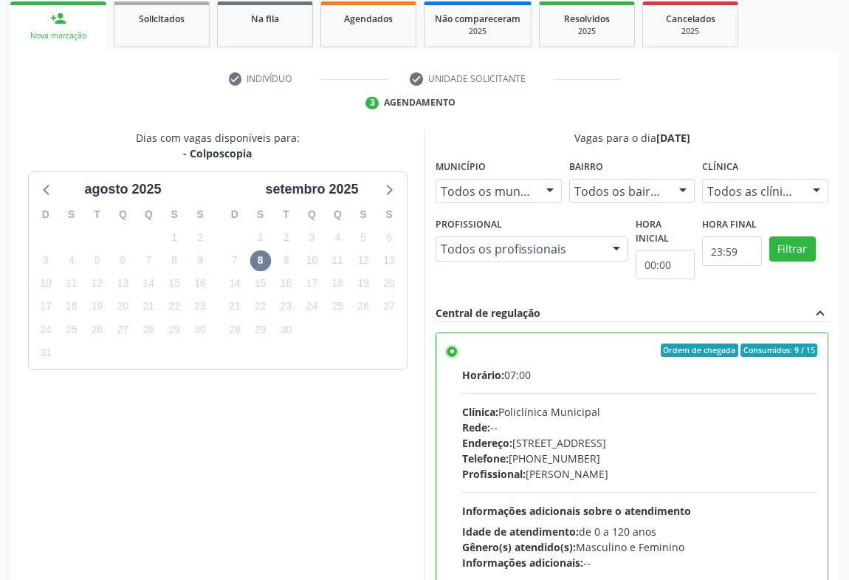
scroll to position [333, 0]
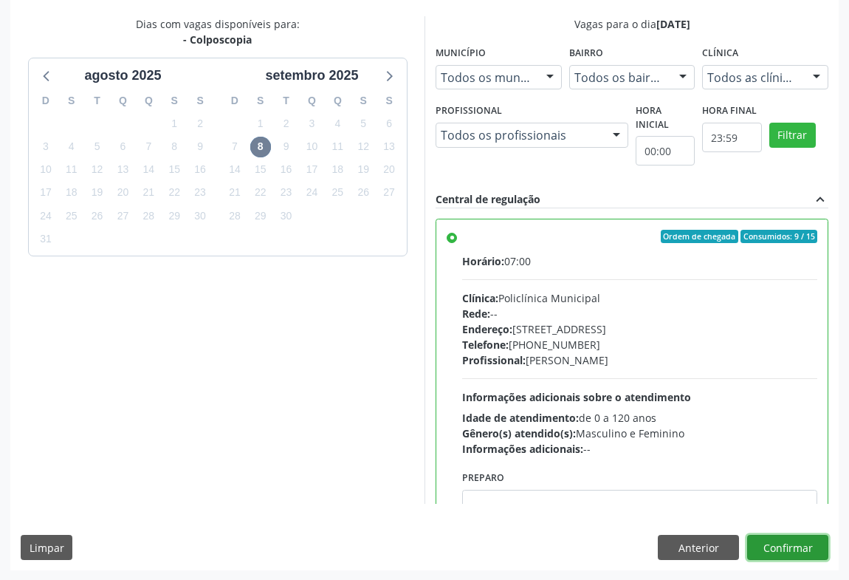
click at [800, 543] on button "Confirmar" at bounding box center [787, 547] width 81 height 25
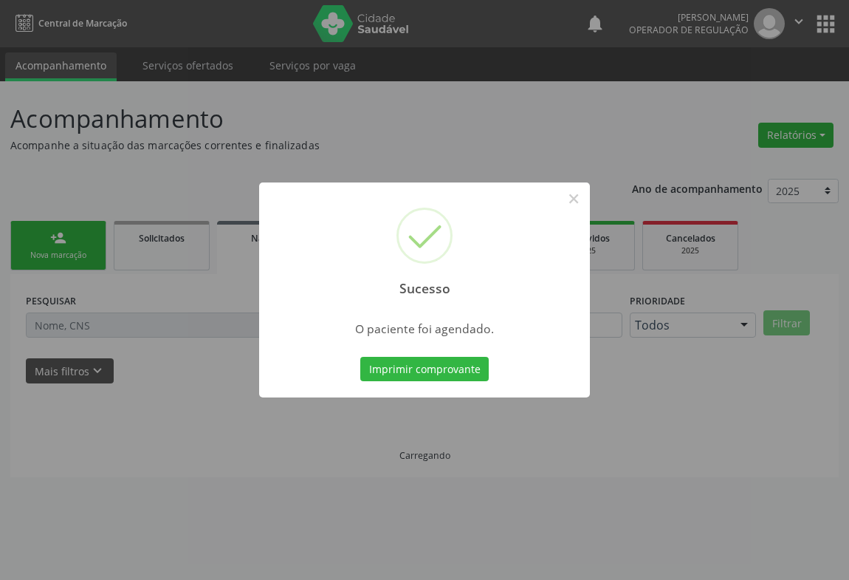
scroll to position [0, 0]
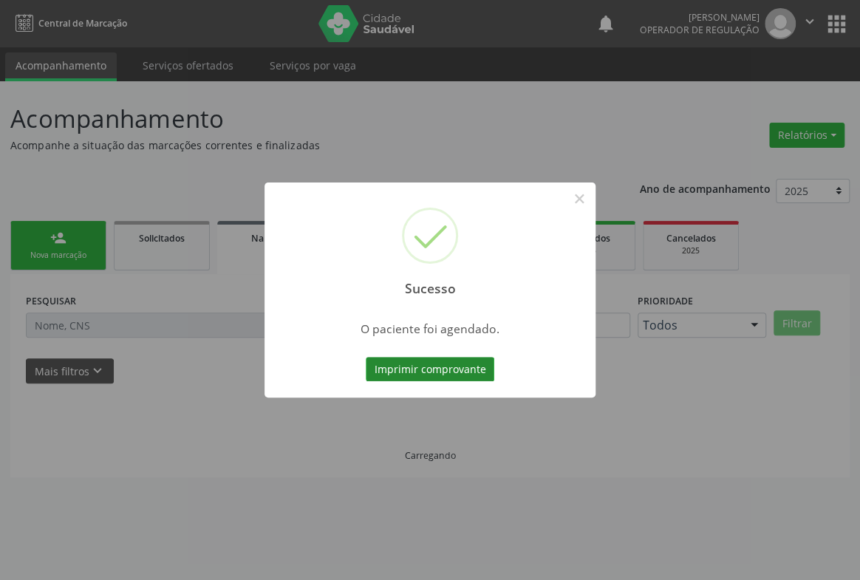
click at [482, 369] on button "Imprimir comprovante" at bounding box center [430, 369] width 129 height 25
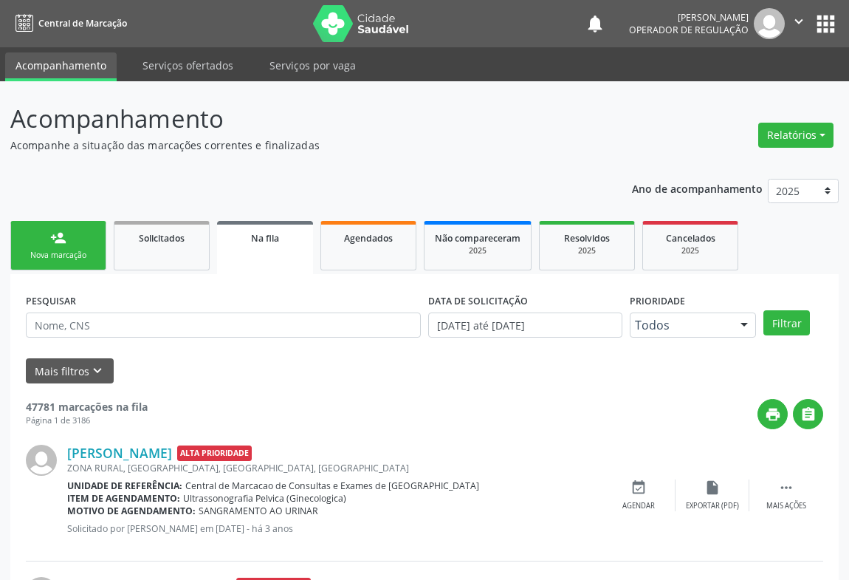
click at [77, 236] on link "person_add Nova marcação" at bounding box center [58, 245] width 96 height 49
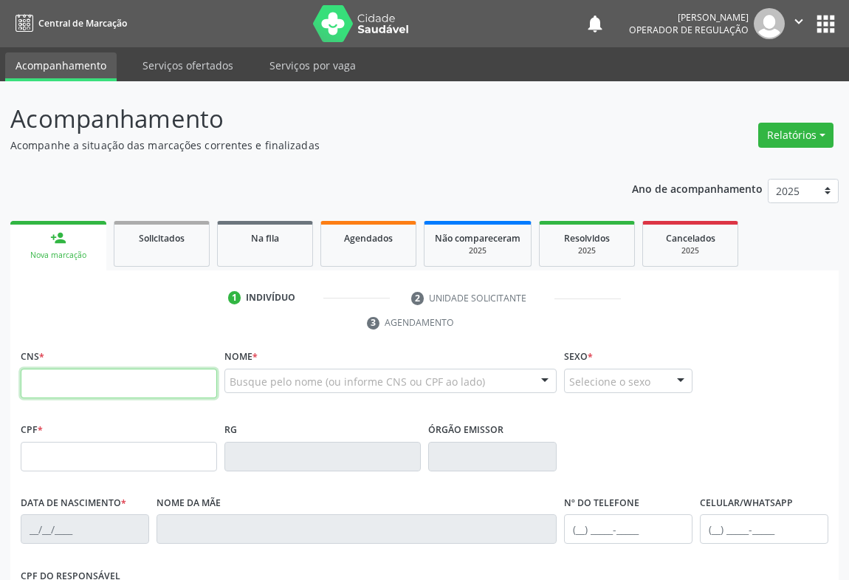
click at [54, 370] on input "text" at bounding box center [119, 384] width 196 height 30
type input "7"
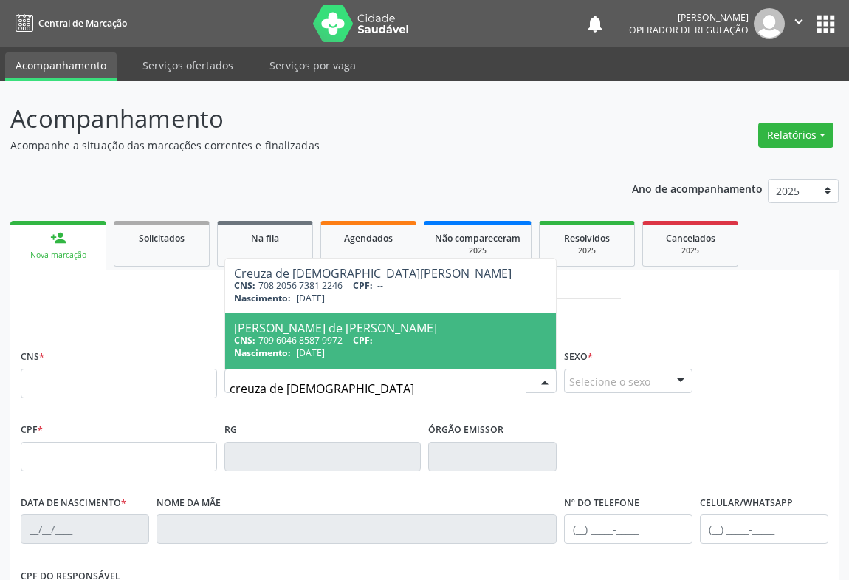
type input "creuza de jesus santos"
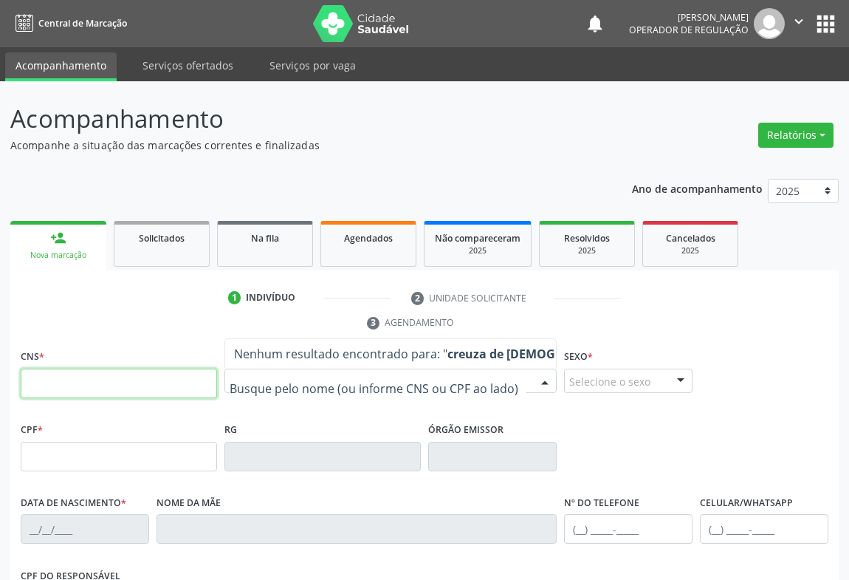
click at [181, 390] on input "text" at bounding box center [119, 384] width 196 height 30
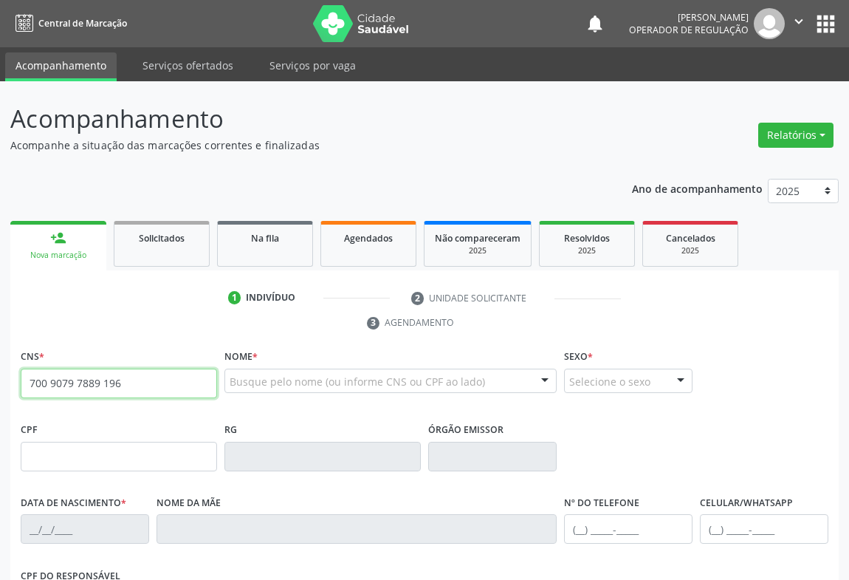
click at [90, 383] on input "700 9079 7889 196" at bounding box center [119, 384] width 196 height 30
type input "700 9079 7888 9196"
type input "0739345850"
type input "01/10/1967"
type input "(74) 99195-3424"
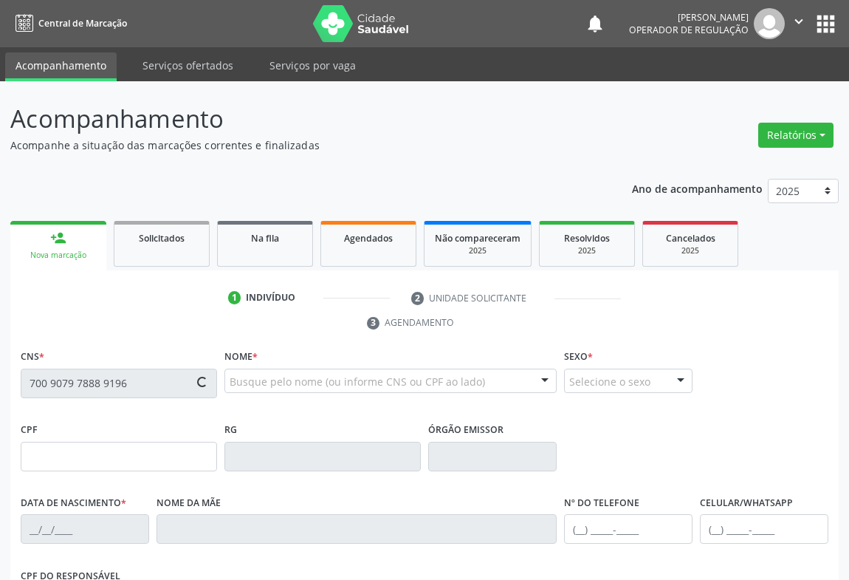
type input "S/N"
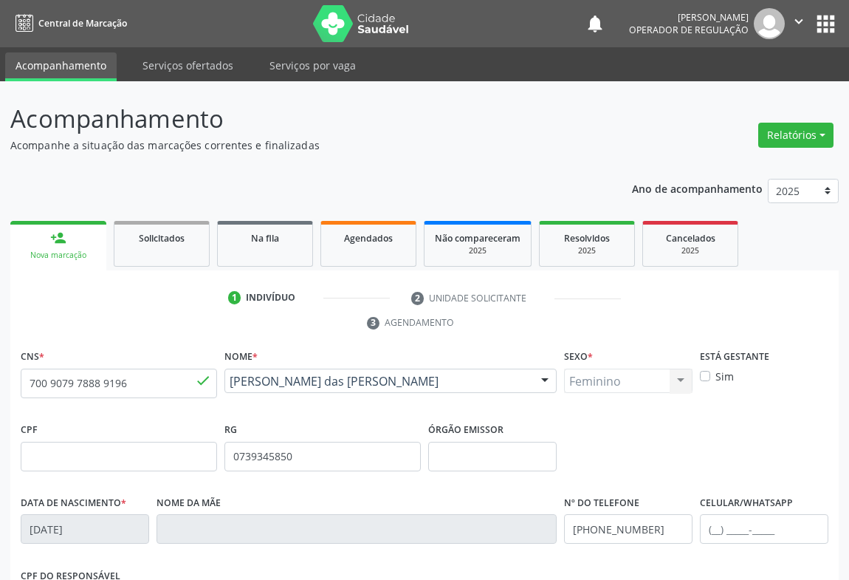
scroll to position [244, 0]
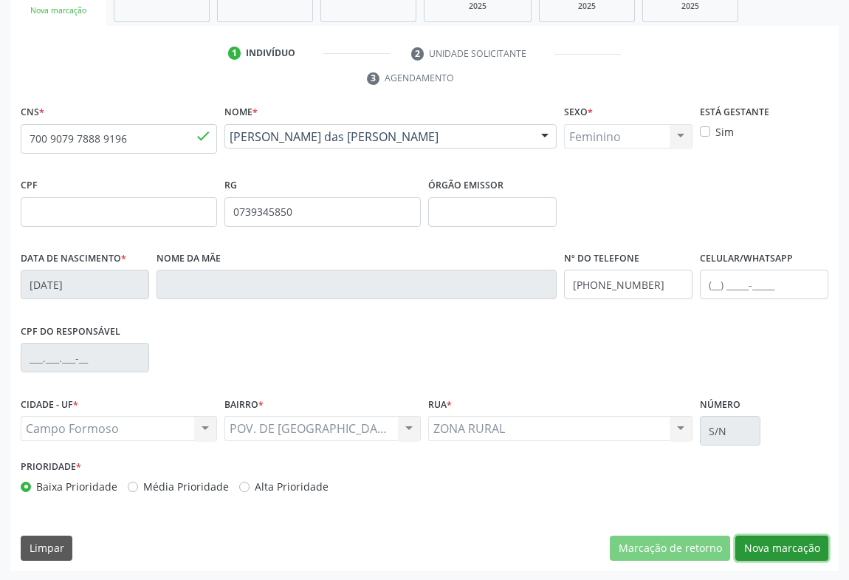
click at [786, 554] on button "Nova marcação" at bounding box center [782, 547] width 93 height 25
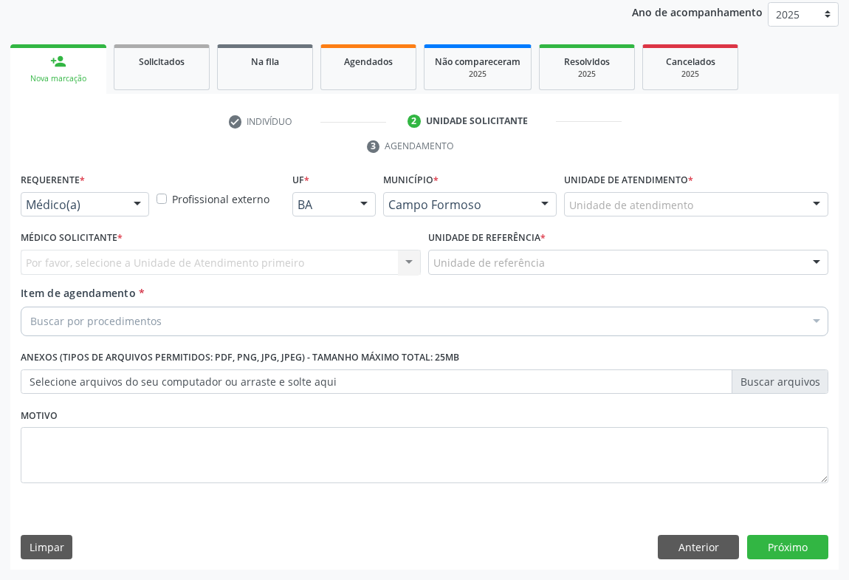
scroll to position [176, 0]
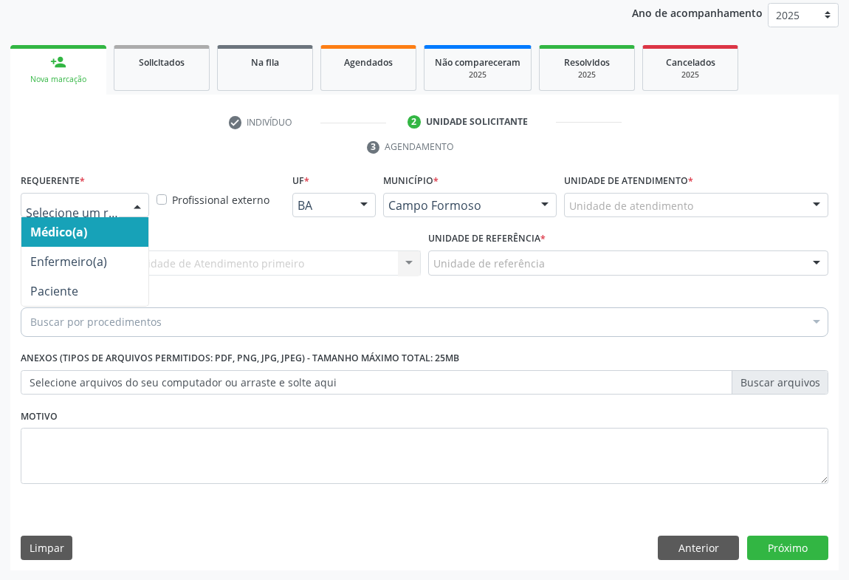
click at [128, 210] on div at bounding box center [137, 206] width 22 height 25
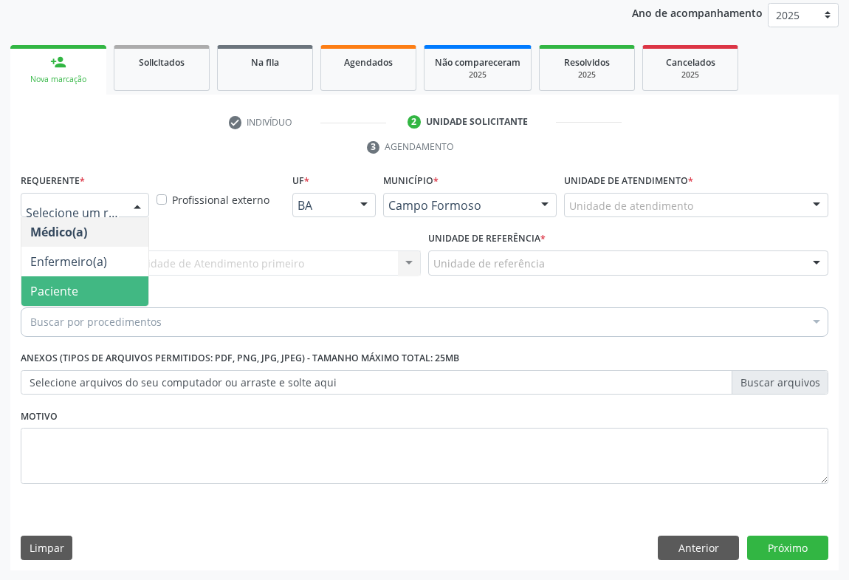
drag, startPoint x: 91, startPoint y: 282, endPoint x: 205, endPoint y: 276, distance: 113.9
click at [91, 283] on span "Paciente" at bounding box center [84, 291] width 127 height 30
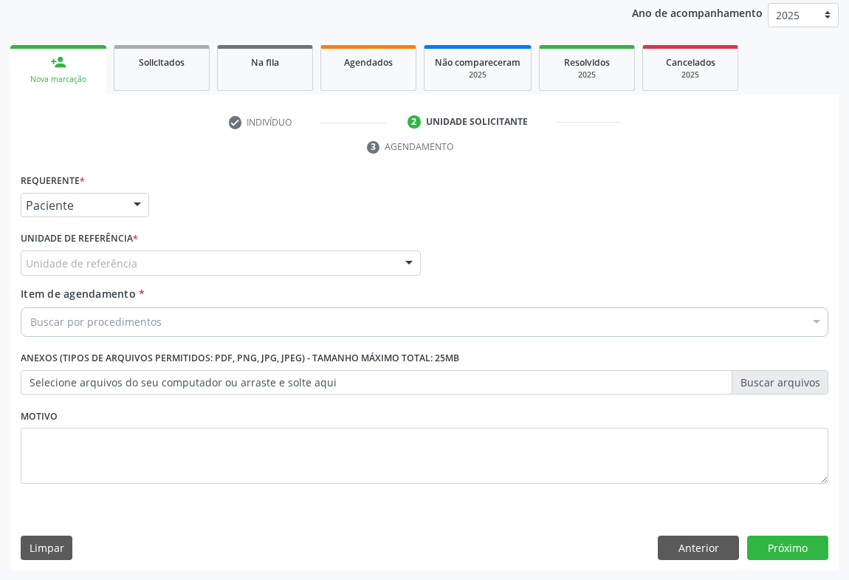
click at [206, 276] on div "Unidade de referência * Unidade de referência Unidade Basica de Saude da Famili…" at bounding box center [221, 256] width 408 height 58
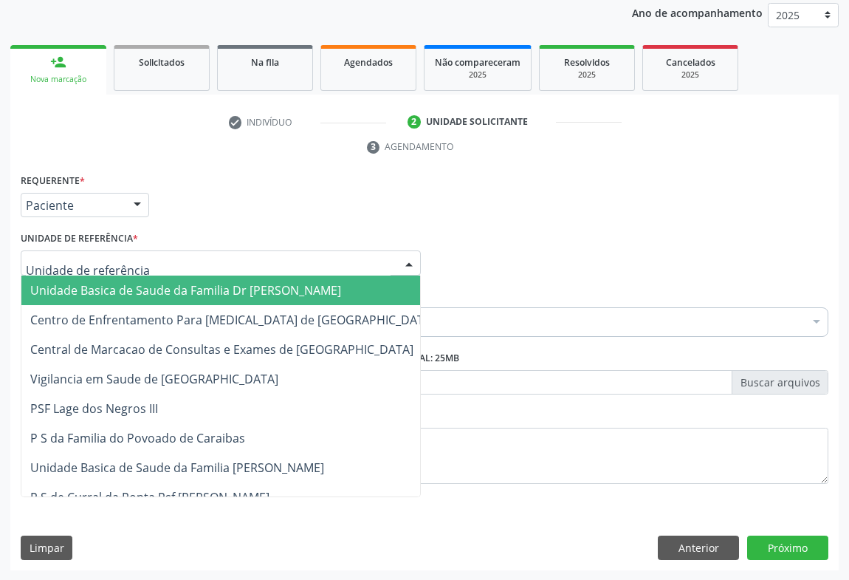
click at [217, 267] on div at bounding box center [221, 262] width 400 height 25
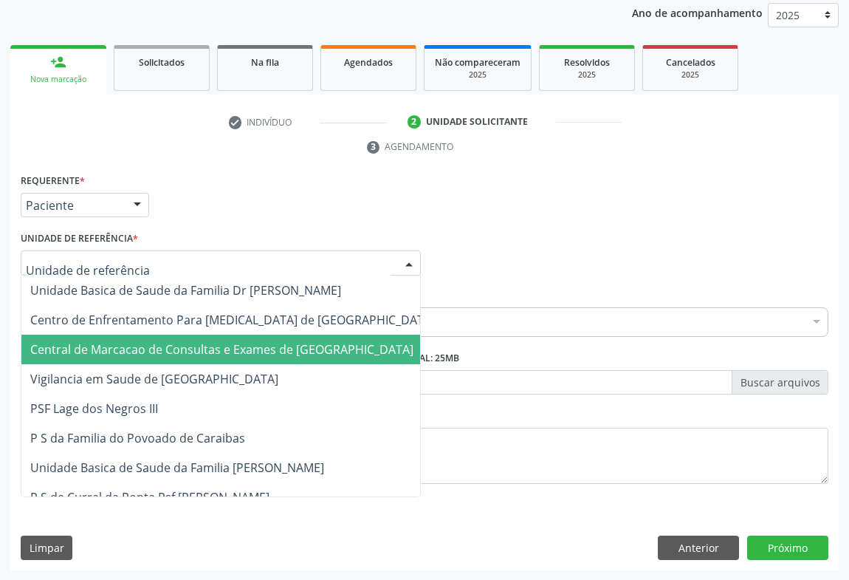
click at [217, 338] on span "Central de Marcacao de Consultas e Exames de [GEOGRAPHIC_DATA]" at bounding box center [232, 350] width 422 height 30
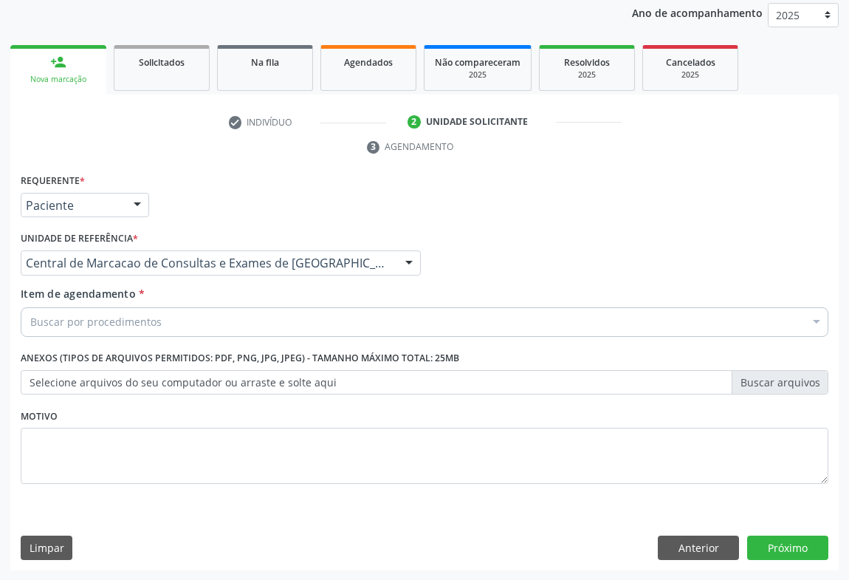
click at [242, 327] on div "Buscar por procedimentos" at bounding box center [425, 322] width 808 height 30
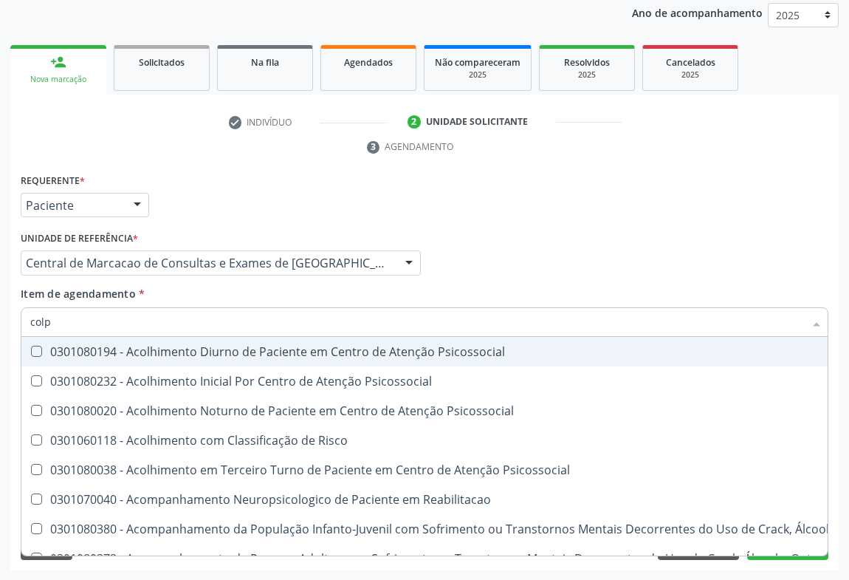
type input "colpo"
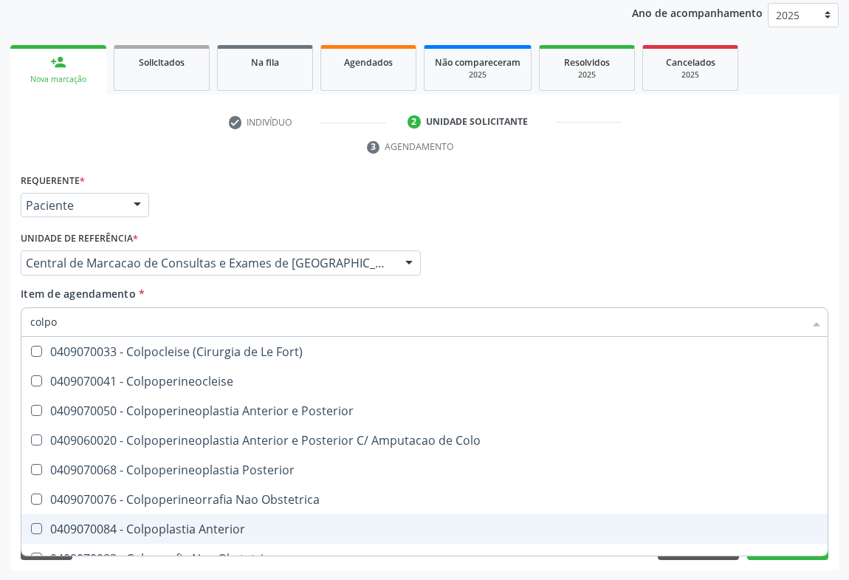
scroll to position [76, 0]
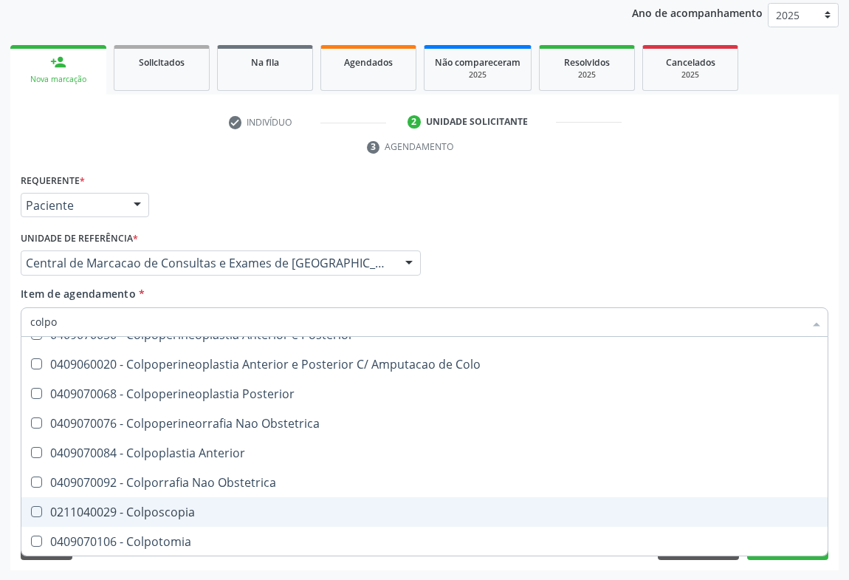
drag, startPoint x: 199, startPoint y: 502, endPoint x: 389, endPoint y: 376, distance: 228.0
click at [200, 501] on span "0211040029 - Colposcopia" at bounding box center [424, 512] width 807 height 30
checkbox Colposcopia "true"
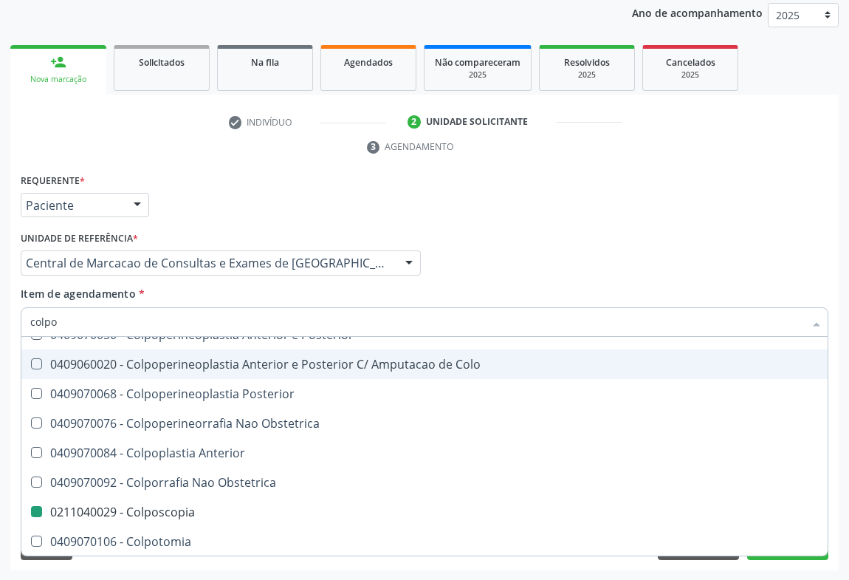
click at [457, 292] on div "Item de agendamento * colpo Desfazer seleção 0409070033 - Colpocleise (Cirurgia…" at bounding box center [425, 309] width 808 height 47
checkbox Colpoperineocleise "true"
checkbox Colposcopia "false"
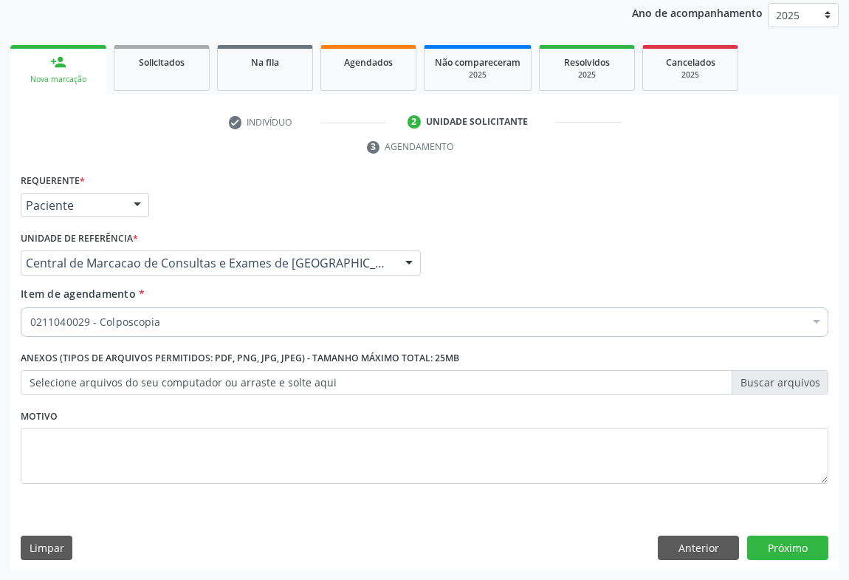
scroll to position [0, 0]
click at [784, 539] on button "Próximo" at bounding box center [787, 547] width 81 height 25
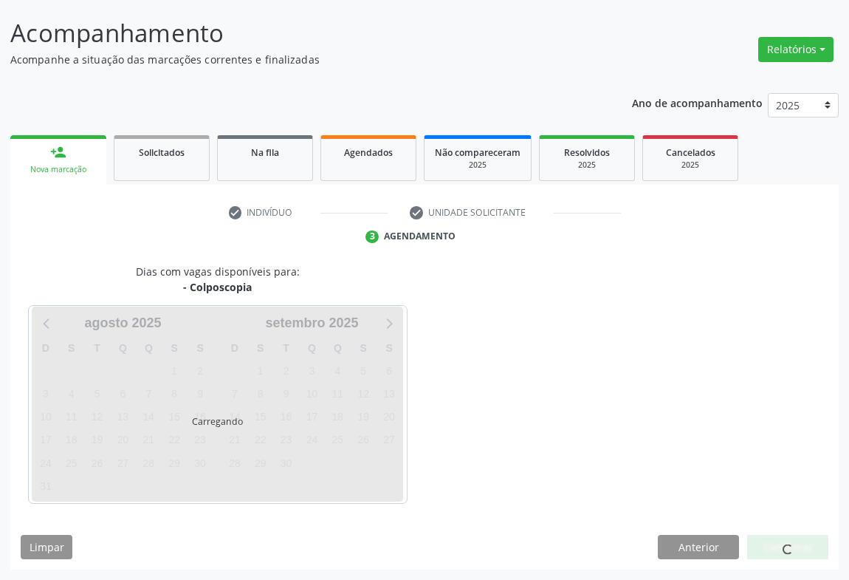
scroll to position [85, 0]
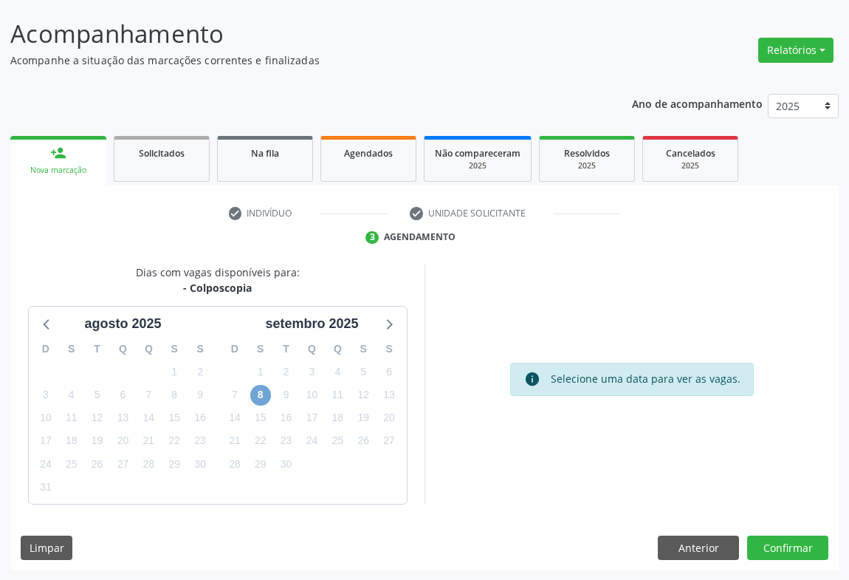
click at [259, 399] on span "8" at bounding box center [260, 395] width 21 height 21
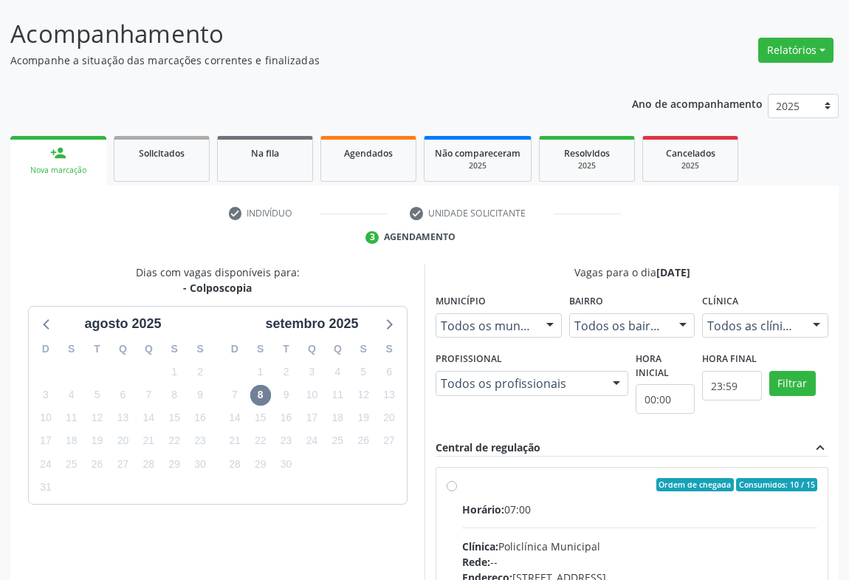
click at [633, 490] on label "Ordem de chegada Consumidos: 10 / 15 Horário: 07:00 Clínica: Policlínica Munici…" at bounding box center [639, 591] width 355 height 227
click at [457, 490] on input "Ordem de chegada Consumidos: 10 / 15 Horário: 07:00 Clínica: Policlínica Munici…" at bounding box center [452, 484] width 10 height 13
radio input "true"
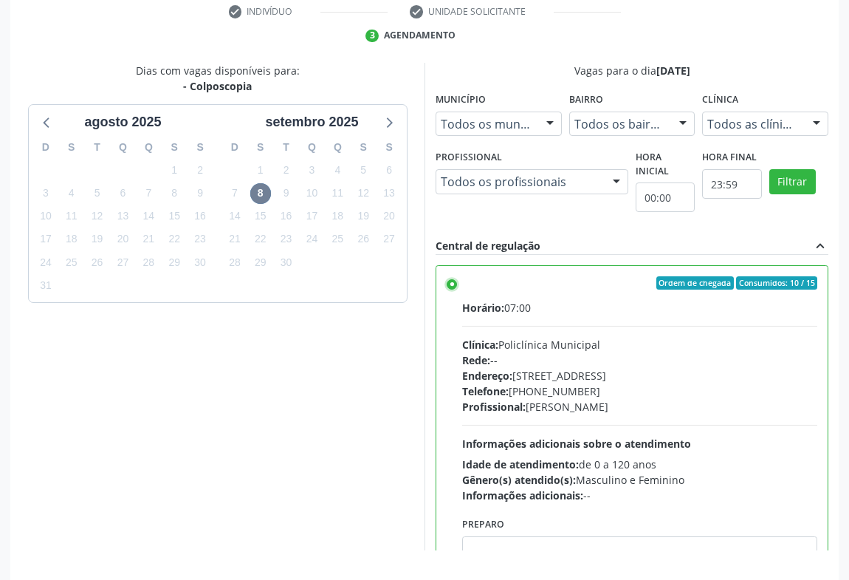
scroll to position [333, 0]
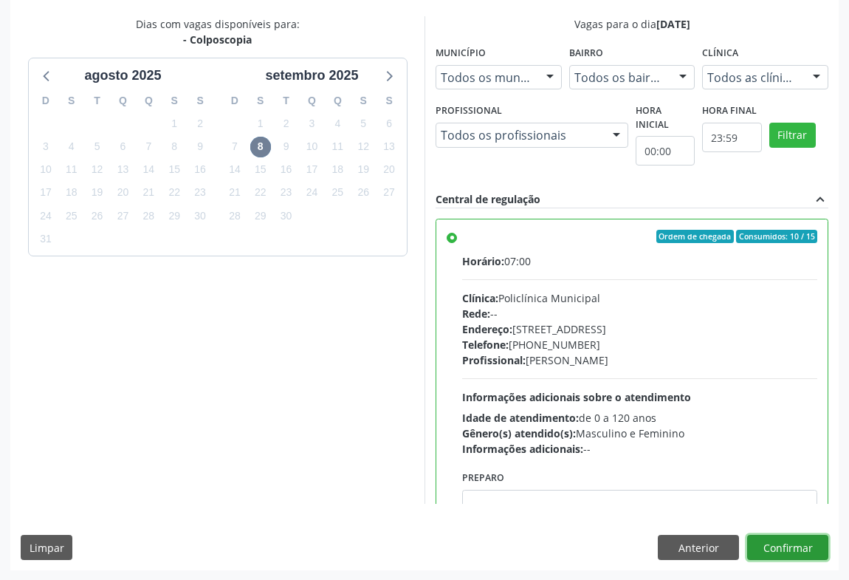
click at [781, 544] on button "Confirmar" at bounding box center [787, 547] width 81 height 25
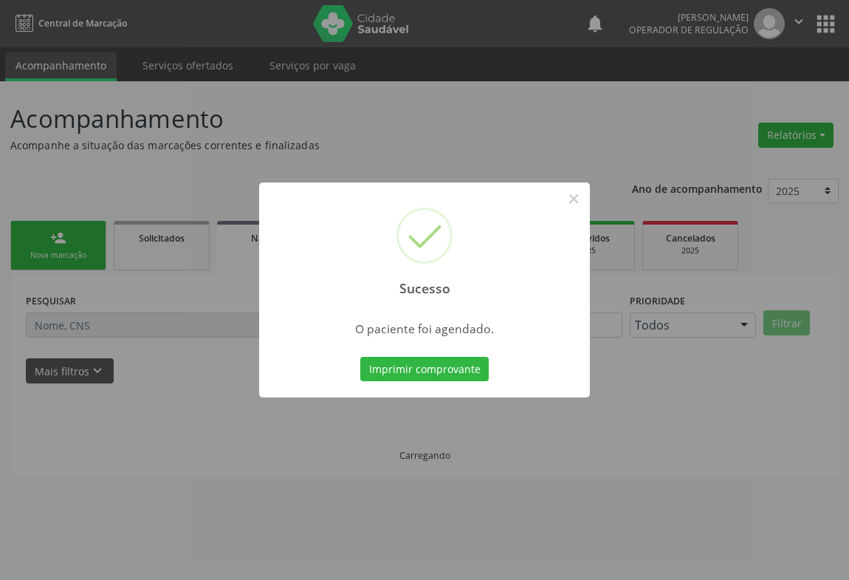
scroll to position [0, 0]
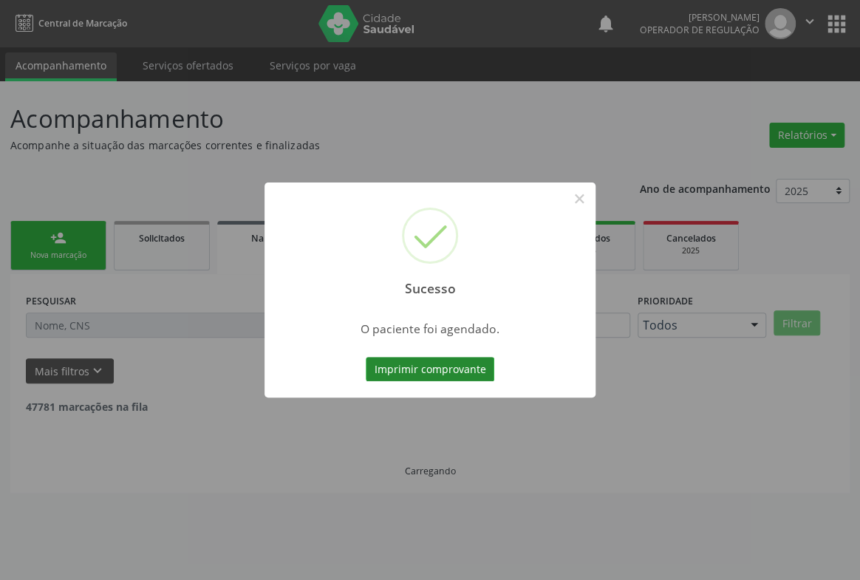
click at [448, 372] on button "Imprimir comprovante" at bounding box center [430, 369] width 129 height 25
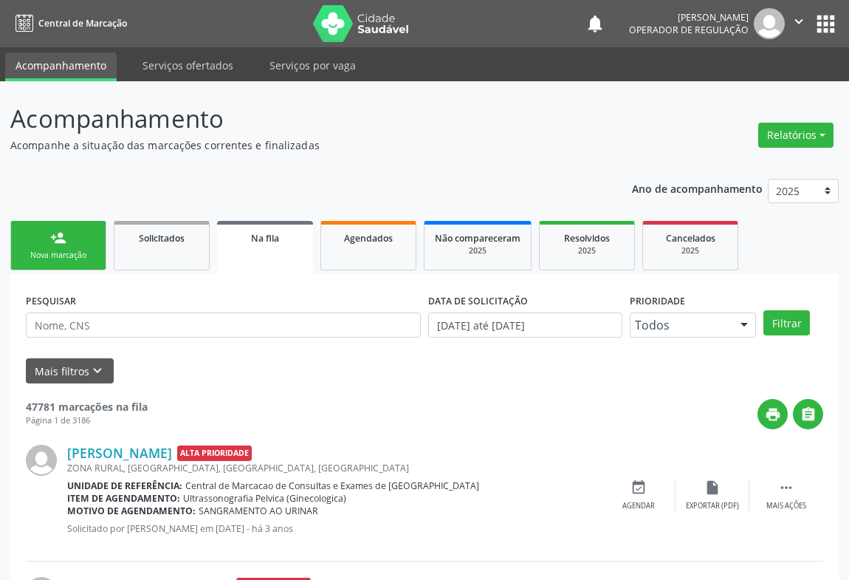
click at [40, 257] on div "Nova marcação" at bounding box center [58, 255] width 74 height 11
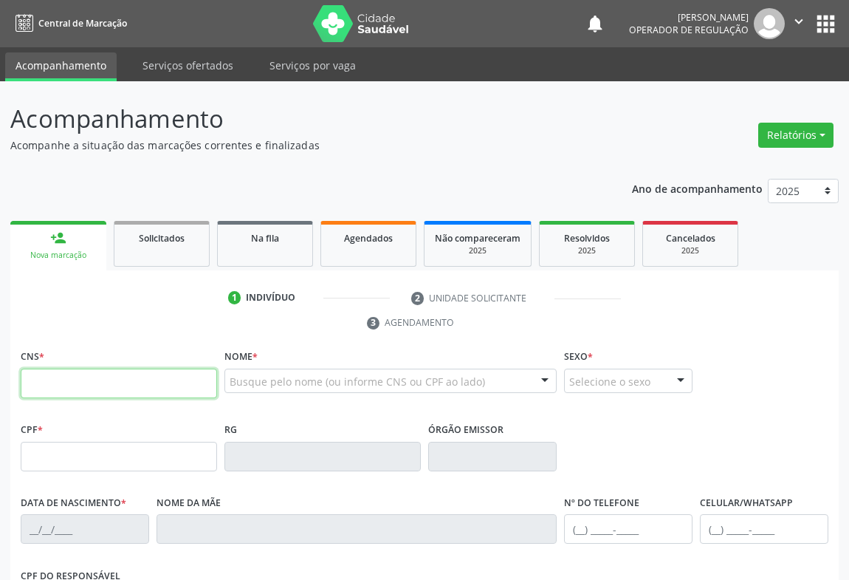
click at [69, 378] on input "text" at bounding box center [119, 384] width 196 height 30
type input "708 4067 9170 6364"
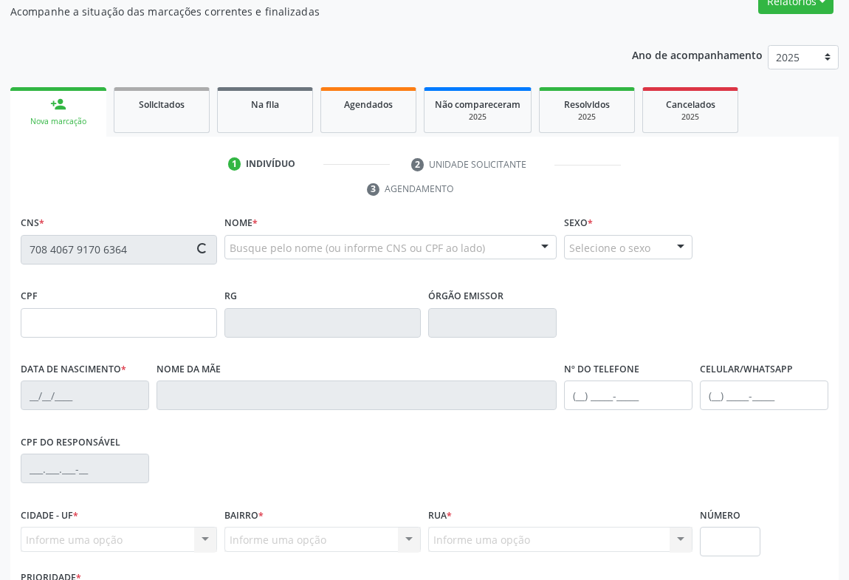
scroll to position [244, 0]
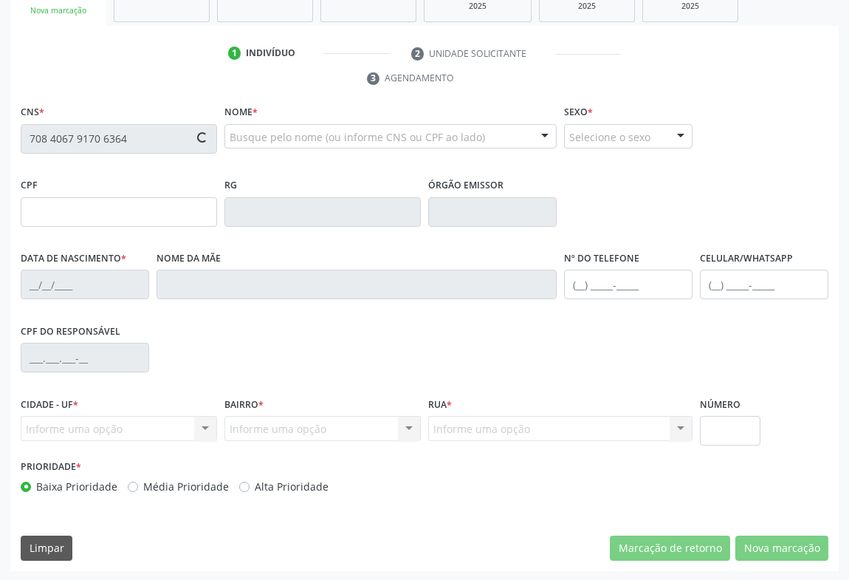
type input "20/09/1991"
type input "Elza Miranda da Silva"
type input "(74) 9565-8457"
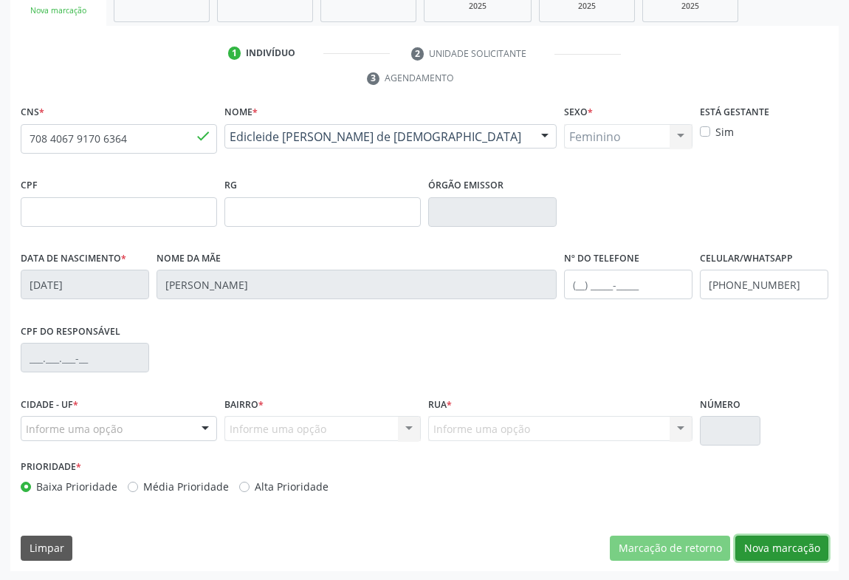
click at [795, 557] on button "Nova marcação" at bounding box center [782, 547] width 93 height 25
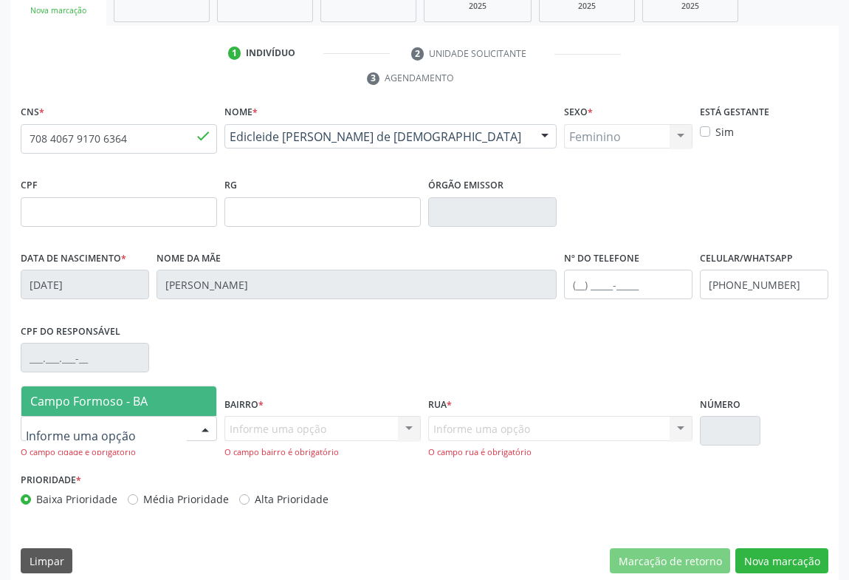
click at [134, 419] on div at bounding box center [119, 428] width 196 height 25
drag, startPoint x: 162, startPoint y: 403, endPoint x: 162, endPoint y: 388, distance: 14.8
click at [162, 401] on span "Campo Formoso - BA" at bounding box center [118, 401] width 195 height 30
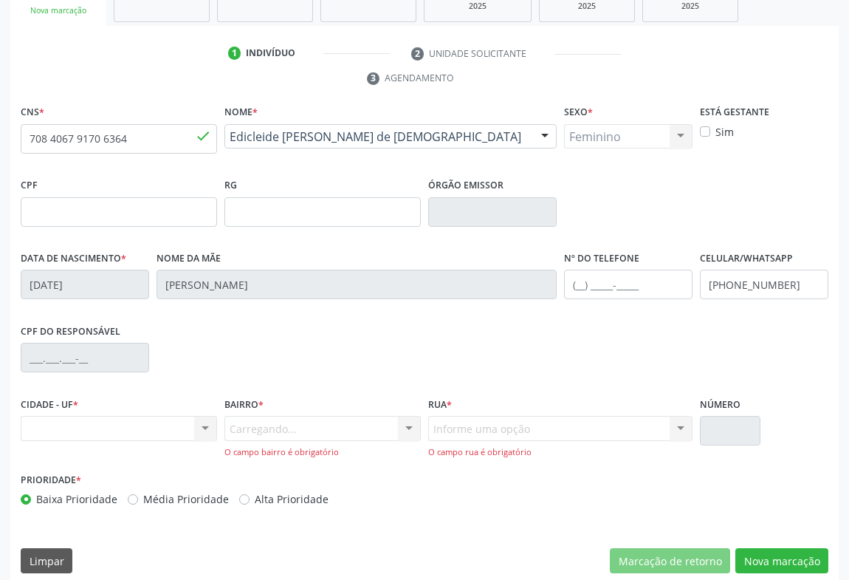
click at [387, 433] on div "Carregando... Nenhum resultado encontrado para: " " Nenhuma opção encontrada. D…" at bounding box center [323, 437] width 196 height 42
click at [386, 431] on div "Informe uma opção" at bounding box center [323, 428] width 196 height 25
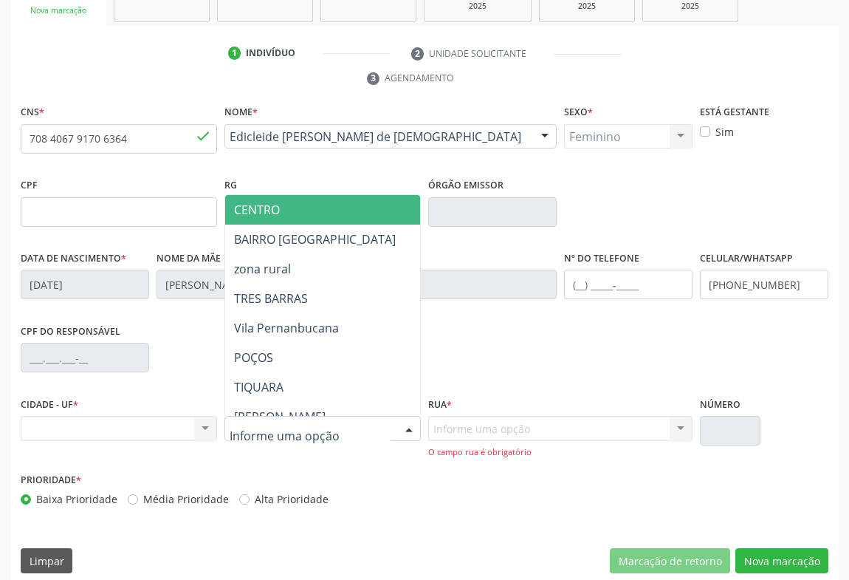
click at [360, 215] on span "CENTRO" at bounding box center [384, 210] width 319 height 30
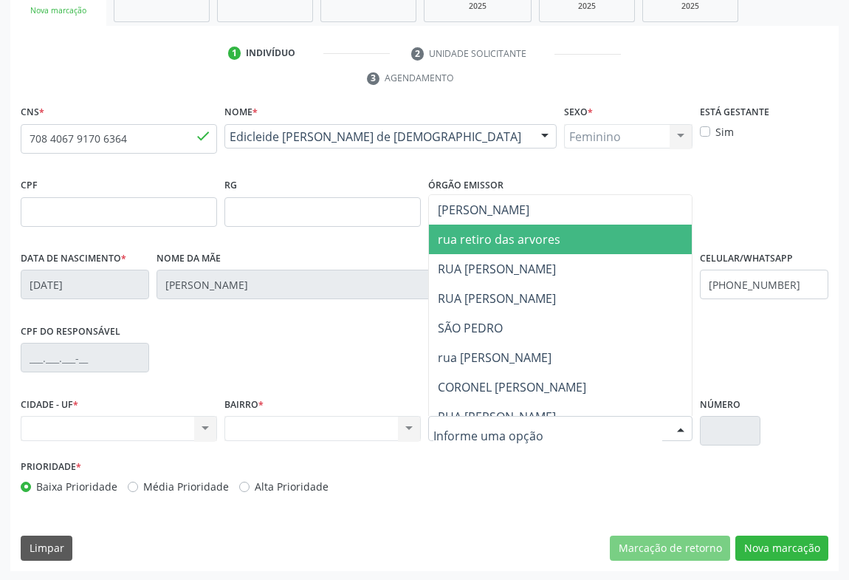
click at [509, 225] on span "rua retiro das arvores" at bounding box center [607, 240] width 356 height 30
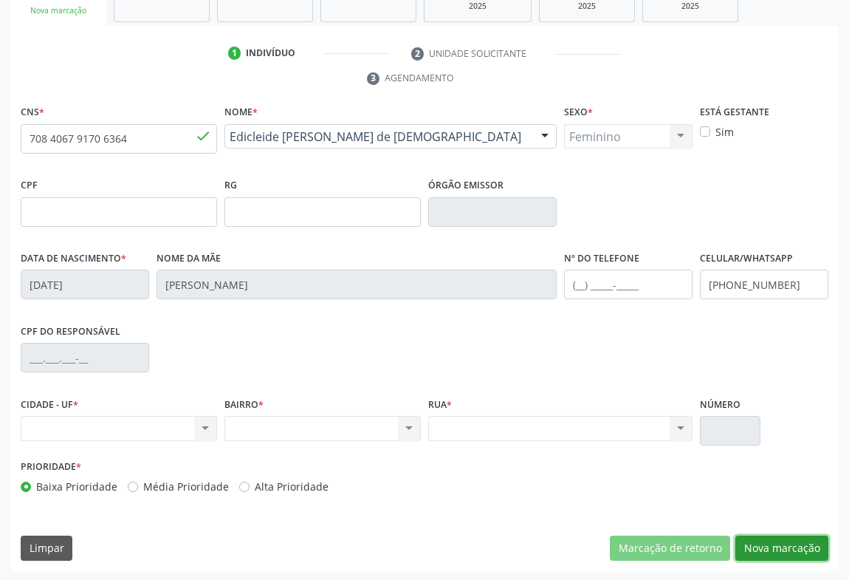
click at [784, 538] on button "Nova marcação" at bounding box center [782, 547] width 93 height 25
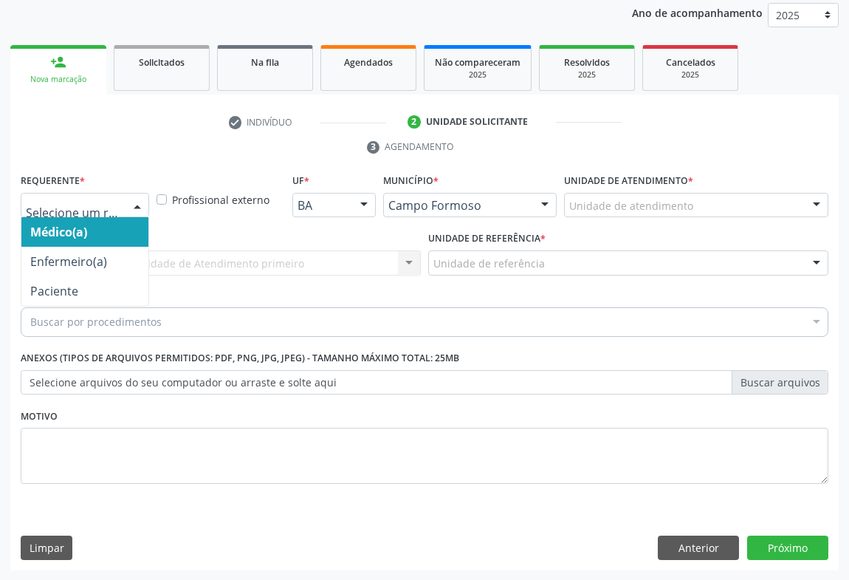
click at [130, 206] on div at bounding box center [137, 206] width 22 height 25
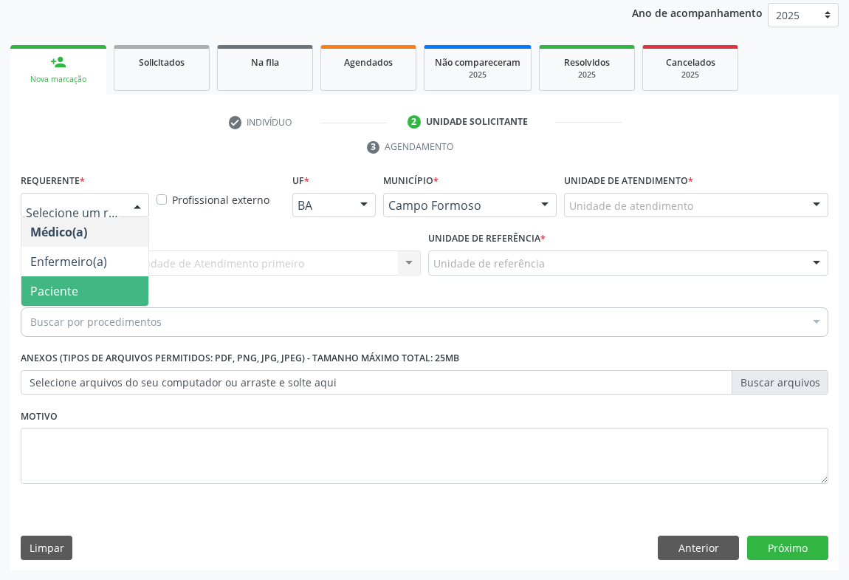
click at [123, 301] on span "Paciente" at bounding box center [84, 291] width 127 height 30
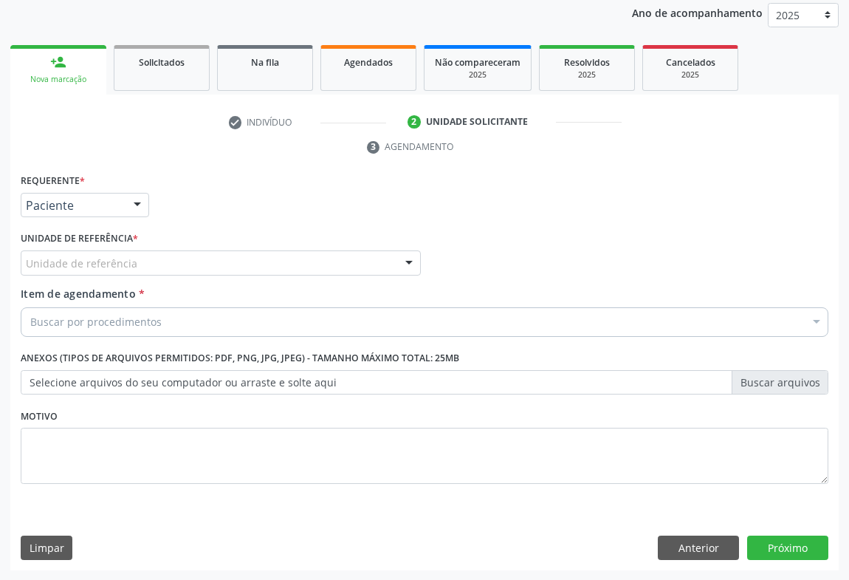
drag, startPoint x: 245, startPoint y: 270, endPoint x: 243, endPoint y: 332, distance: 61.3
click at [246, 273] on div "Unidade de referência" at bounding box center [221, 262] width 400 height 25
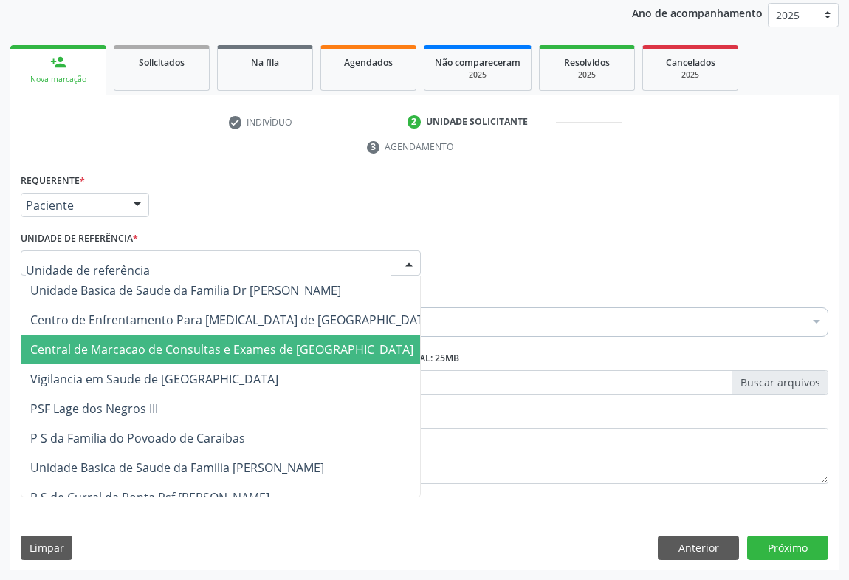
click at [243, 343] on span "Central de Marcacao de Consultas e Exames de [GEOGRAPHIC_DATA]" at bounding box center [221, 349] width 383 height 16
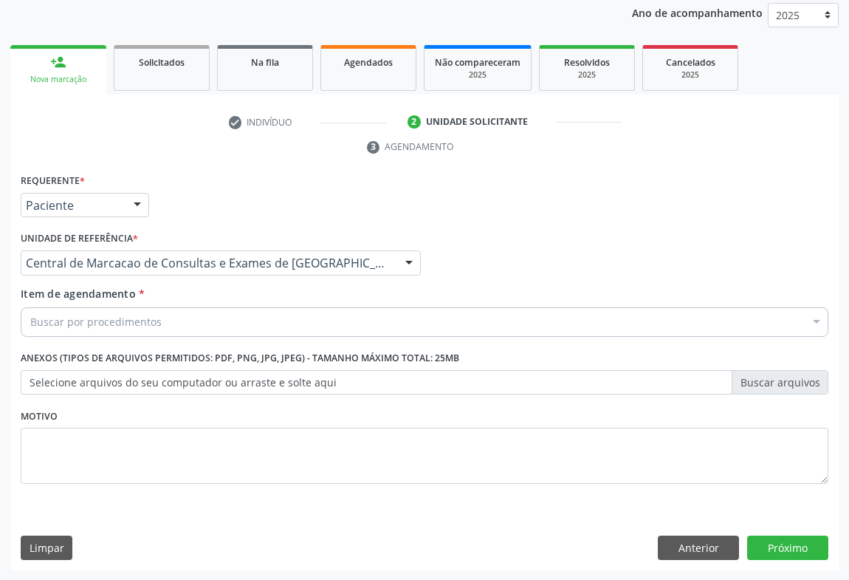
click at [281, 325] on div "Buscar por procedimentos" at bounding box center [425, 322] width 808 height 30
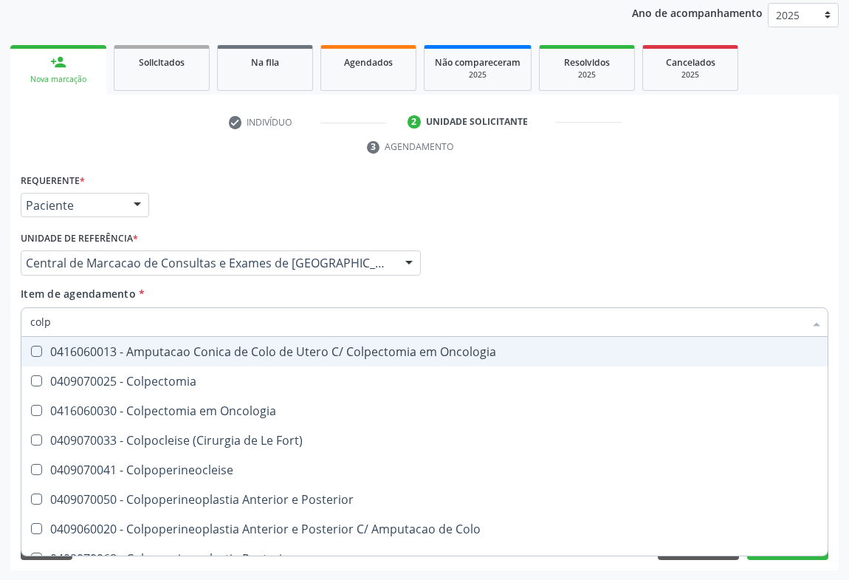
type input "colpo"
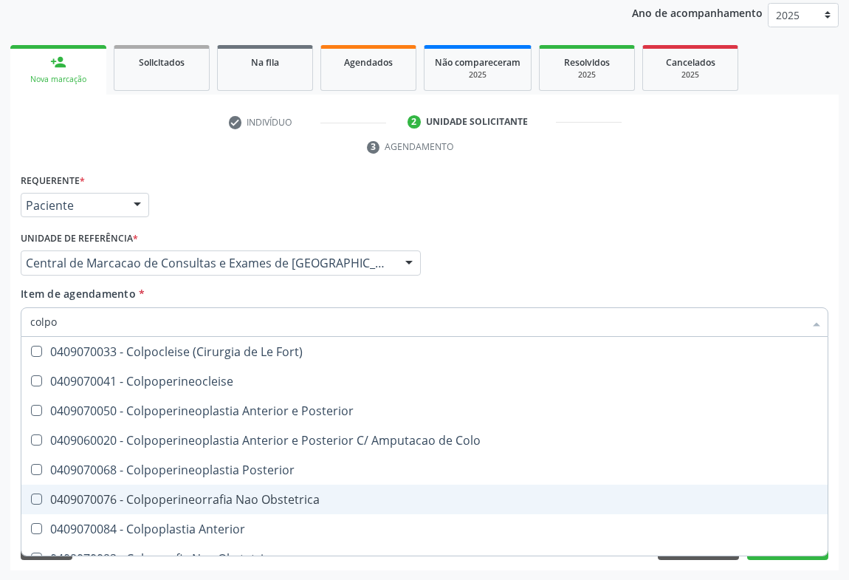
scroll to position [76, 0]
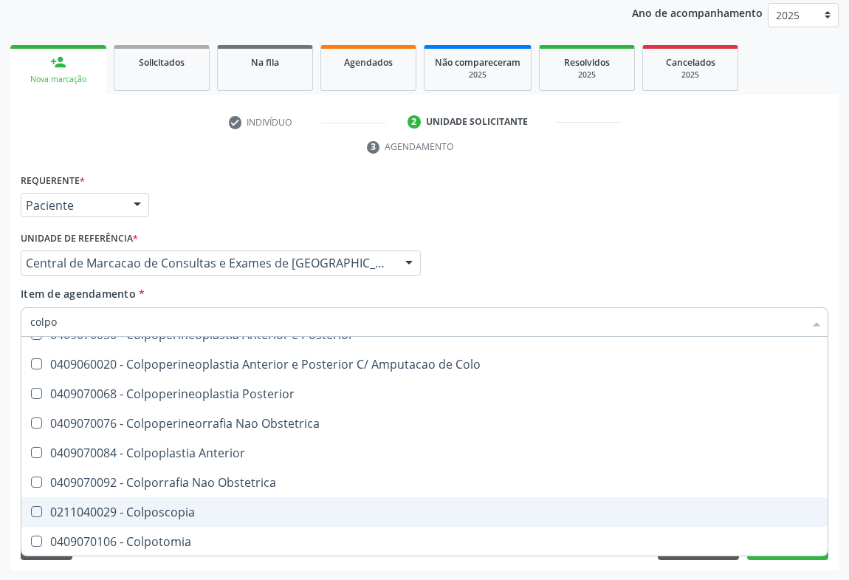
click at [207, 516] on span "0211040029 - Colposcopia" at bounding box center [424, 512] width 807 height 30
checkbox Colposcopia "true"
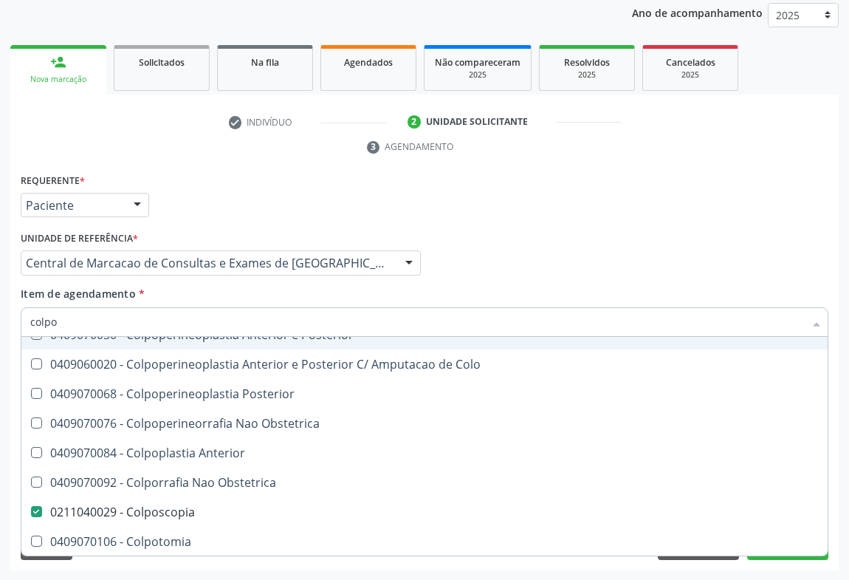
click at [508, 263] on div "Médico Solicitante Por favor, selecione a Unidade de Atendimento primeiro Nenhu…" at bounding box center [424, 256] width 815 height 58
checkbox Colpoperineocleise "true"
checkbox Colposcopia "false"
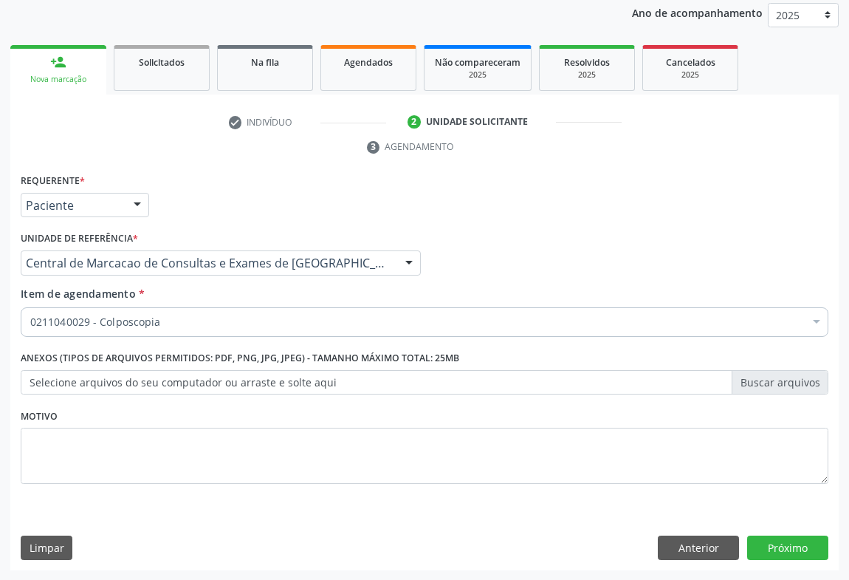
scroll to position [0, 0]
click at [782, 539] on button "Próximo" at bounding box center [787, 547] width 81 height 25
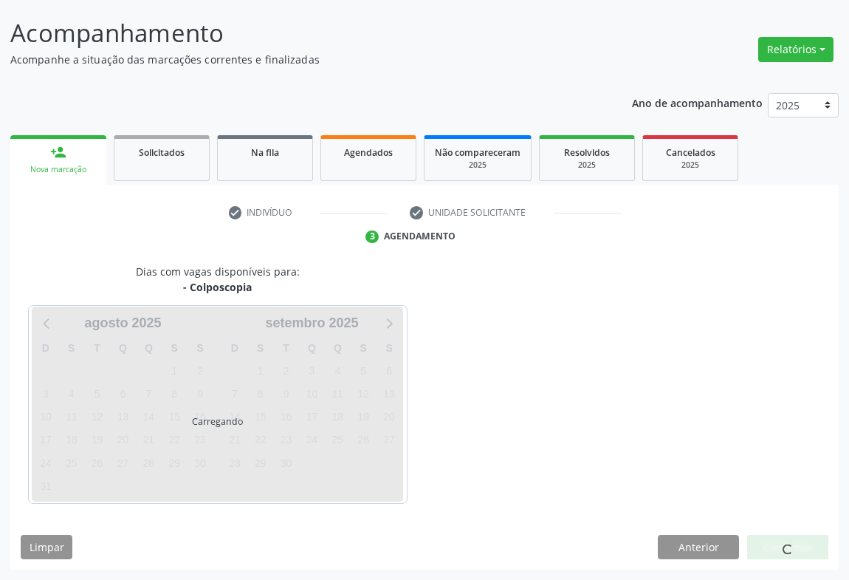
scroll to position [85, 0]
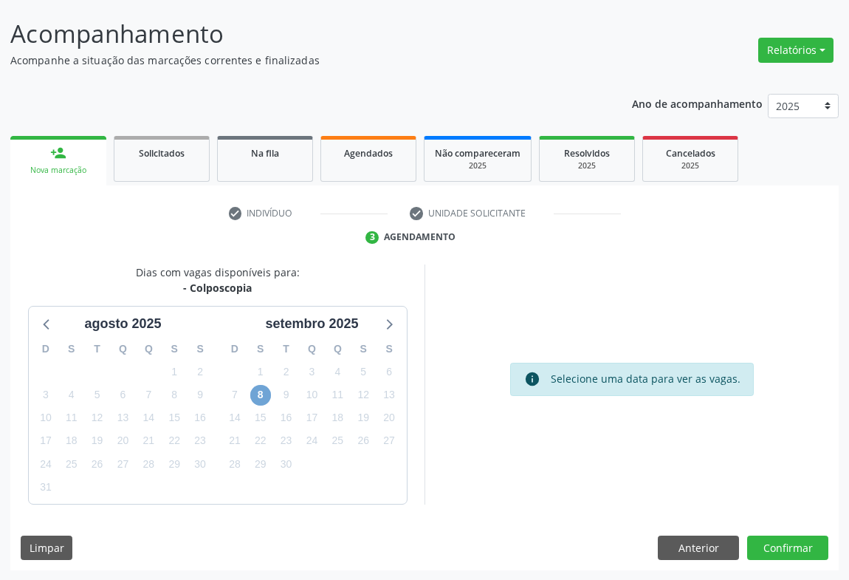
click at [267, 397] on span "8" at bounding box center [260, 395] width 21 height 21
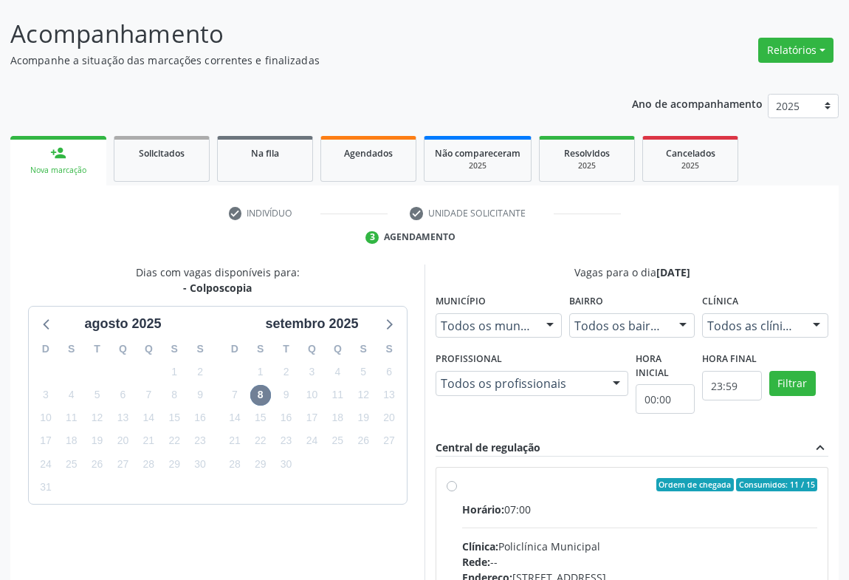
click at [457, 491] on input "Ordem de chegada Consumidos: 11 / 15 Horário: 07:00 Clínica: Policlínica Munici…" at bounding box center [452, 484] width 10 height 13
radio input "true"
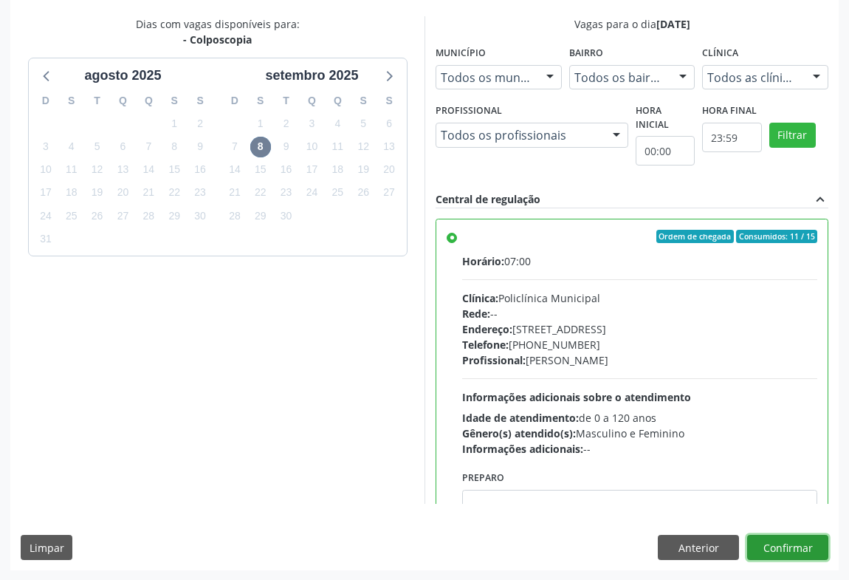
click at [790, 536] on button "Confirmar" at bounding box center [787, 547] width 81 height 25
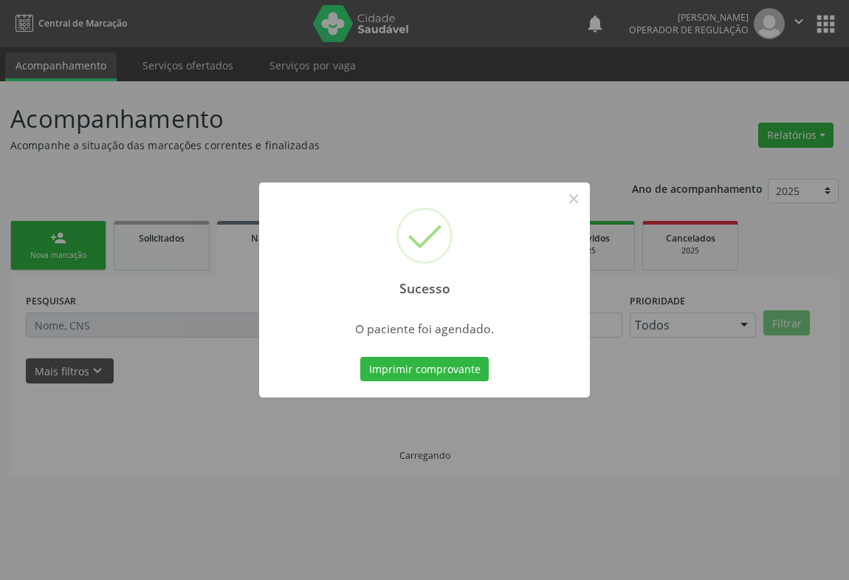
scroll to position [0, 0]
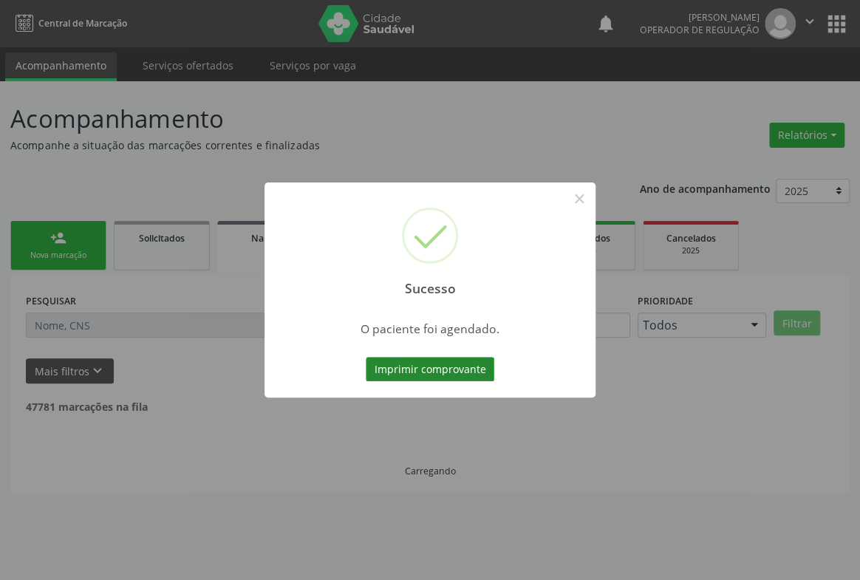
click at [460, 372] on button "Imprimir comprovante" at bounding box center [430, 369] width 129 height 25
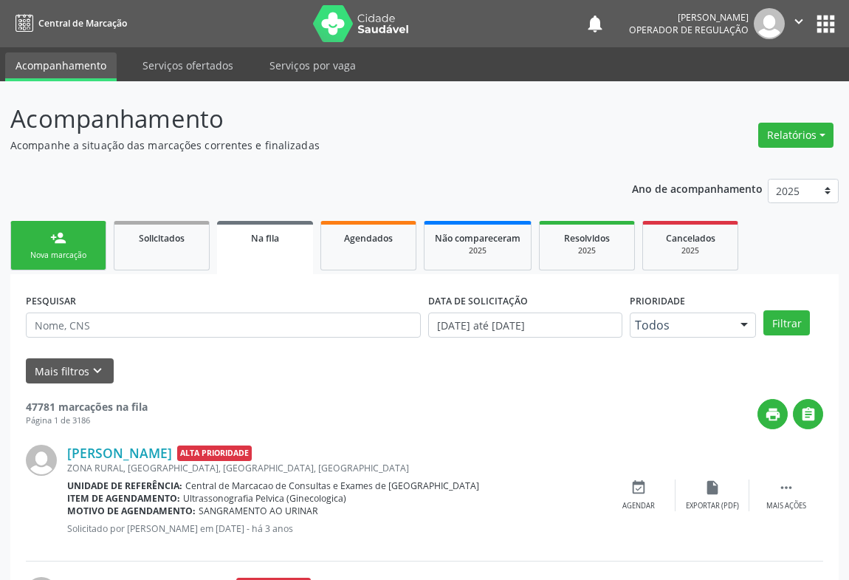
click at [47, 232] on link "person_add Nova marcação" at bounding box center [58, 245] width 96 height 49
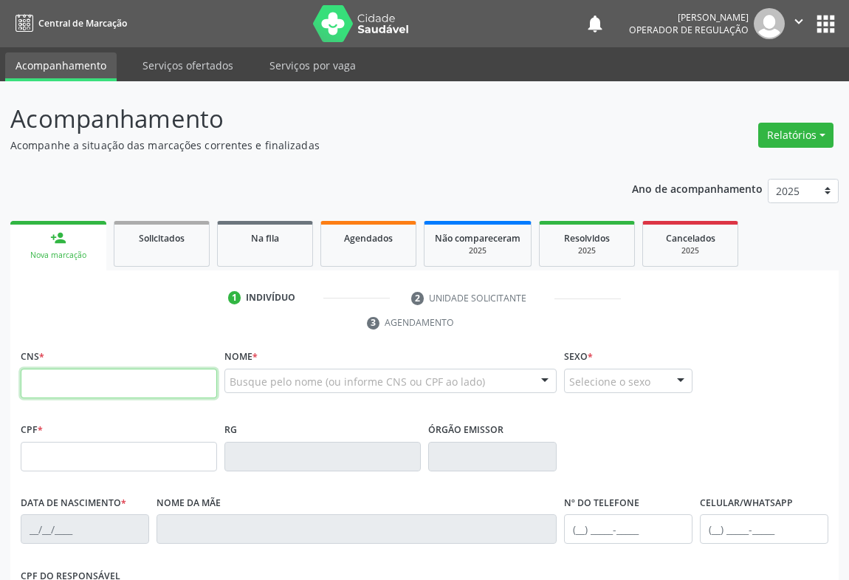
click at [93, 382] on input "text" at bounding box center [119, 384] width 196 height 30
type input "709 0008 5302 9219"
type input "501181593"
type input "[DATE]"
type input "[PHONE_NUMBER]"
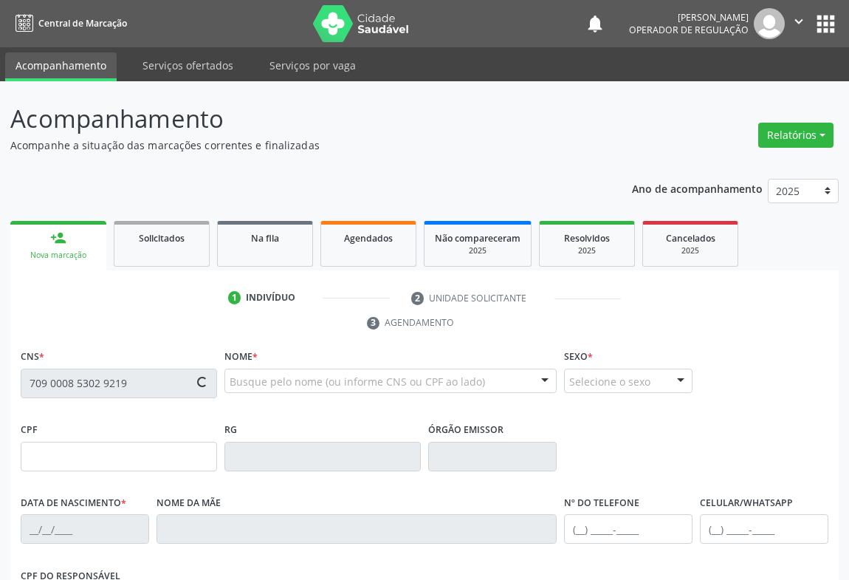
type input "[PHONE_NUMBER]"
type input "S/N"
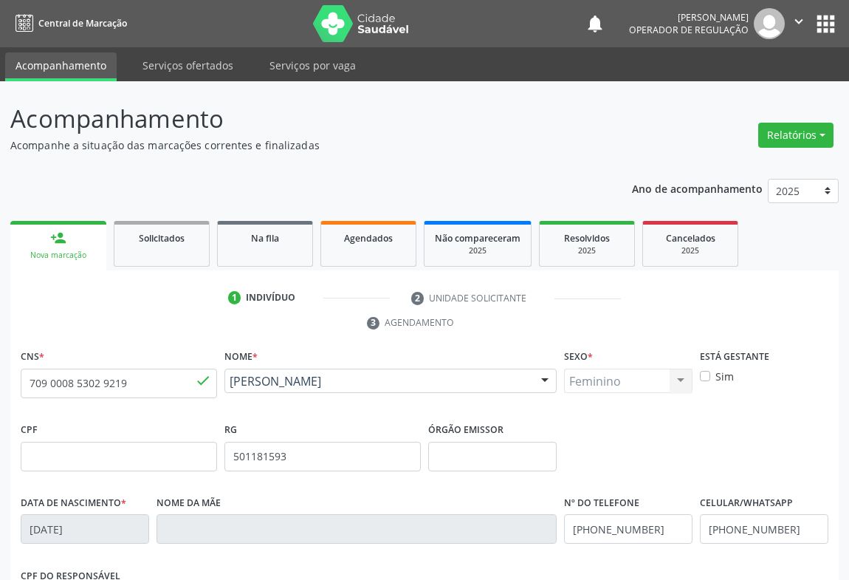
scroll to position [244, 0]
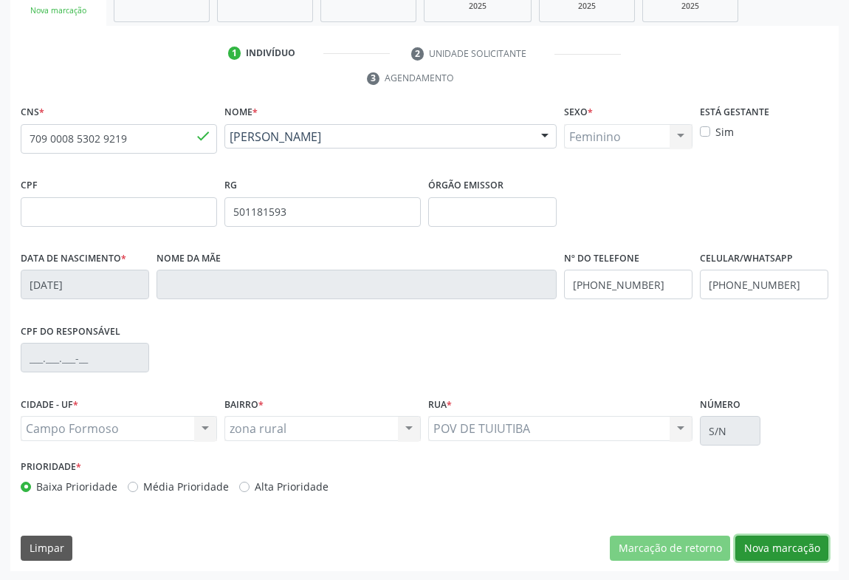
click at [790, 542] on button "Nova marcação" at bounding box center [782, 547] width 93 height 25
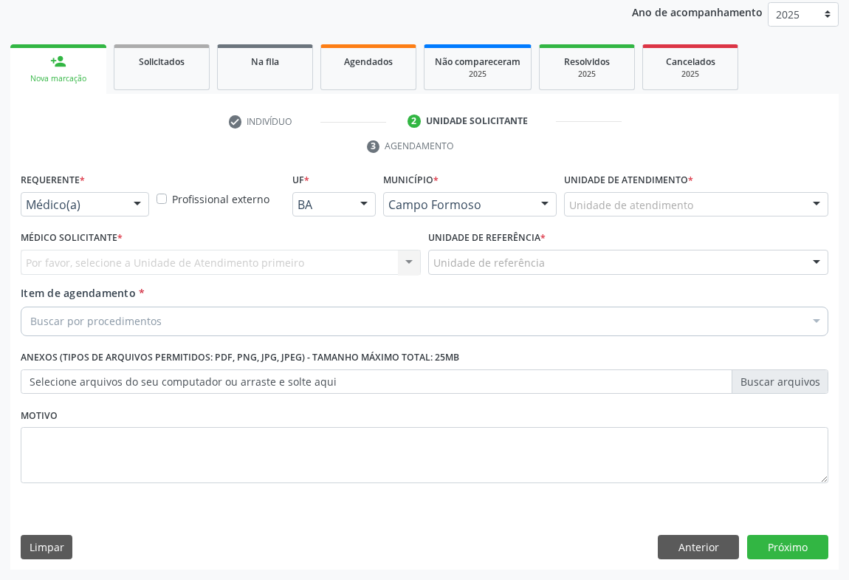
scroll to position [176, 0]
click at [142, 205] on div at bounding box center [137, 206] width 22 height 25
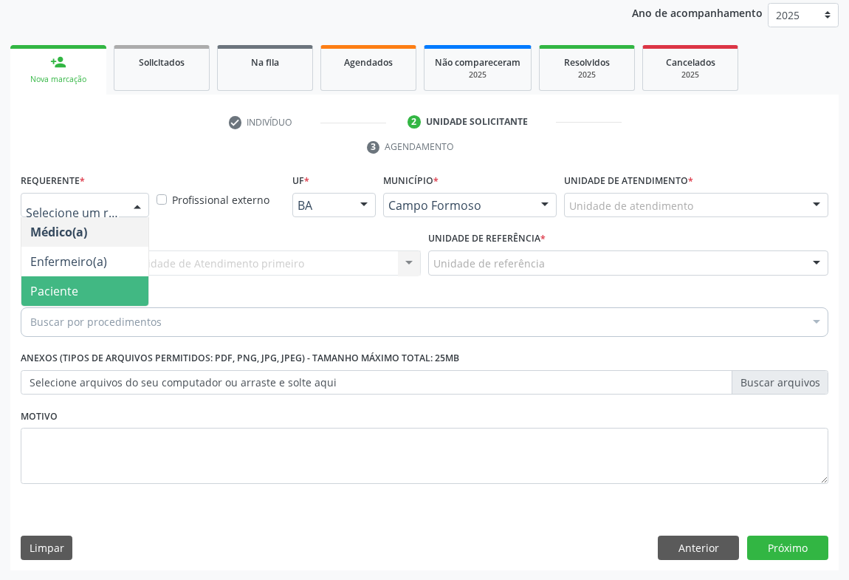
drag, startPoint x: 105, startPoint y: 296, endPoint x: 207, endPoint y: 262, distance: 107.4
click at [106, 296] on span "Paciente" at bounding box center [84, 291] width 127 height 30
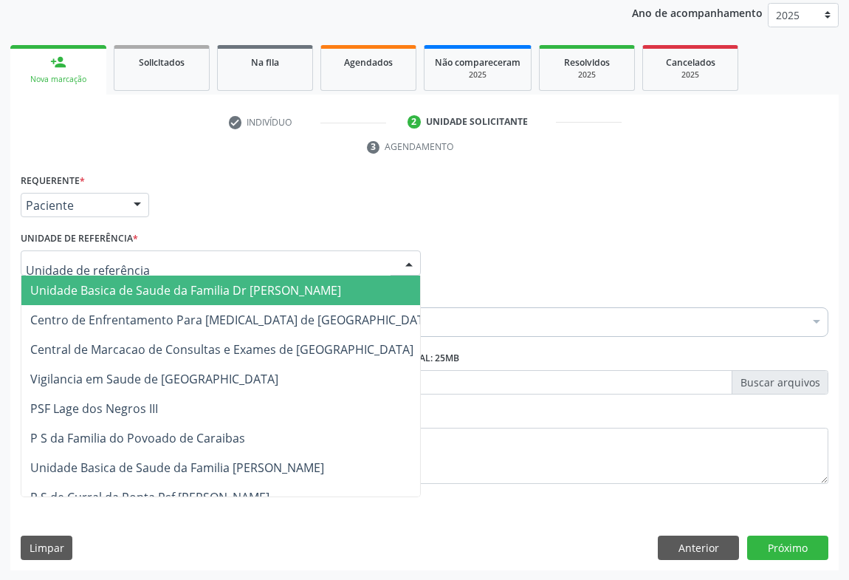
click at [209, 261] on div at bounding box center [221, 262] width 400 height 25
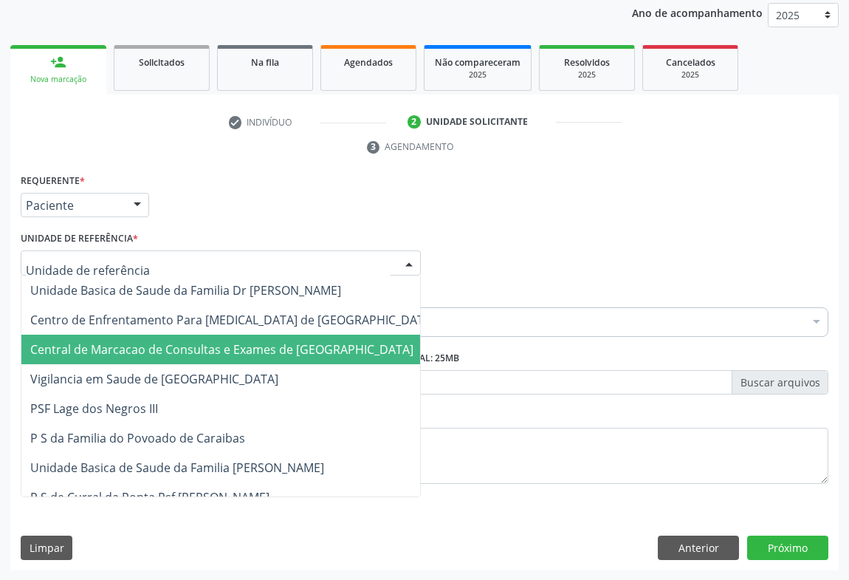
click at [208, 346] on span "Central de Marcacao de Consultas e Exames de [GEOGRAPHIC_DATA]" at bounding box center [221, 349] width 383 height 16
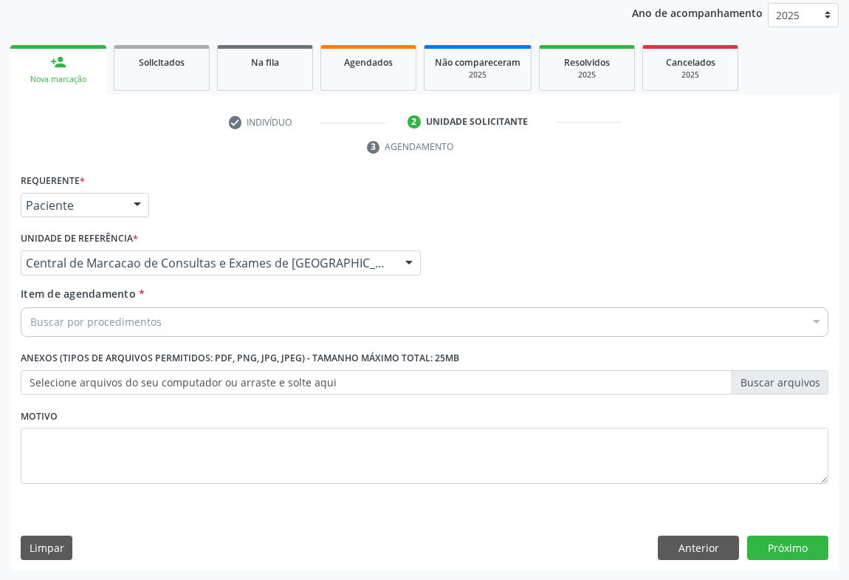
click at [221, 324] on div "Buscar por procedimentos" at bounding box center [425, 322] width 808 height 30
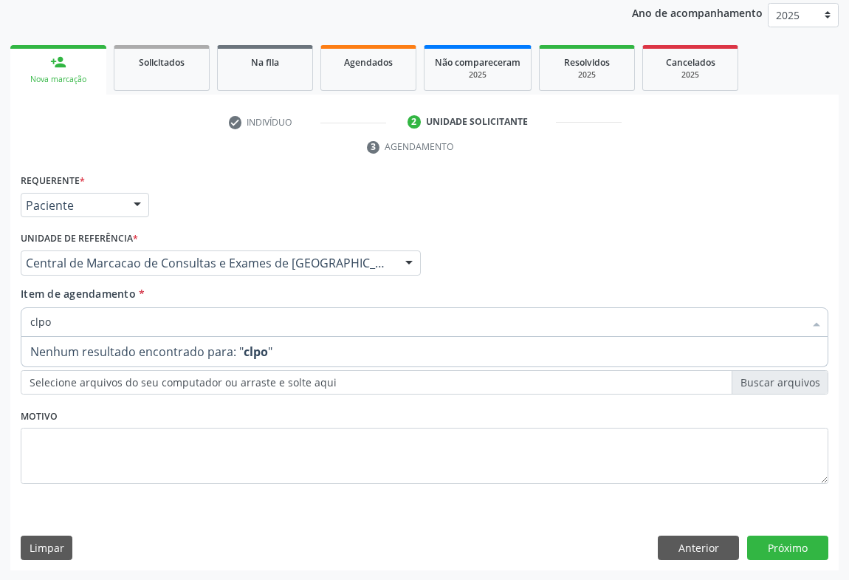
click at [32, 319] on input "clpo" at bounding box center [417, 322] width 774 height 30
type input "colpo"
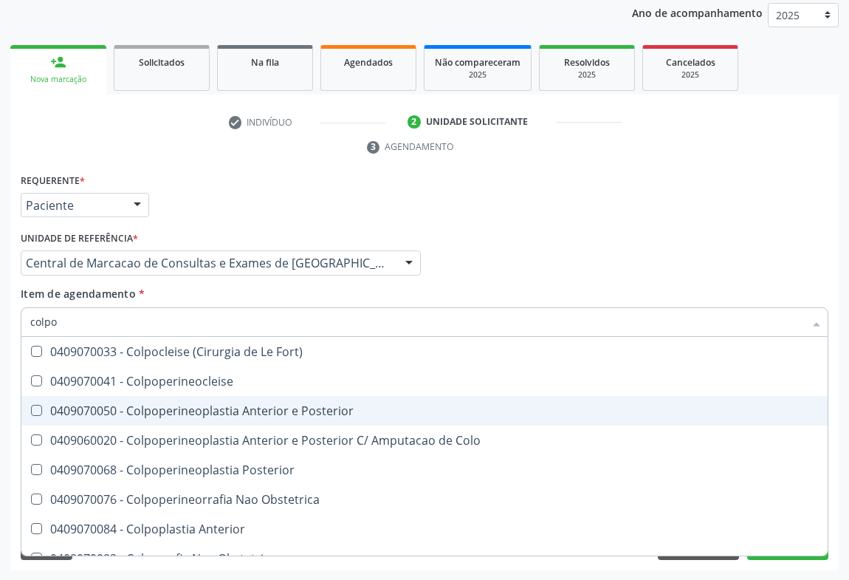
scroll to position [76, 0]
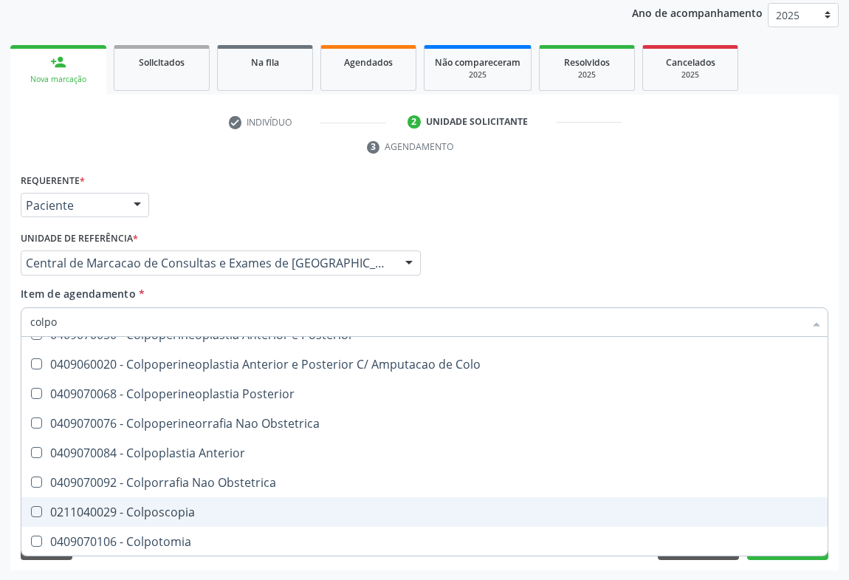
drag, startPoint x: 218, startPoint y: 500, endPoint x: 415, endPoint y: 411, distance: 216.5
click at [219, 499] on span "0211040029 - Colposcopia" at bounding box center [424, 512] width 807 height 30
checkbox Colposcopia "true"
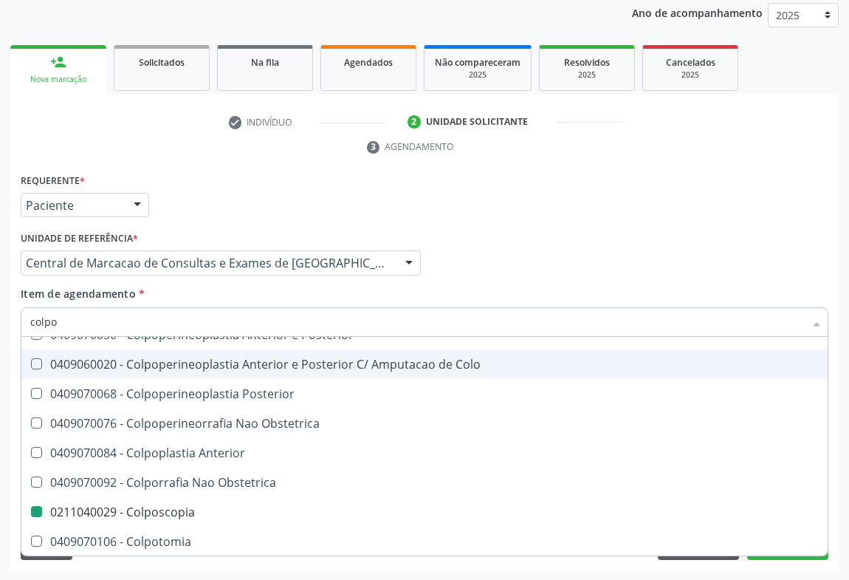
click at [559, 255] on div "Médico Solicitante Por favor, selecione a Unidade de Atendimento primeiro Nenhu…" at bounding box center [424, 256] width 815 height 58
checkbox Colpoperineocleise "true"
checkbox Colposcopia "false"
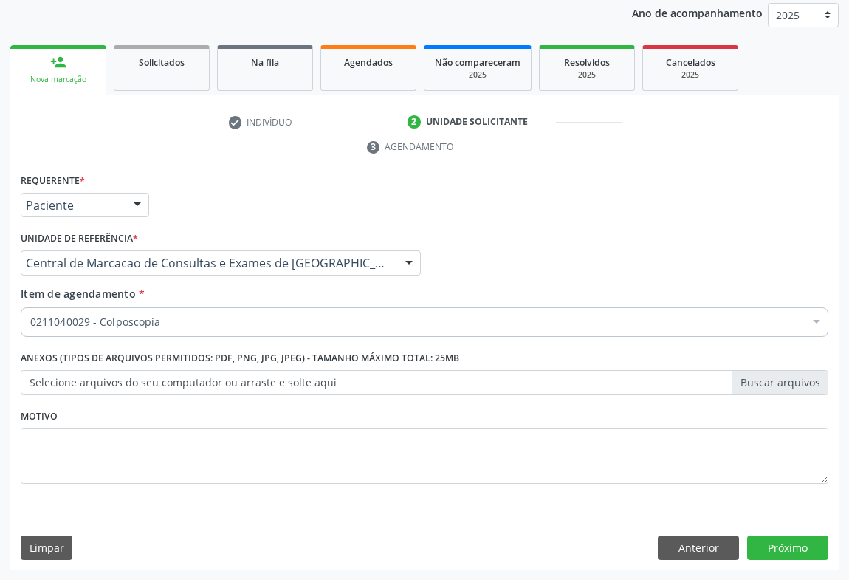
scroll to position [0, 0]
click at [784, 541] on button "Próximo" at bounding box center [787, 547] width 81 height 25
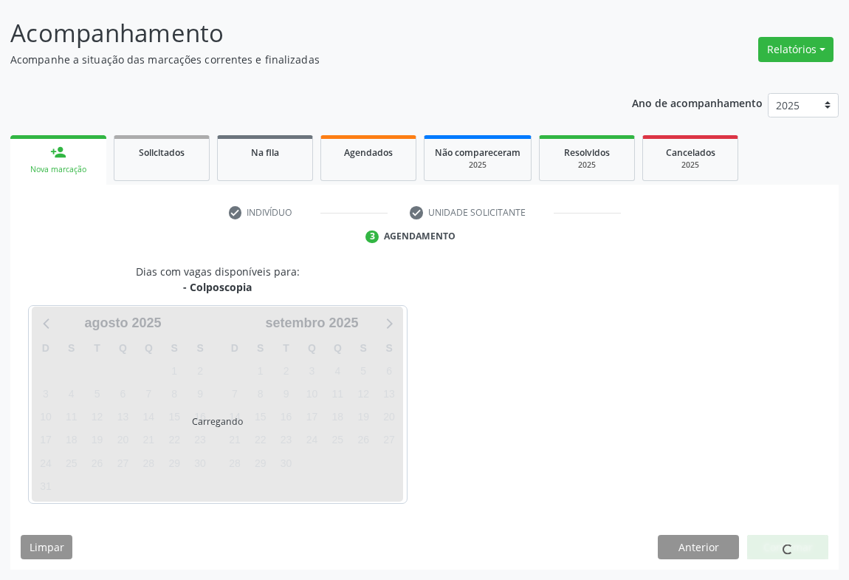
scroll to position [85, 0]
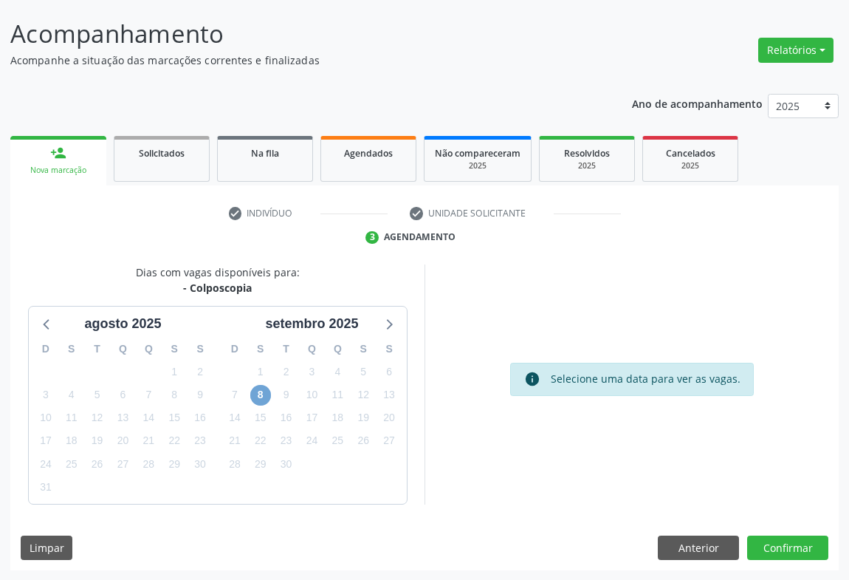
click at [256, 399] on span "8" at bounding box center [260, 395] width 21 height 21
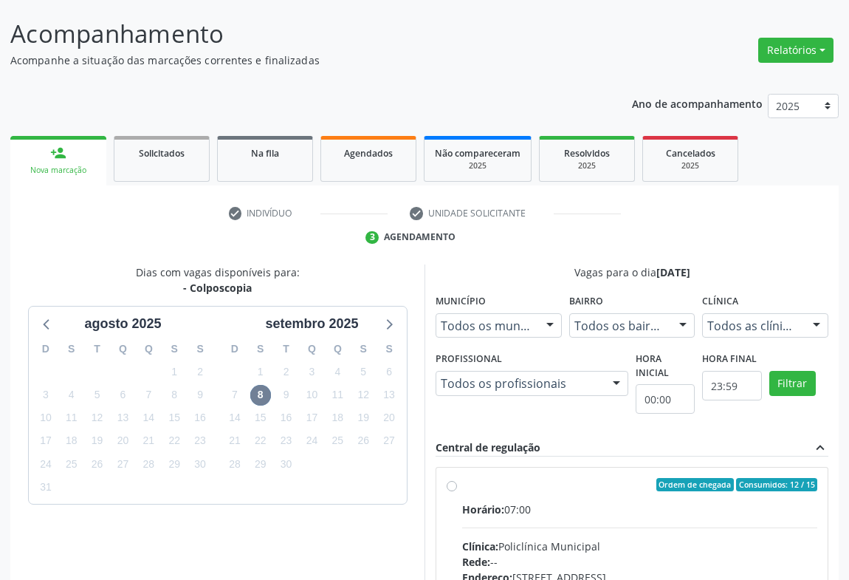
click at [555, 513] on div "Horário: 07:00" at bounding box center [639, 510] width 355 height 16
click at [457, 491] on input "Ordem de chegada Consumidos: 12 / 15 Horário: 07:00 Clínica: Policlínica Munici…" at bounding box center [452, 484] width 10 height 13
radio input "true"
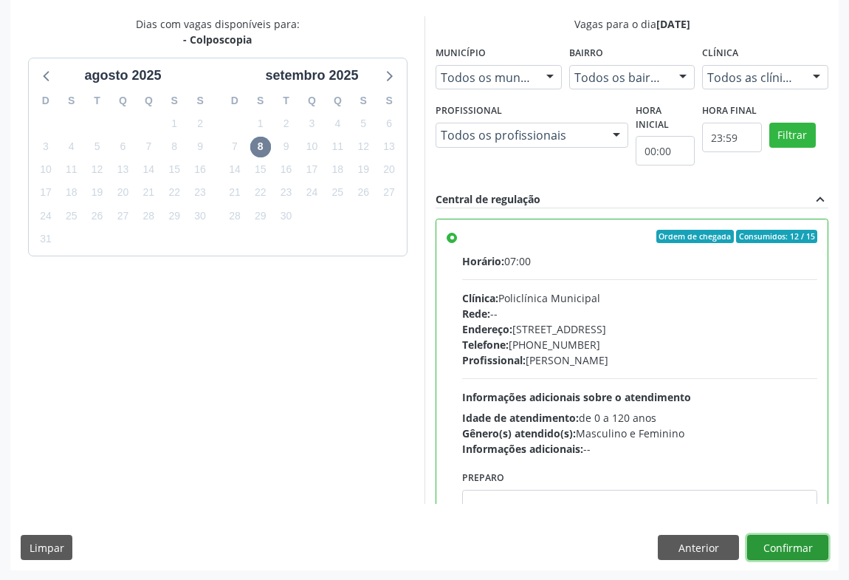
click at [795, 545] on button "Confirmar" at bounding box center [787, 547] width 81 height 25
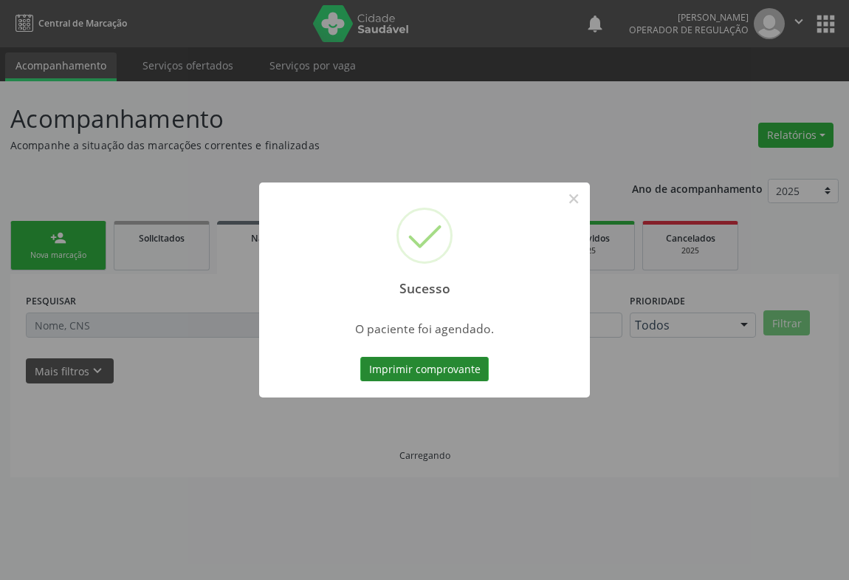
scroll to position [0, 0]
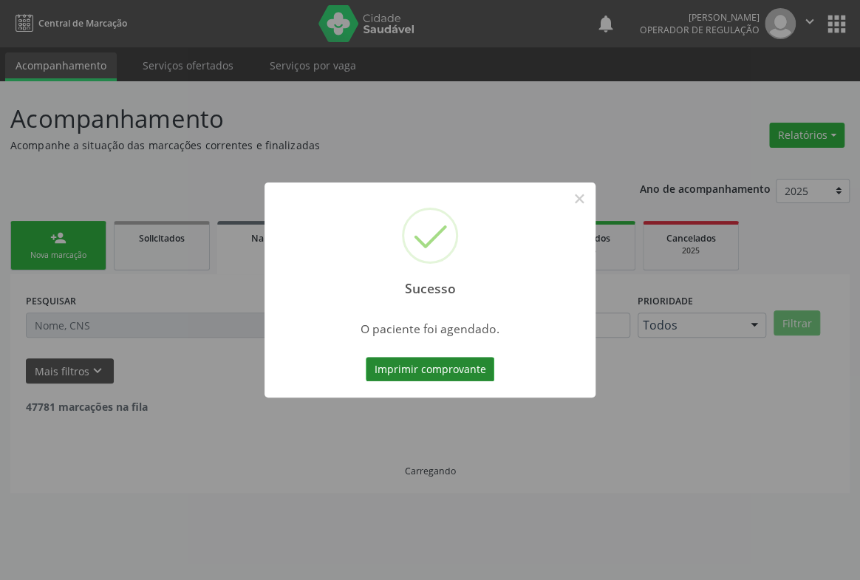
click at [473, 372] on button "Imprimir comprovante" at bounding box center [430, 369] width 129 height 25
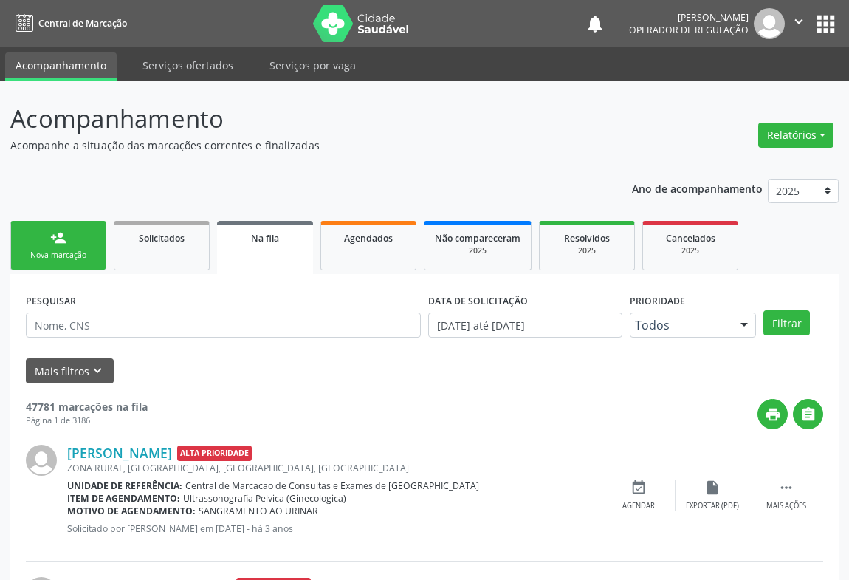
click at [67, 250] on div "Nova marcação" at bounding box center [58, 255] width 74 height 11
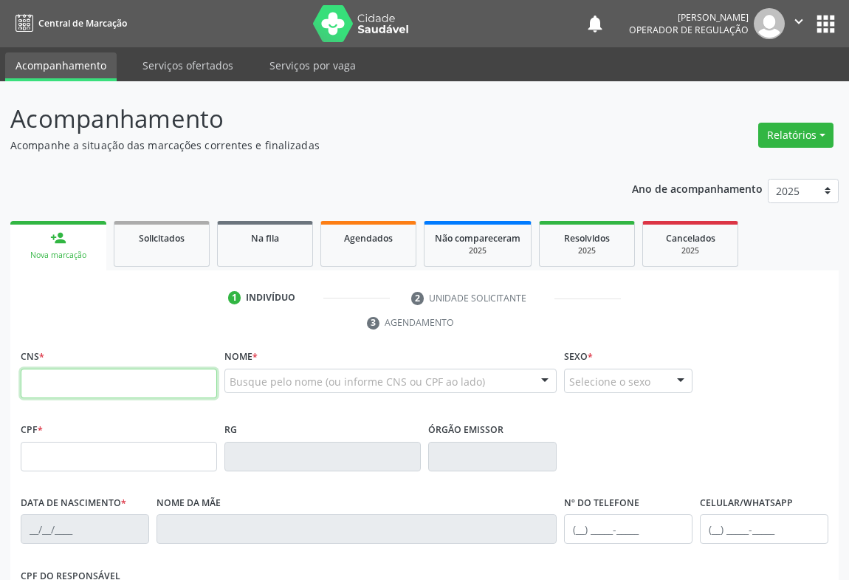
click at [72, 395] on input "text" at bounding box center [119, 384] width 196 height 30
type input "706 8077 5782 0622"
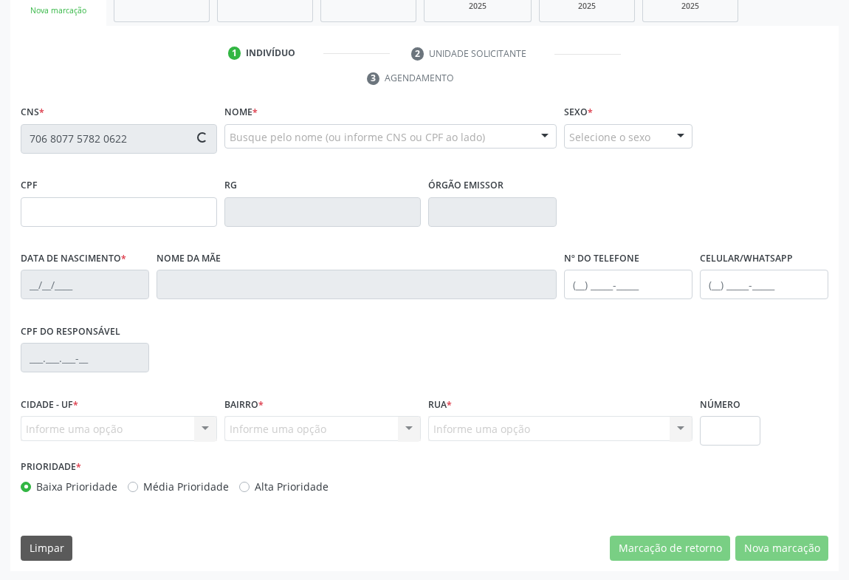
type input "0561677093"
type input "[DATE]"
type input "[PHONE_NUMBER]"
type input "894.263.555-53"
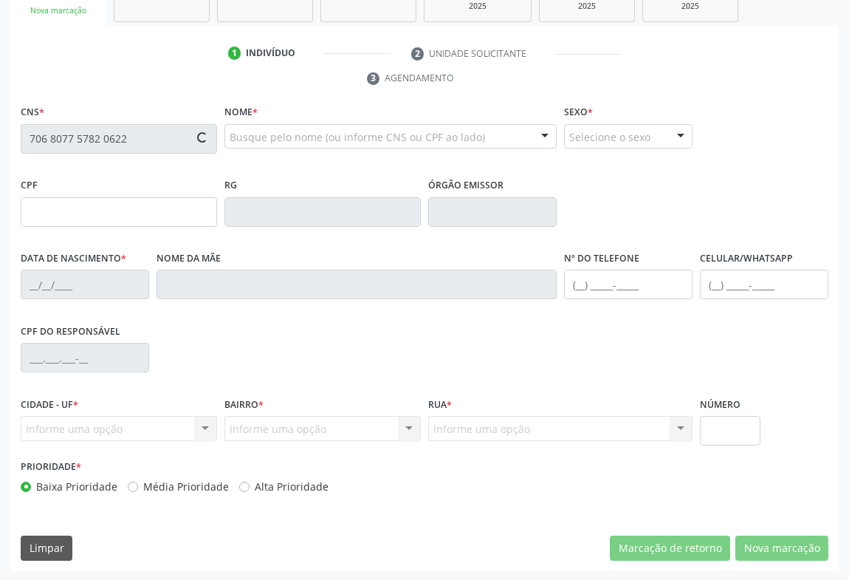
type input "SN"
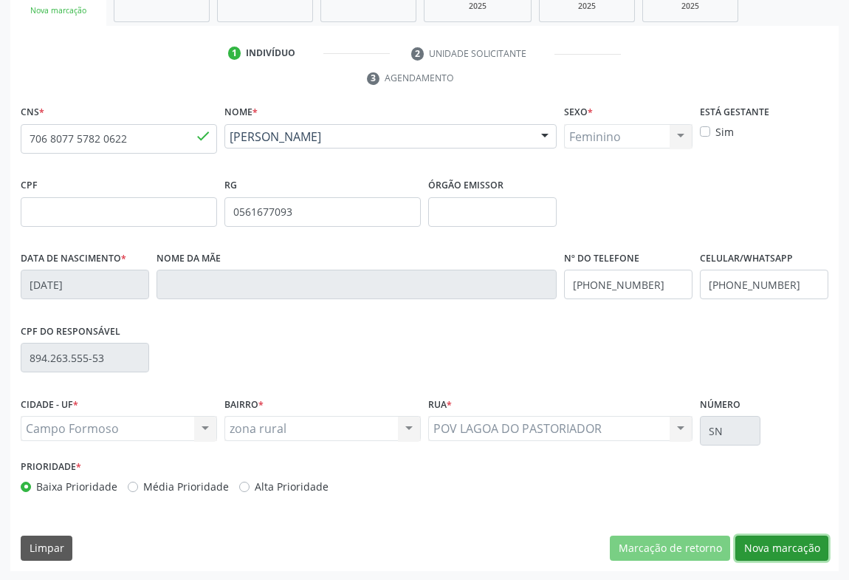
drag, startPoint x: 784, startPoint y: 550, endPoint x: 630, endPoint y: 487, distance: 165.7
click at [779, 547] on button "Nova marcação" at bounding box center [782, 547] width 93 height 25
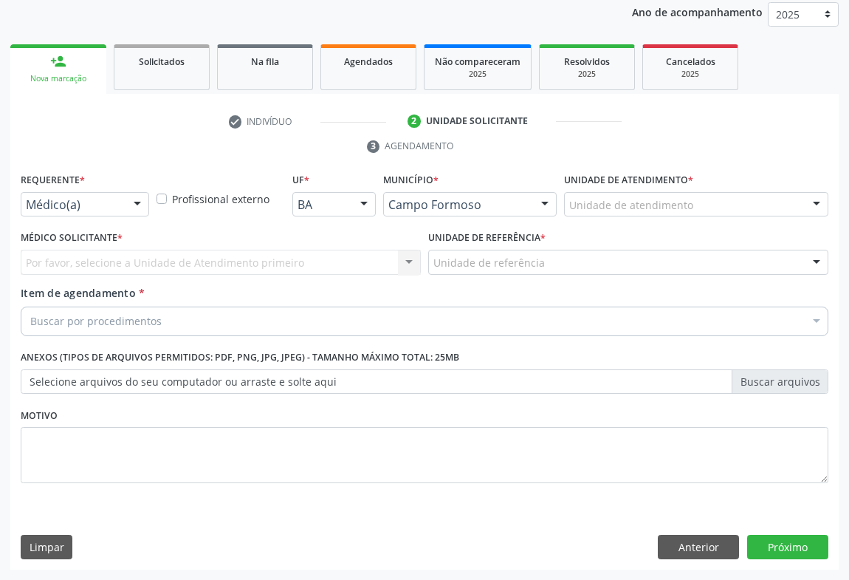
scroll to position [176, 0]
click at [126, 221] on div "Requerente * Médico(a) Médico(a) Enfermeiro(a) Paciente Nenhum resultado encont…" at bounding box center [85, 199] width 136 height 58
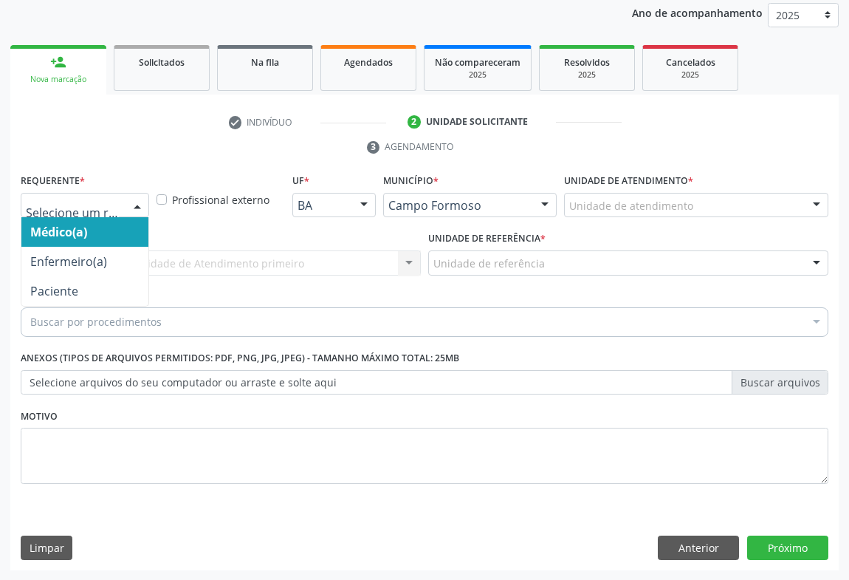
click at [133, 204] on div at bounding box center [137, 206] width 22 height 25
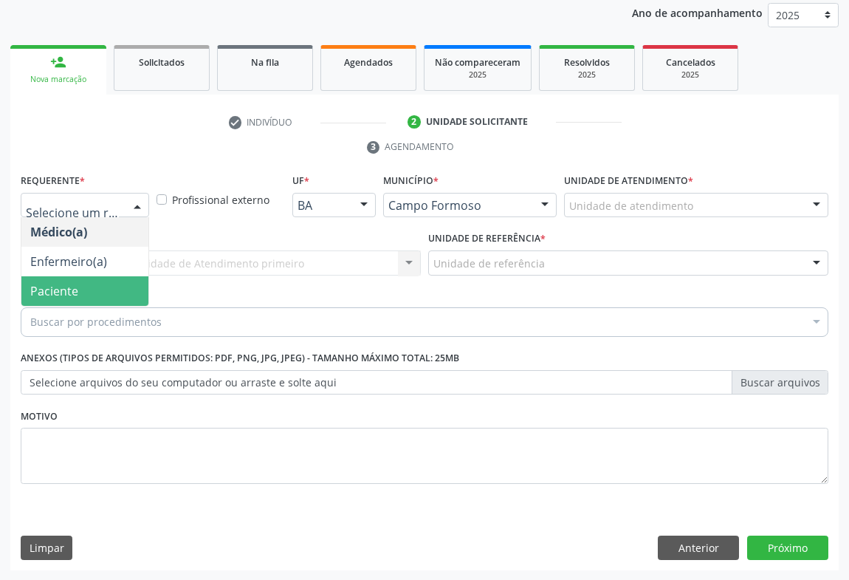
drag, startPoint x: 89, startPoint y: 296, endPoint x: 181, endPoint y: 264, distance: 97.9
click at [92, 296] on span "Paciente" at bounding box center [84, 291] width 127 height 30
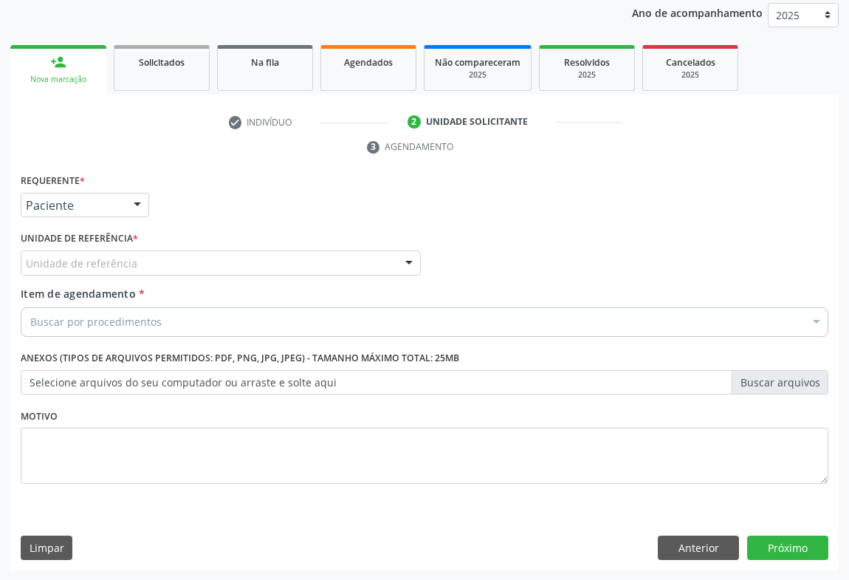
click at [181, 263] on div "Unidade de referência" at bounding box center [221, 262] width 400 height 25
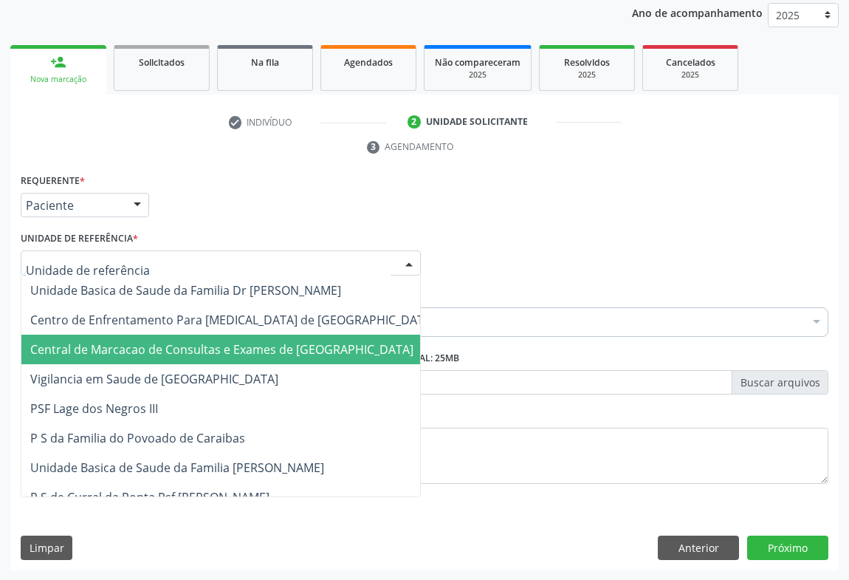
click at [181, 344] on span "Central de Marcacao de Consultas e Exames de [GEOGRAPHIC_DATA]" at bounding box center [221, 349] width 383 height 16
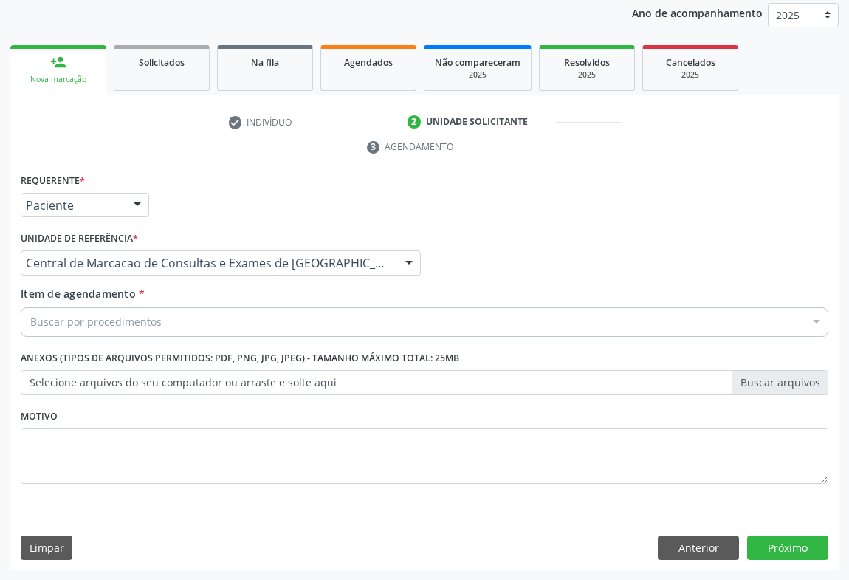
click at [219, 326] on div "Buscar por procedimentos" at bounding box center [425, 322] width 808 height 30
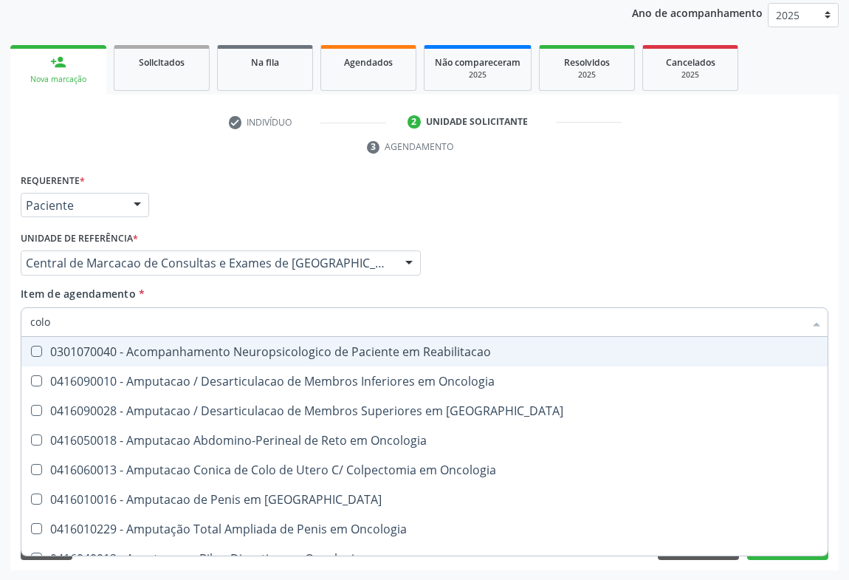
click at [44, 316] on input "colo" at bounding box center [417, 322] width 774 height 30
type input "colpo"
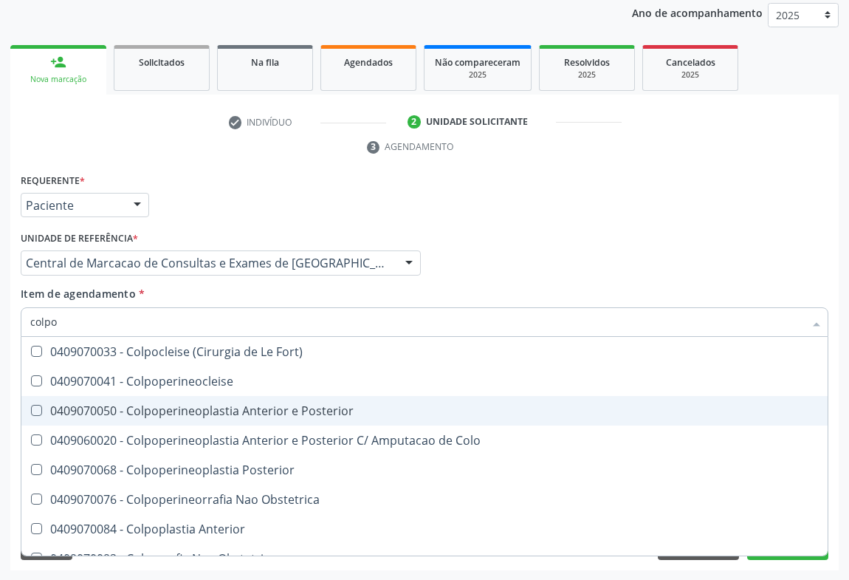
scroll to position [76, 0]
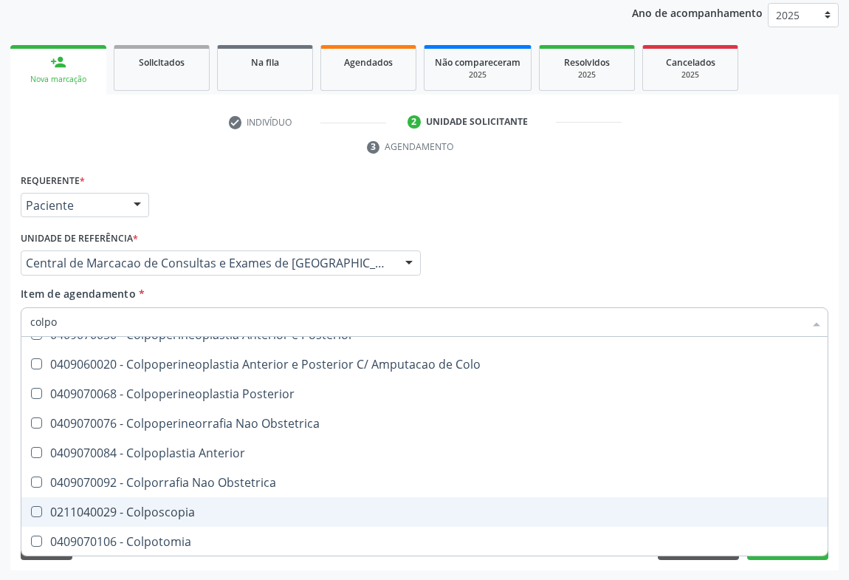
drag, startPoint x: 214, startPoint y: 515, endPoint x: 536, endPoint y: 374, distance: 351.6
click at [216, 513] on div "0211040029 - Colposcopia" at bounding box center [424, 512] width 789 height 12
checkbox Colposcopia "true"
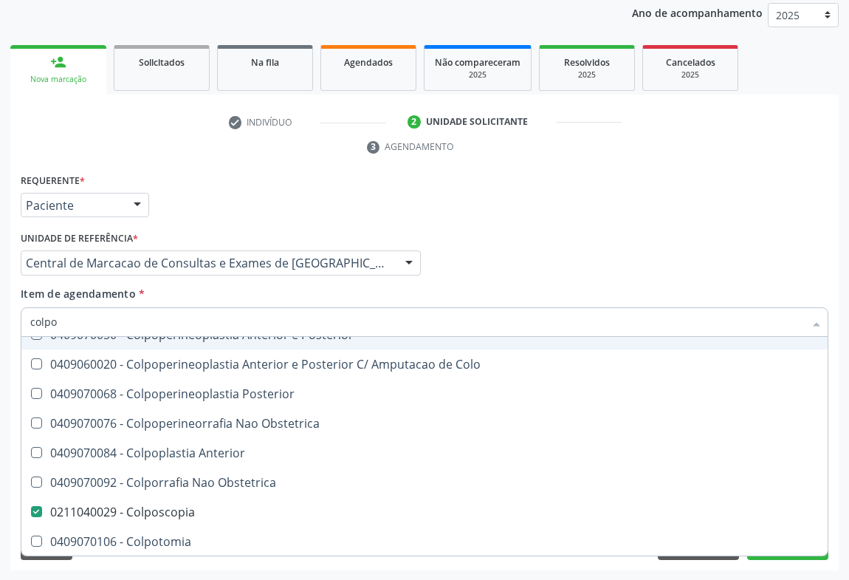
click at [572, 289] on div "Item de agendamento * colpo Desfazer seleção 0409070033 - Colpocleise (Cirurgia…" at bounding box center [425, 309] width 808 height 47
checkbox Colpoperineocleise "true"
checkbox Colposcopia "false"
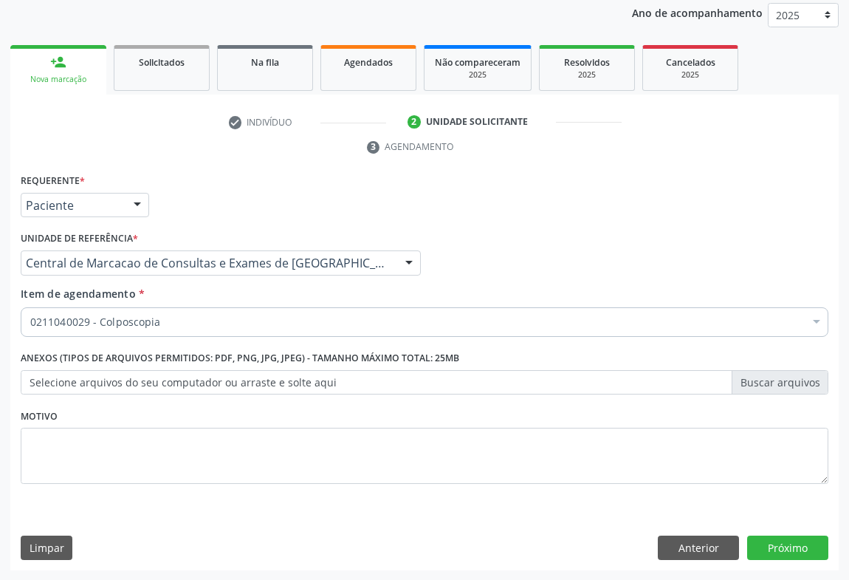
scroll to position [0, 0]
click at [776, 552] on button "Próximo" at bounding box center [787, 547] width 81 height 25
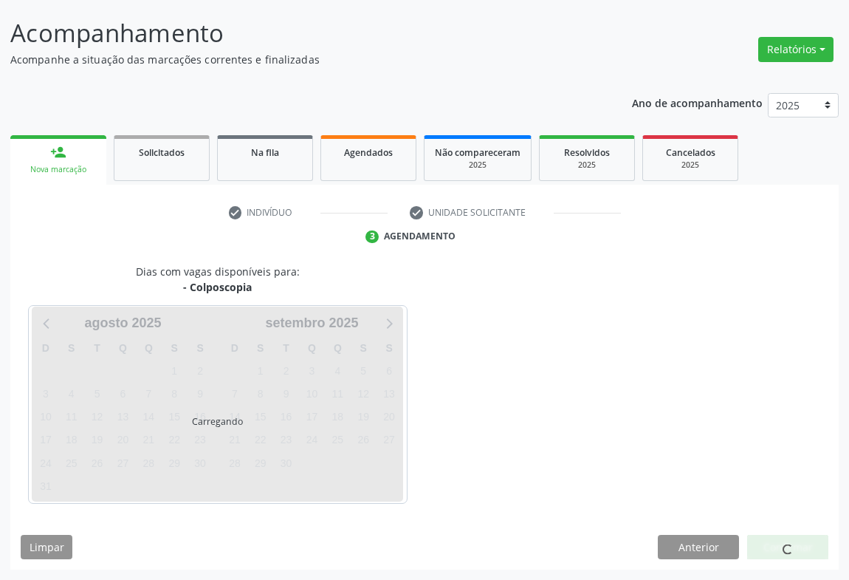
scroll to position [85, 0]
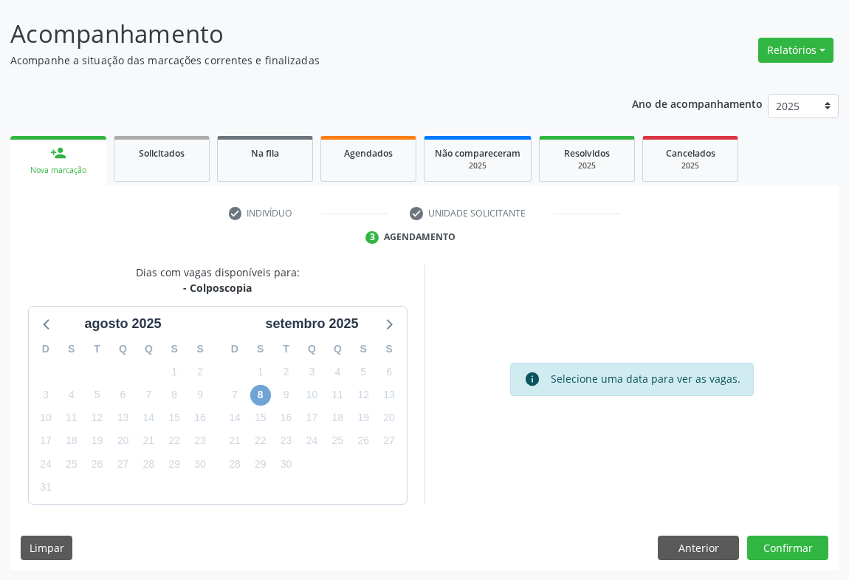
click at [257, 391] on span "8" at bounding box center [260, 395] width 21 height 21
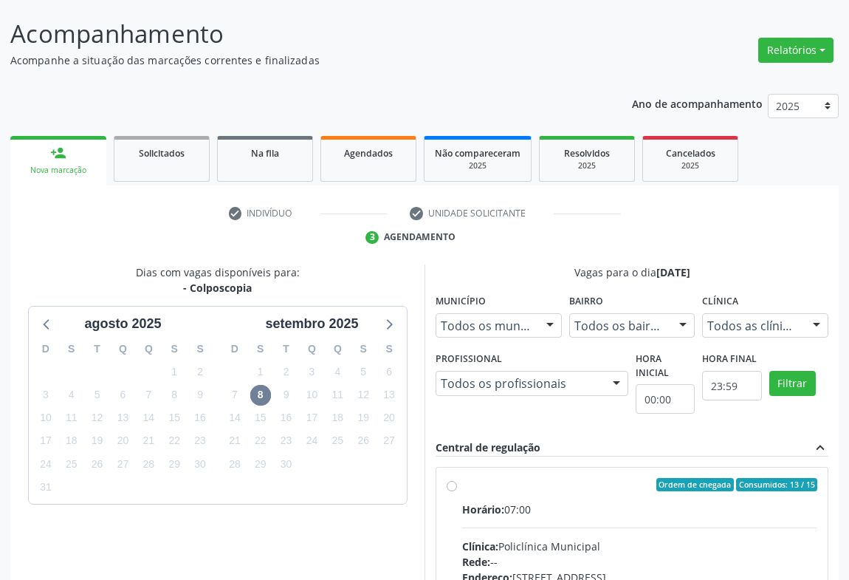
click at [586, 506] on div "Horário: 07:00" at bounding box center [639, 510] width 355 height 16
click at [457, 491] on input "Ordem de chegada Consumidos: 13 / 15 Horário: 07:00 Clínica: Policlínica Munici…" at bounding box center [452, 484] width 10 height 13
radio input "true"
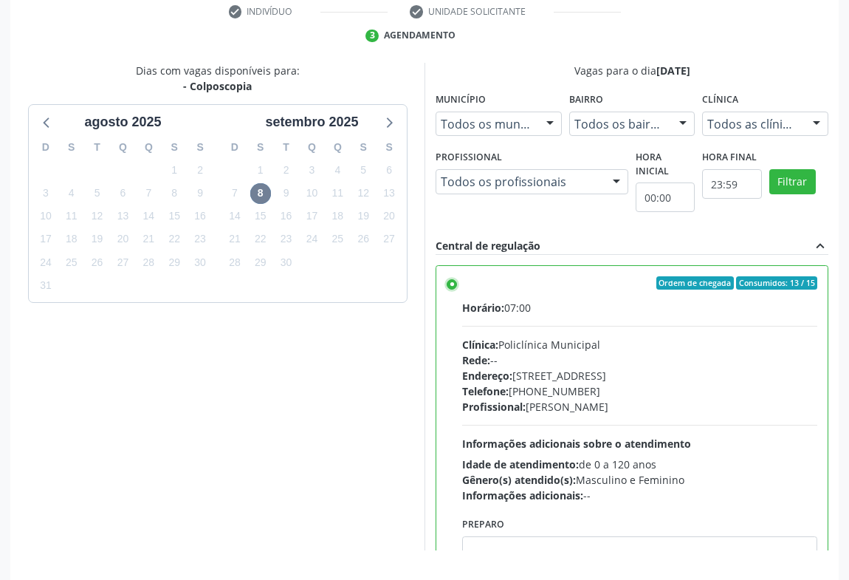
scroll to position [333, 0]
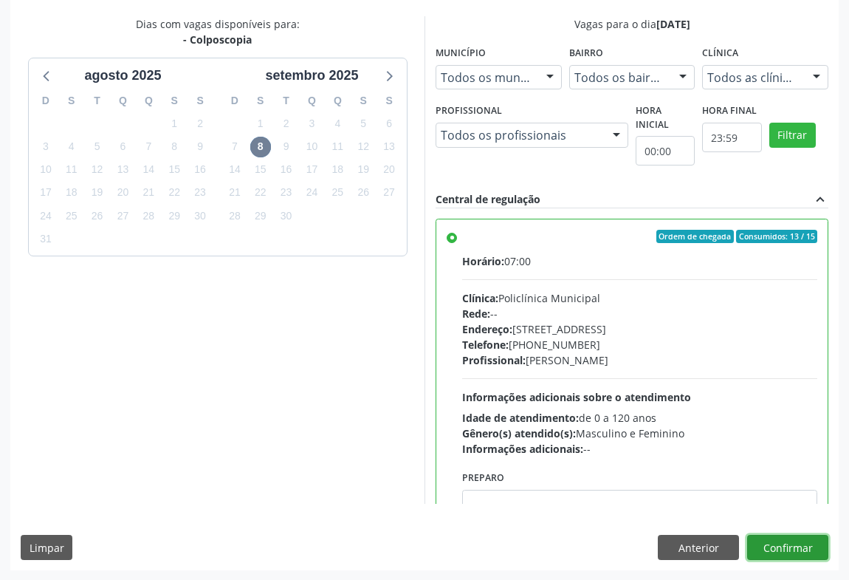
click at [776, 543] on button "Confirmar" at bounding box center [787, 547] width 81 height 25
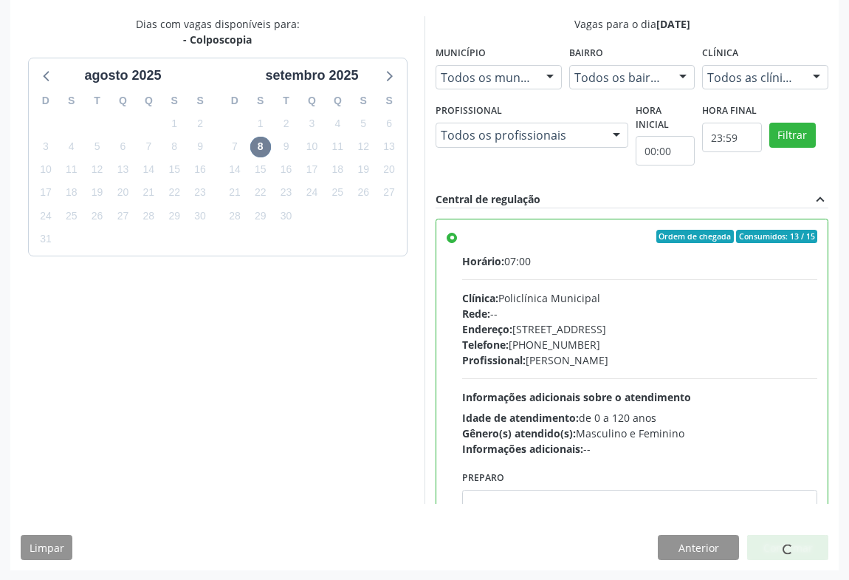
scroll to position [0, 0]
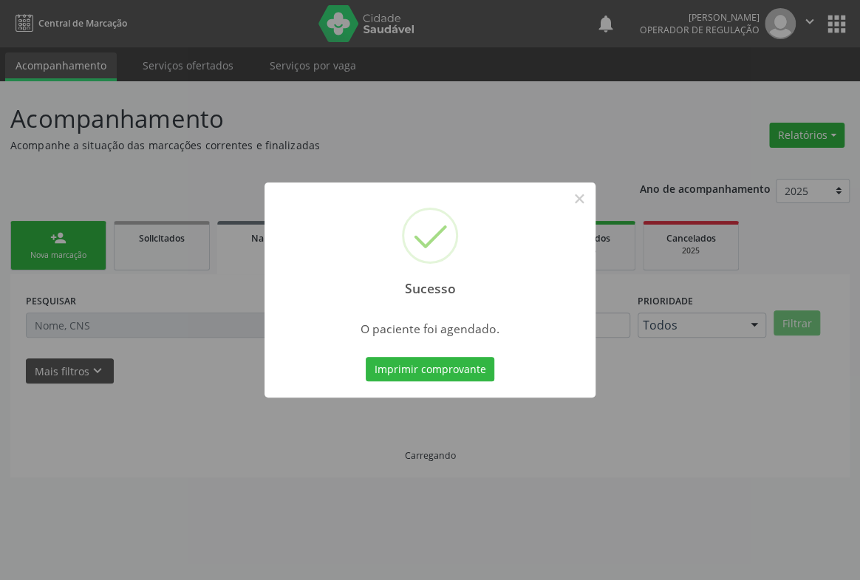
click at [366, 357] on button "Imprimir comprovante" at bounding box center [430, 369] width 129 height 25
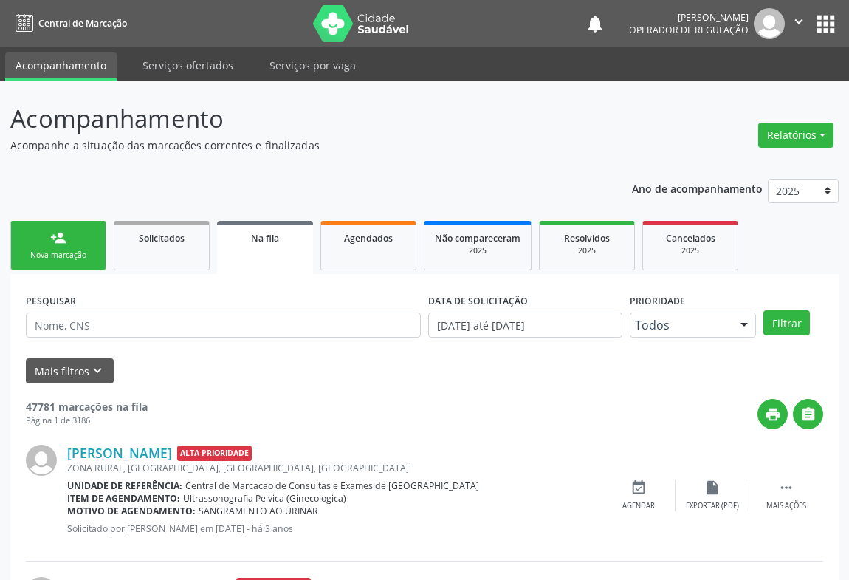
click at [794, 19] on icon "" at bounding box center [799, 21] width 16 height 16
click at [747, 87] on link "Sair" at bounding box center [762, 90] width 102 height 21
